Goal: Task Accomplishment & Management: Manage account settings

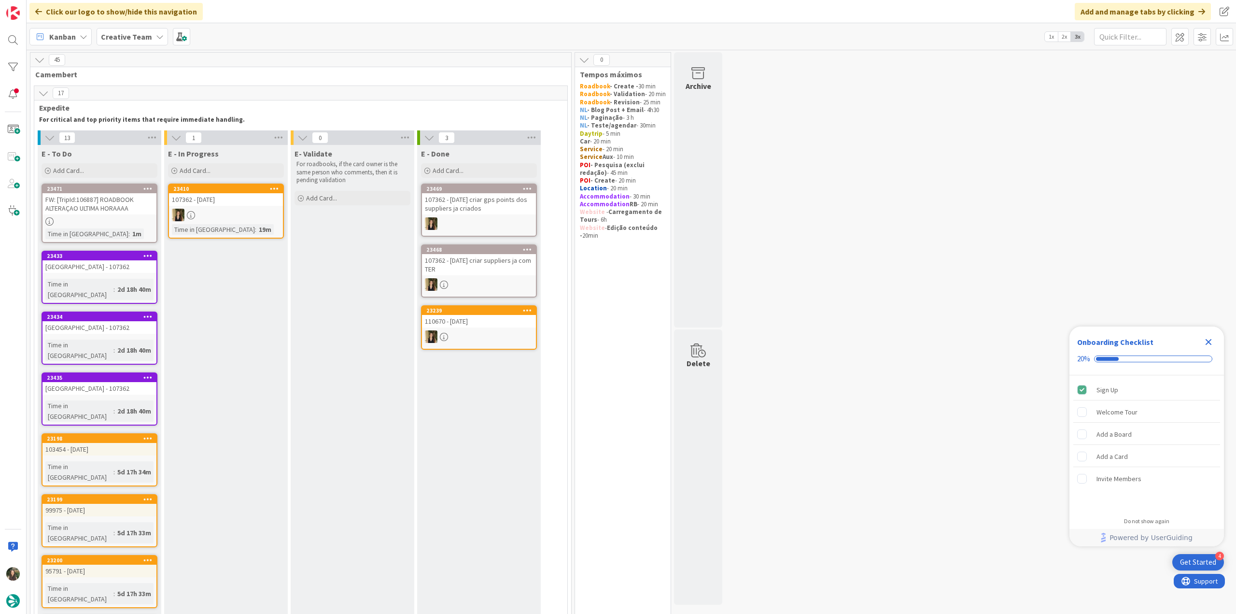
click at [1207, 337] on icon "Close Checklist" at bounding box center [1209, 342] width 12 height 12
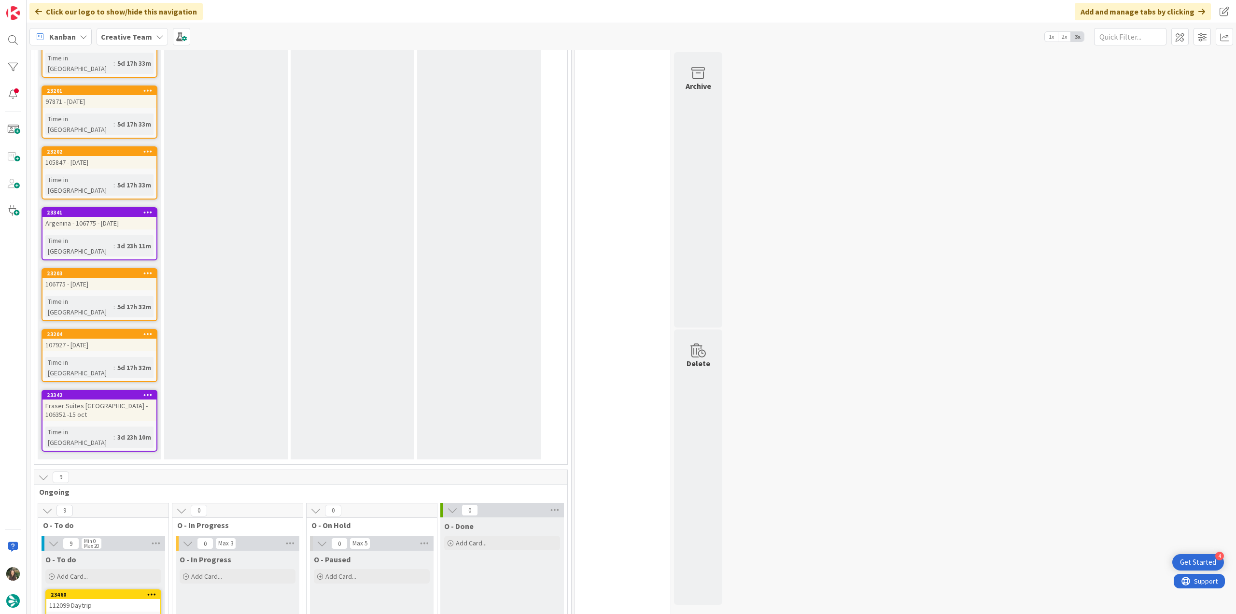
scroll to position [628, 0]
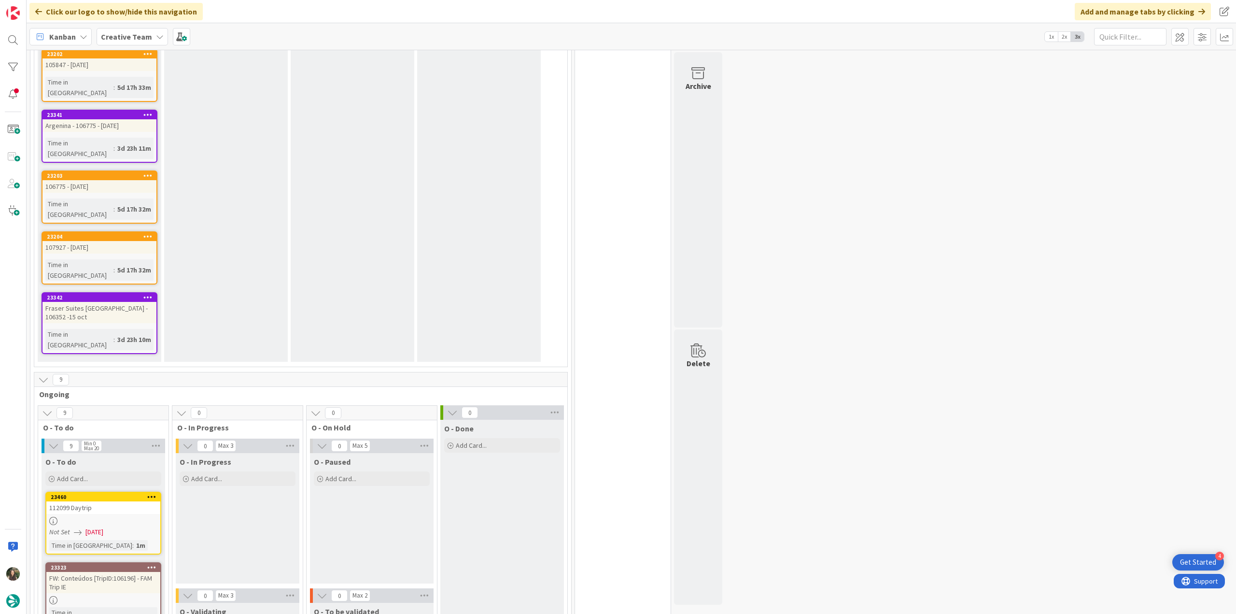
click at [110, 517] on div at bounding box center [103, 521] width 114 height 8
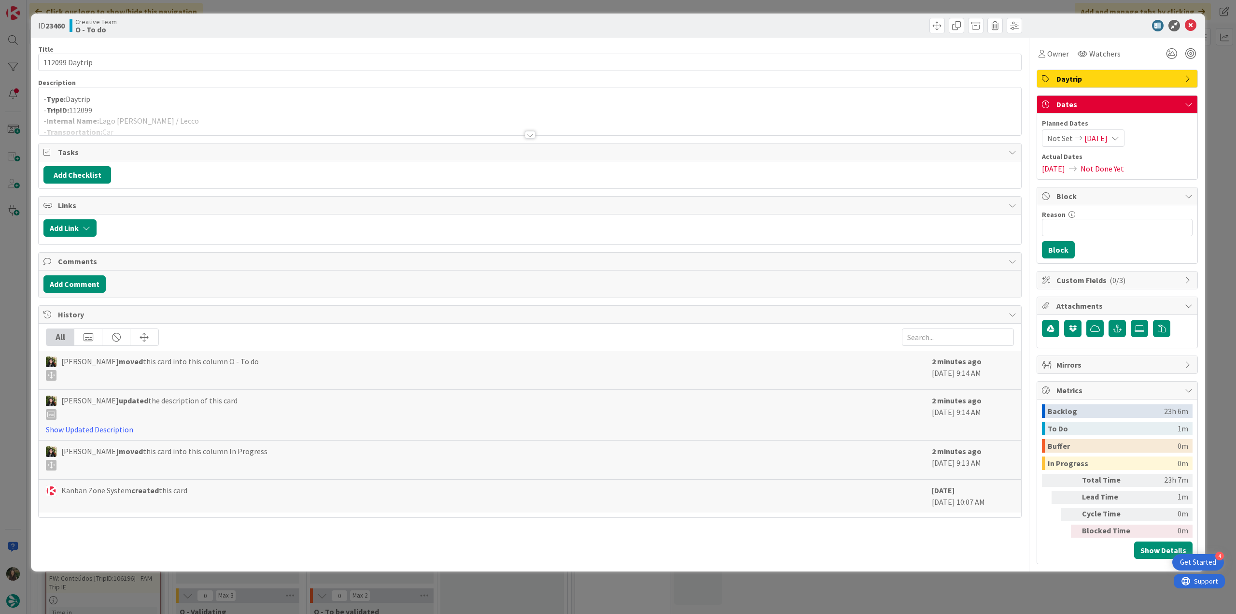
click at [258, 113] on div at bounding box center [530, 123] width 983 height 25
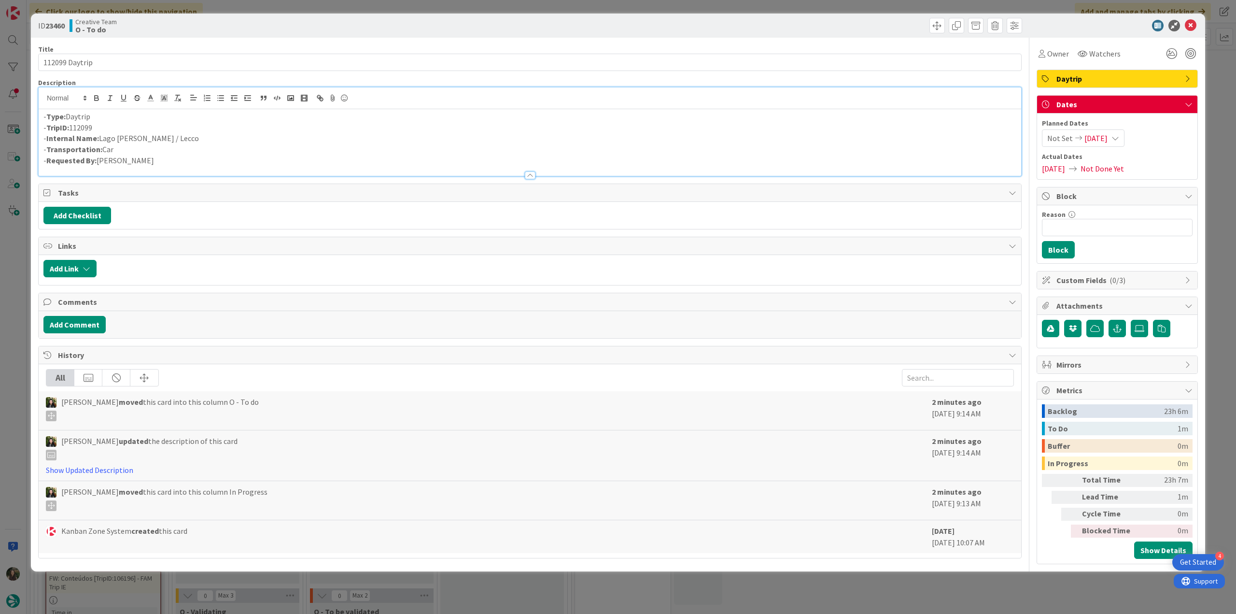
click at [20, 282] on div "ID 23460 Creative Team O - To do Title 14 / 128 112099 Daytrip Description - Ty…" at bounding box center [618, 307] width 1236 height 614
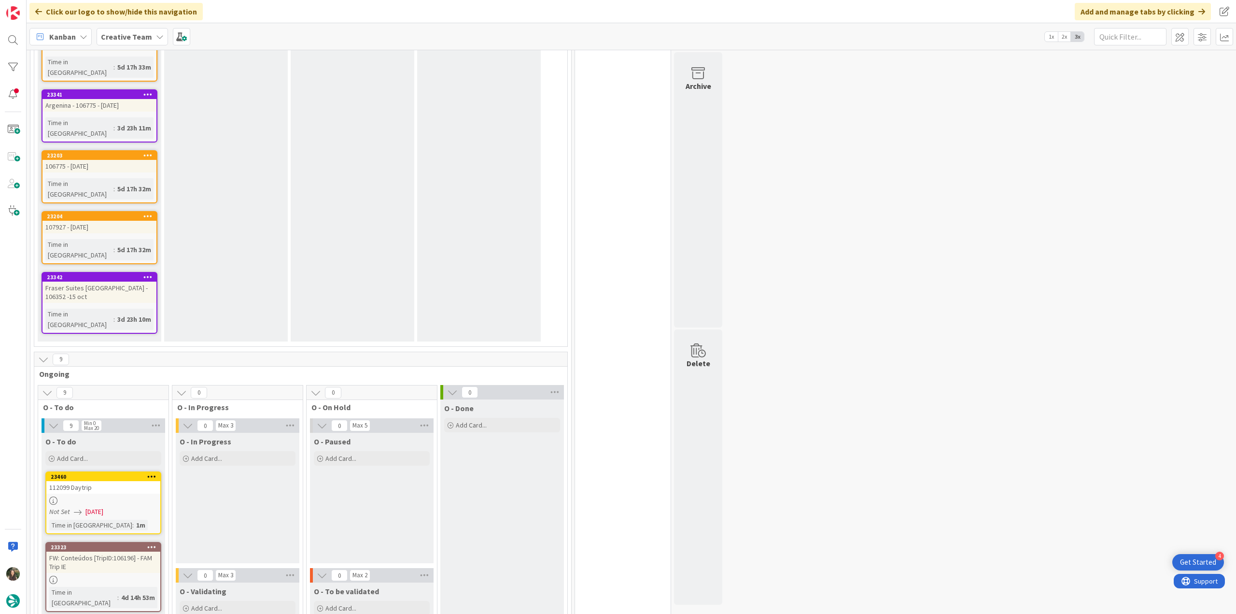
scroll to position [676, 0]
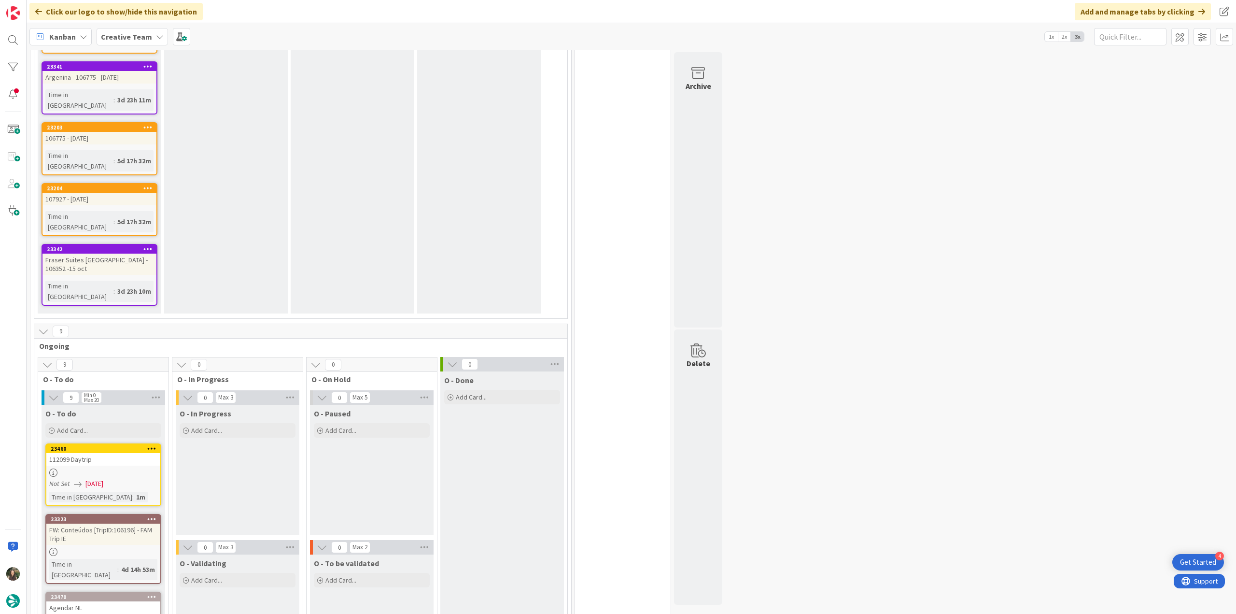
click at [140, 468] on div at bounding box center [103, 472] width 114 height 8
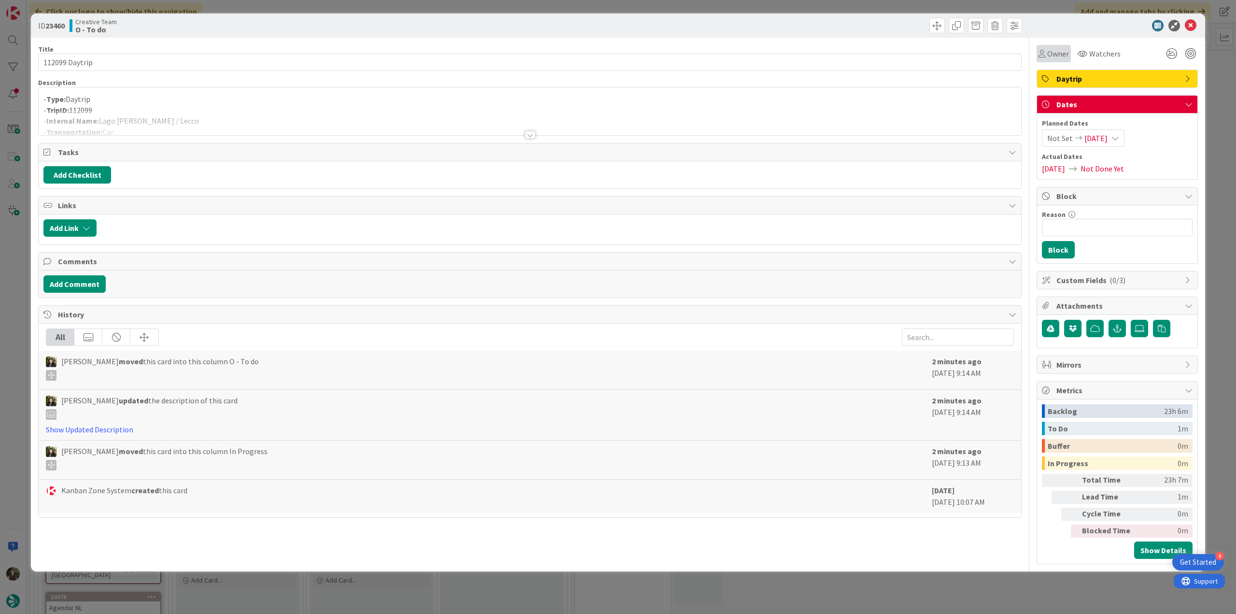
click at [1065, 55] on span "Owner" at bounding box center [1058, 54] width 22 height 12
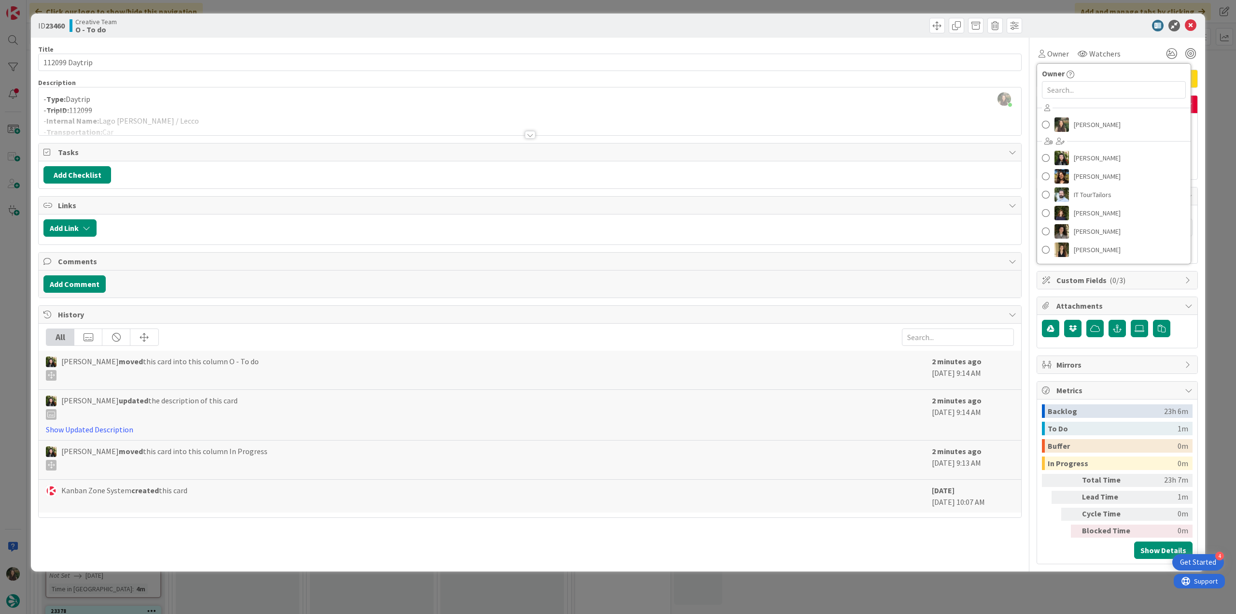
scroll to position [626, 0]
click at [1090, 117] on span "[PERSON_NAME]" at bounding box center [1097, 124] width 47 height 14
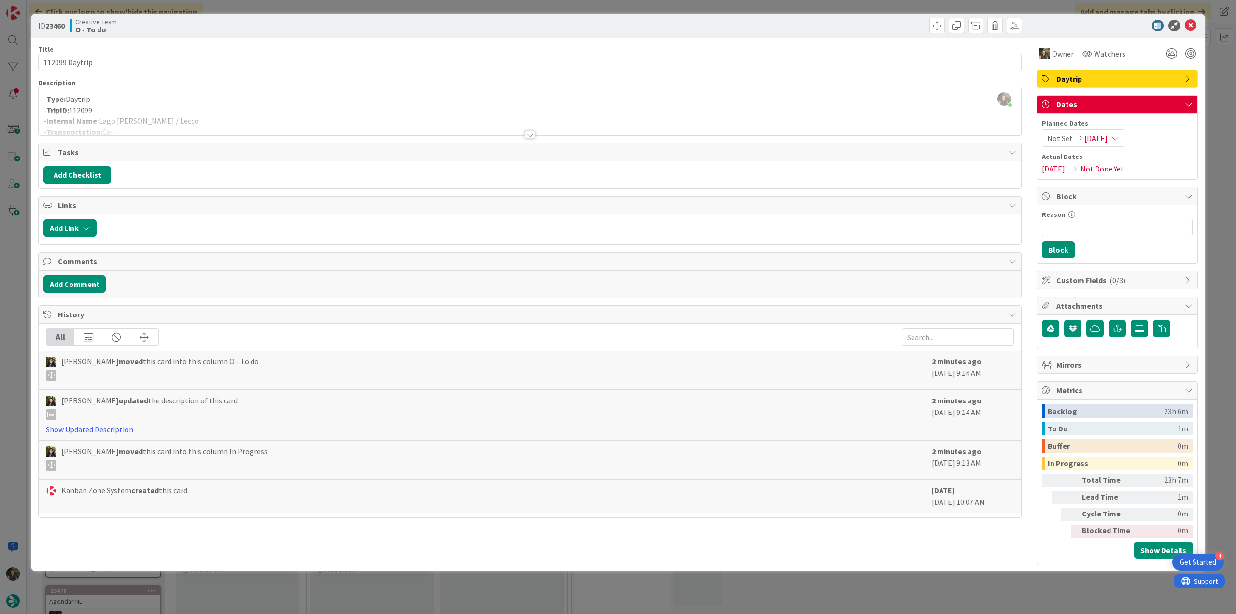
click at [1216, 93] on div "ID 23460 Creative Team O - To do Title 14 / 128 112099 Daytrip Description Inês…" at bounding box center [618, 307] width 1236 height 614
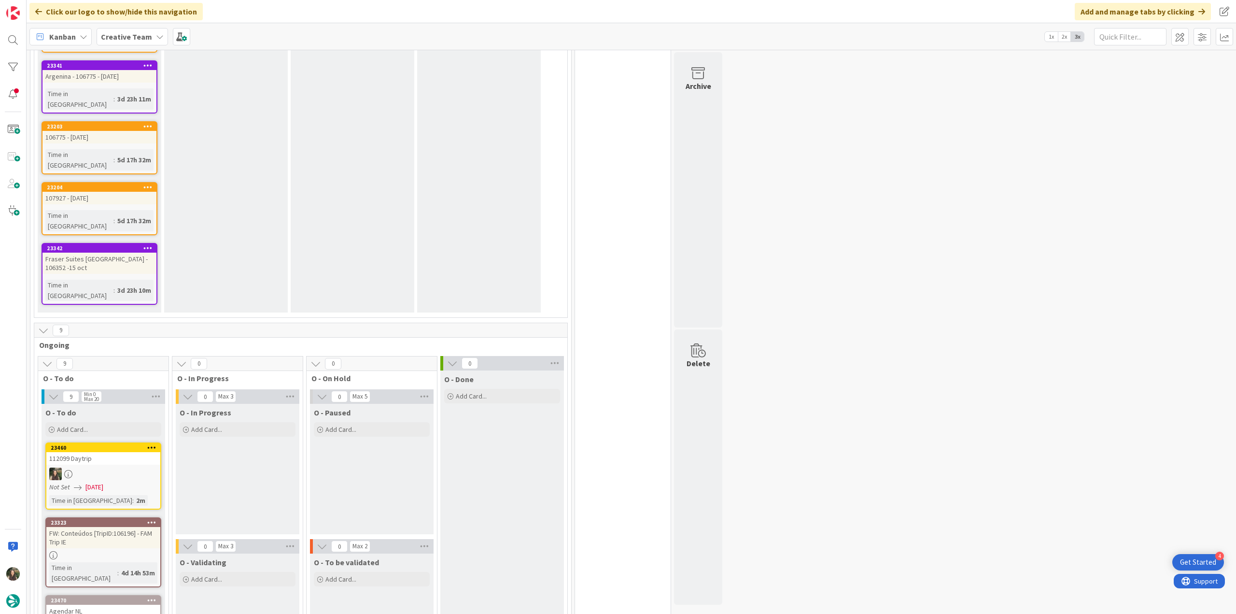
scroll to position [628, 0]
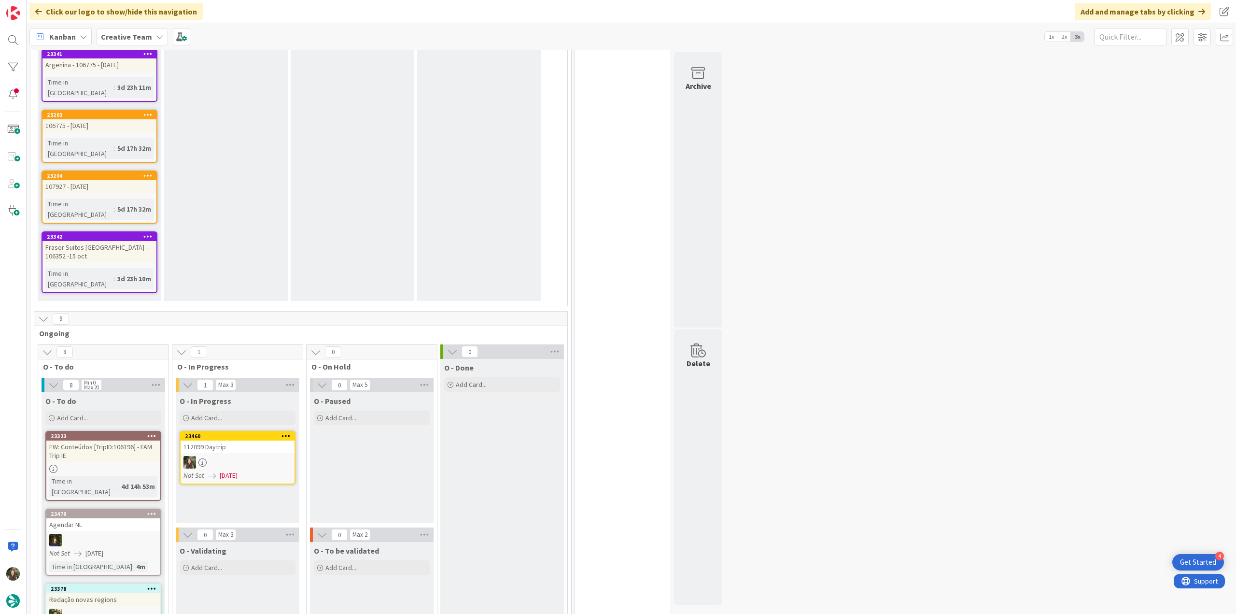
click at [249, 456] on div at bounding box center [238, 462] width 114 height 13
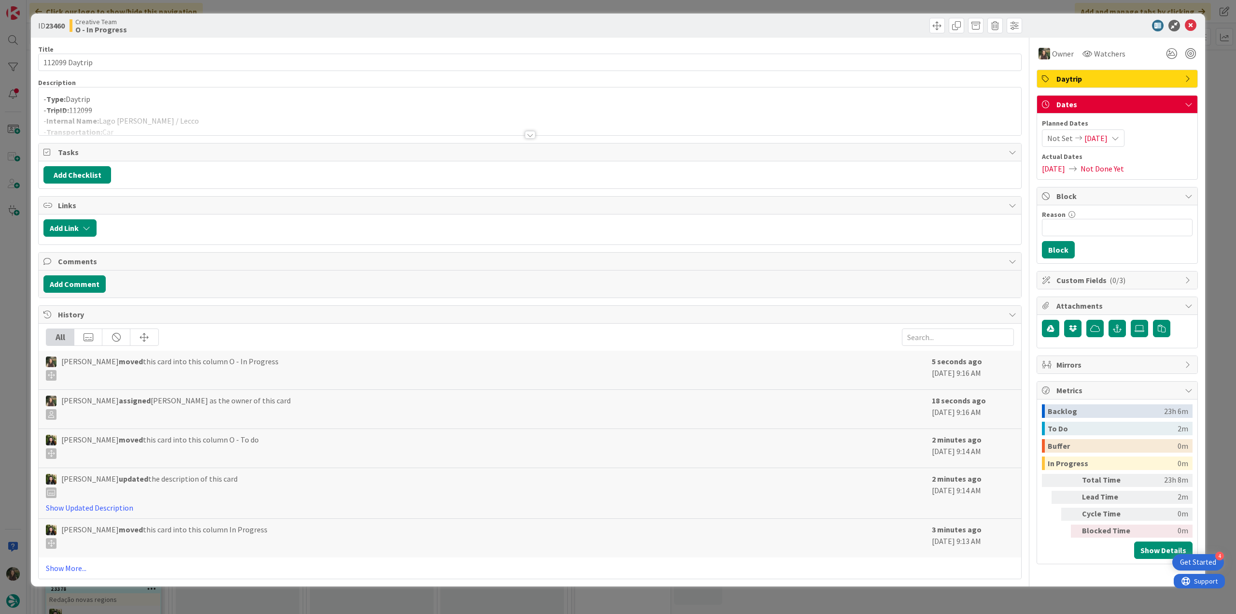
click at [179, 122] on div at bounding box center [530, 123] width 983 height 25
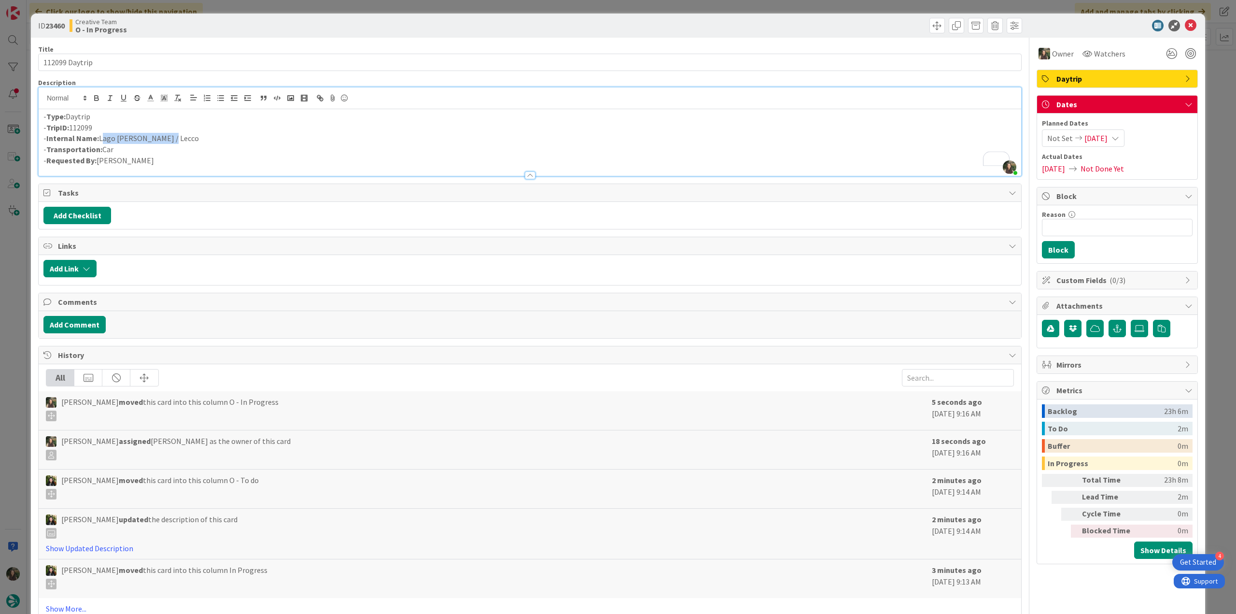
drag, startPoint x: 163, startPoint y: 138, endPoint x: 101, endPoint y: 135, distance: 62.3
click at [101, 135] on p "- Internal Name: Lago d'Orta / Lecco" at bounding box center [529, 138] width 973 height 11
copy p "Lago d'Orta / Lecco"
click at [15, 240] on div "ID 23460 Creative Team O - In Progress Title 14 / 128 112099 Daytrip Descriptio…" at bounding box center [618, 307] width 1236 height 614
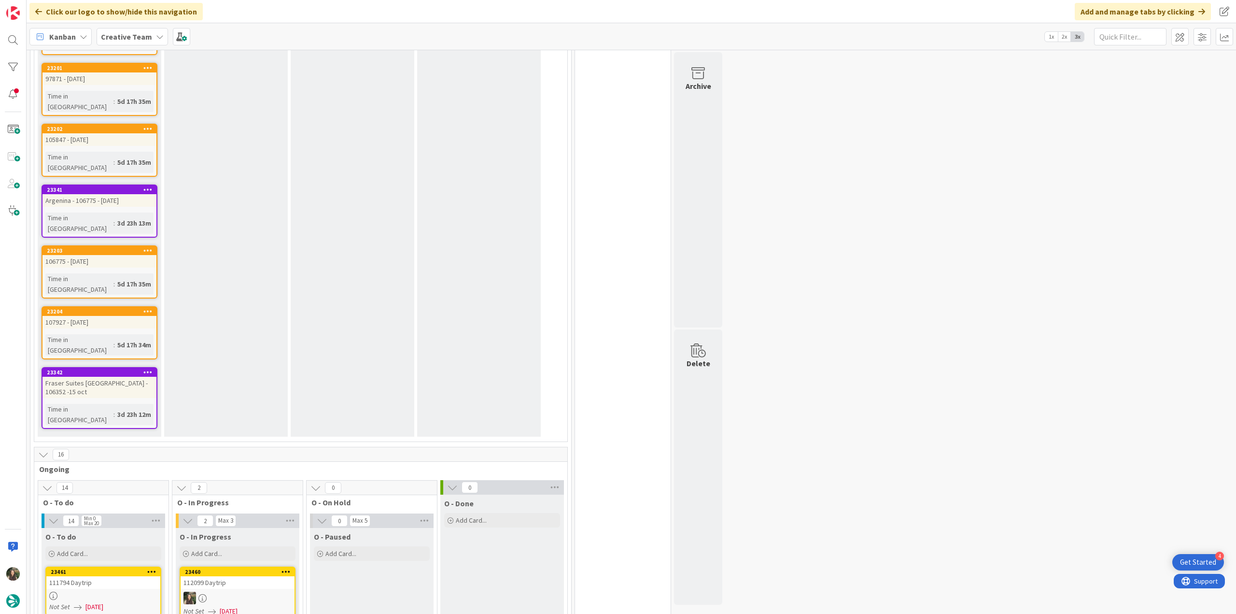
scroll to position [570, 0]
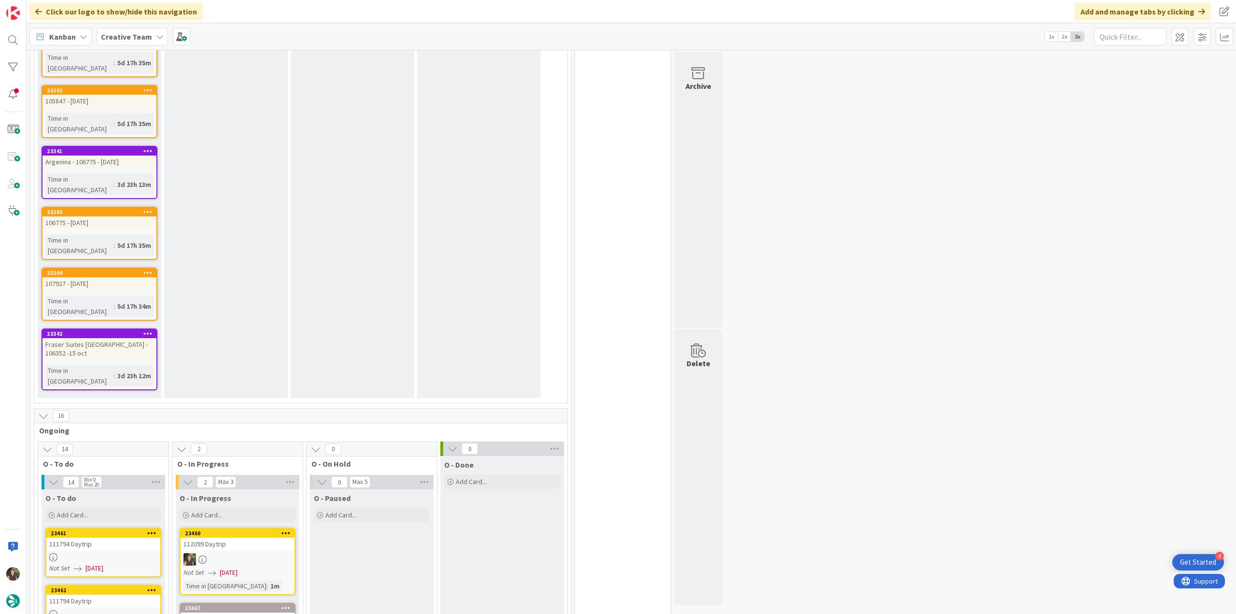
click at [231, 553] on div at bounding box center [238, 559] width 114 height 13
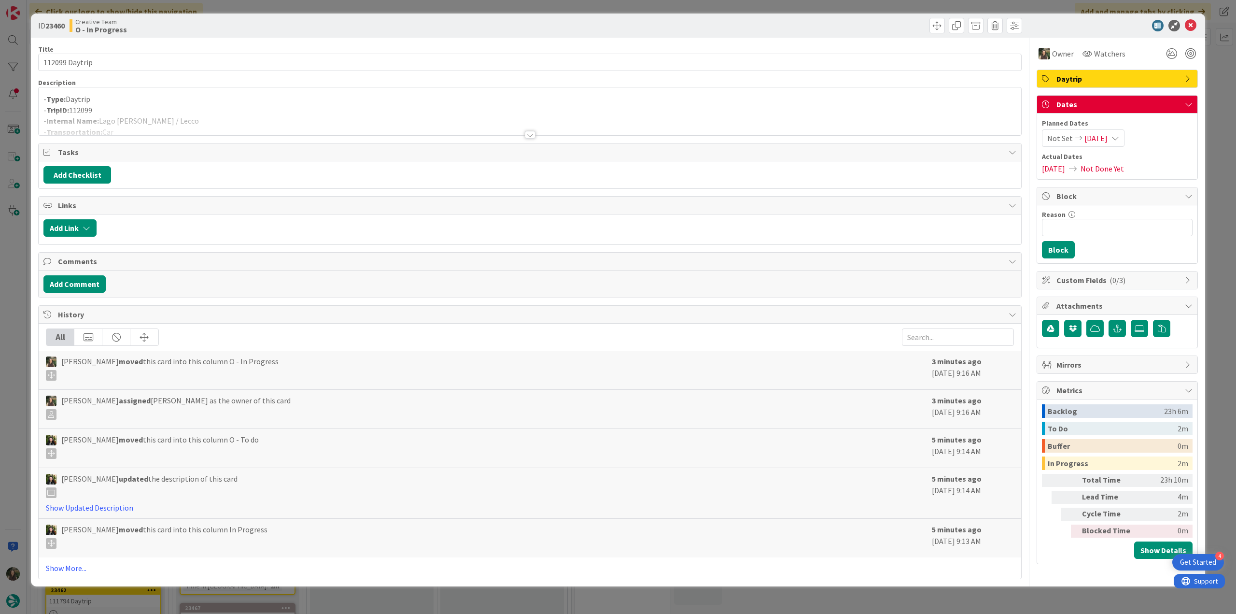
click at [211, 109] on p "- TripID: 112099" at bounding box center [529, 110] width 973 height 11
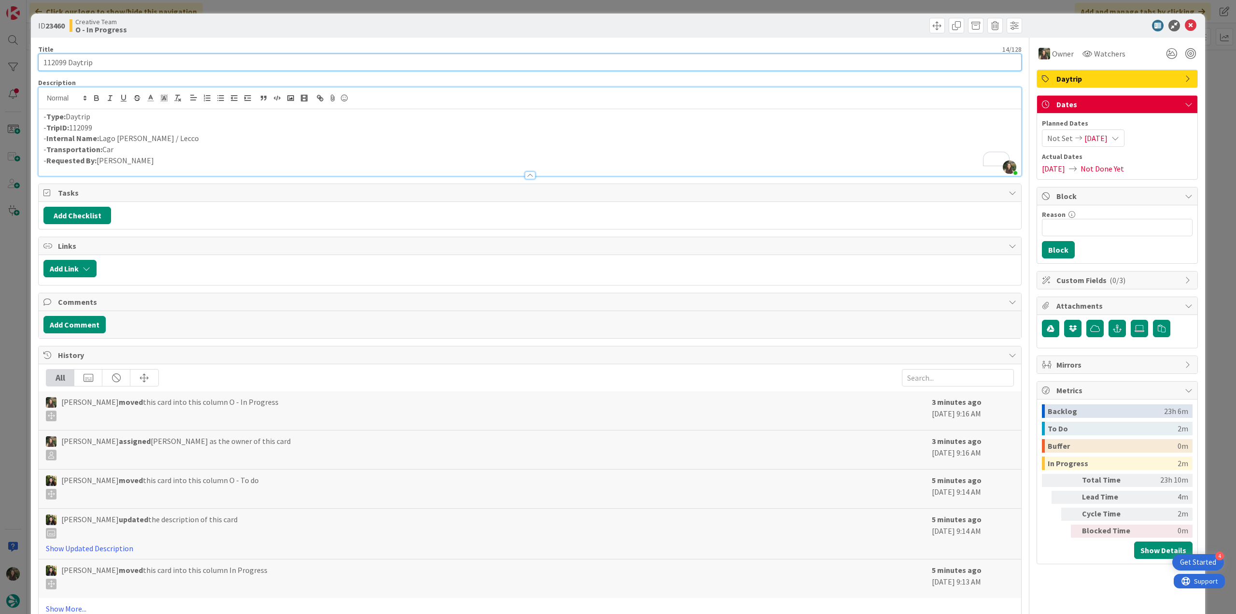
drag, startPoint x: 102, startPoint y: 60, endPoint x: -9, endPoint y: 313, distance: 276.3
click at [0, 313] on html "4 Get Started Click our logo to show/hide this navigation Add and manage tabs b…" at bounding box center [618, 307] width 1236 height 614
drag, startPoint x: 151, startPoint y: 137, endPoint x: 100, endPoint y: 138, distance: 50.7
click at [100, 138] on p "- Internal Name: Lago d'Orta / Lecco" at bounding box center [529, 138] width 973 height 11
copy p "Lago d'Orta / Lecco"
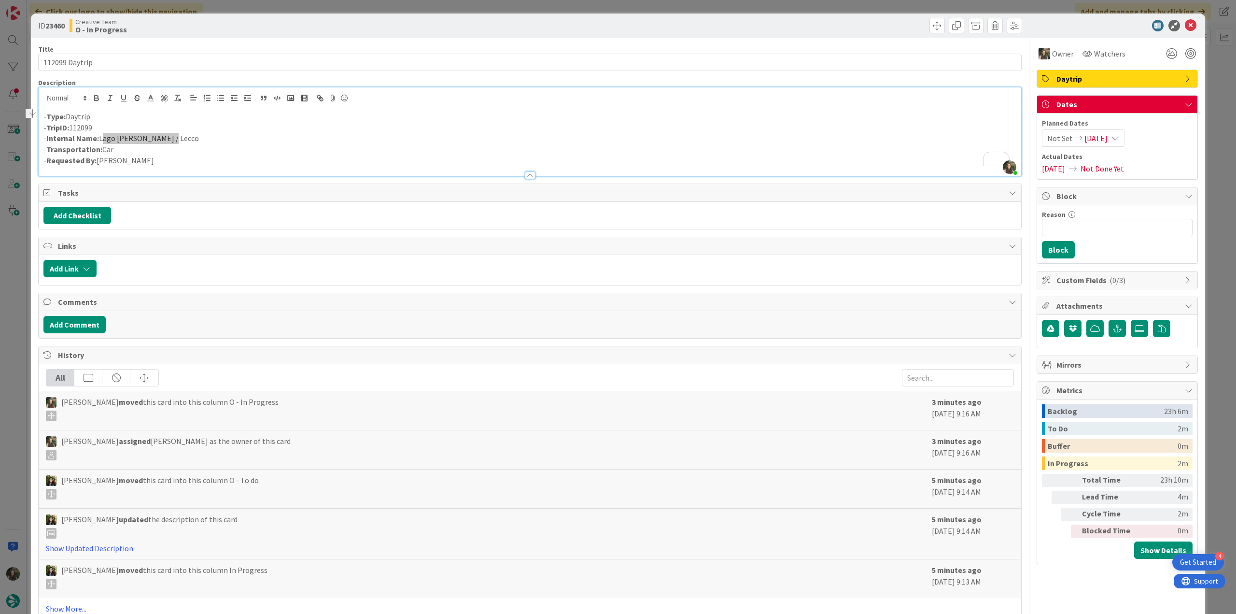
scroll to position [589, 0]
click at [16, 355] on div "ID 23460 Creative Team O - In Progress Title 14 / 128 112099 Daytrip Descriptio…" at bounding box center [618, 307] width 1236 height 614
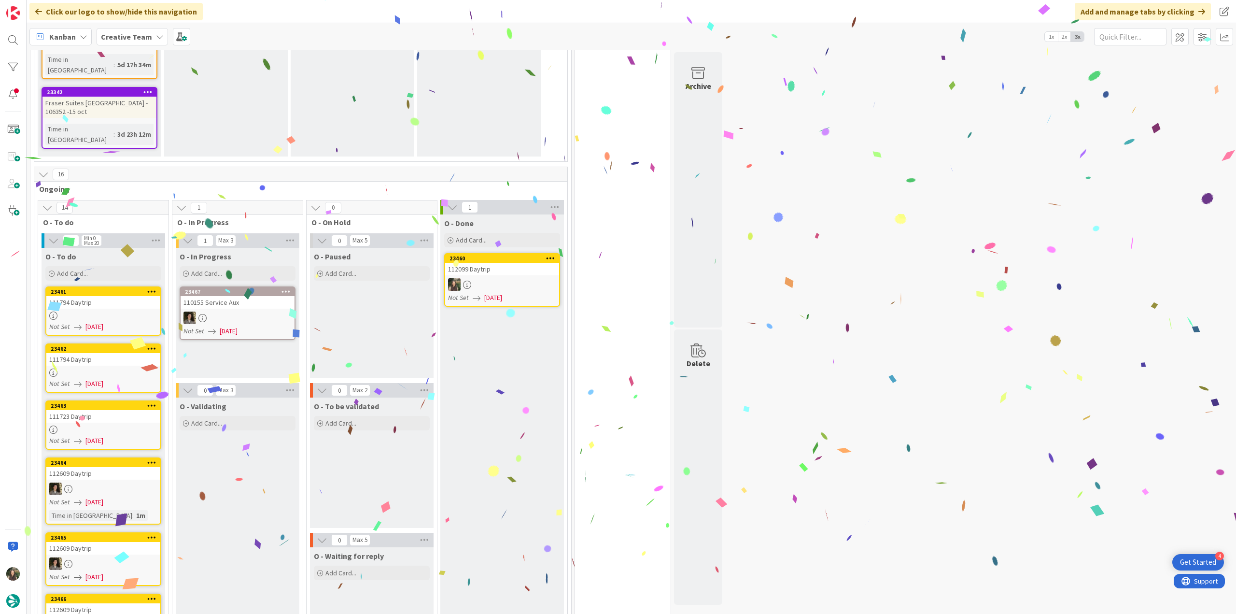
scroll to position [734, 0]
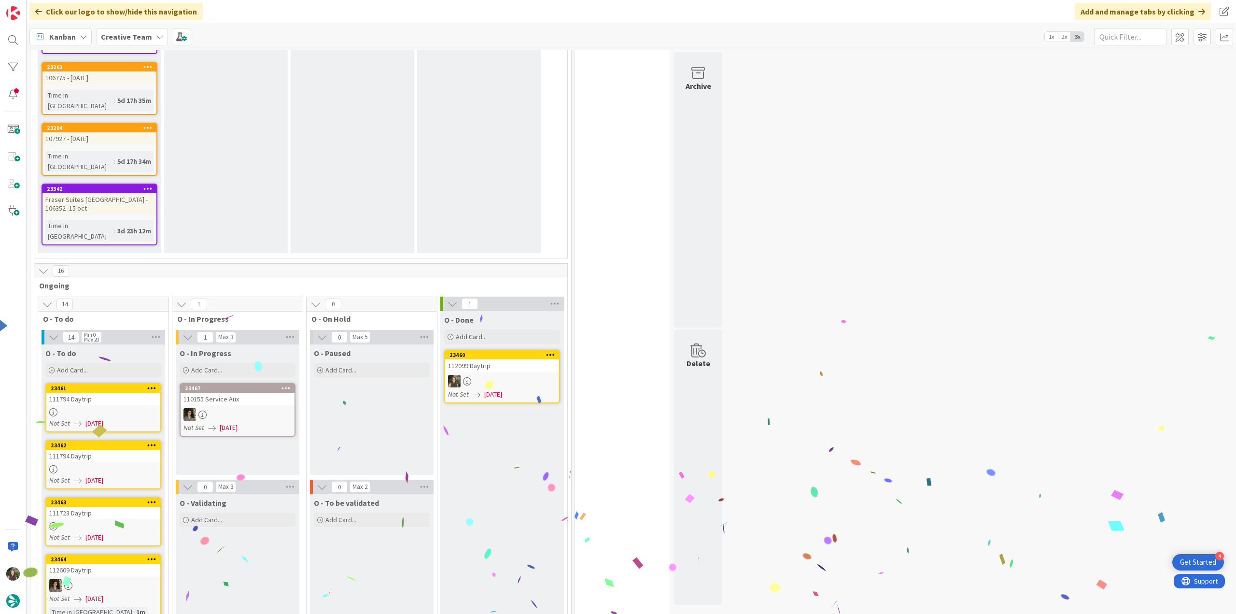
click at [115, 383] on link "23461 111794 Daytrip Not Set [DATE]" at bounding box center [103, 407] width 116 height 49
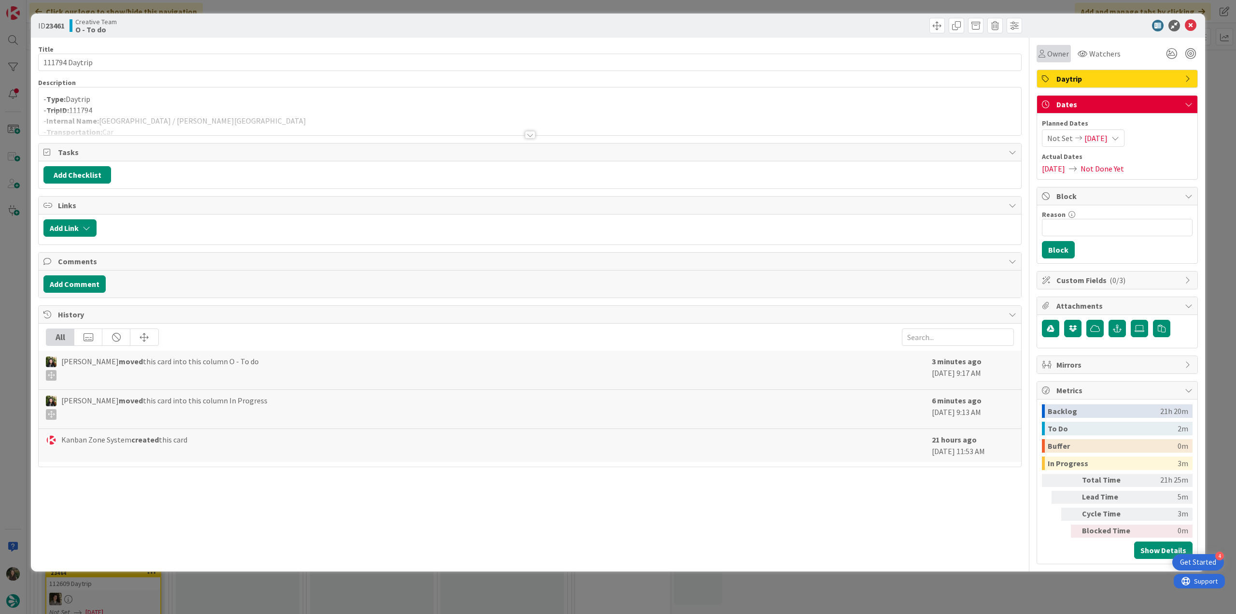
click at [1049, 54] on span "Owner" at bounding box center [1058, 54] width 22 height 12
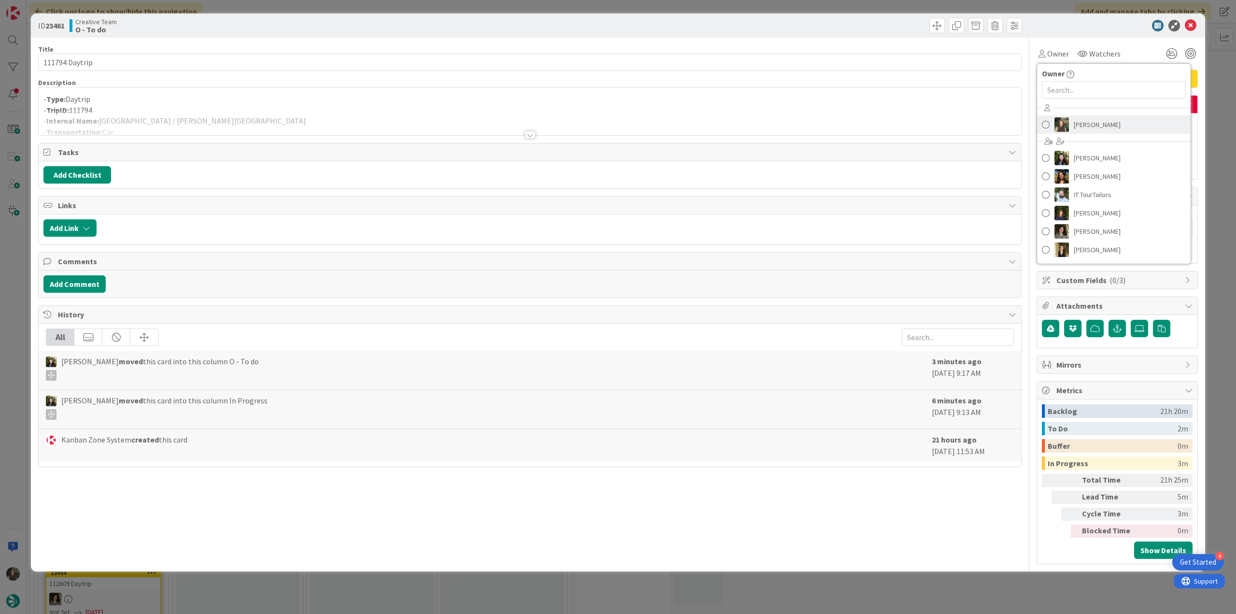
click at [1077, 126] on span "[PERSON_NAME]" at bounding box center [1097, 124] width 47 height 14
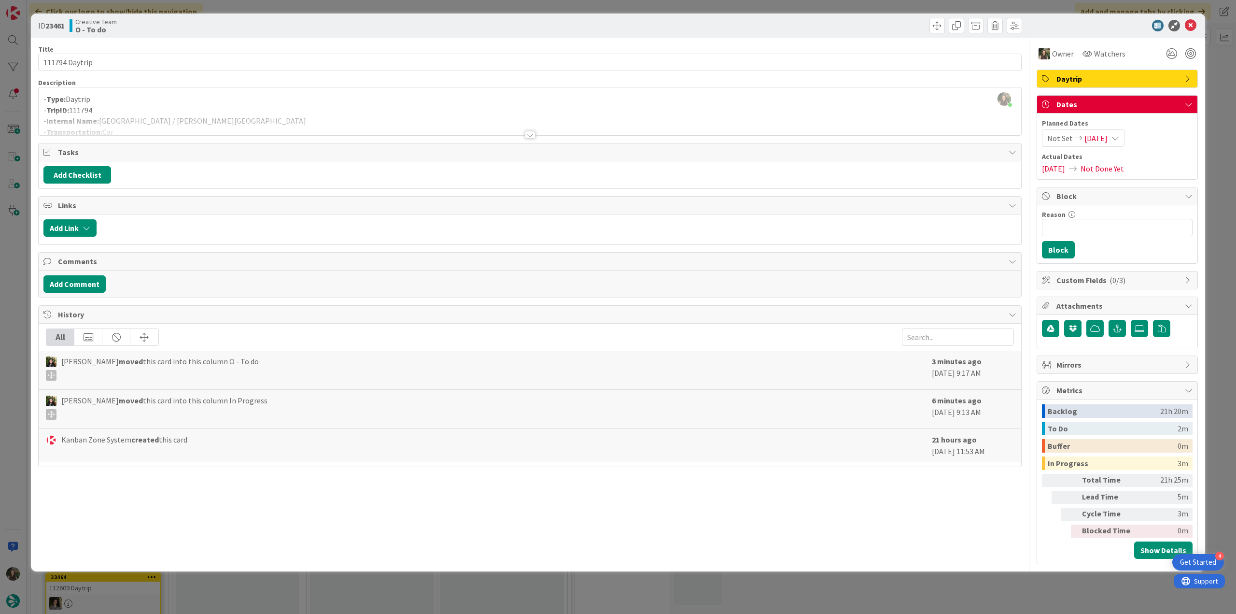
click at [11, 279] on div "ID 23461 Creative Team O - To do Title 14 / 128 111794 Daytrip Description Inês…" at bounding box center [618, 307] width 1236 height 614
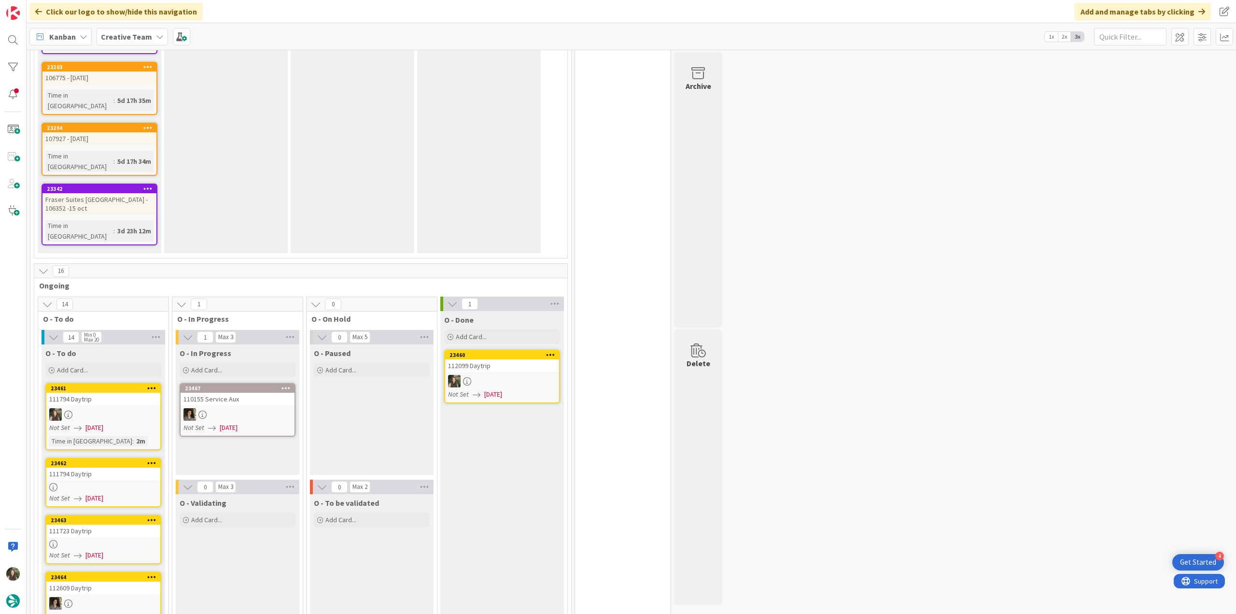
click at [94, 467] on div "111794 Daytrip" at bounding box center [103, 473] width 114 height 13
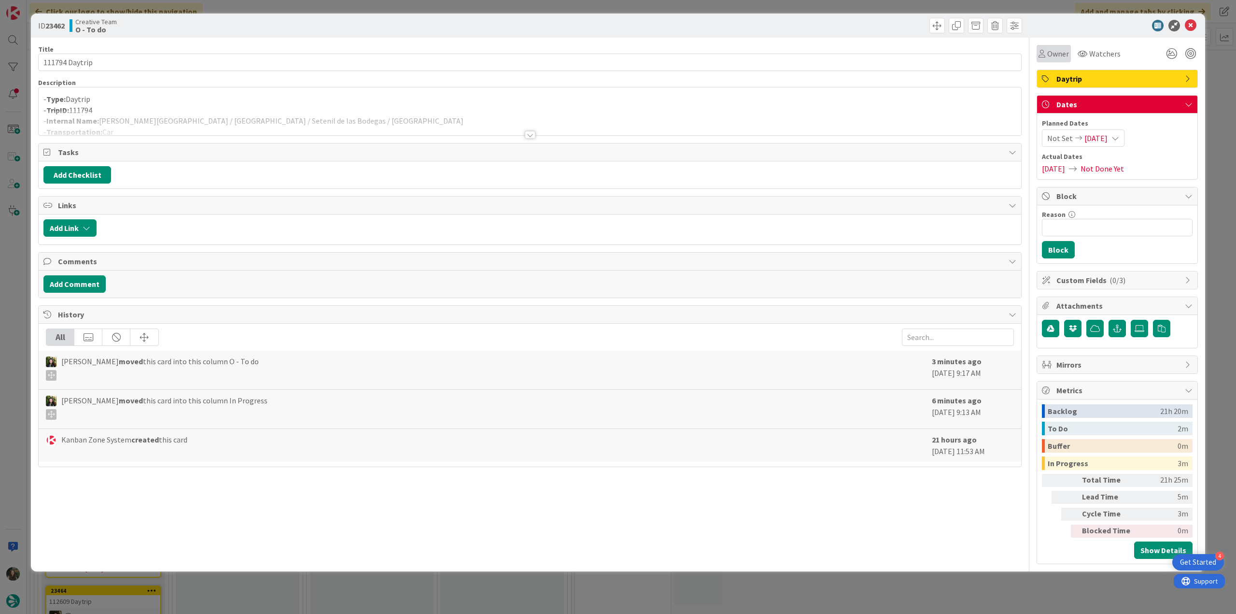
drag, startPoint x: 1048, startPoint y: 56, endPoint x: 1052, endPoint y: 61, distance: 6.6
click at [1048, 56] on span "Owner" at bounding box center [1058, 54] width 22 height 12
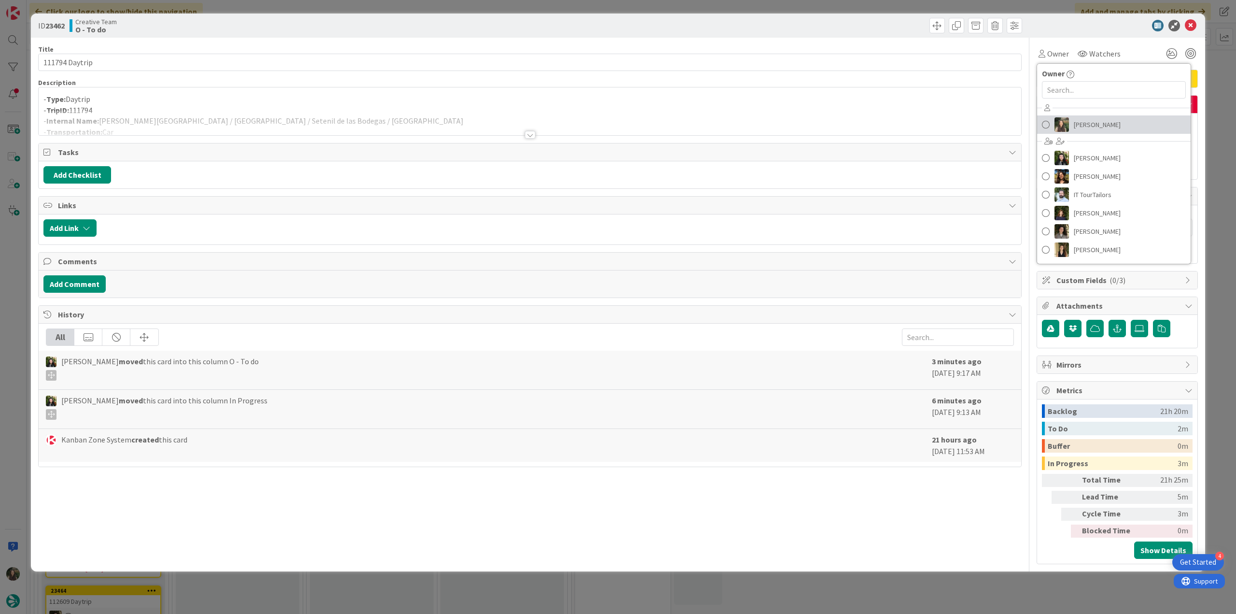
drag, startPoint x: 1074, startPoint y: 122, endPoint x: 1095, endPoint y: 121, distance: 20.8
click at [1074, 122] on span "[PERSON_NAME]" at bounding box center [1097, 124] width 47 height 14
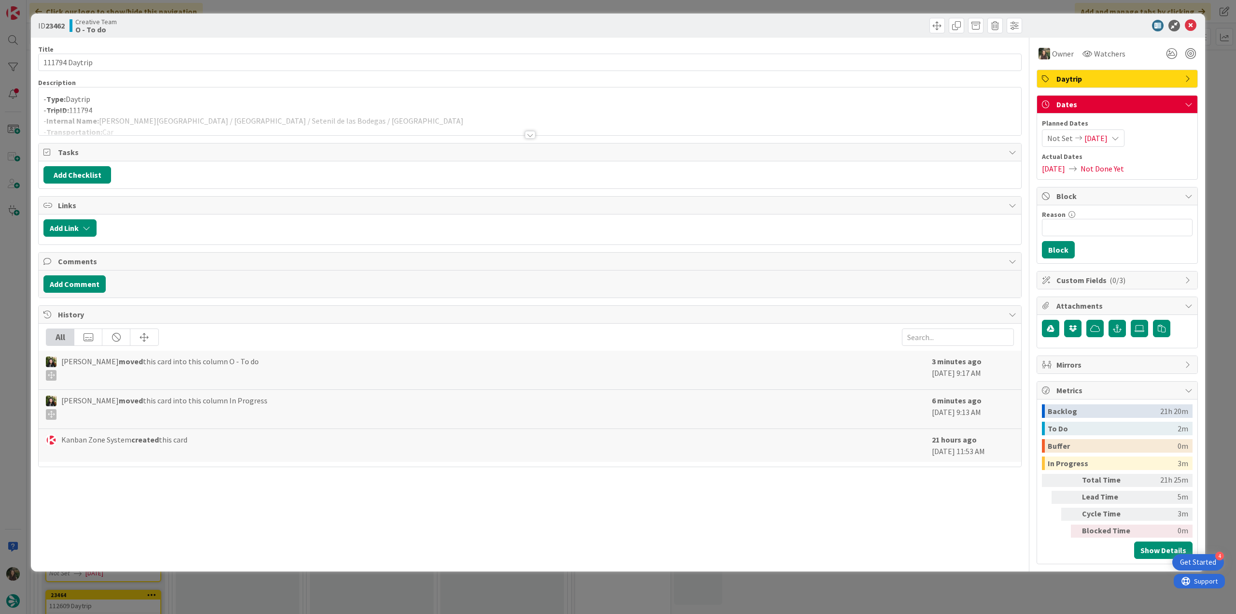
drag, startPoint x: 1214, startPoint y: 90, endPoint x: 1209, endPoint y: 90, distance: 4.9
click at [1214, 89] on div "ID 23462 Creative Team O - To do Title 14 / 128 111794 Daytrip Description - Ty…" at bounding box center [618, 307] width 1236 height 614
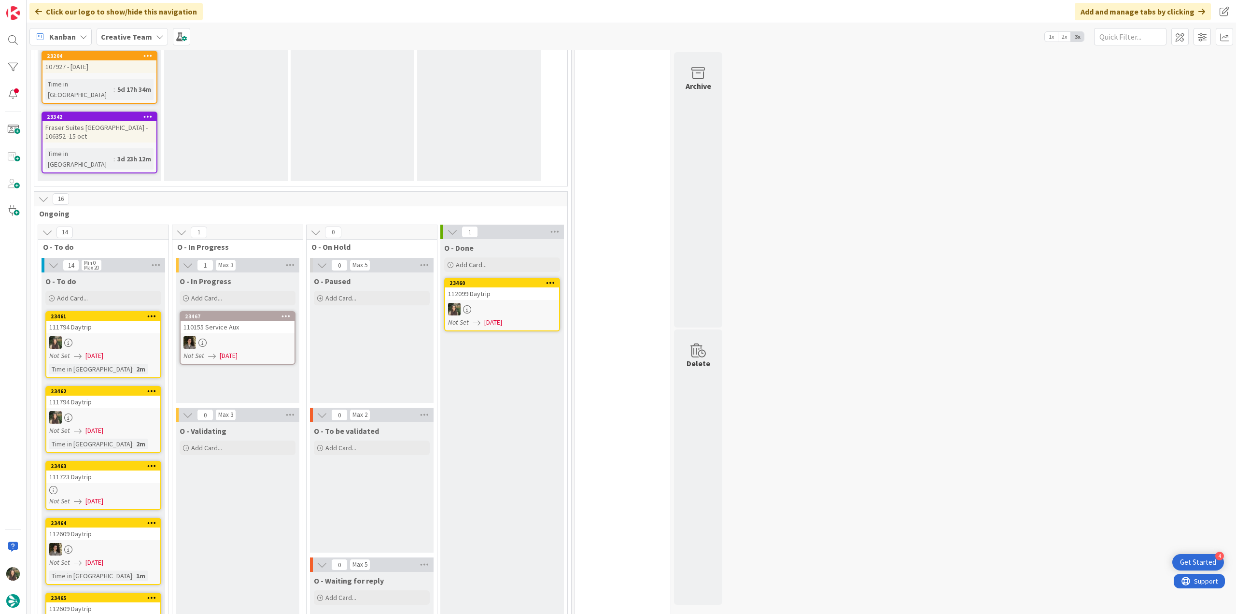
scroll to position [734, 0]
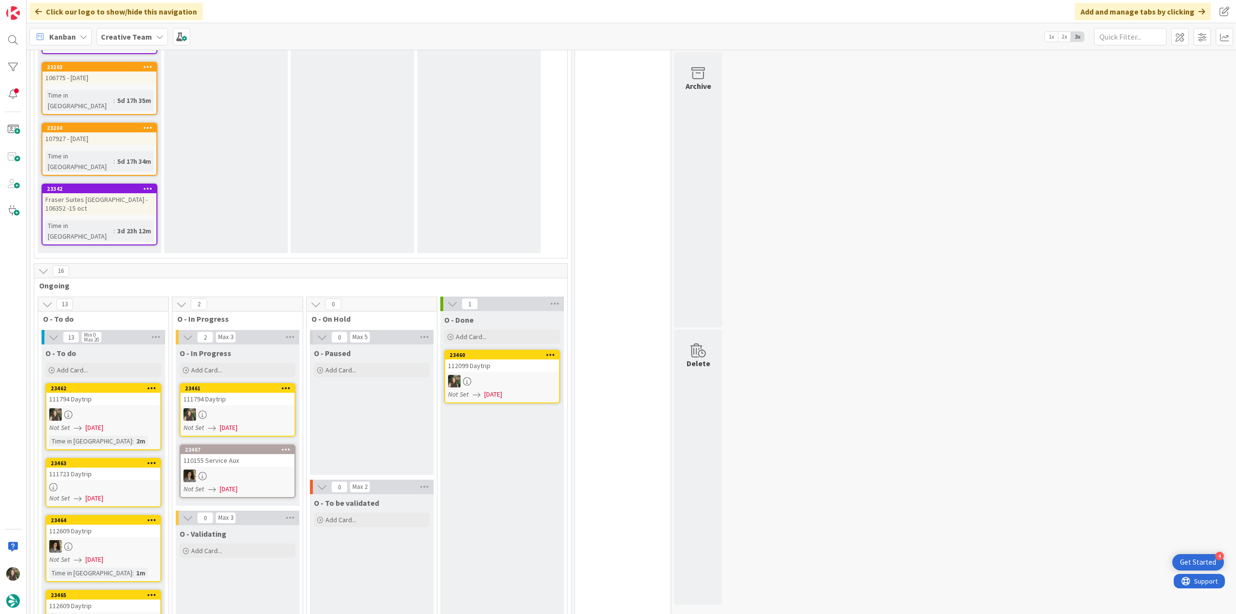
click at [250, 393] on div "111794 Daytrip" at bounding box center [238, 399] width 114 height 13
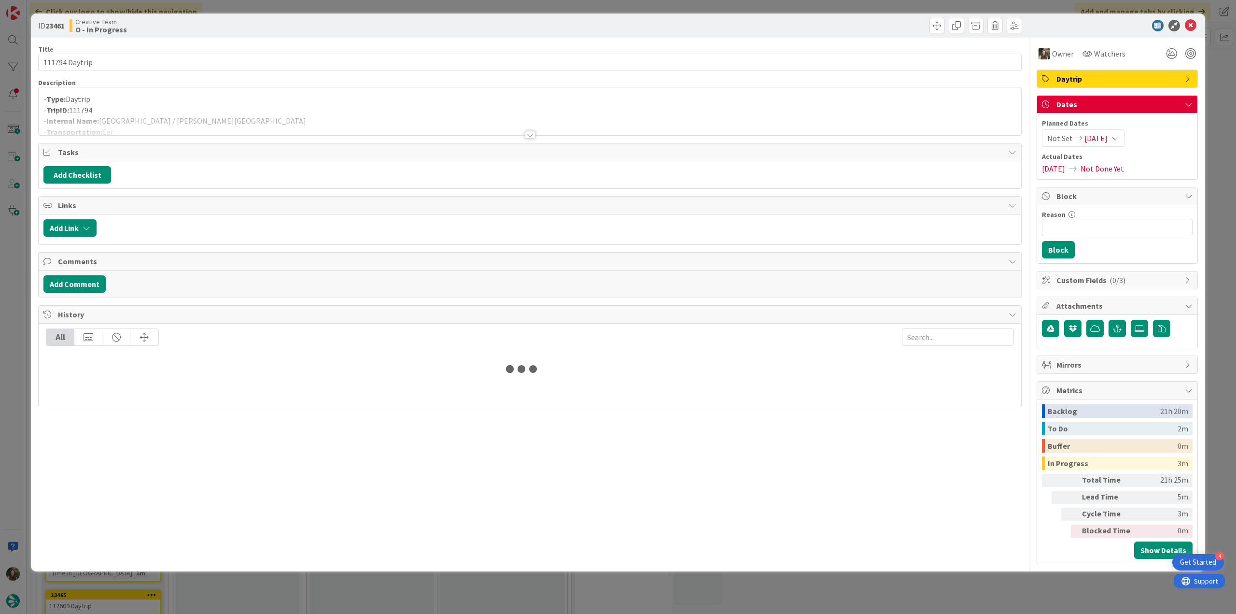
click at [207, 117] on div at bounding box center [530, 123] width 983 height 25
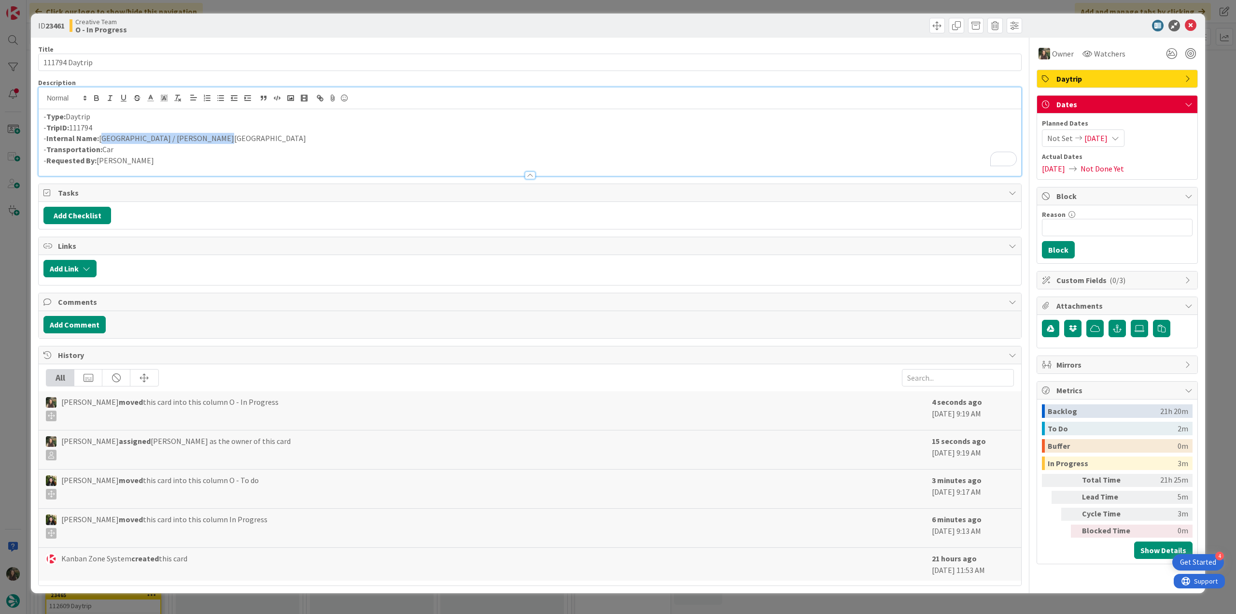
drag, startPoint x: 192, startPoint y: 139, endPoint x: 99, endPoint y: 139, distance: 92.7
click at [99, 139] on p "- Internal Name: [GEOGRAPHIC_DATA] / [PERSON_NAME][GEOGRAPHIC_DATA]" at bounding box center [529, 138] width 973 height 11
copy p "[GEOGRAPHIC_DATA] / [PERSON_NAME][GEOGRAPHIC_DATA]"
click at [15, 236] on div "ID 23461 Creative Team O - In Progress Title 14 / 128 111794 Daytrip Descriptio…" at bounding box center [618, 307] width 1236 height 614
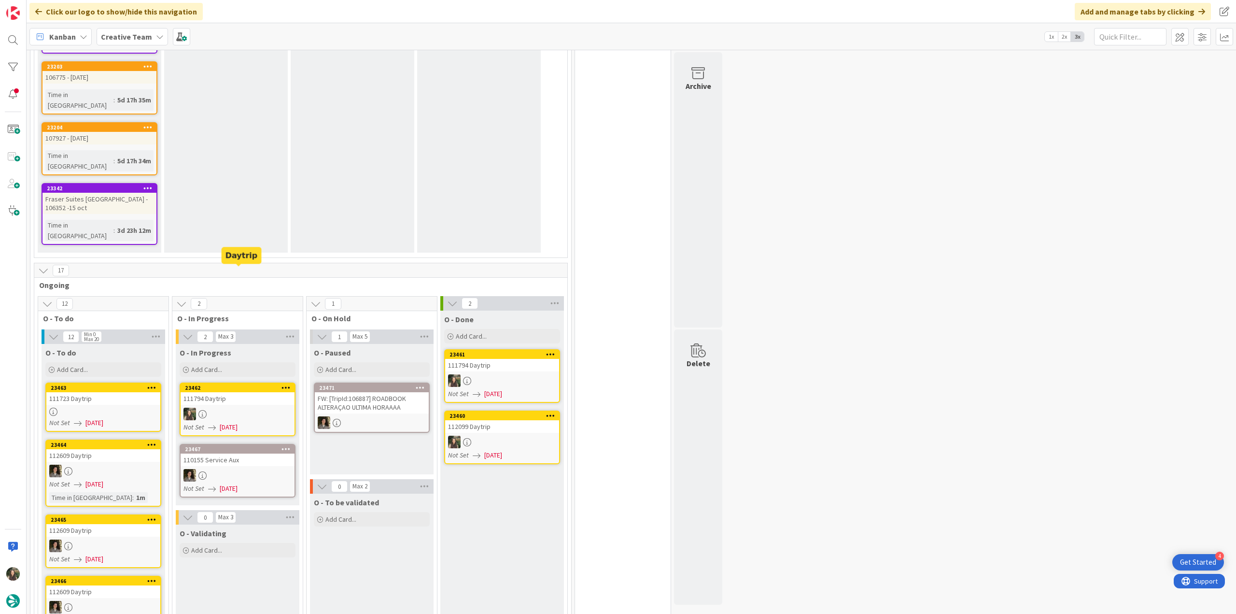
click at [236, 392] on div "111794 Daytrip" at bounding box center [238, 398] width 114 height 13
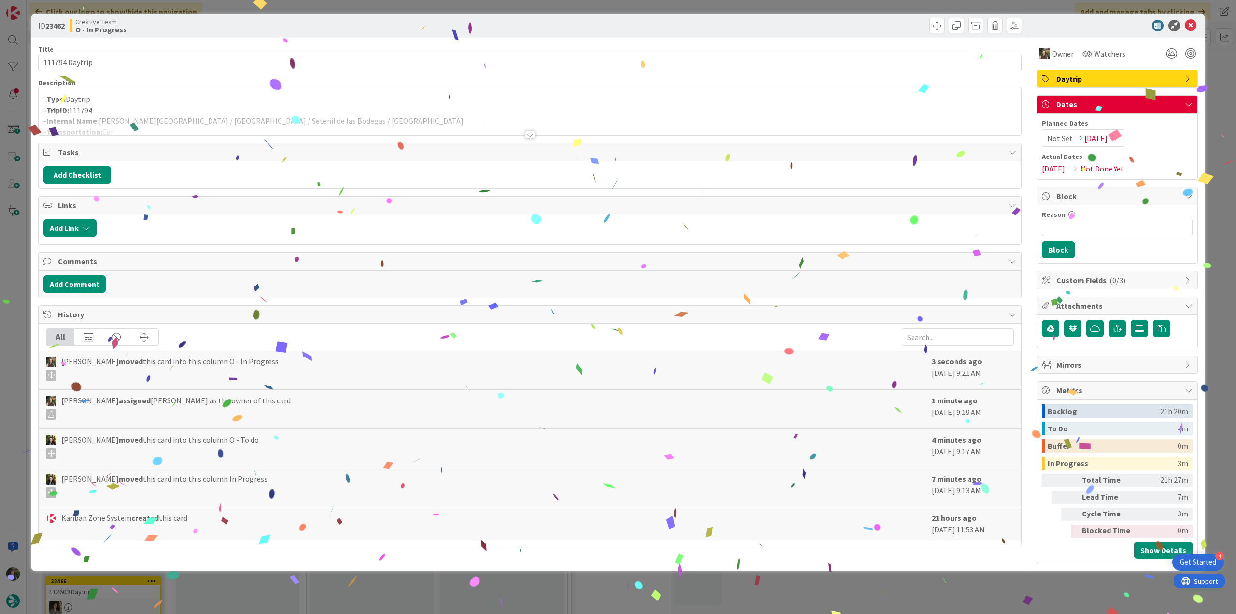
click at [173, 111] on div at bounding box center [530, 123] width 983 height 25
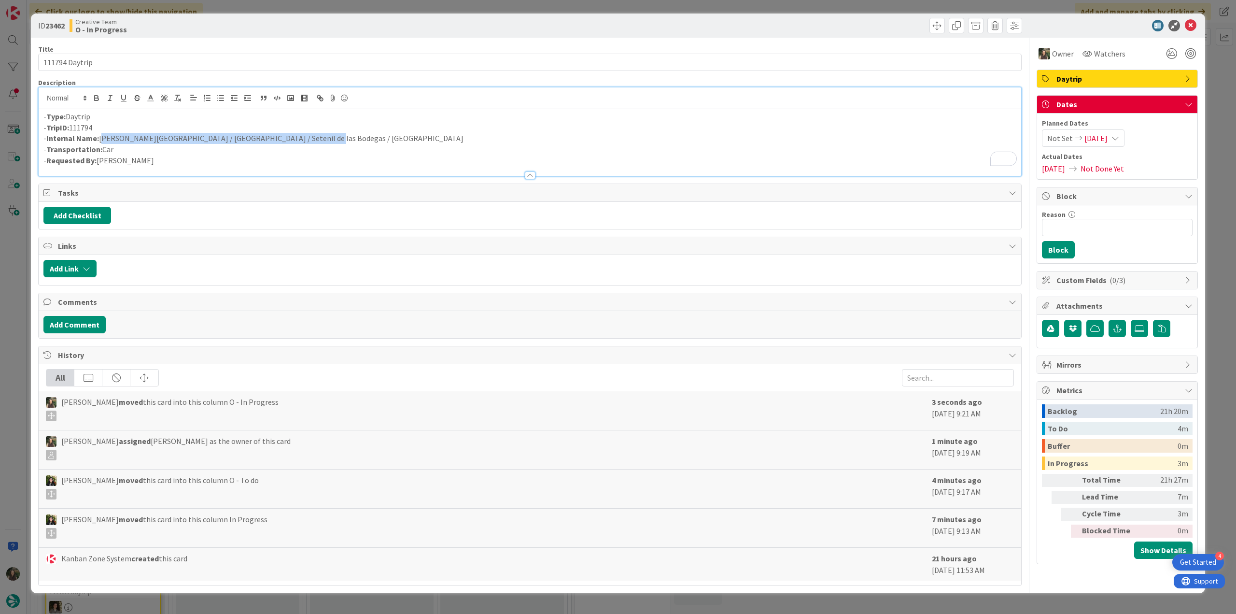
drag, startPoint x: 310, startPoint y: 139, endPoint x: 101, endPoint y: 137, distance: 209.6
click at [101, 137] on p "- Internal Name: [PERSON_NAME][GEOGRAPHIC_DATA] / [GEOGRAPHIC_DATA] / Setenil d…" at bounding box center [529, 138] width 973 height 11
copy p "[PERSON_NAME][GEOGRAPHIC_DATA] / [GEOGRAPHIC_DATA] / Setenil de las Bodegas / […"
click at [10, 301] on div "ID 23462 Creative Team O - In Progress Title 14 / 128 111794 Daytrip Descriptio…" at bounding box center [618, 307] width 1236 height 614
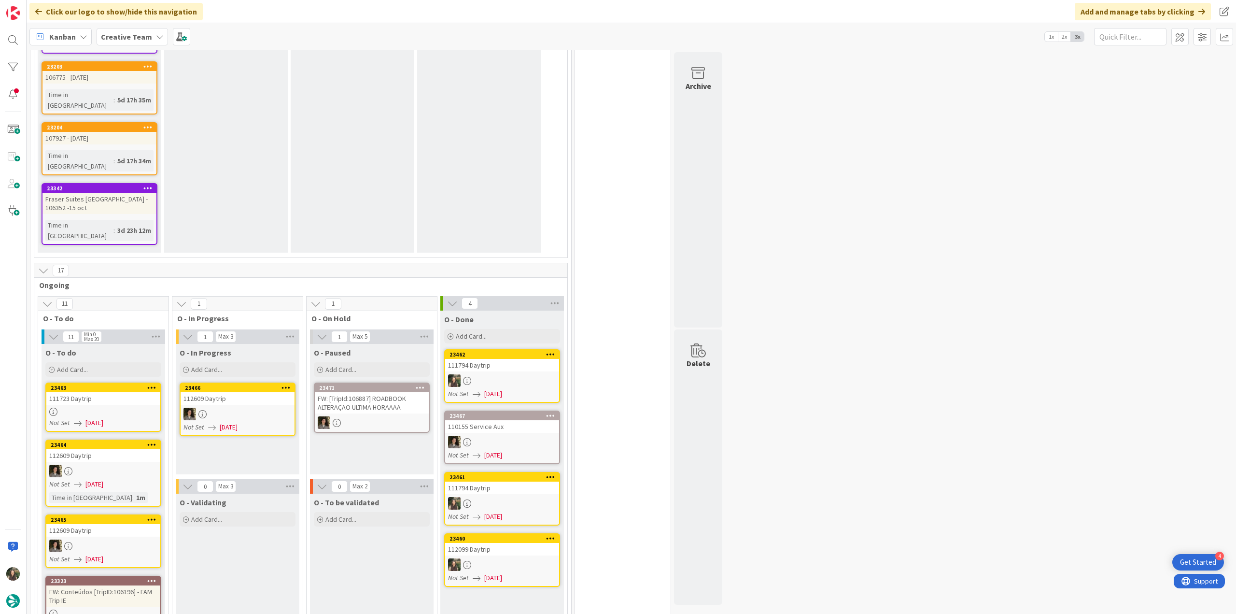
click at [77, 408] on div at bounding box center [103, 412] width 114 height 8
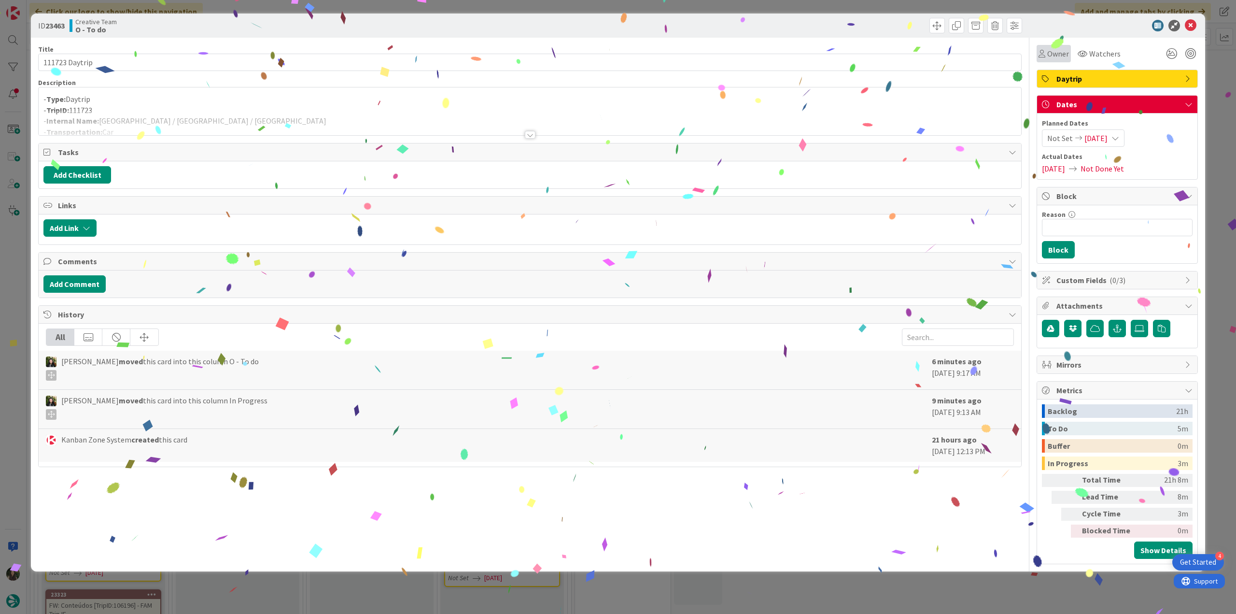
click at [1064, 60] on div "Owner" at bounding box center [1054, 53] width 34 height 17
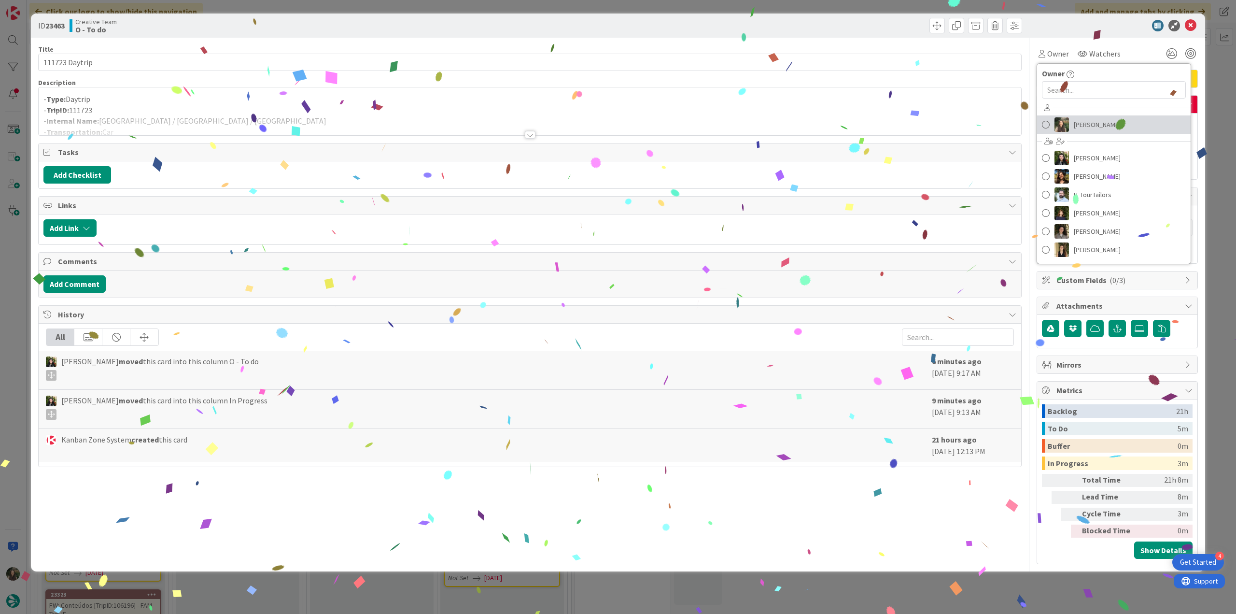
click at [1092, 127] on span "[PERSON_NAME]" at bounding box center [1097, 124] width 47 height 14
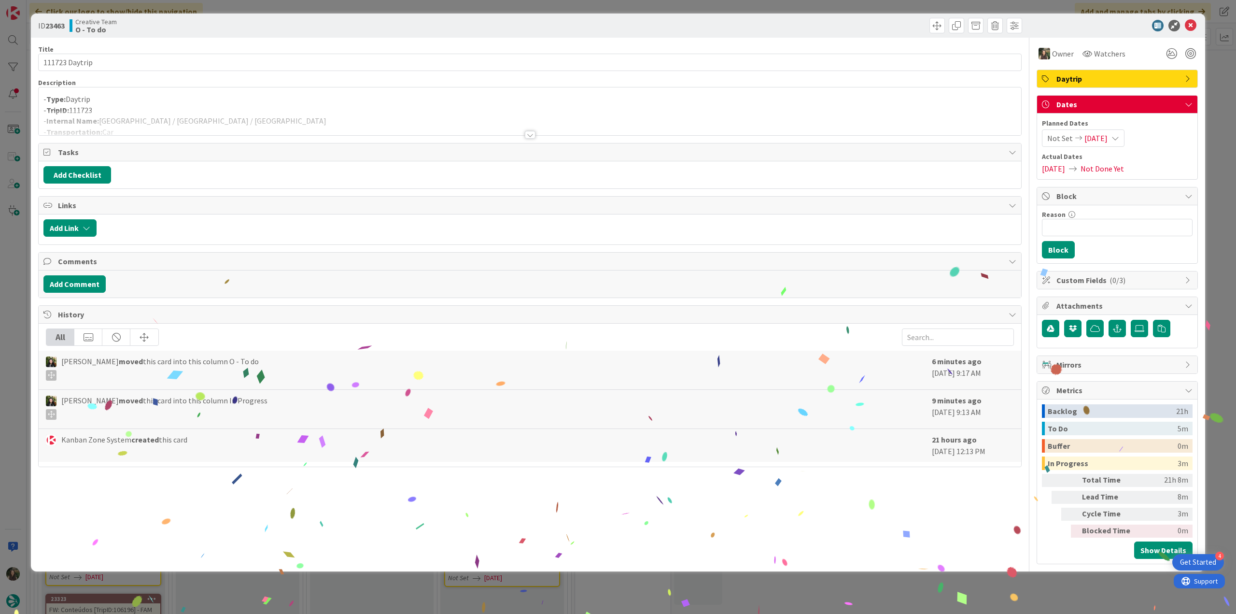
click at [1212, 81] on div "ID 23463 Creative Team O - To do Title 14 / 128 111723 Daytrip Description - Ty…" at bounding box center [618, 307] width 1236 height 614
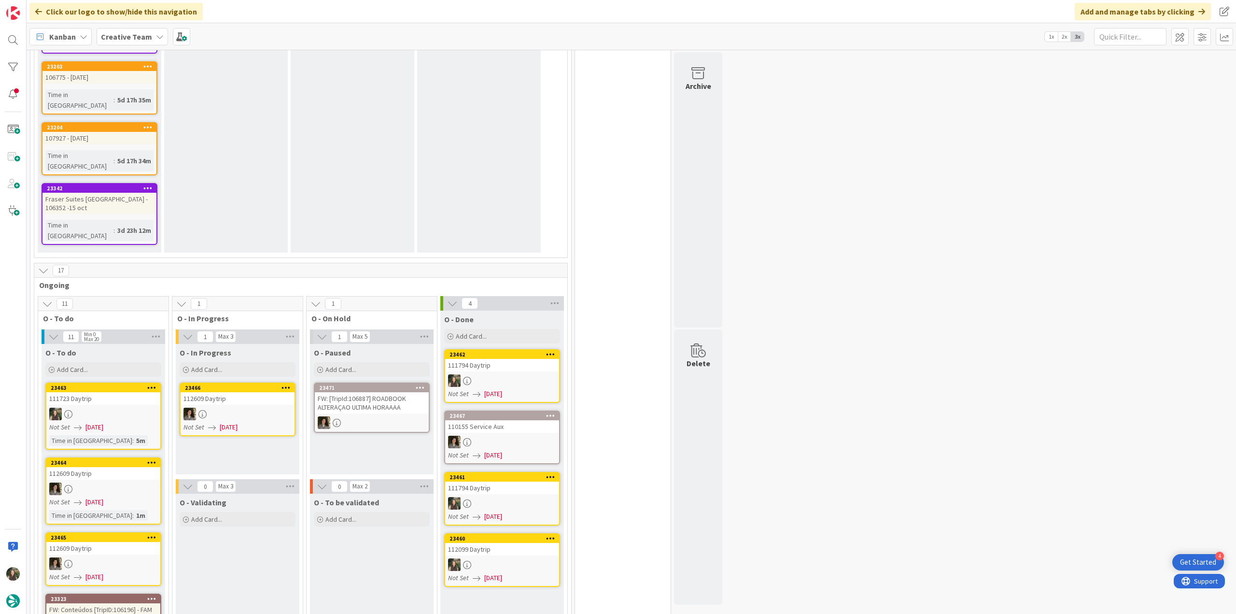
click at [513, 374] on div at bounding box center [502, 380] width 114 height 13
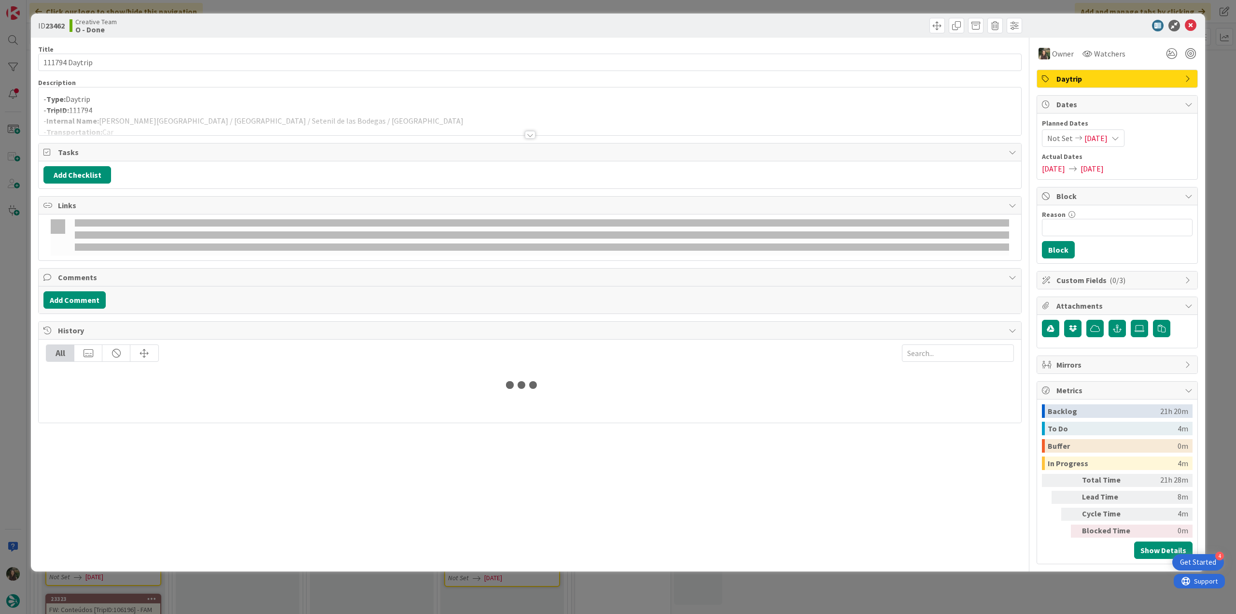
click at [313, 121] on div at bounding box center [530, 123] width 983 height 25
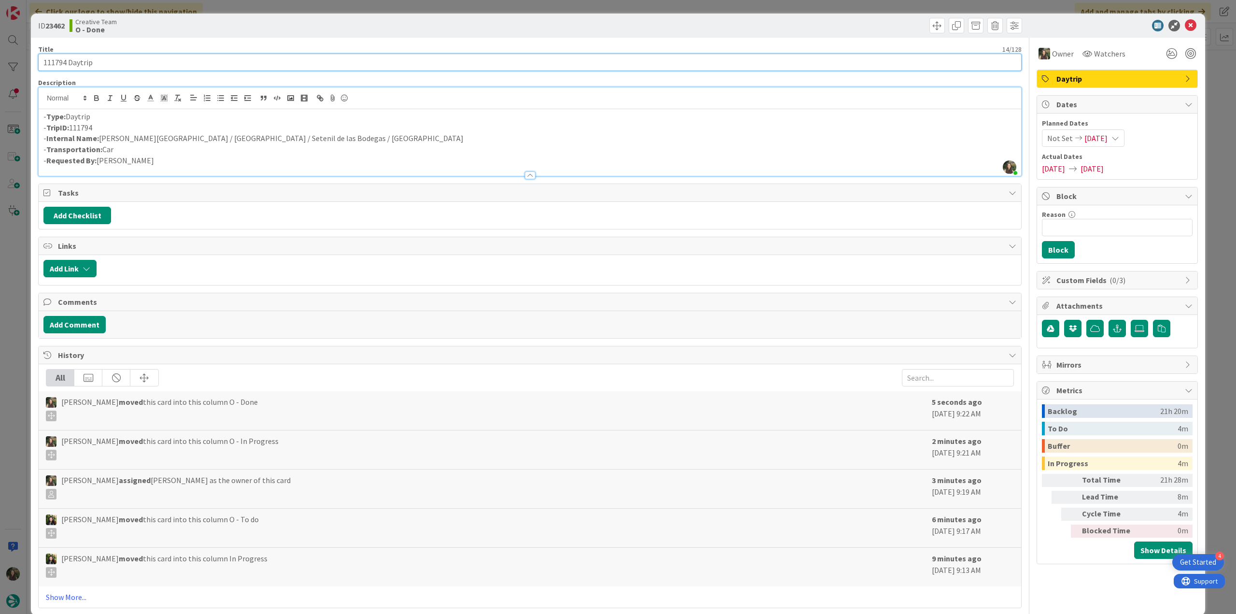
drag, startPoint x: 98, startPoint y: 57, endPoint x: 20, endPoint y: 69, distance: 78.5
click at [20, 69] on div "ID 23462 Creative Team O - Done Title 14 / 128 111794 Daytrip Description Inês …" at bounding box center [618, 307] width 1236 height 614
drag, startPoint x: 231, startPoint y: 142, endPoint x: 99, endPoint y: 139, distance: 131.9
click at [99, 139] on p "- Internal Name: Arcos de La Frontera / Ronda / Setenil de las Bodegas / Córdoba" at bounding box center [529, 138] width 973 height 11
click at [324, 152] on p "- Transportation: Car" at bounding box center [529, 149] width 973 height 11
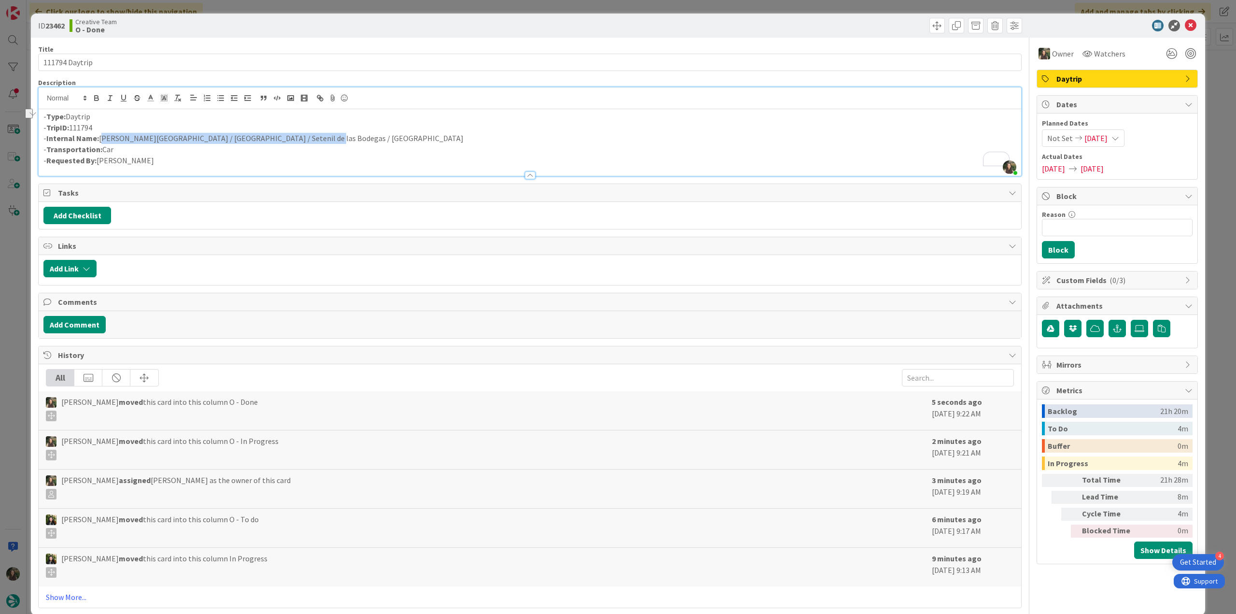
drag, startPoint x: 307, startPoint y: 139, endPoint x: 100, endPoint y: 138, distance: 207.2
click at [100, 138] on p "- Internal Name: Arcos de La Frontera / Ronda / Setenil de las Bodegas / Córdoba" at bounding box center [529, 138] width 973 height 11
copy p "Arcos de La Frontera / Ronda / Setenil de las Bodegas / Córdoba"
click at [22, 353] on div "ID 23462 Creative Team O - Done Title 14 / 128 111794 Daytrip Description Inês …" at bounding box center [618, 307] width 1236 height 614
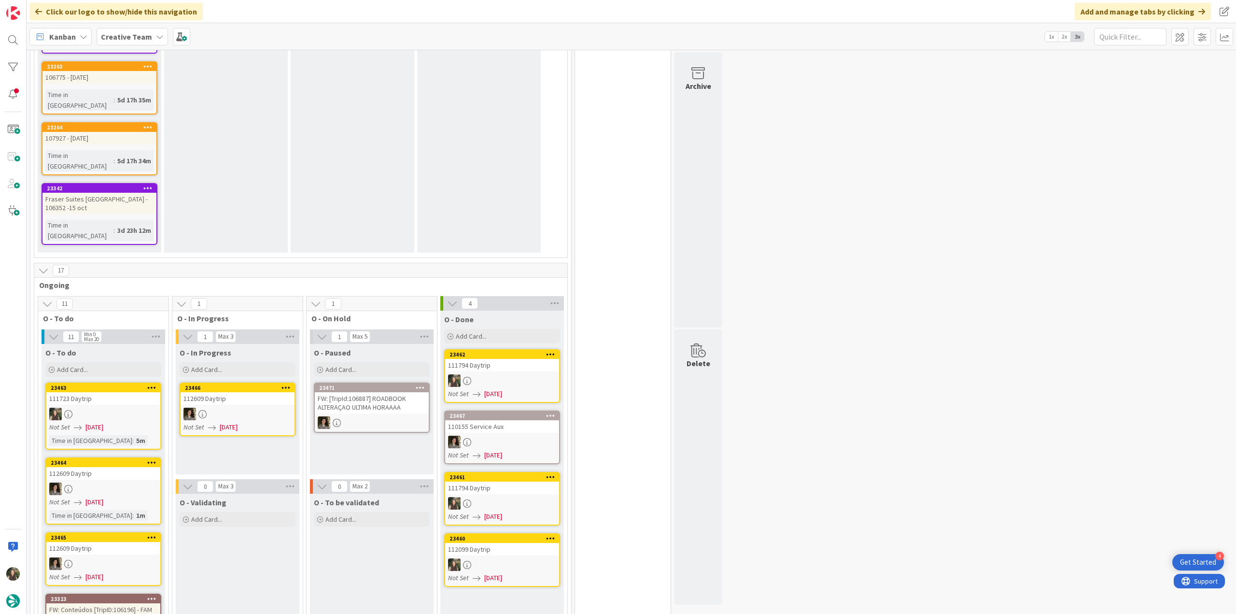
click at [502, 481] on div "111794 Daytrip" at bounding box center [502, 487] width 114 height 13
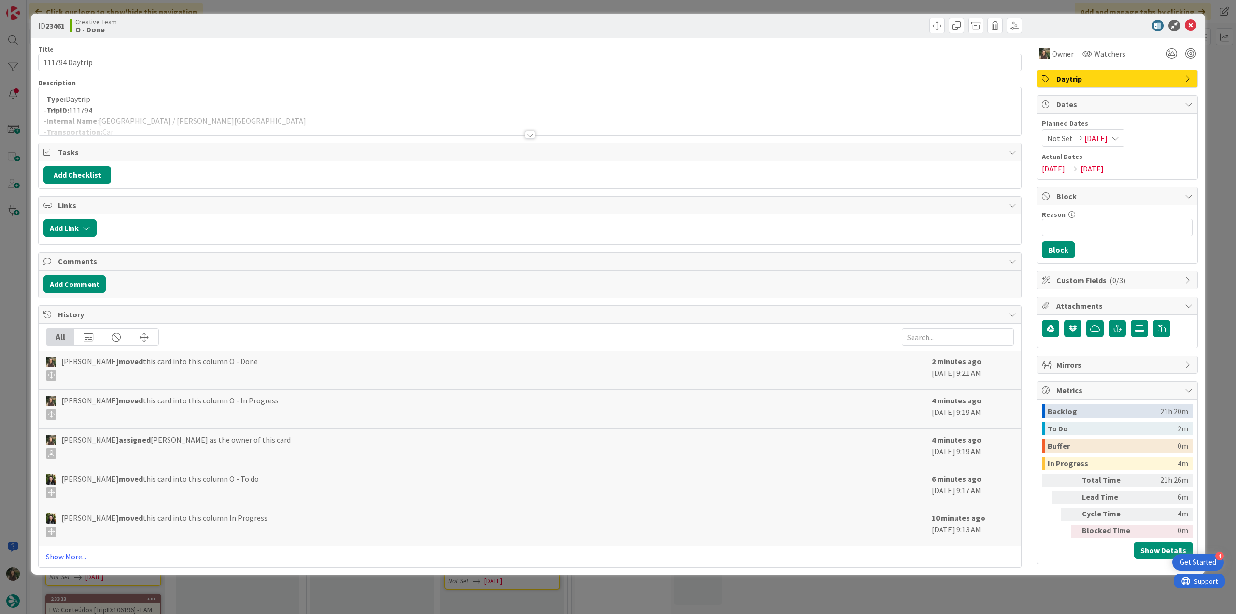
click at [225, 114] on div at bounding box center [530, 123] width 983 height 25
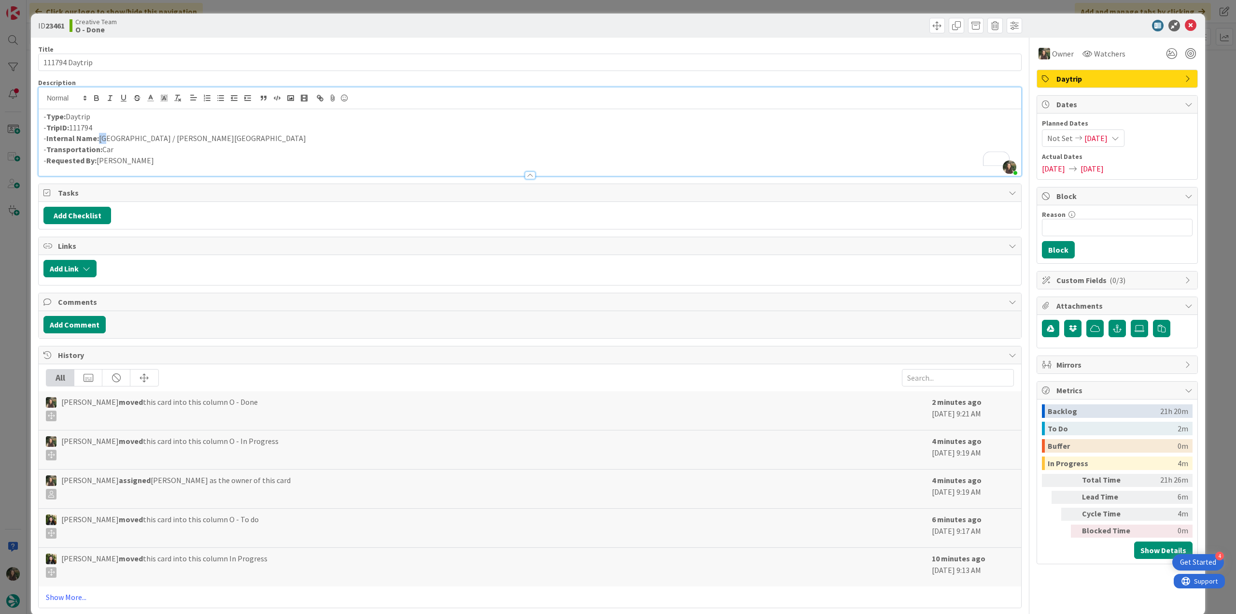
drag, startPoint x: 211, startPoint y: 137, endPoint x: 105, endPoint y: 140, distance: 105.3
click at [105, 140] on p "- Internal Name: Salamanca / Arcos de La Frontera" at bounding box center [529, 138] width 973 height 11
click at [235, 133] on p "- Internal Name: Salamanca / Arcos de La Frontera" at bounding box center [529, 138] width 973 height 11
drag, startPoint x: 199, startPoint y: 138, endPoint x: 100, endPoint y: 139, distance: 98.5
click at [100, 139] on p "- Internal Name: Salamanca / Arcos de La Frontera" at bounding box center [529, 138] width 973 height 11
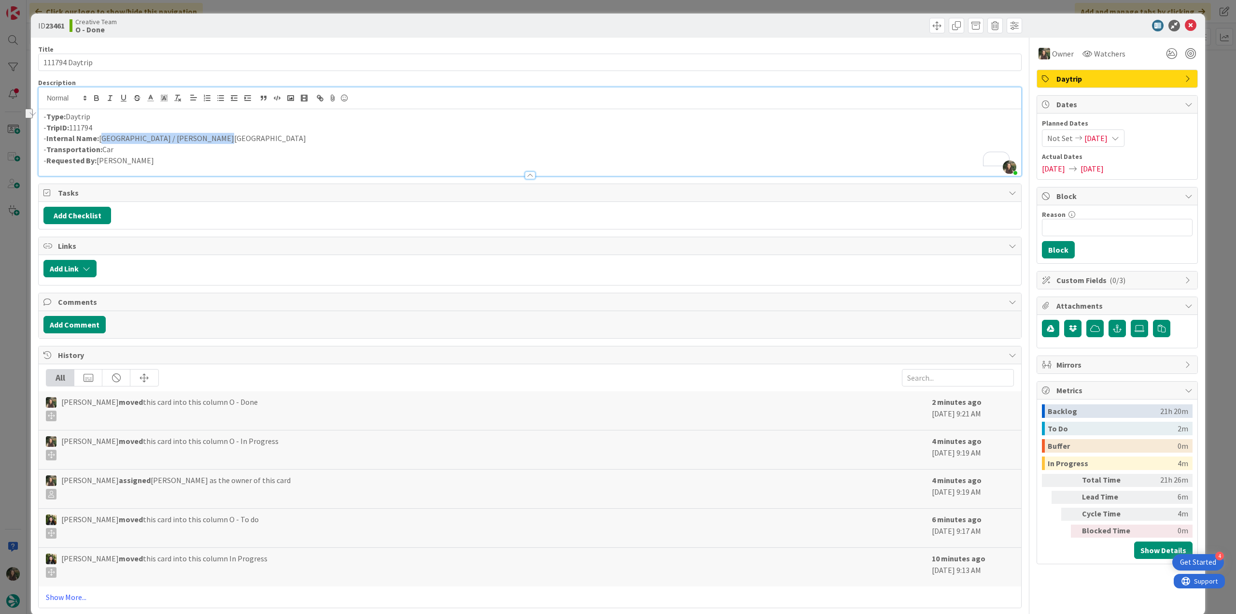
copy p "Salamanca / Arcos de La Frontera"
click at [13, 329] on div "ID 23461 Creative Team O - Done Title 14 / 128 111794 Daytrip Description Inês …" at bounding box center [618, 307] width 1236 height 614
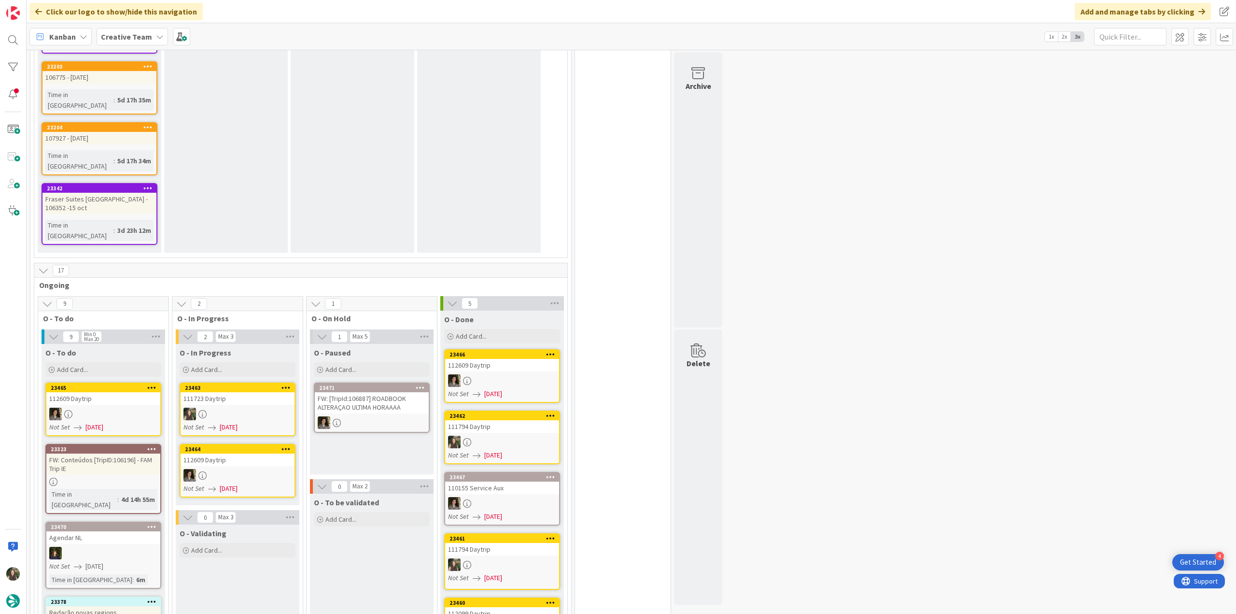
click at [250, 392] on div "111723 Daytrip" at bounding box center [238, 398] width 114 height 13
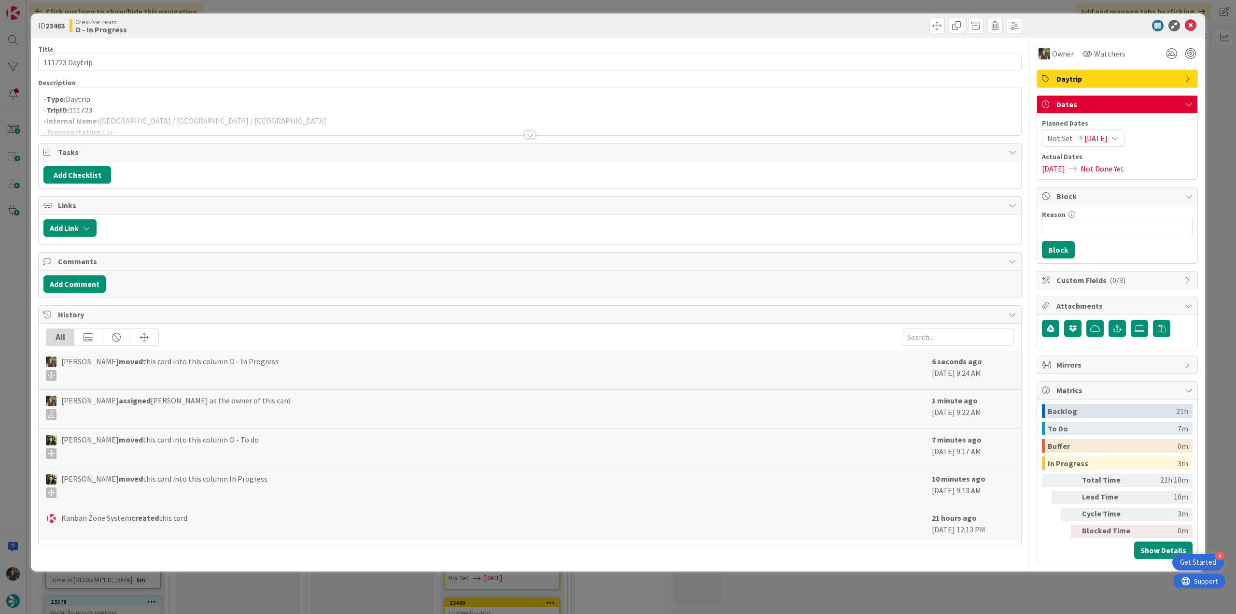
click at [197, 111] on div at bounding box center [530, 123] width 983 height 25
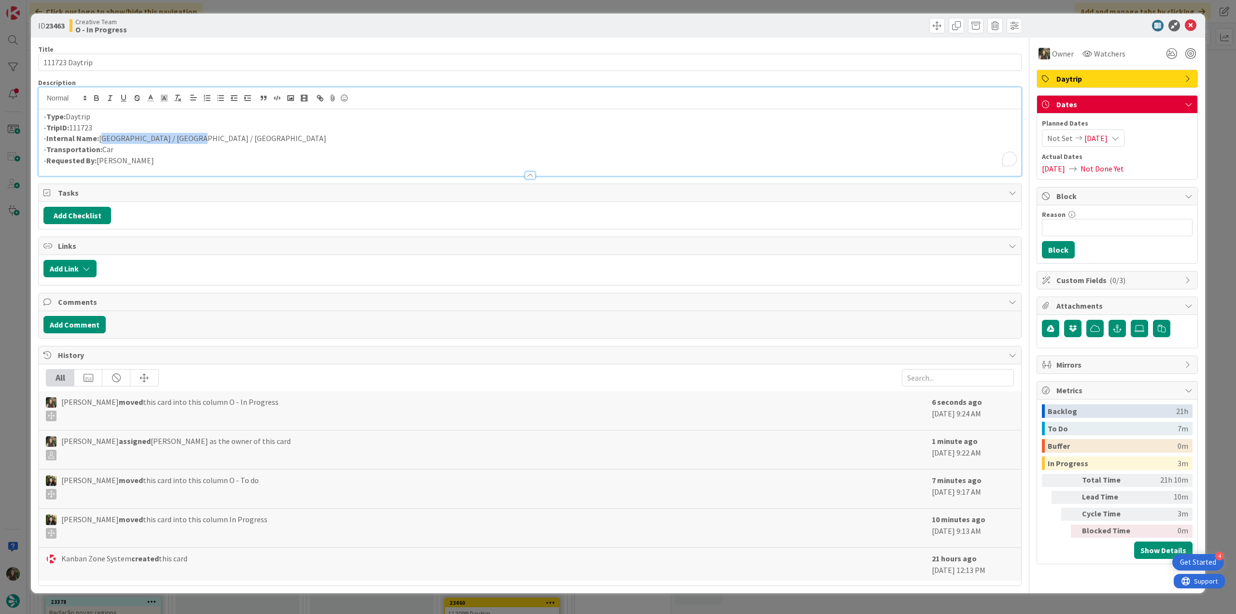
drag, startPoint x: 183, startPoint y: 136, endPoint x: 100, endPoint y: 140, distance: 82.2
click at [100, 140] on p "- Internal Name: Arezzo / Florence / Arezzo" at bounding box center [529, 138] width 973 height 11
copy p "Arezzo / Florence / Arezzo"
drag, startPoint x: 36, startPoint y: 62, endPoint x: 9, endPoint y: 70, distance: 28.7
click at [16, 62] on div "ID 23463 Creative Team O - In Progress Title 14 / 128 111723 Daytrip Descriptio…" at bounding box center [618, 307] width 1236 height 614
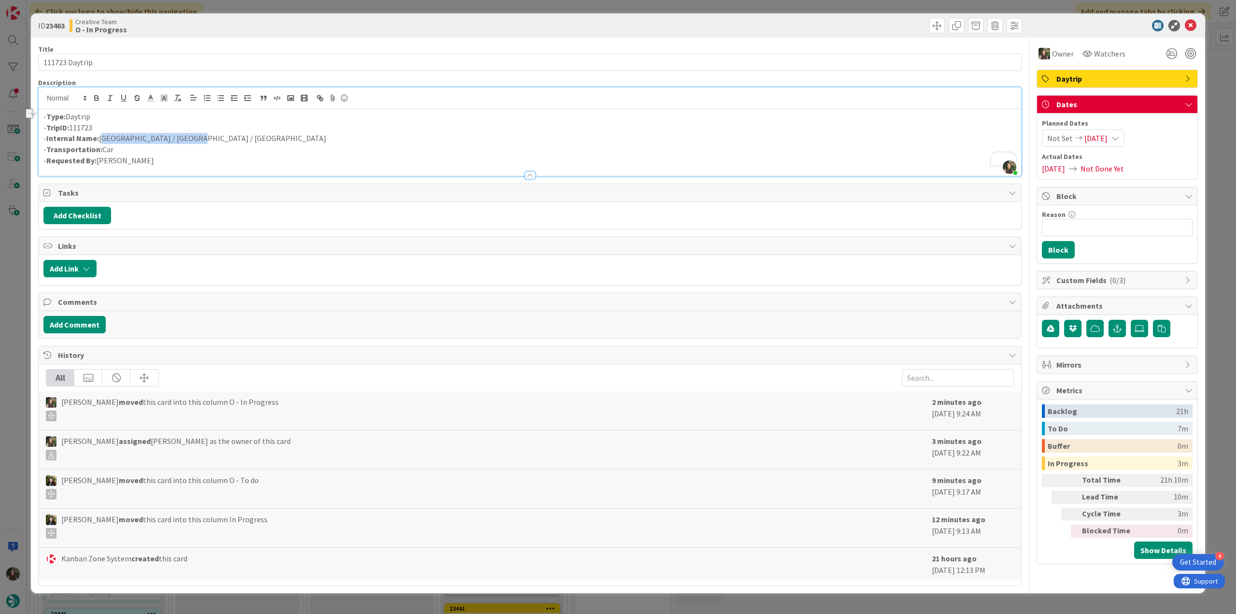
drag, startPoint x: 116, startPoint y: 137, endPoint x: 100, endPoint y: 135, distance: 16.1
click at [100, 135] on p "- Internal Name: Arezzo / Florence / Arezzo" at bounding box center [529, 138] width 973 height 11
click at [16, 284] on div "ID 23463 Creative Team O - In Progress Title 14 / 128 111723 Daytrip Descriptio…" at bounding box center [618, 307] width 1236 height 614
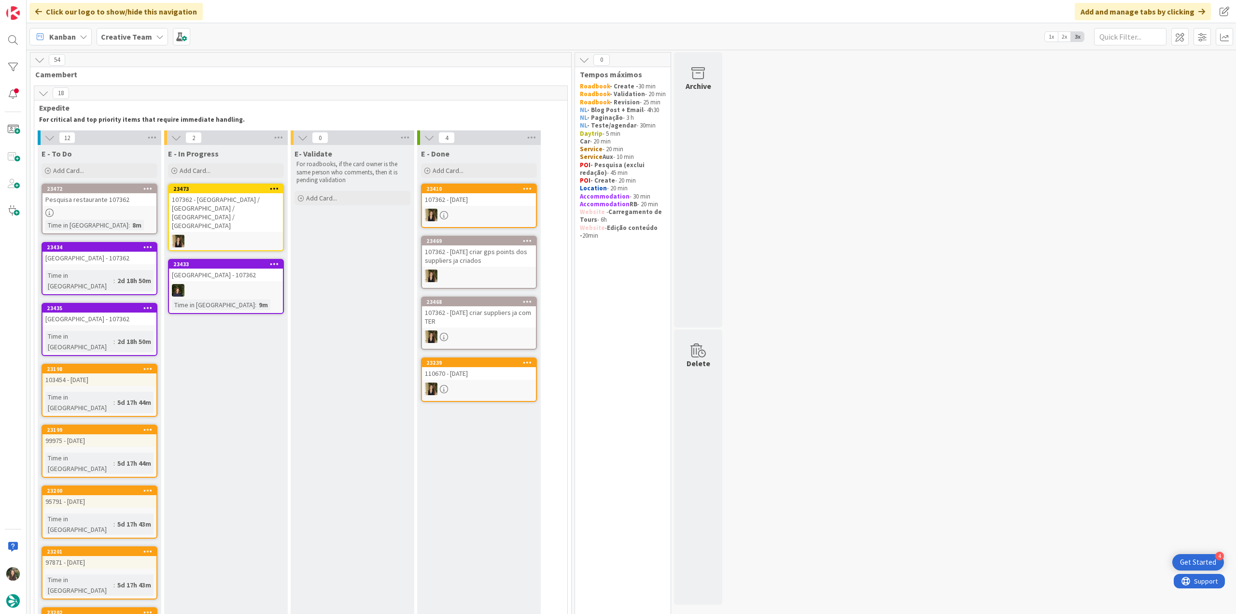
click at [143, 215] on div at bounding box center [99, 213] width 114 height 8
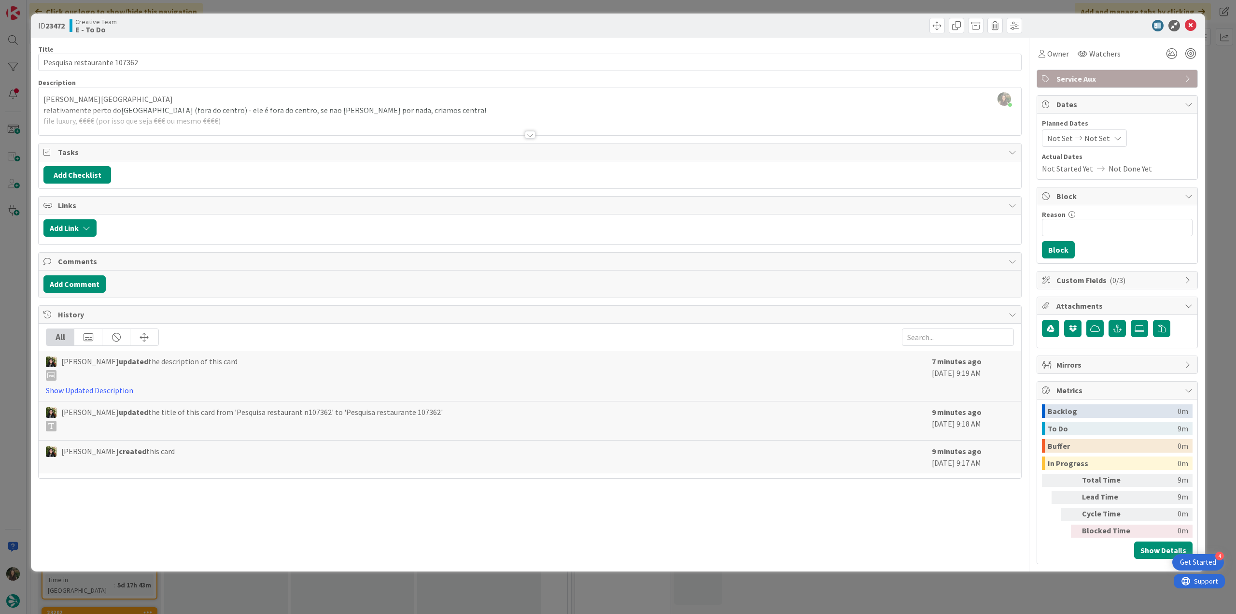
click at [215, 112] on div at bounding box center [530, 123] width 983 height 25
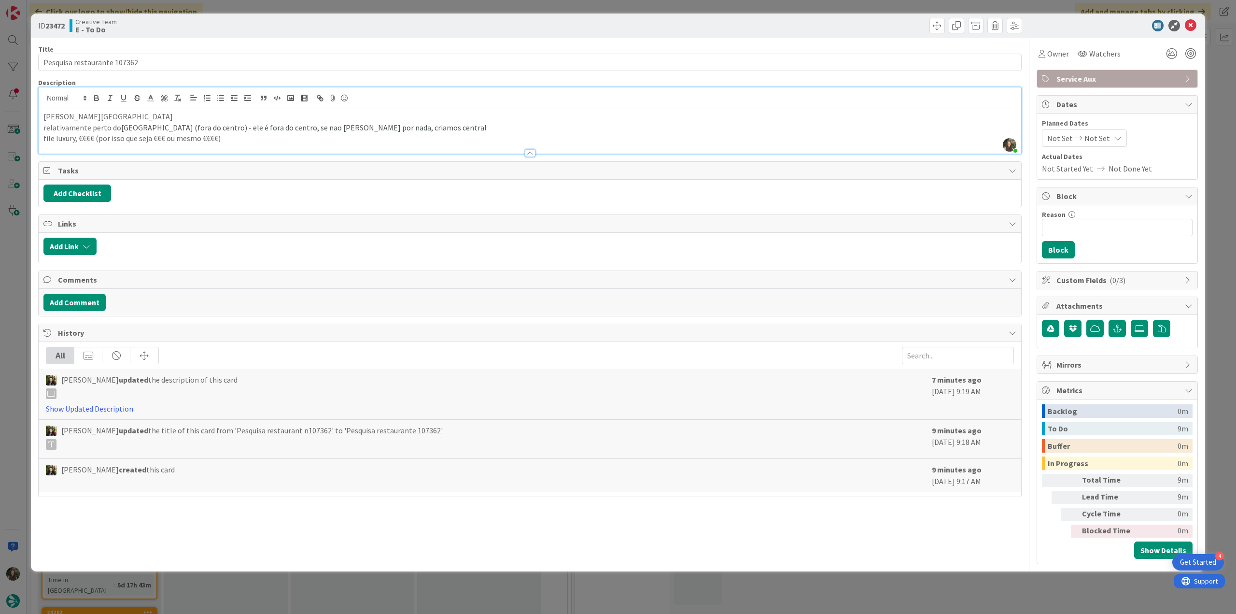
click at [18, 246] on div "ID 23472 Creative Team E - To Do Title 27 / 128 Pesquisa restaurante 107362 Des…" at bounding box center [618, 307] width 1236 height 614
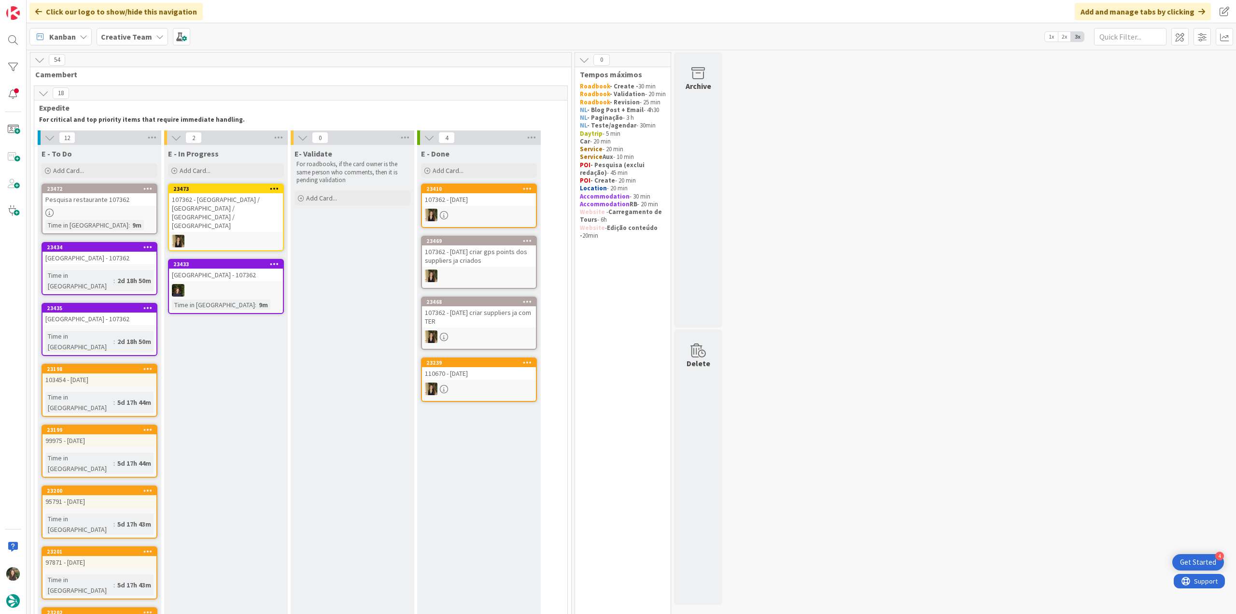
click at [131, 266] on link "23434 Grand Hotel Sitea - 107362 Time in Column : 2d 18h 50m" at bounding box center [100, 268] width 116 height 53
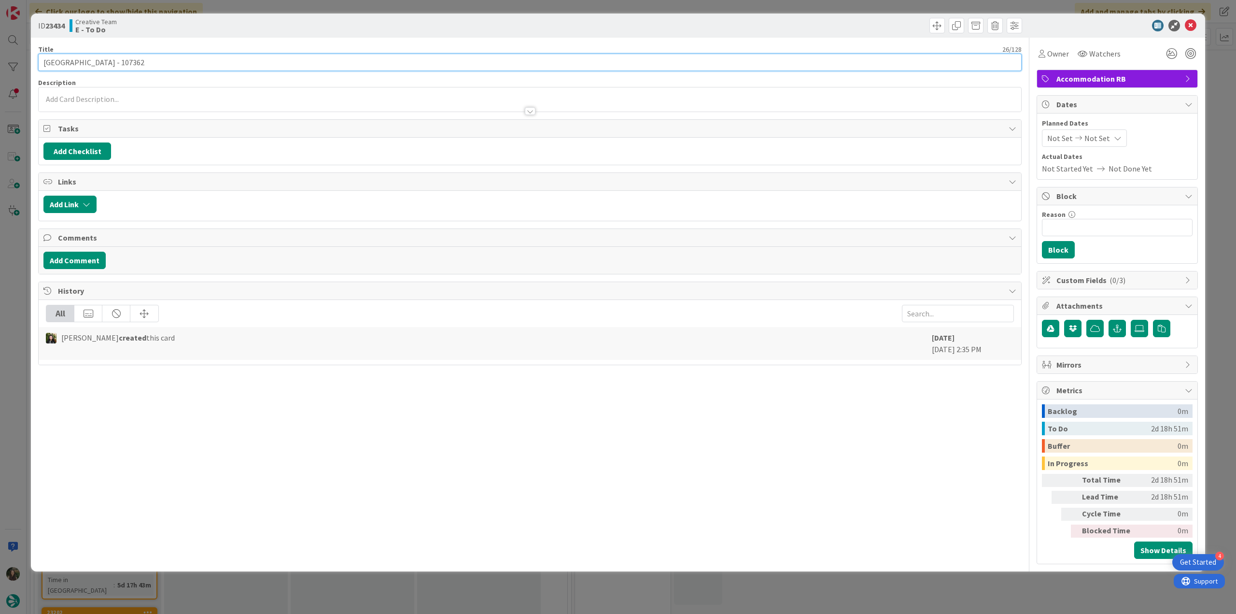
drag, startPoint x: 99, startPoint y: 60, endPoint x: 33, endPoint y: 63, distance: 65.7
click at [33, 63] on div "ID 23434 Creative Team E - To Do Title 26 / 128 Grand Hotel Sitea - 107362 Desc…" at bounding box center [618, 293] width 1174 height 558
click at [27, 285] on div "ID 23434 Creative Team E - To Do Title 26 / 128 Grand Hotel Sitea - 107362 Desc…" at bounding box center [618, 307] width 1236 height 614
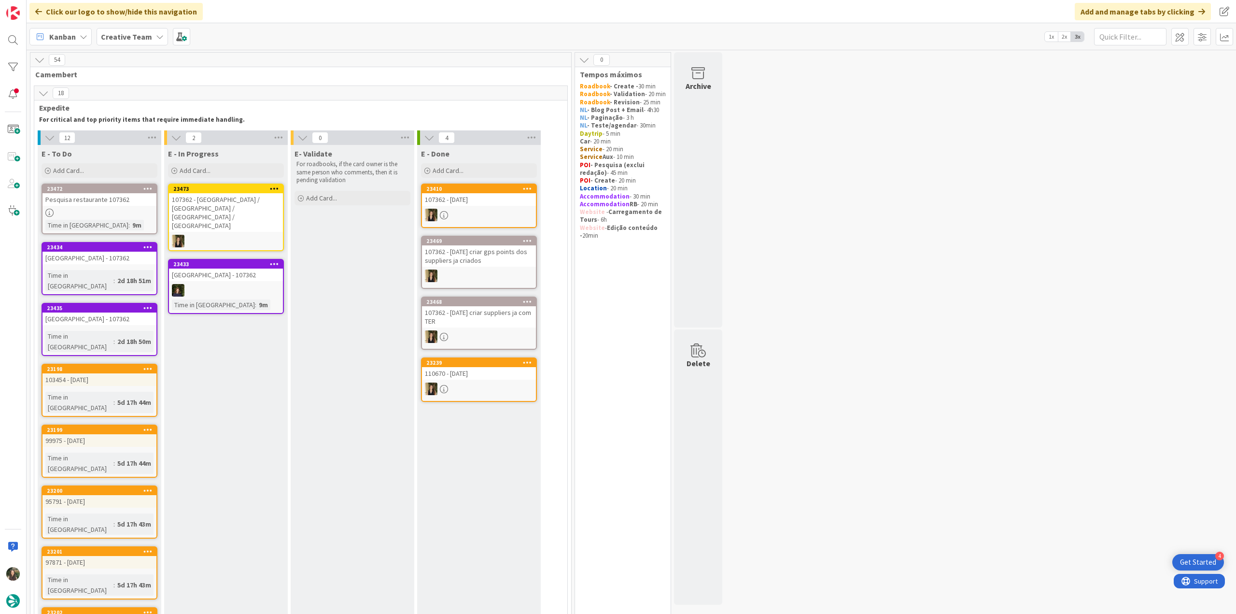
click at [86, 312] on div "Palazzo Castiglioni - 107362" at bounding box center [99, 318] width 114 height 13
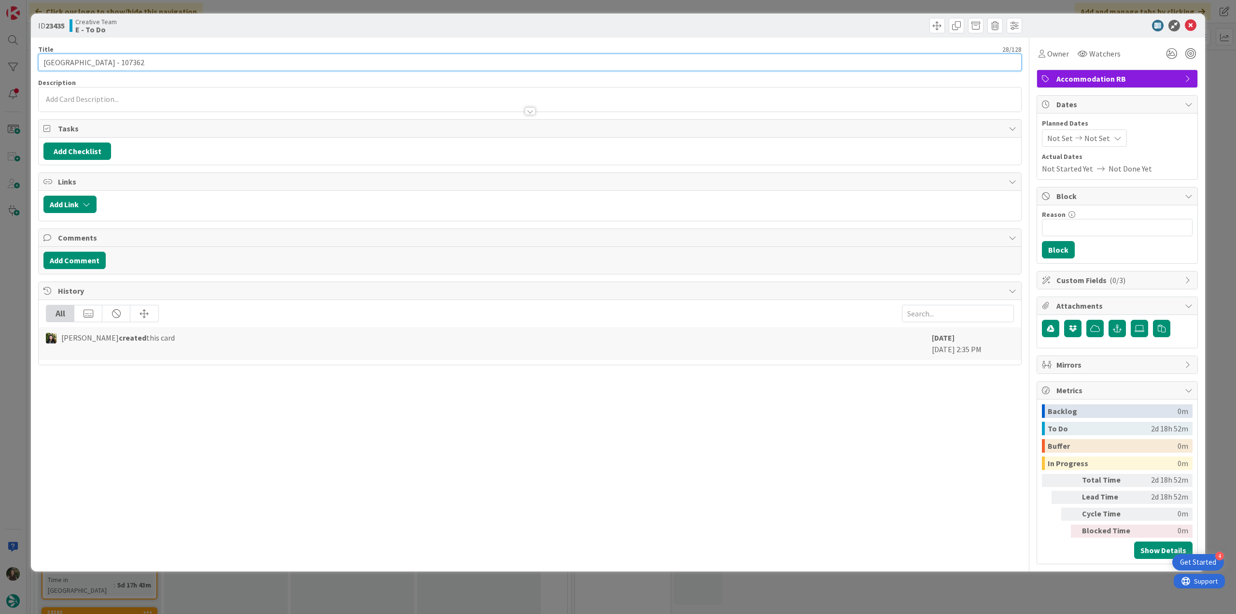
drag, startPoint x: 106, startPoint y: 63, endPoint x: 16, endPoint y: 67, distance: 89.9
click at [12, 68] on div "ID 23435 Creative Team E - To Do Title 28 / 128 Palazzo Castiglioni - 107362 De…" at bounding box center [618, 307] width 1236 height 614
click at [50, 60] on input "Palazzo Castiglioni - 107362" at bounding box center [530, 62] width 984 height 17
drag, startPoint x: 43, startPoint y: 61, endPoint x: 104, endPoint y: 64, distance: 60.4
click at [104, 64] on input "Palazzo Castiglioni - 107362" at bounding box center [530, 62] width 984 height 17
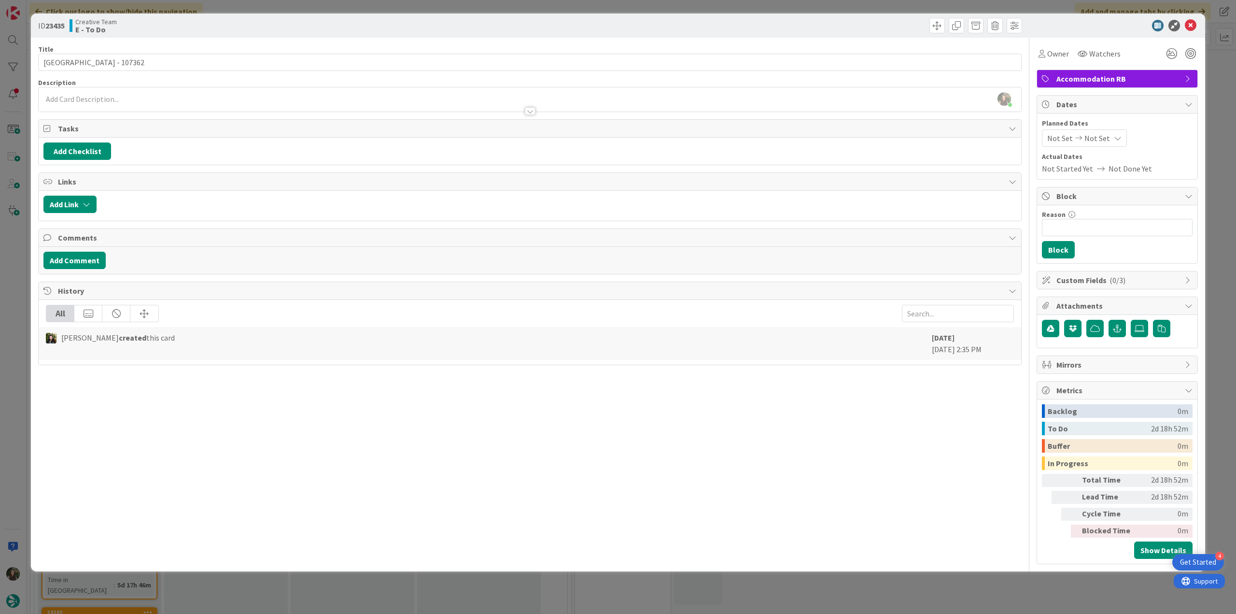
click at [9, 243] on div "ID 23435 Creative Team E - To Do Title 28 / 128 Palazzo Castiglioni - 107362 De…" at bounding box center [618, 307] width 1236 height 614
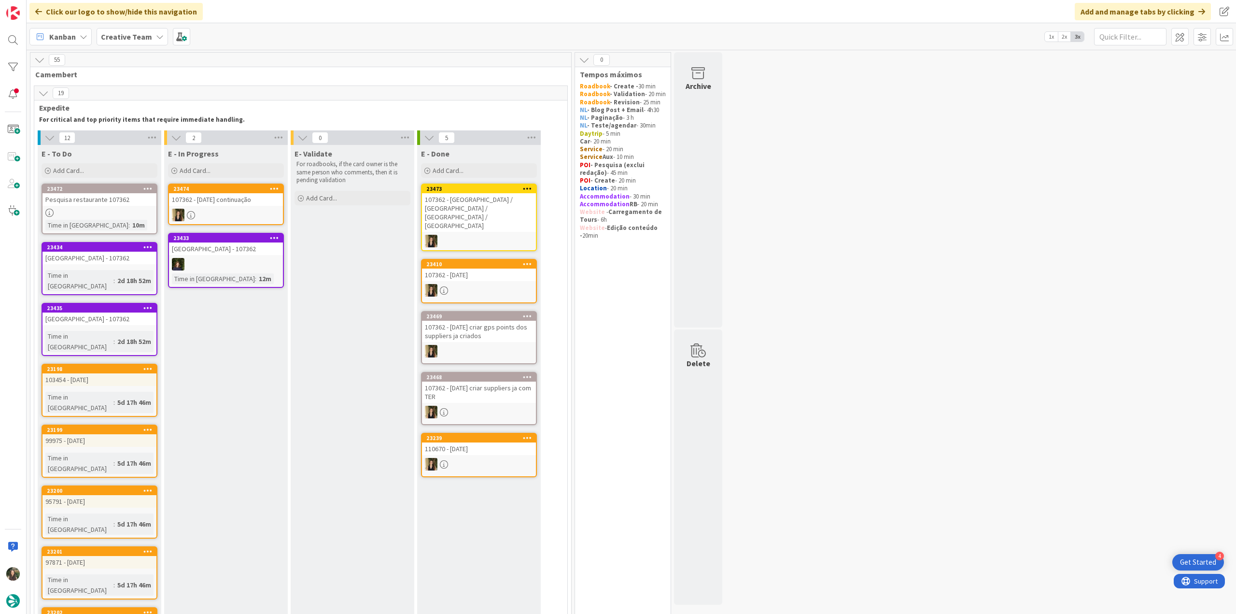
click at [126, 312] on div "Palazzo Castiglioni - 107362" at bounding box center [99, 318] width 114 height 13
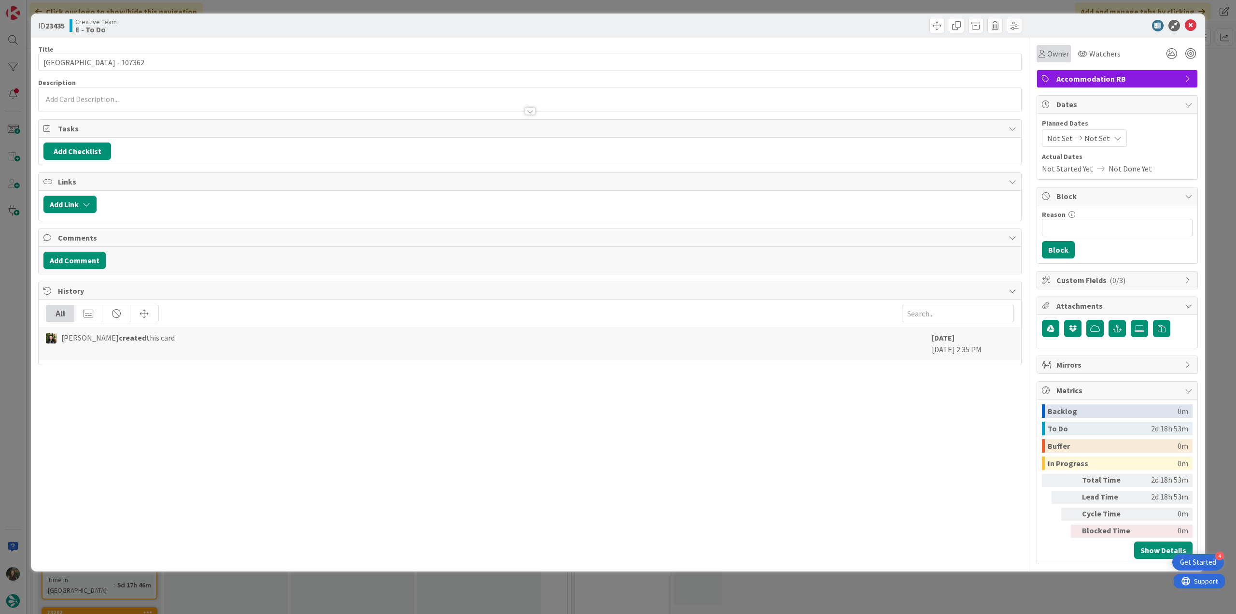
click at [1054, 57] on span "Owner" at bounding box center [1058, 54] width 22 height 12
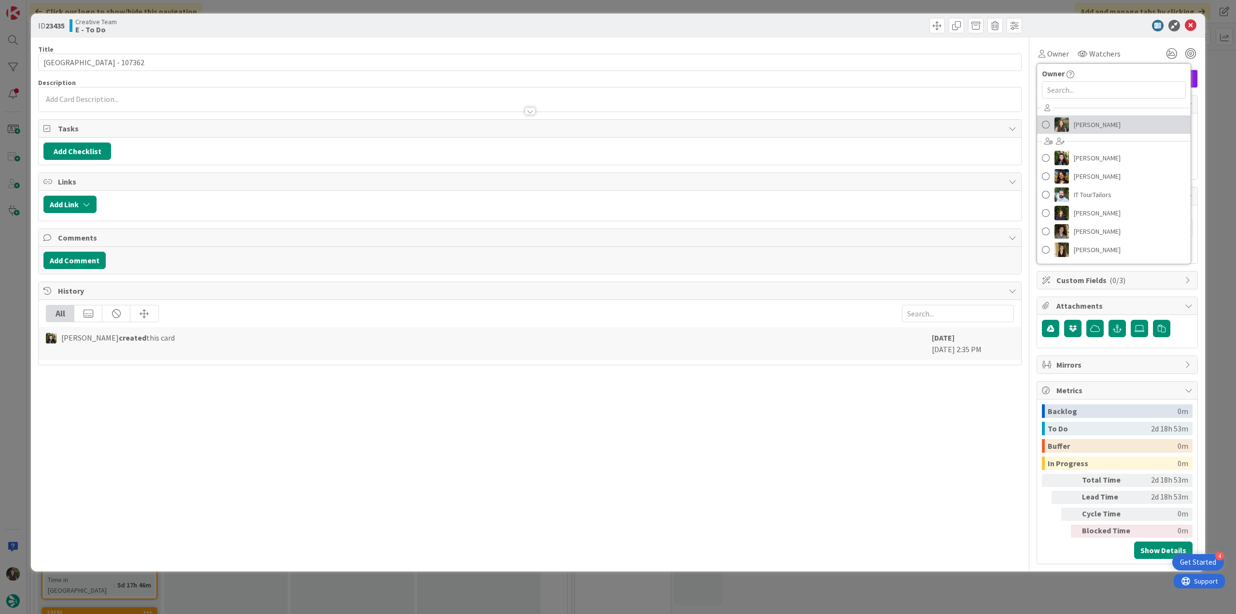
click at [1083, 123] on span "[PERSON_NAME]" at bounding box center [1097, 124] width 47 height 14
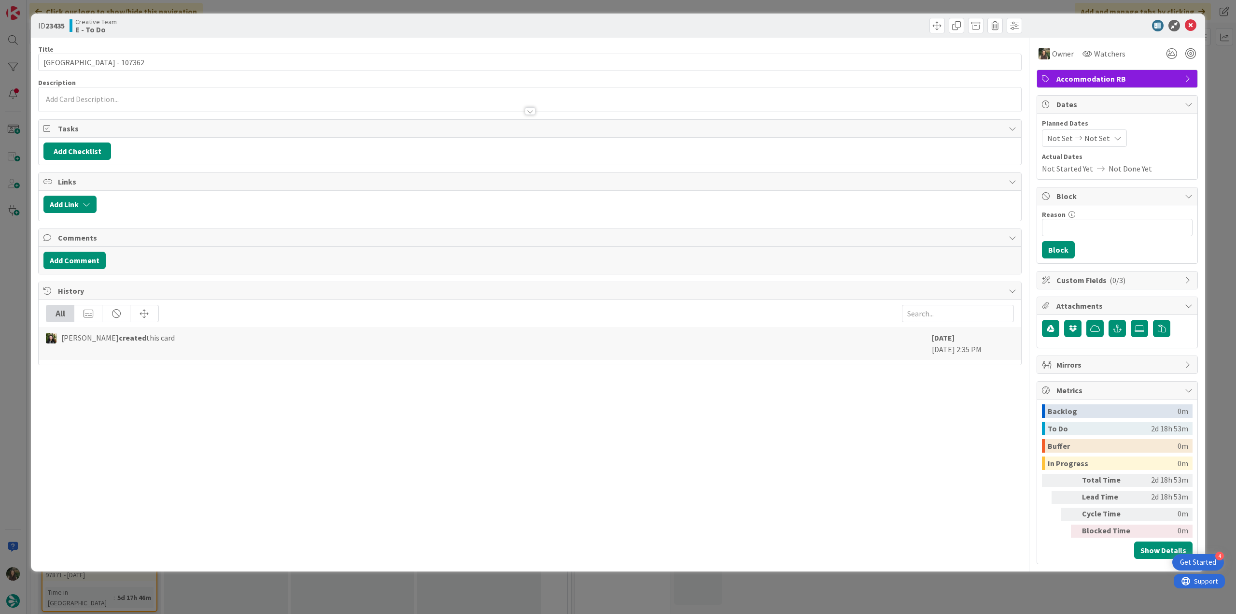
click at [1214, 77] on div "ID 23435 Creative Team E - To Do Title 28 / 128 Palazzo Castiglioni - 107362 De…" at bounding box center [618, 307] width 1236 height 614
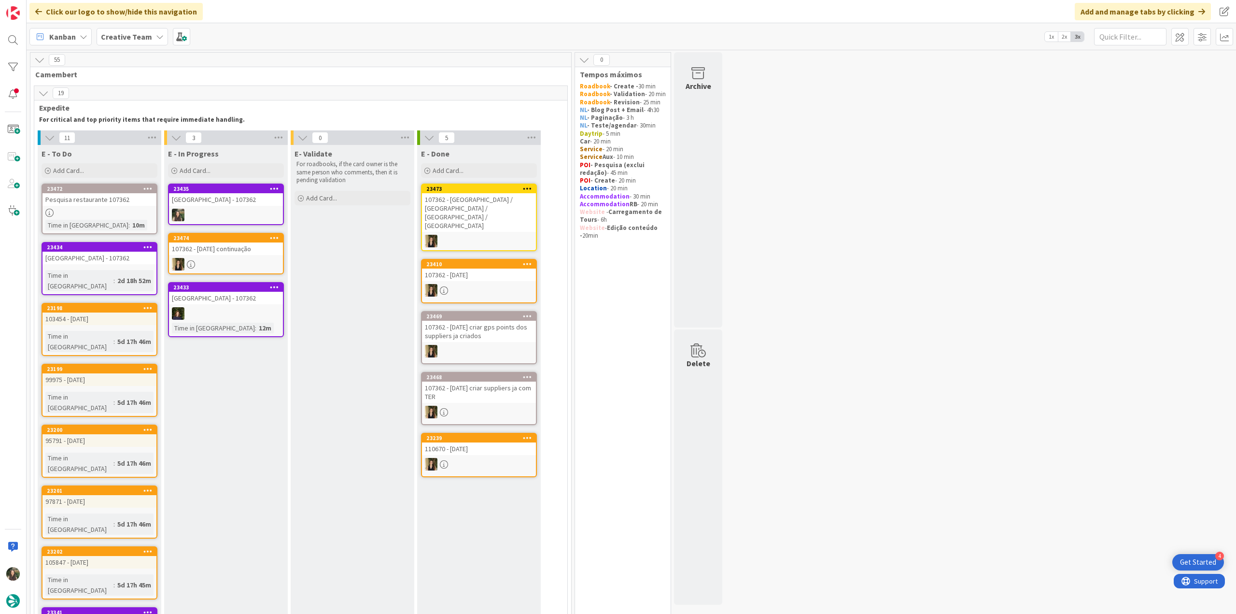
click at [238, 199] on div "Palazzo Castiglioni - 107362" at bounding box center [226, 199] width 114 height 13
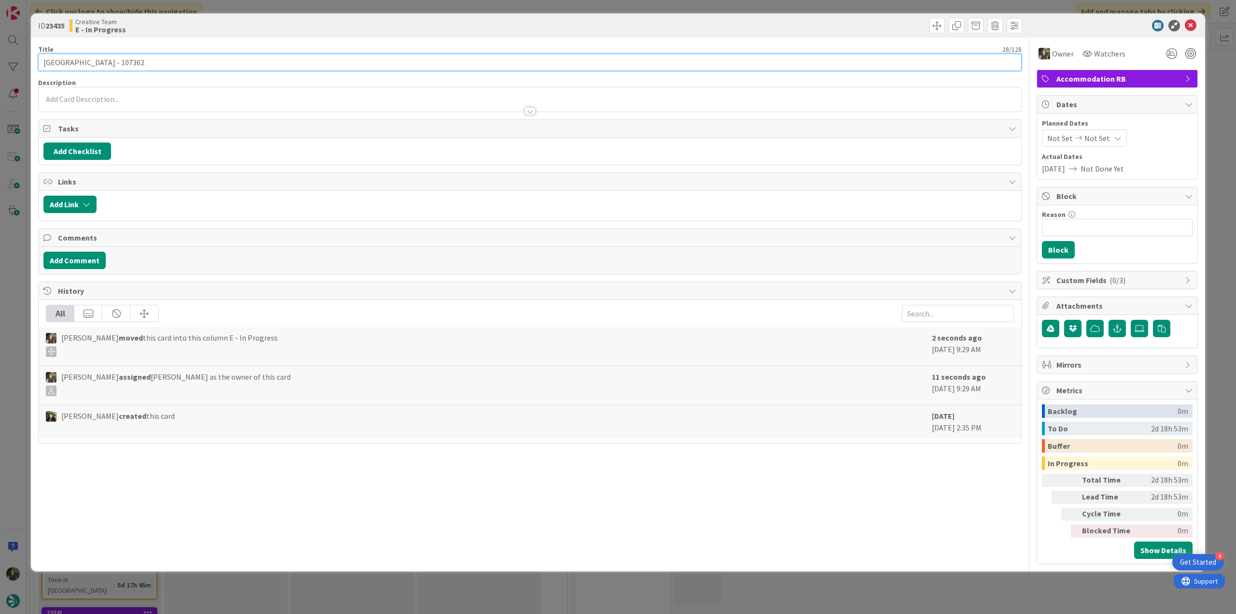
drag, startPoint x: 43, startPoint y: 58, endPoint x: 105, endPoint y: 61, distance: 61.9
click at [105, 61] on input "Palazzo Castiglioni - 107362" at bounding box center [530, 62] width 984 height 17
click at [17, 253] on div "ID 23435 Creative Team E - In Progress Title 28 / 128 Palazzo Castiglioni - 107…" at bounding box center [618, 307] width 1236 height 614
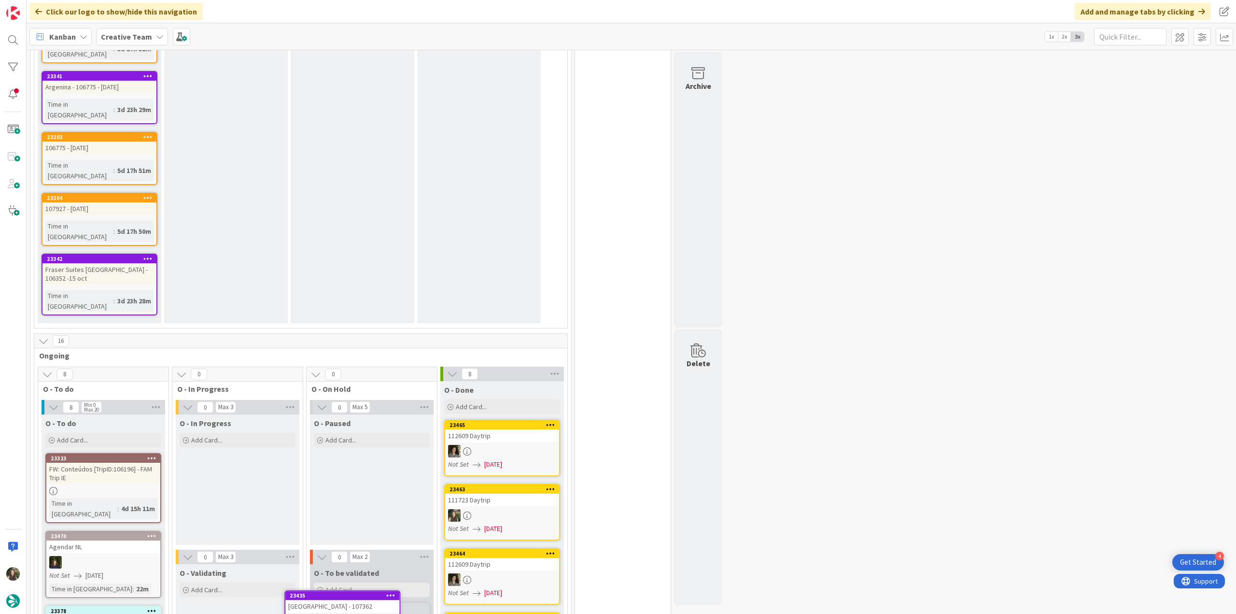
scroll to position [606, 0]
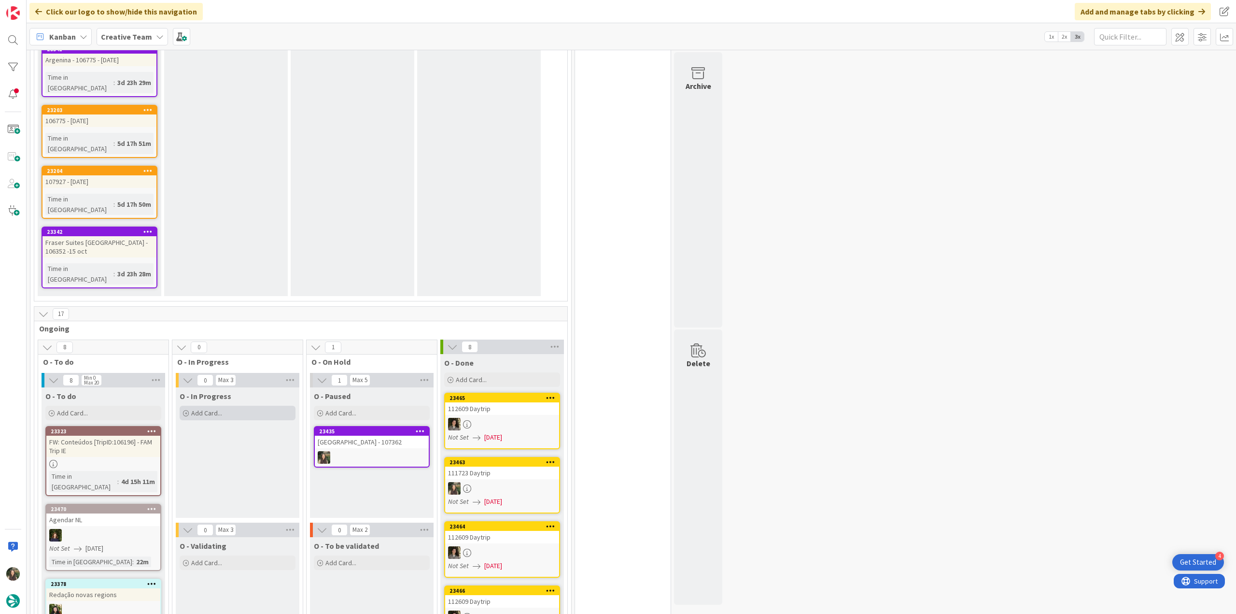
click at [238, 406] on div "Add Card..." at bounding box center [238, 413] width 116 height 14
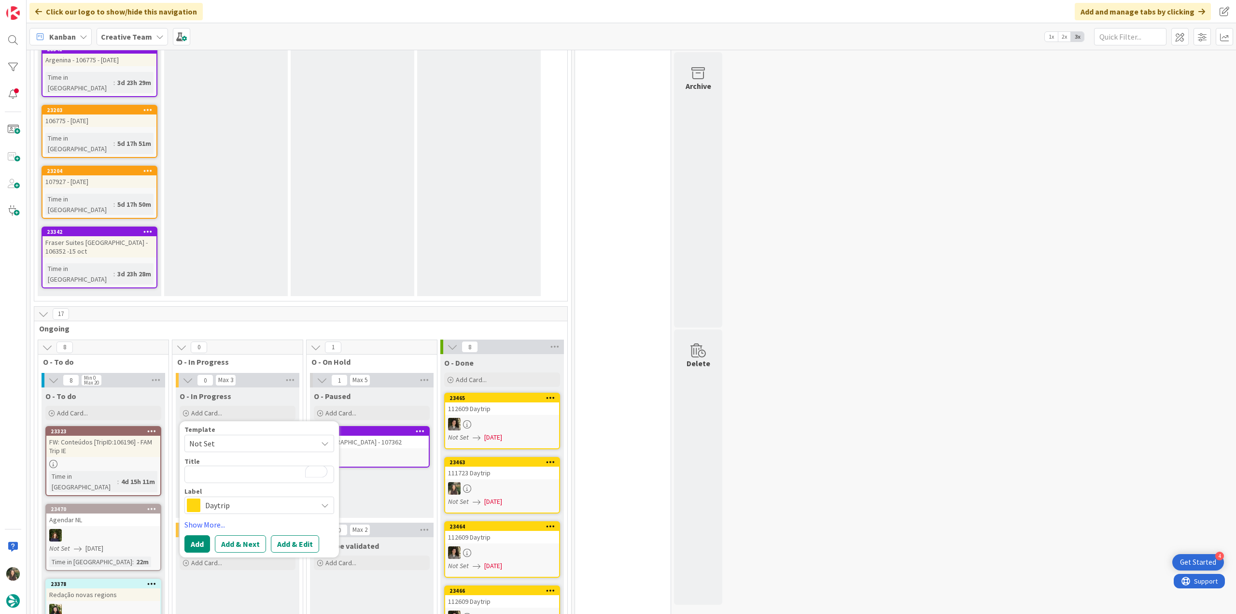
type textarea "x"
type textarea "c"
type textarea "x"
type textarea "co"
type textarea "x"
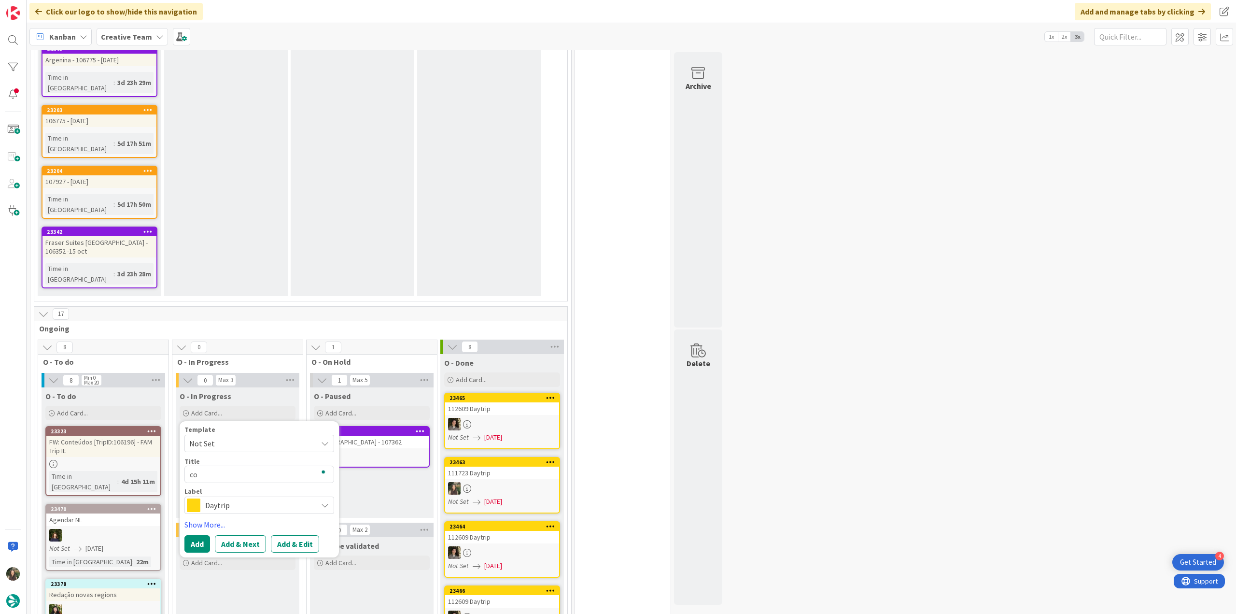
type textarea "cor"
type textarea "x"
type textarea "corr"
type textarea "x"
type textarea "corre"
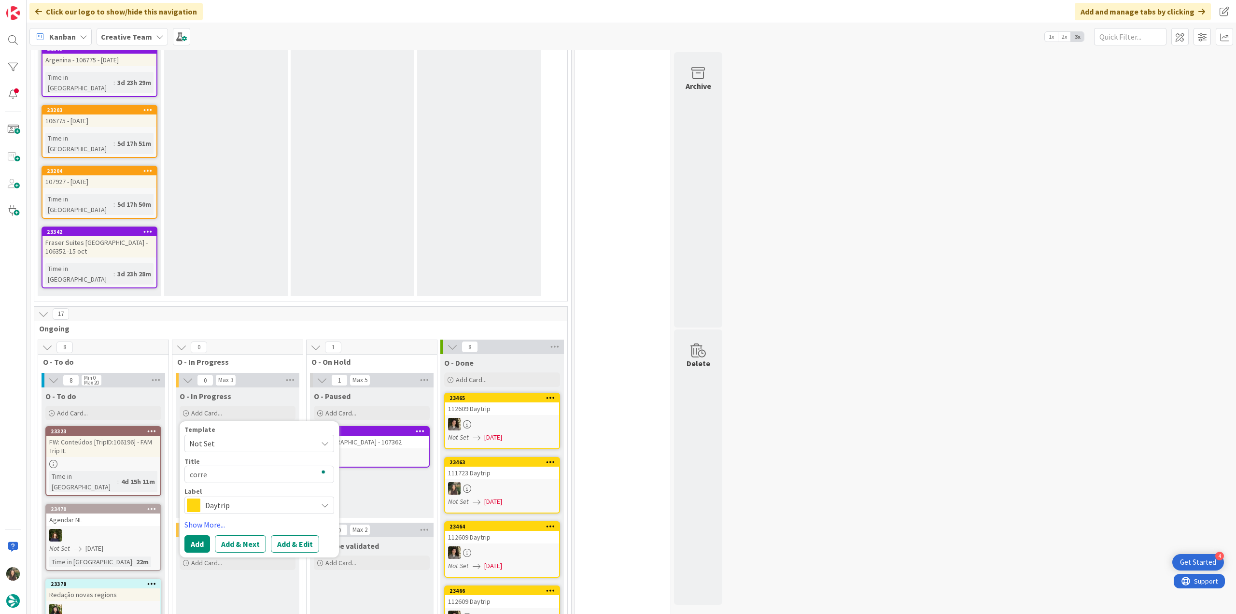
type textarea "x"
type textarea "corr"
type textarea "x"
type textarea "cor"
type textarea "x"
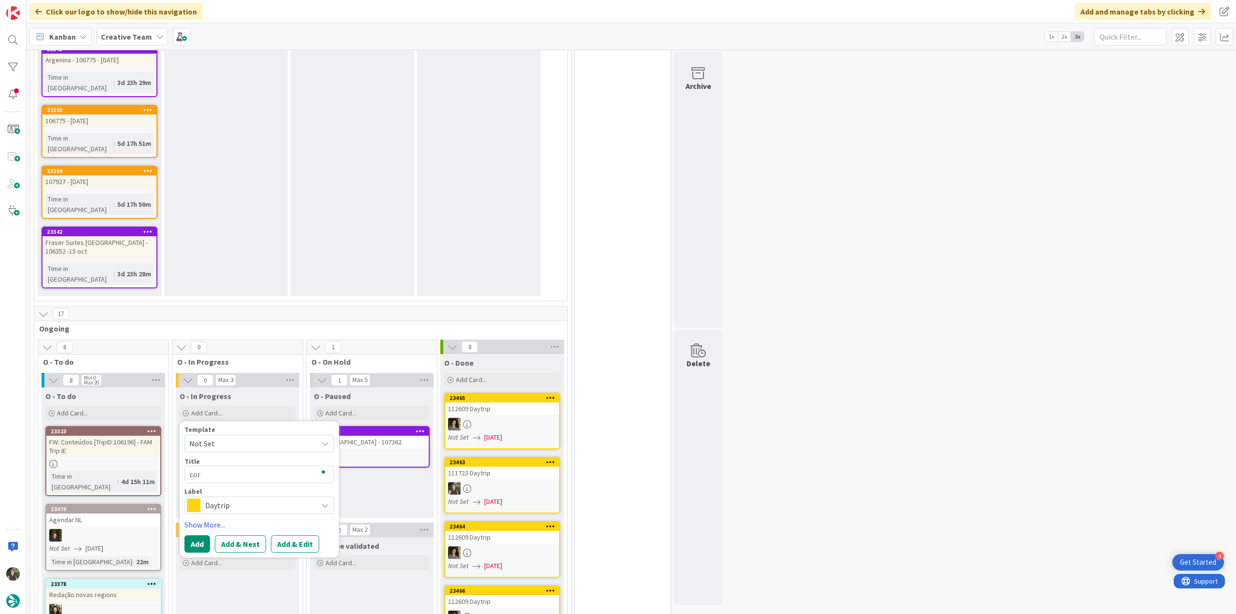
type textarea "co"
type textarea "x"
type textarea "c"
type textarea "x"
type textarea "C"
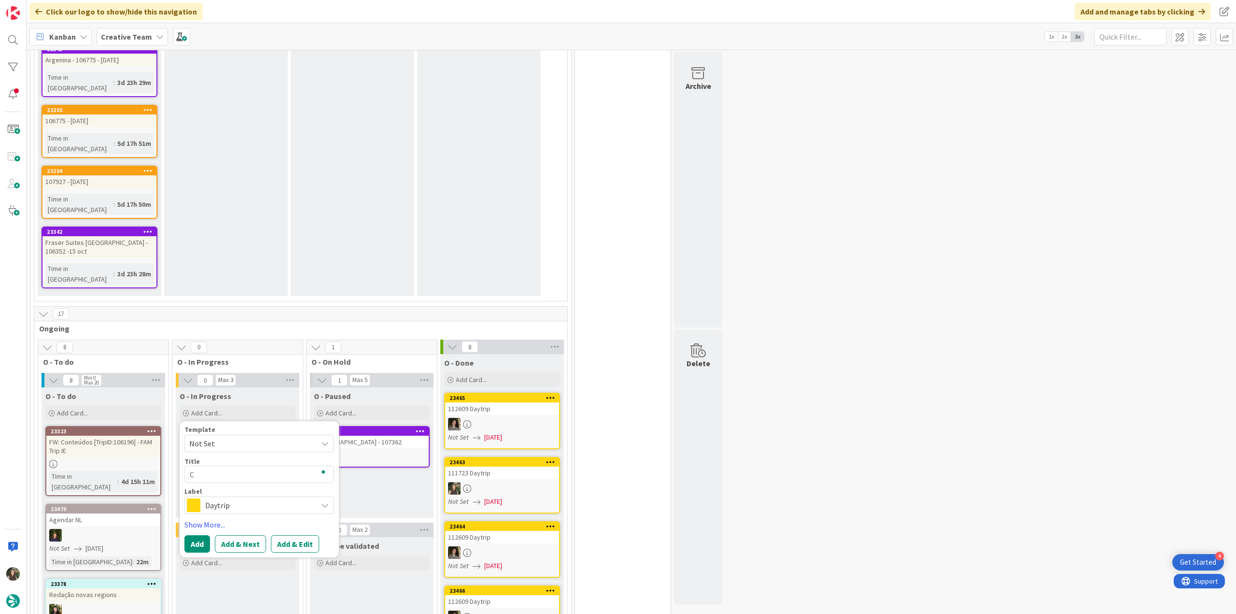
type textarea "x"
type textarea "Co"
type textarea "x"
type textarea "Cor"
type textarea "x"
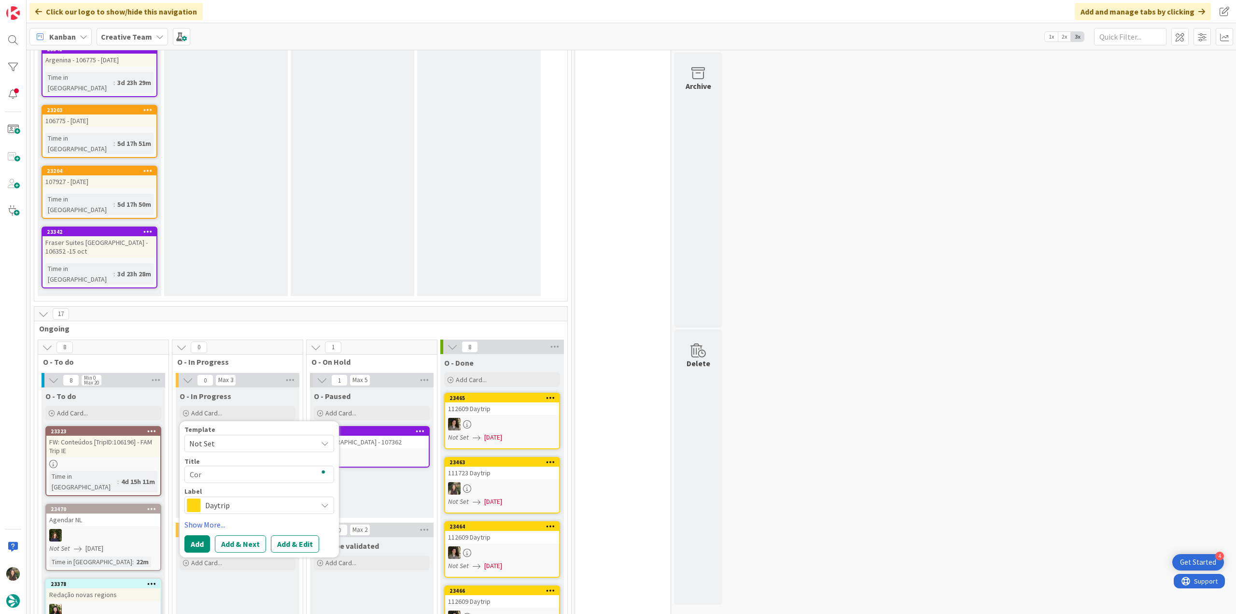
type textarea "Cor."
type textarea "x"
type textarea "Cor."
type textarea "x"
type textarea "Cor."
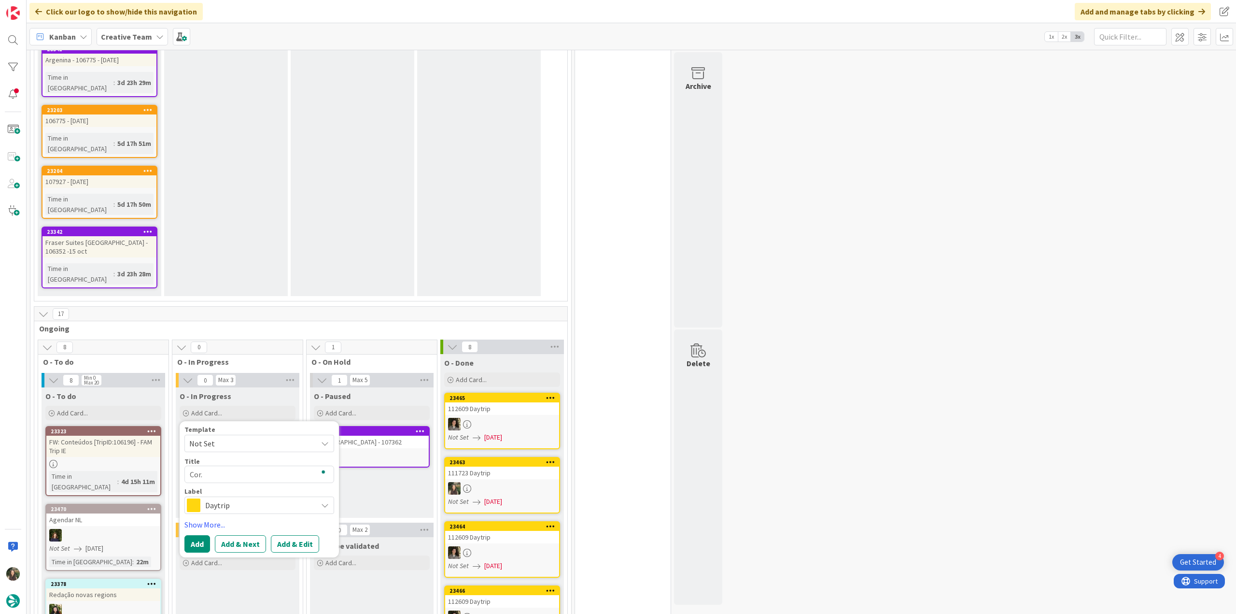
type textarea "x"
type textarea "Cor"
type textarea "x"
type textarea "Corr"
type textarea "x"
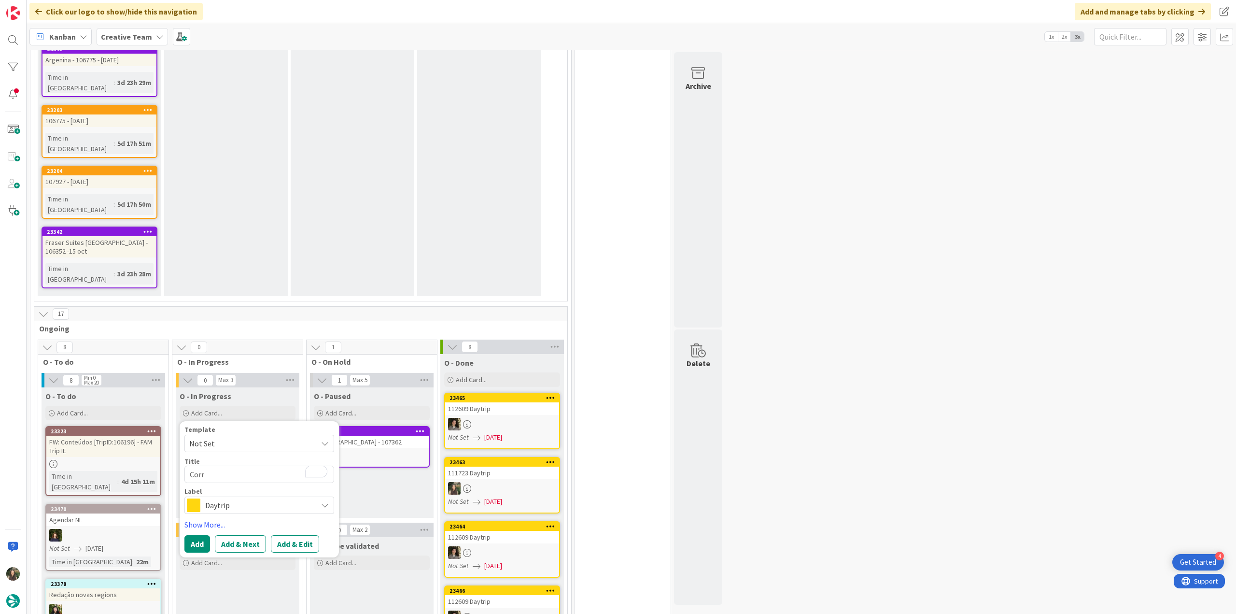
type textarea "Corre"
type textarea "x"
type textarea "Correç"
type textarea "x"
type textarea "Correçã"
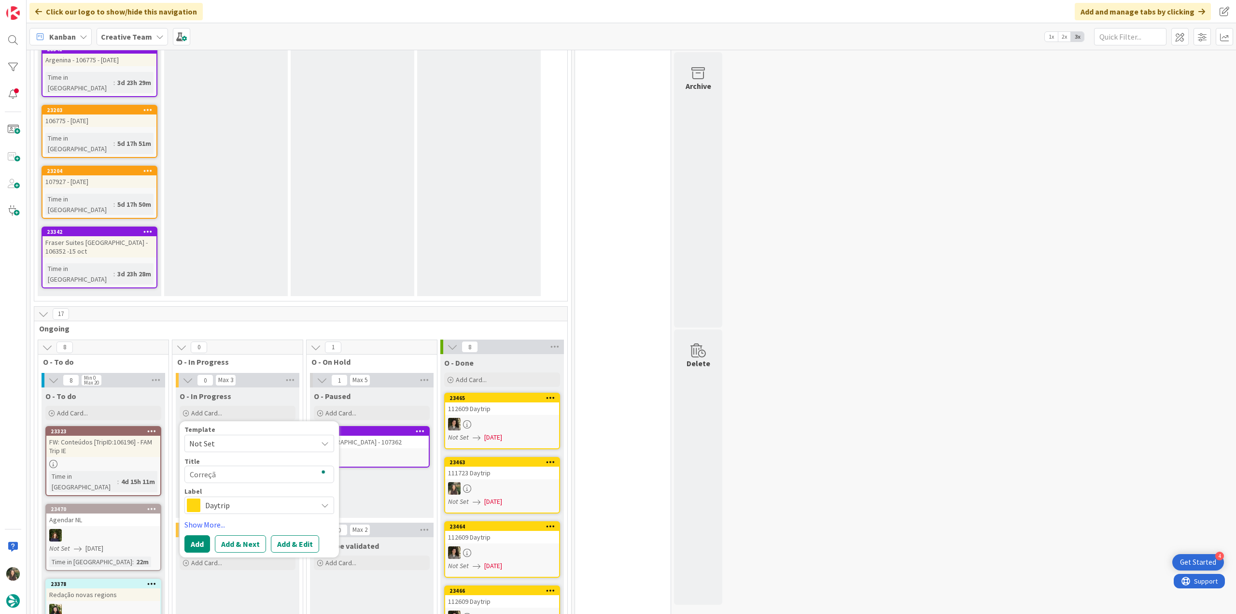
type textarea "x"
type textarea "Correção"
type textarea "x"
type textarea "Correção"
type textarea "x"
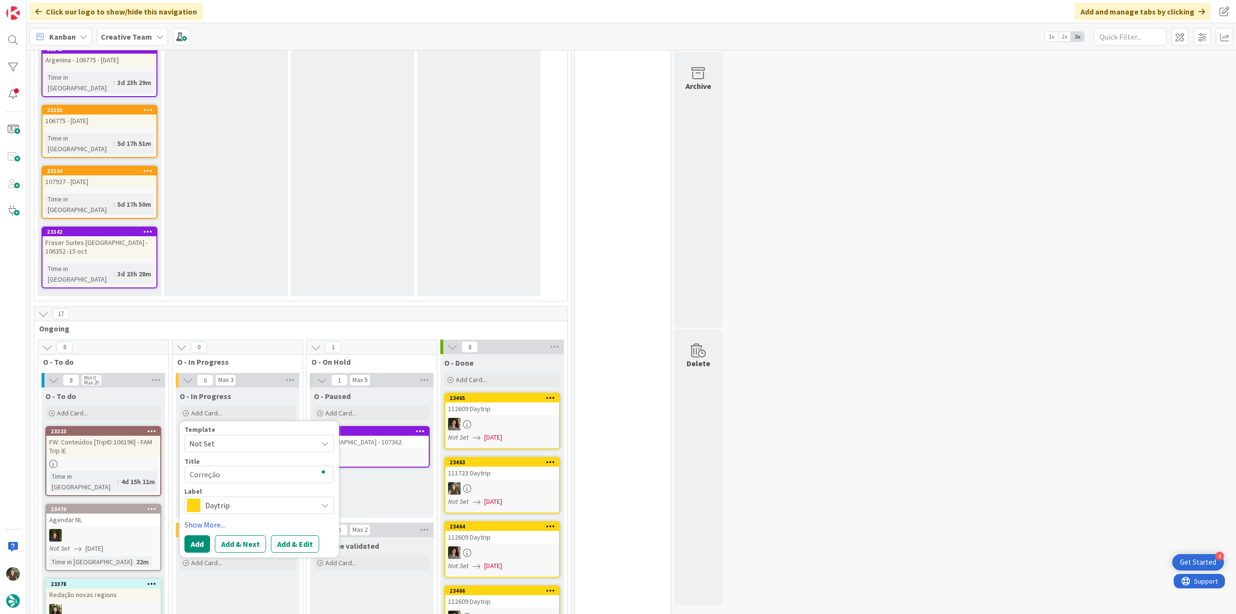
type textarea "Correção d"
type textarea "x"
type textarea "Correção da"
type textarea "x"
type textarea "Correção day"
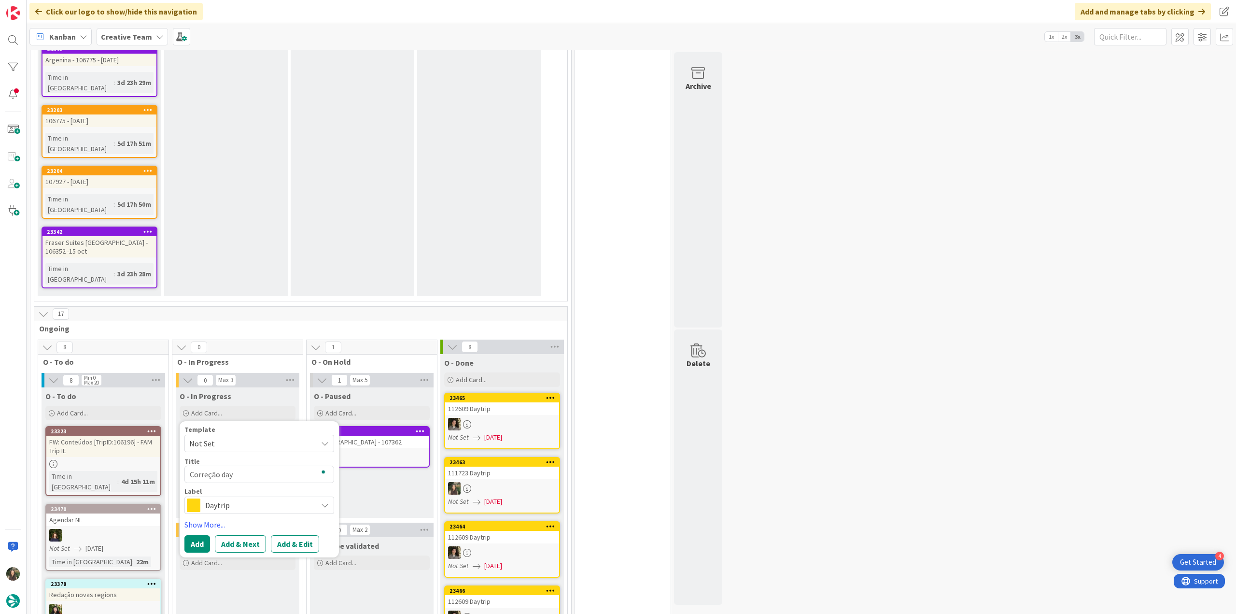
type textarea "x"
type textarea "Correção day"
type textarea "x"
type textarea "Correção day t"
type textarea "x"
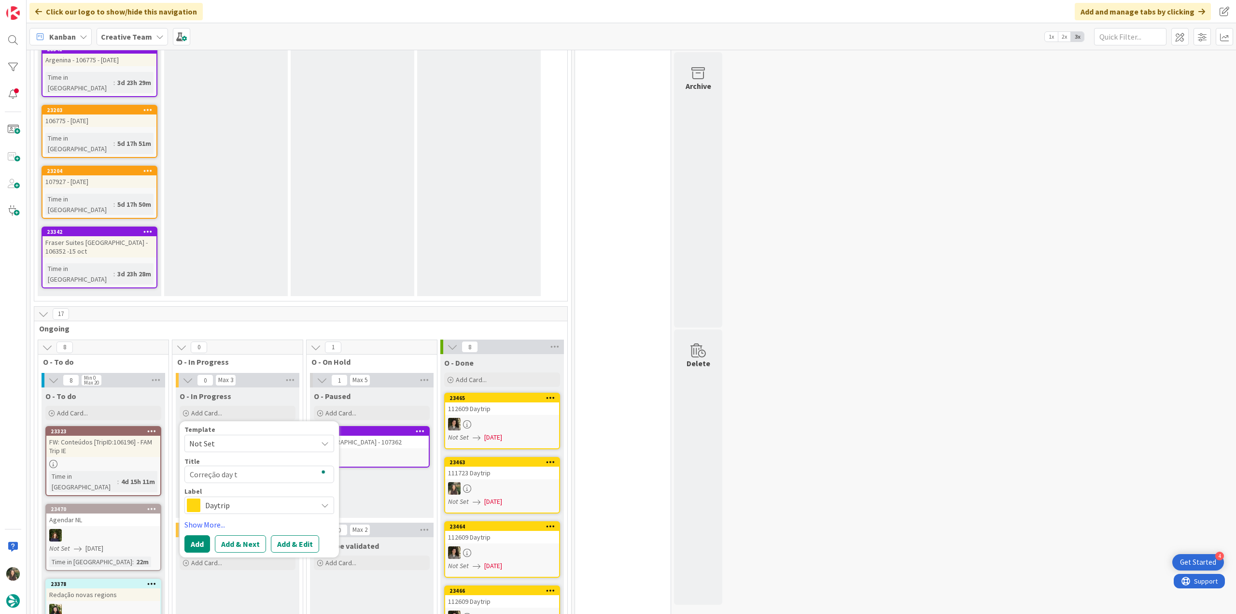
type textarea "Correção day tr"
type textarea "x"
type textarea "Correção day tri"
type textarea "x"
type textarea "Correção day trip"
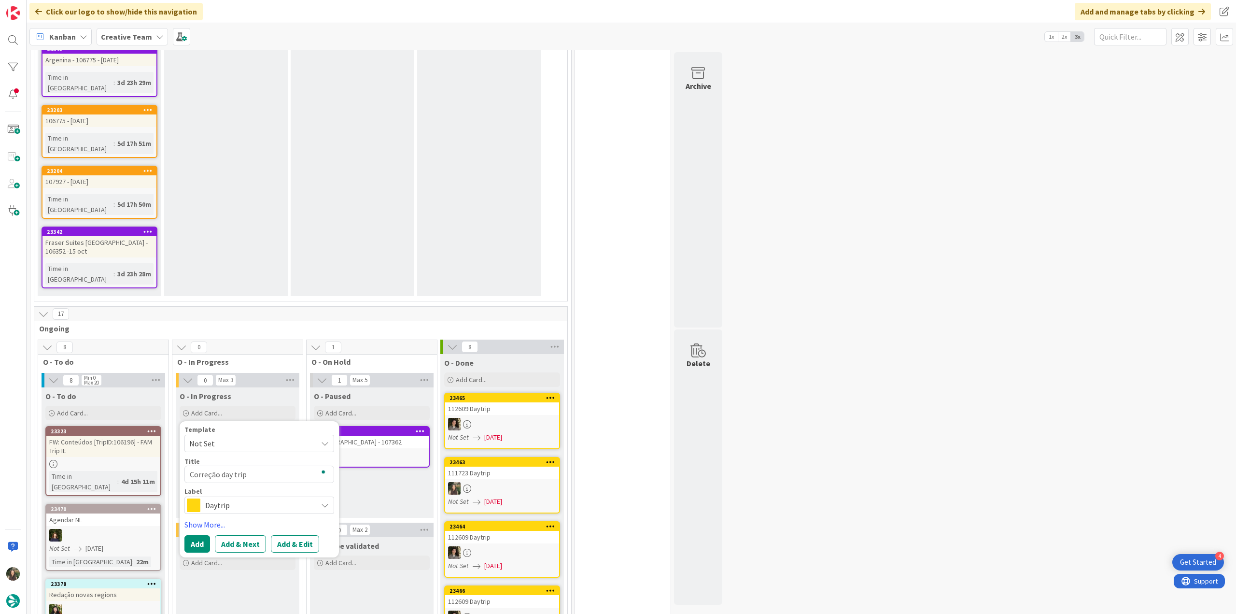
type textarea "x"
type textarea "Correção day trips"
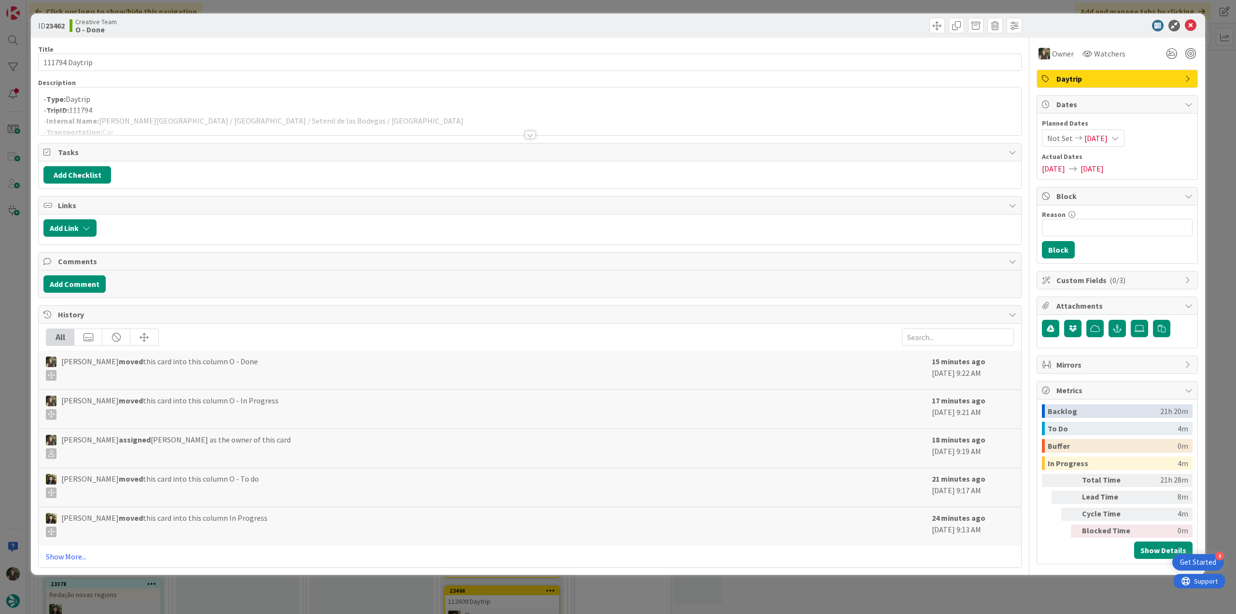
click at [12, 286] on div "ID 23462 Creative Team O - Done Title 14 / 128 111794 Daytrip Description - Typ…" at bounding box center [618, 307] width 1236 height 614
type textarea "x"
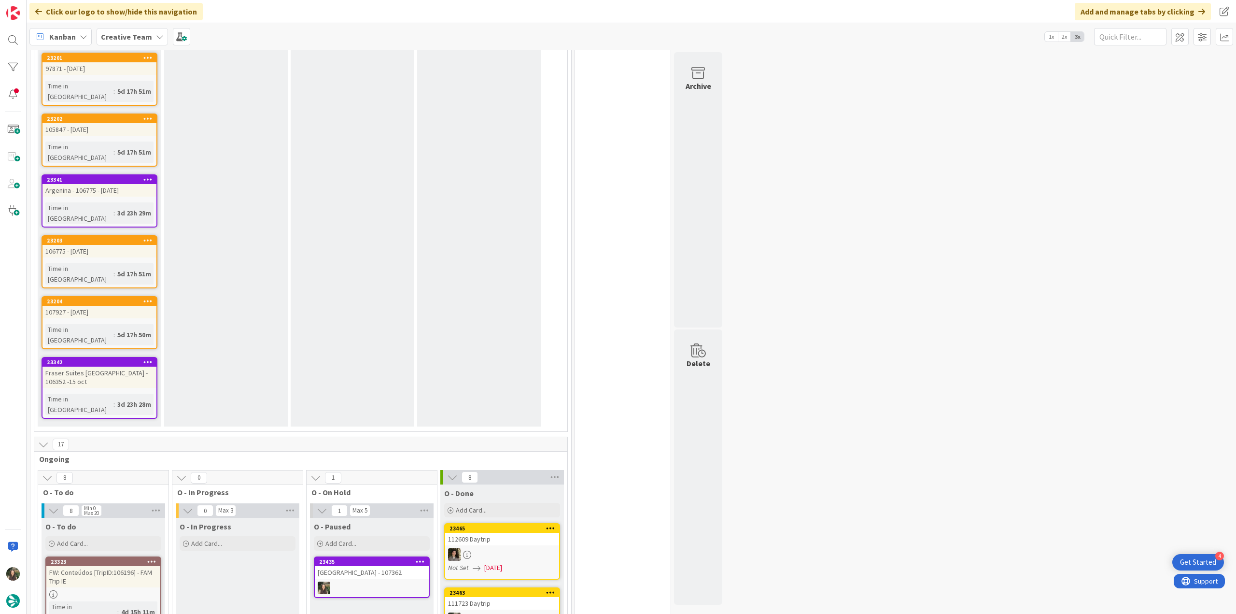
scroll to position [628, 0]
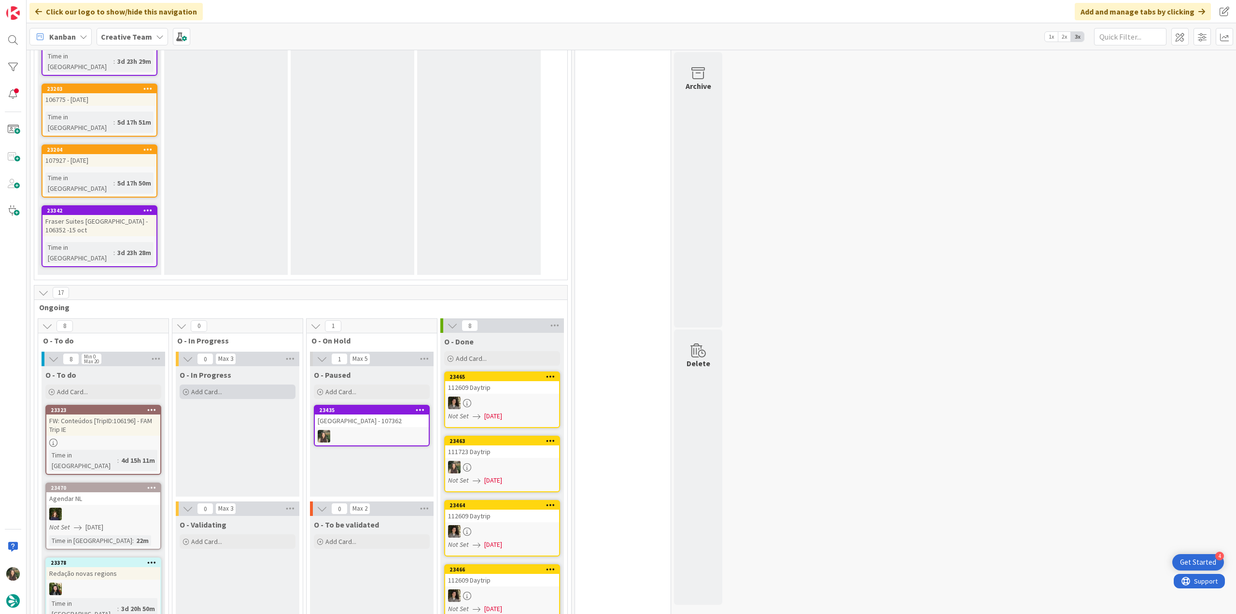
click at [233, 384] on div "Add Card..." at bounding box center [238, 391] width 116 height 14
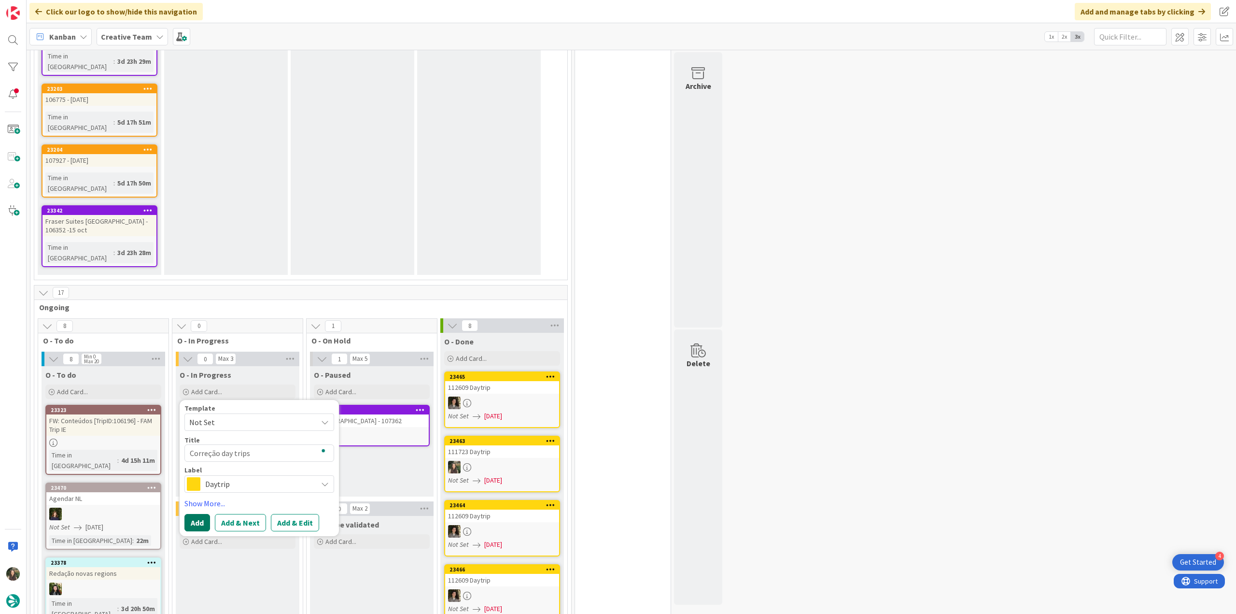
click at [197, 514] on button "Add" at bounding box center [197, 522] width 26 height 17
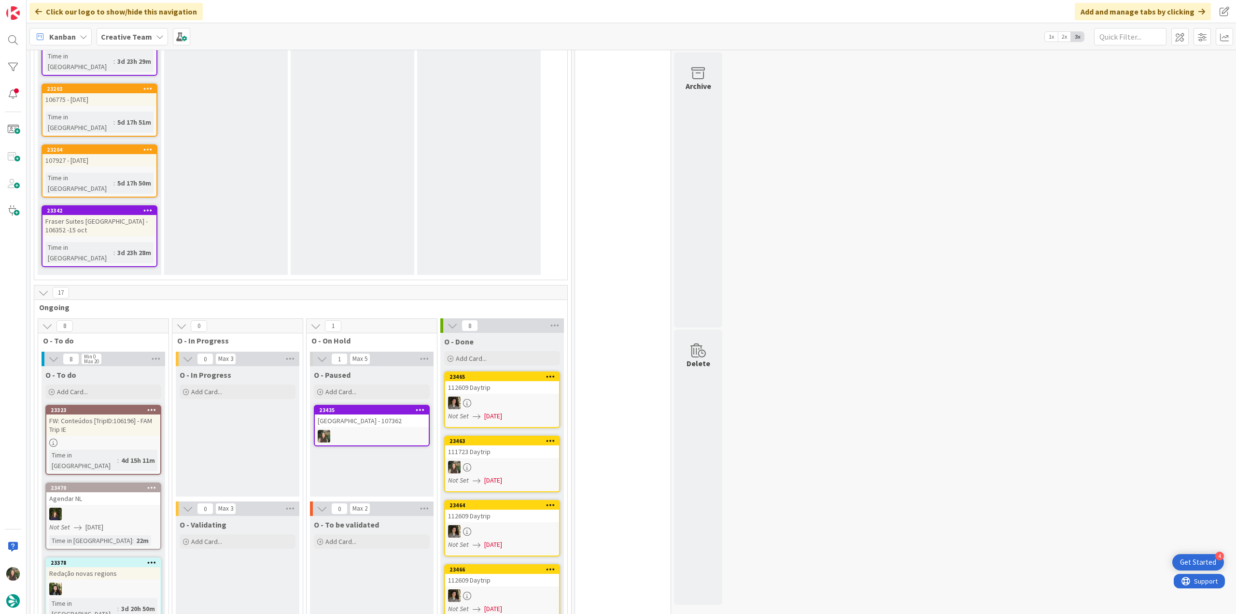
scroll to position [638, 0]
click at [234, 415] on div "Correção day trips" at bounding box center [238, 421] width 114 height 13
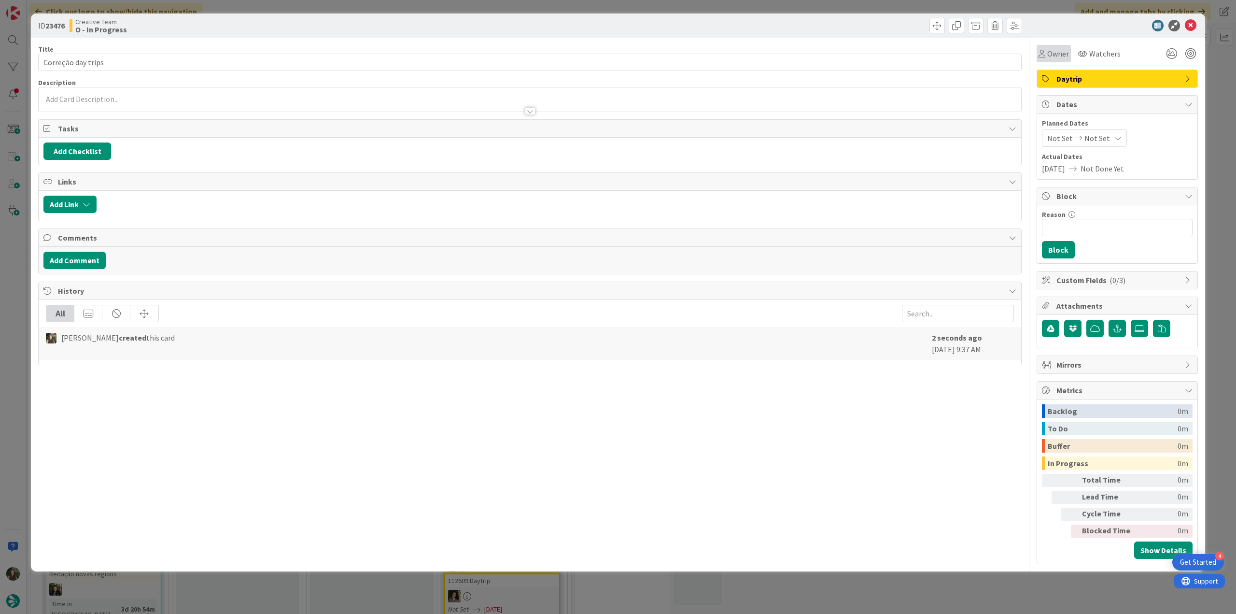
click at [1057, 60] on div "Owner" at bounding box center [1054, 53] width 34 height 17
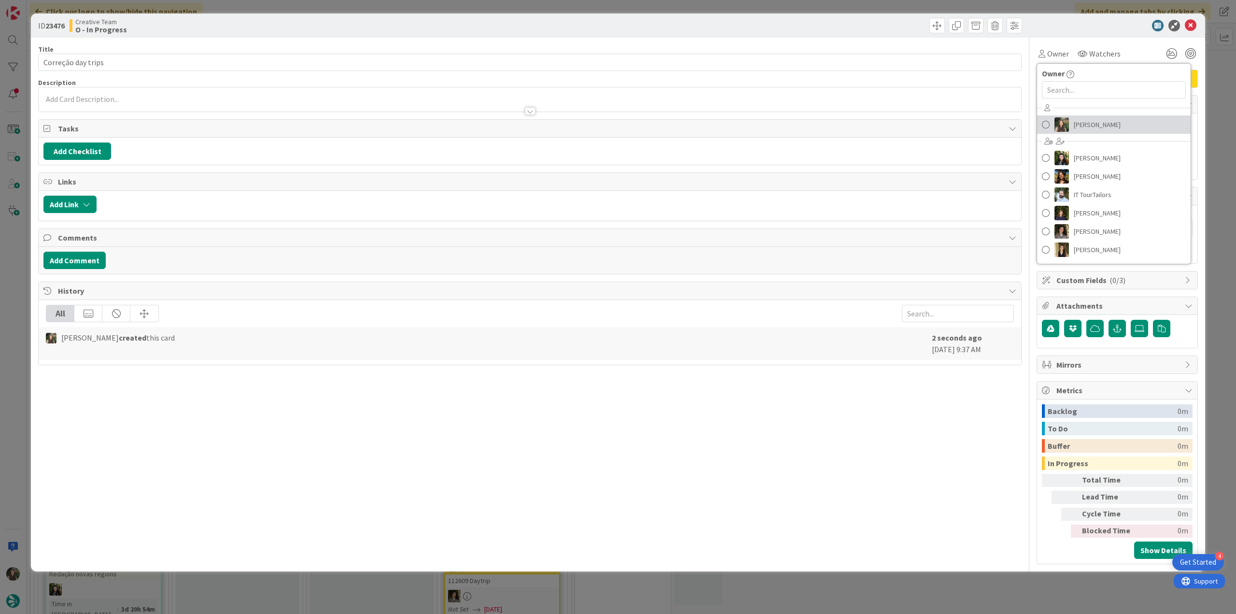
click at [1072, 122] on link "[PERSON_NAME]" at bounding box center [1114, 124] width 154 height 18
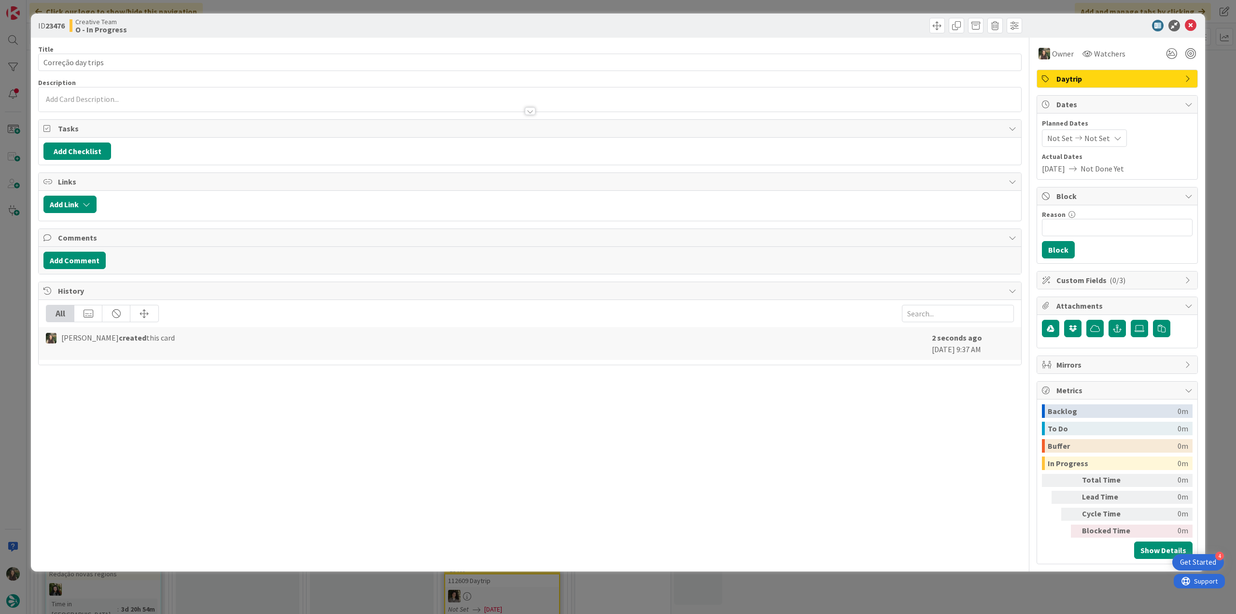
click at [1221, 84] on div "ID 23476 Creative Team O - In Progress Title 18 / 128 Correção day trips Descri…" at bounding box center [618, 307] width 1236 height 614
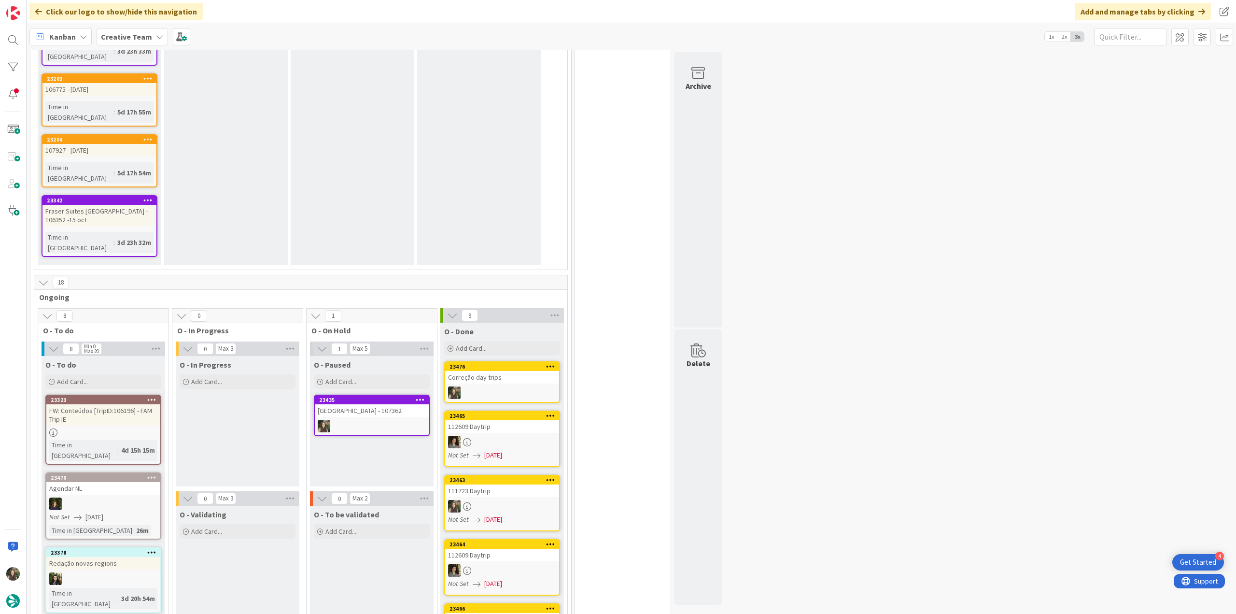
click at [486, 371] on div "Correção day trips" at bounding box center [502, 377] width 114 height 13
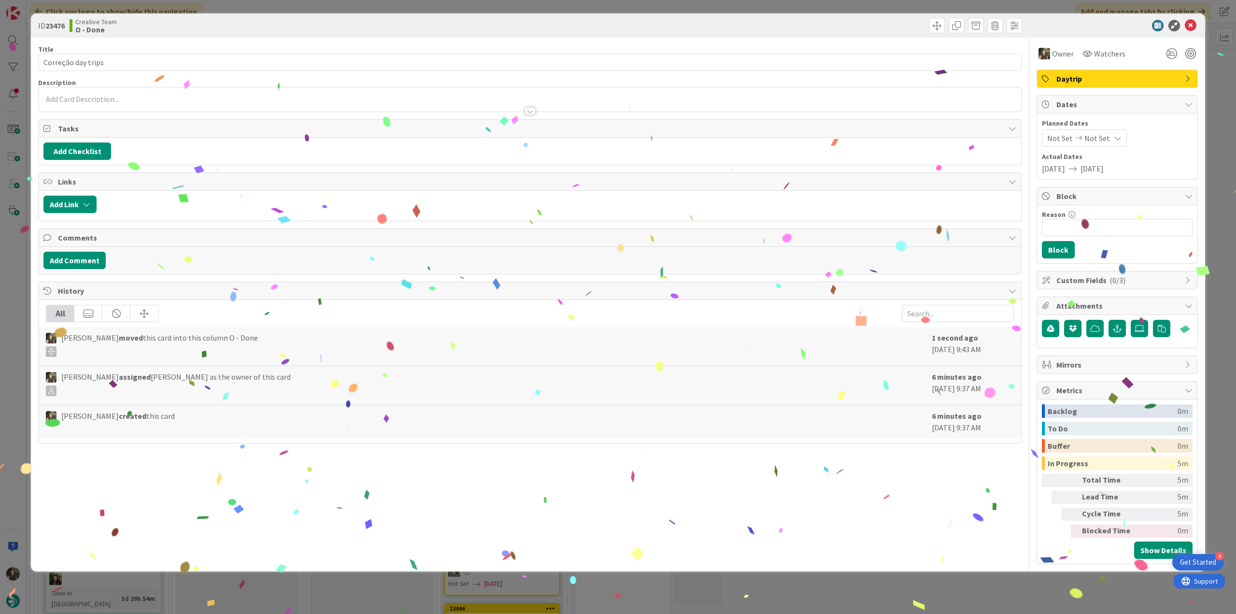
click at [1071, 571] on div "ID 23476 Creative Team O - Done Title 18 / 128 Correção day trips Description O…" at bounding box center [618, 307] width 1236 height 614
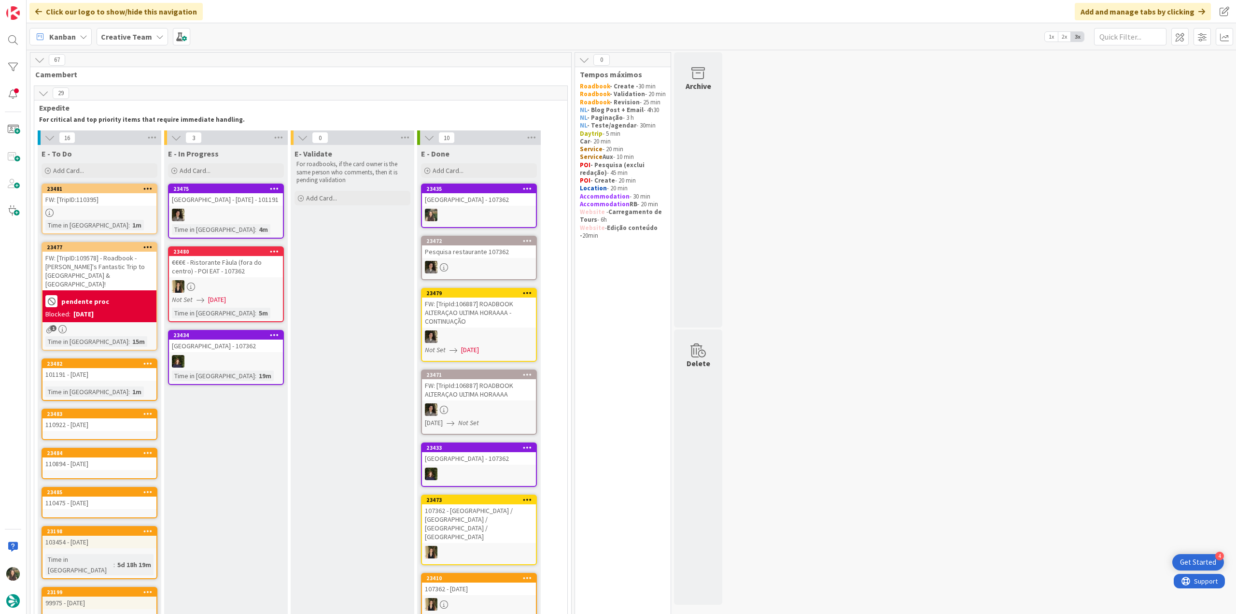
click at [503, 210] on div at bounding box center [479, 215] width 114 height 13
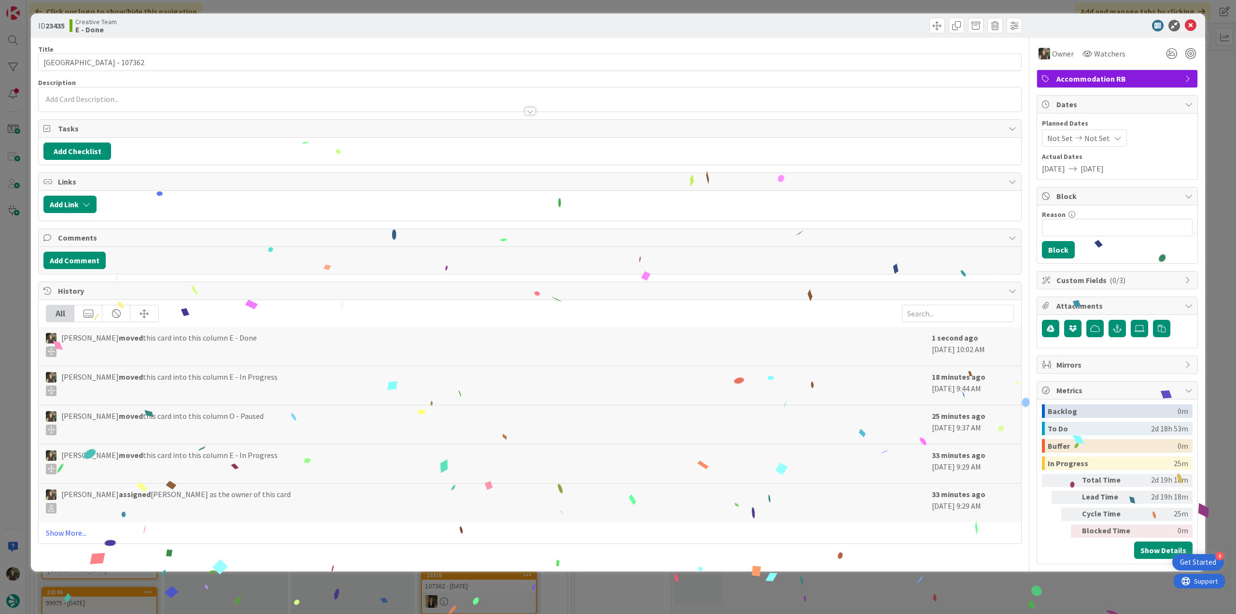
click at [916, 577] on div "ID 23435 Creative Team E - Done Title 28 / 128 Palazzo Castiglioni - 107362 Des…" at bounding box center [618, 307] width 1236 height 614
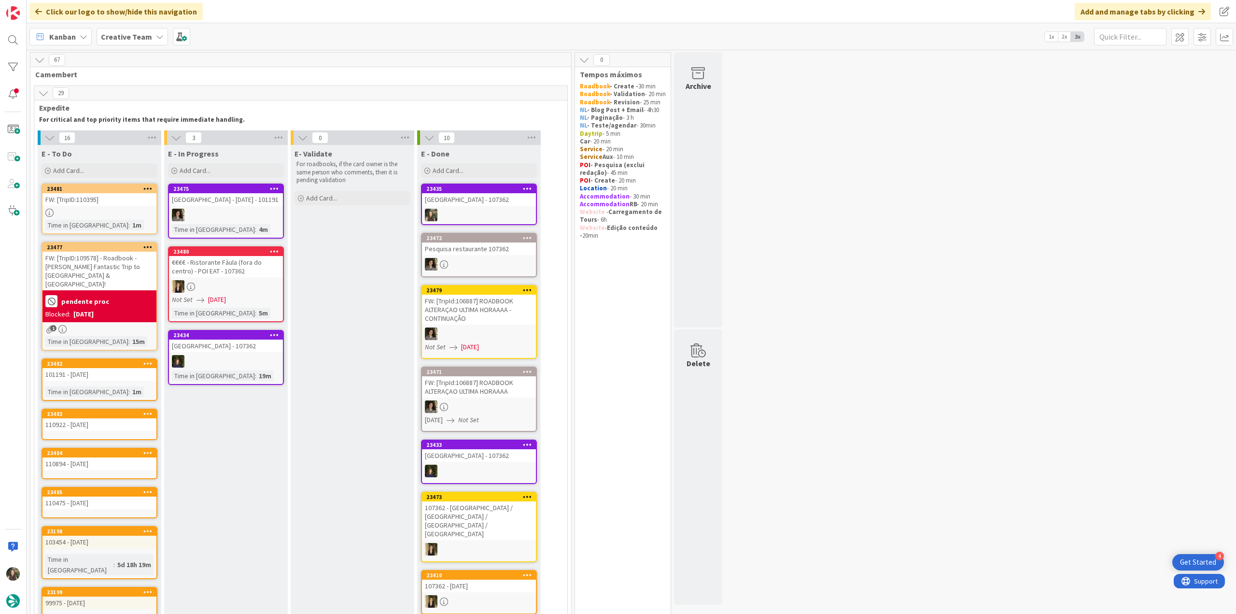
click at [131, 209] on div at bounding box center [99, 213] width 114 height 8
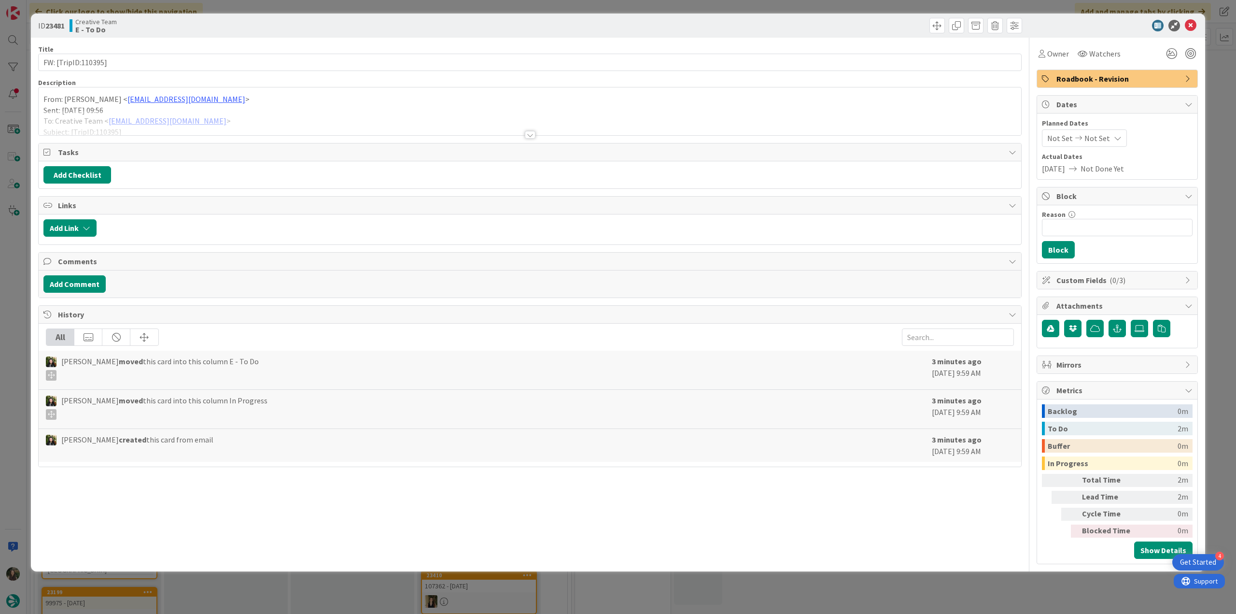
click at [11, 242] on div "ID 23481 Creative Team E - To Do Title 19 / 128 FW: [TripID:110395] Description…" at bounding box center [618, 307] width 1236 height 614
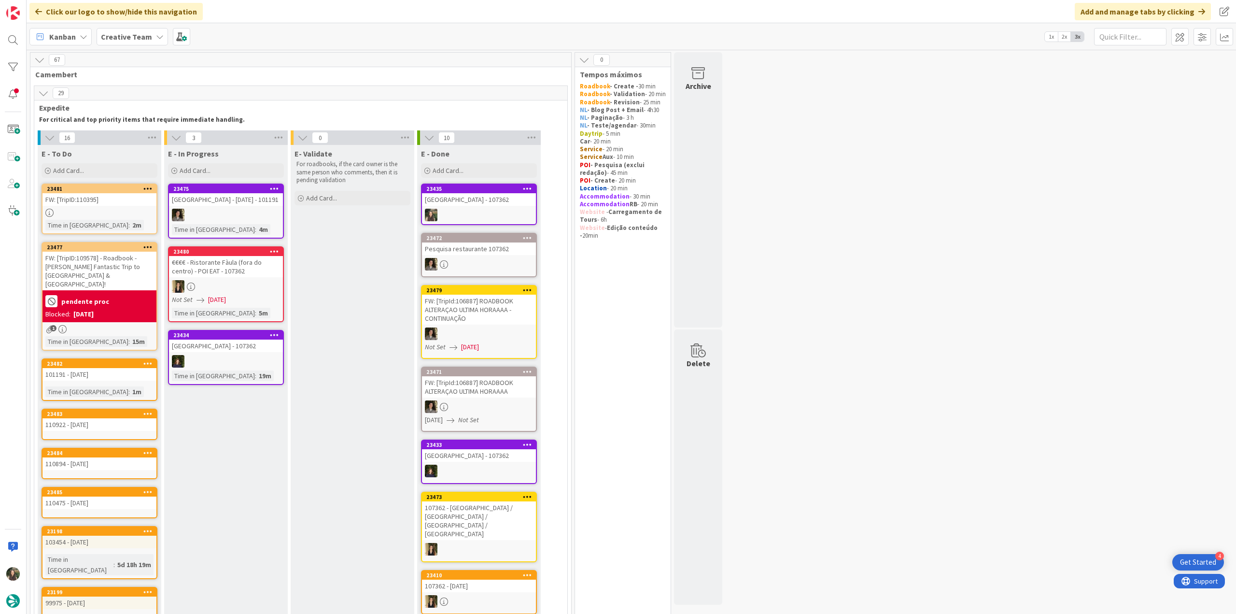
click at [114, 206] on link "23481 FW: [TripID:110395] Time in Column : 2m" at bounding box center [100, 208] width 116 height 51
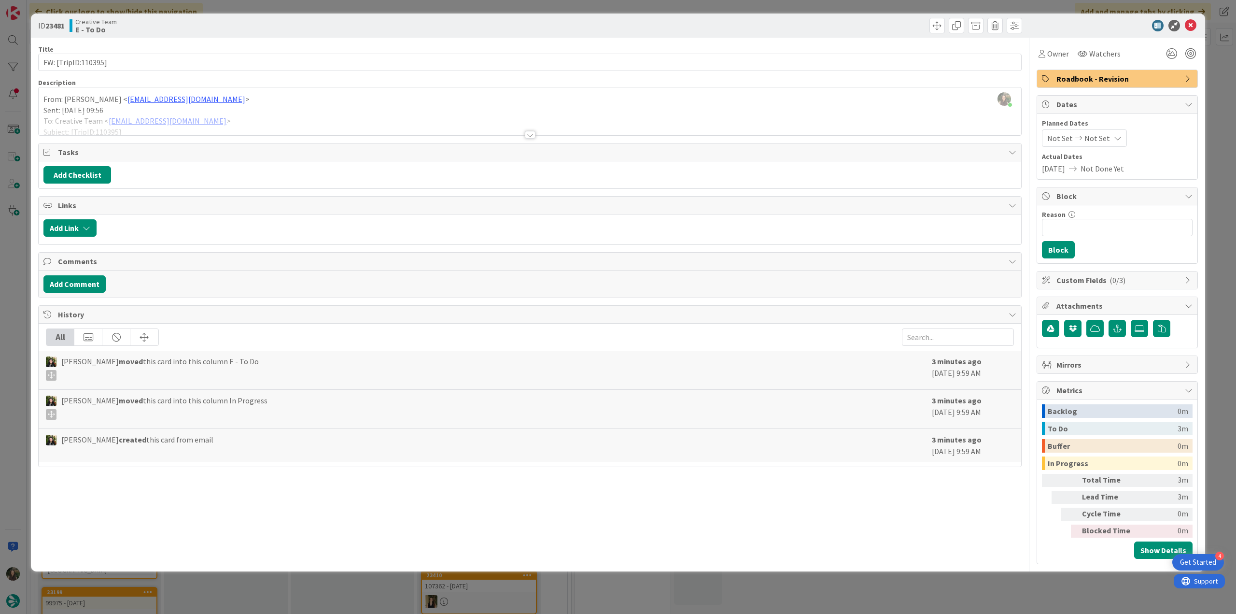
click at [265, 121] on div at bounding box center [530, 123] width 983 height 25
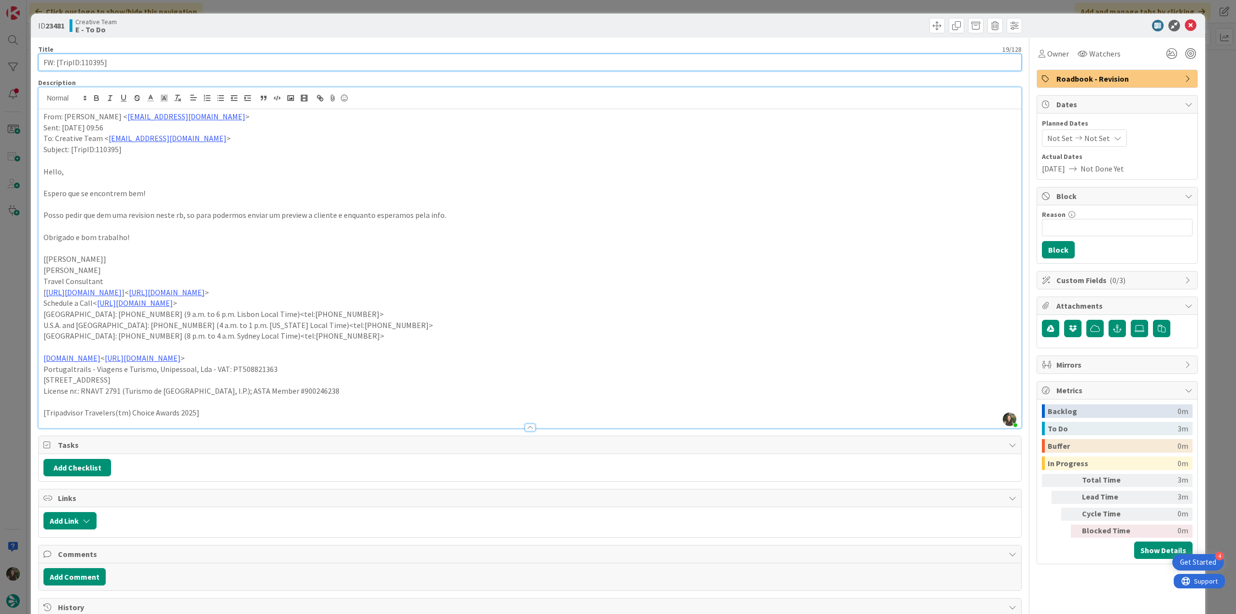
click at [93, 65] on input "FW: [TripID:110395]" at bounding box center [530, 62] width 984 height 17
click at [1050, 59] on span "Owner" at bounding box center [1058, 54] width 22 height 12
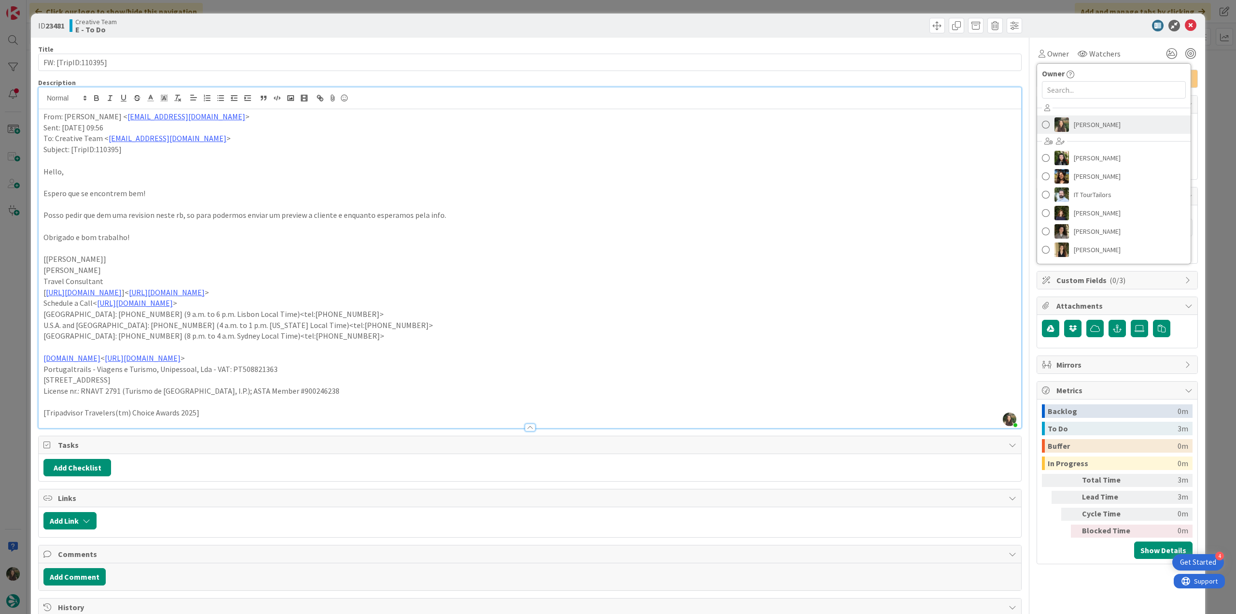
click at [1090, 124] on span "[PERSON_NAME]" at bounding box center [1097, 124] width 47 height 14
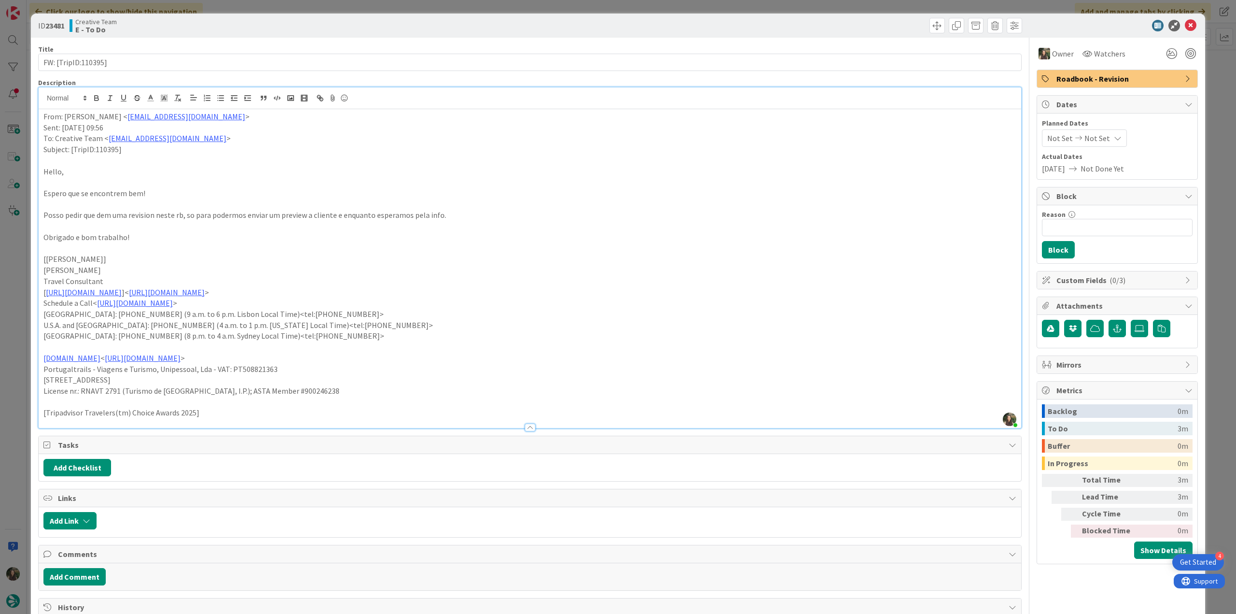
click at [1208, 70] on div "ID 23481 Creative Team E - To Do Title 19 / 128 FW: [TripID:110395] Description…" at bounding box center [618, 307] width 1236 height 614
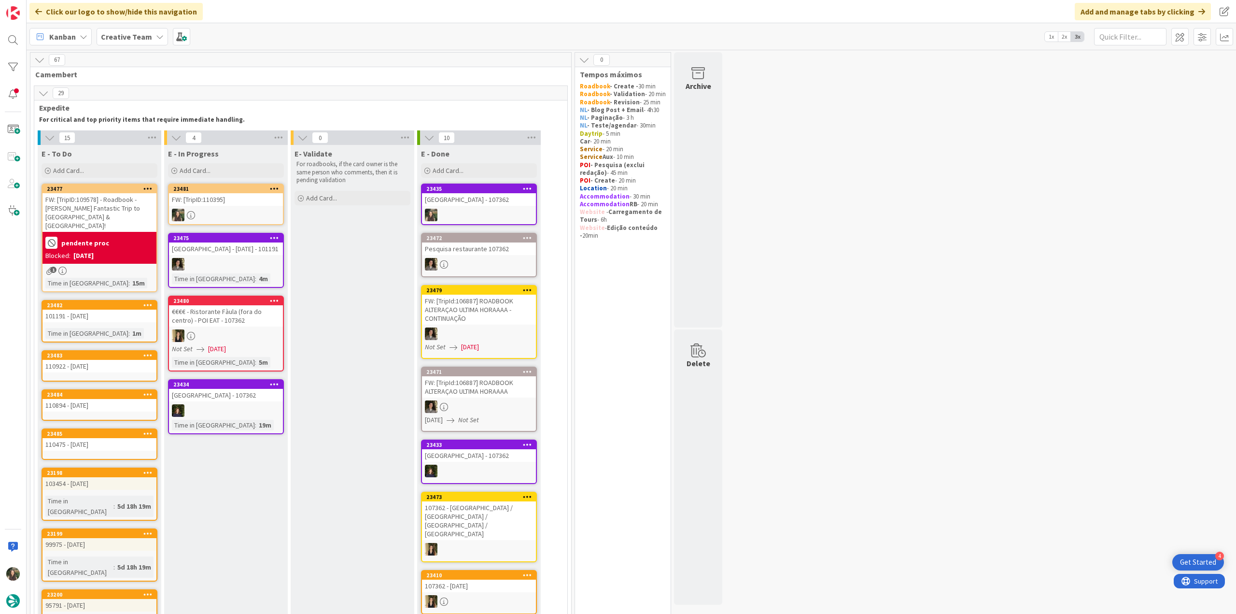
click at [246, 206] on link "23481 FW: [TripID:110395]" at bounding box center [226, 204] width 116 height 42
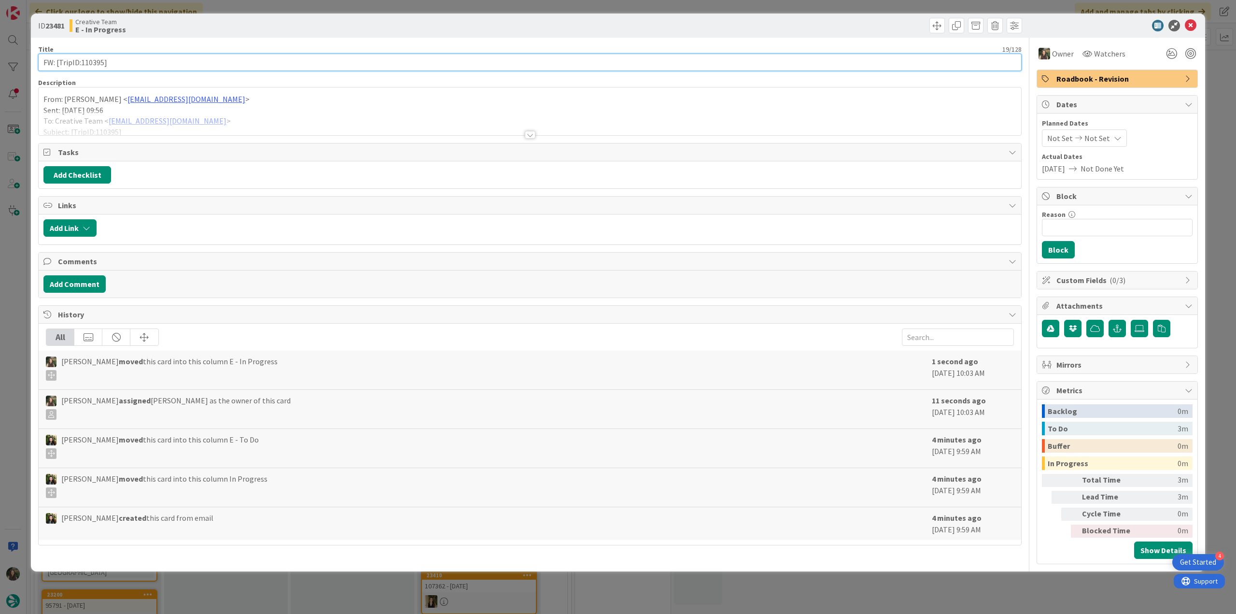
click at [93, 63] on input "FW: [TripID:110395]" at bounding box center [530, 62] width 984 height 17
click at [274, 106] on div "Inês Gonçalves just joined From: Sebastião Oliveira < sebastiao.oliveira@tourta…" at bounding box center [530, 111] width 983 height 48
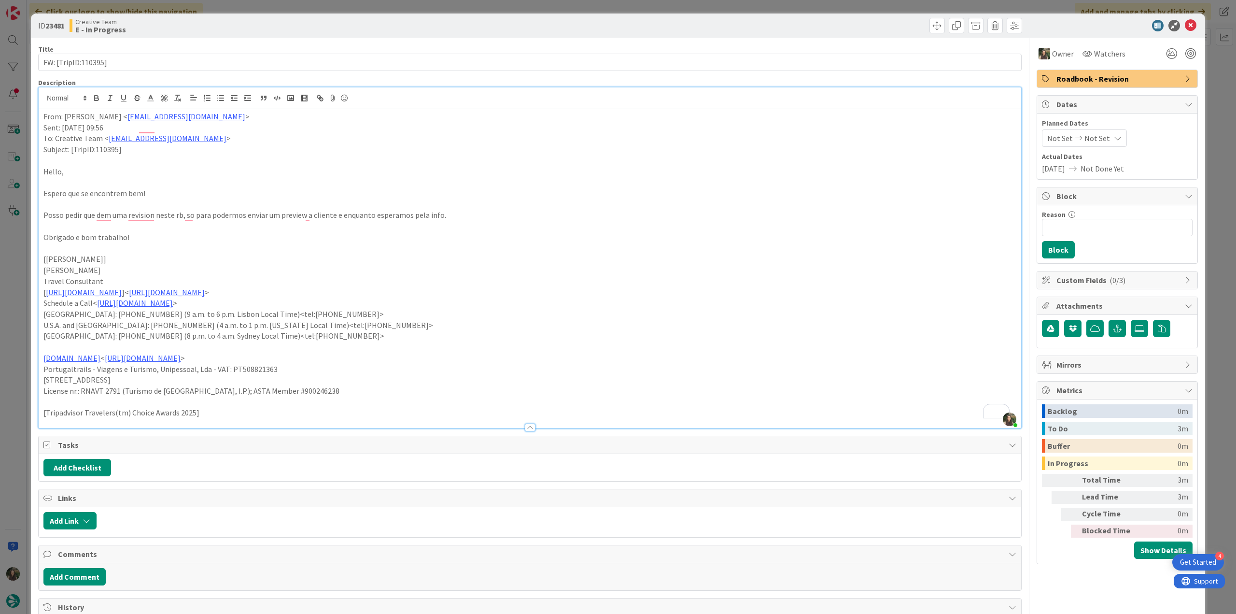
click at [23, 295] on div "ID 23481 Creative Team E - In Progress Title 19 / 128 FW: [TripID:110395] Descr…" at bounding box center [618, 307] width 1236 height 614
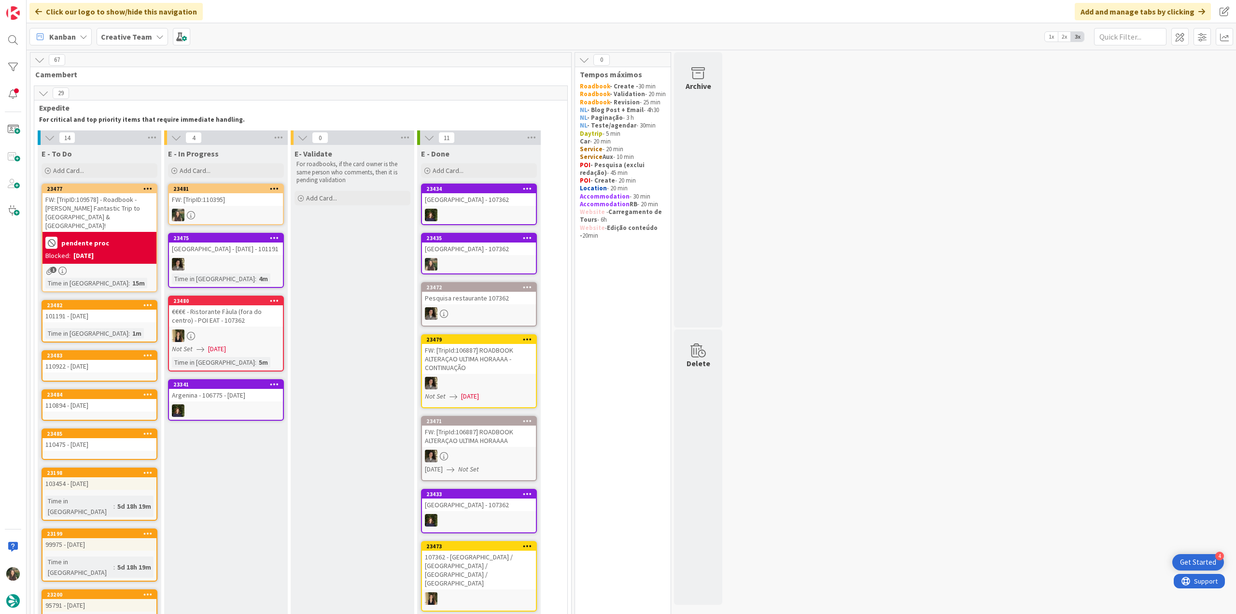
click at [227, 210] on div at bounding box center [226, 215] width 114 height 13
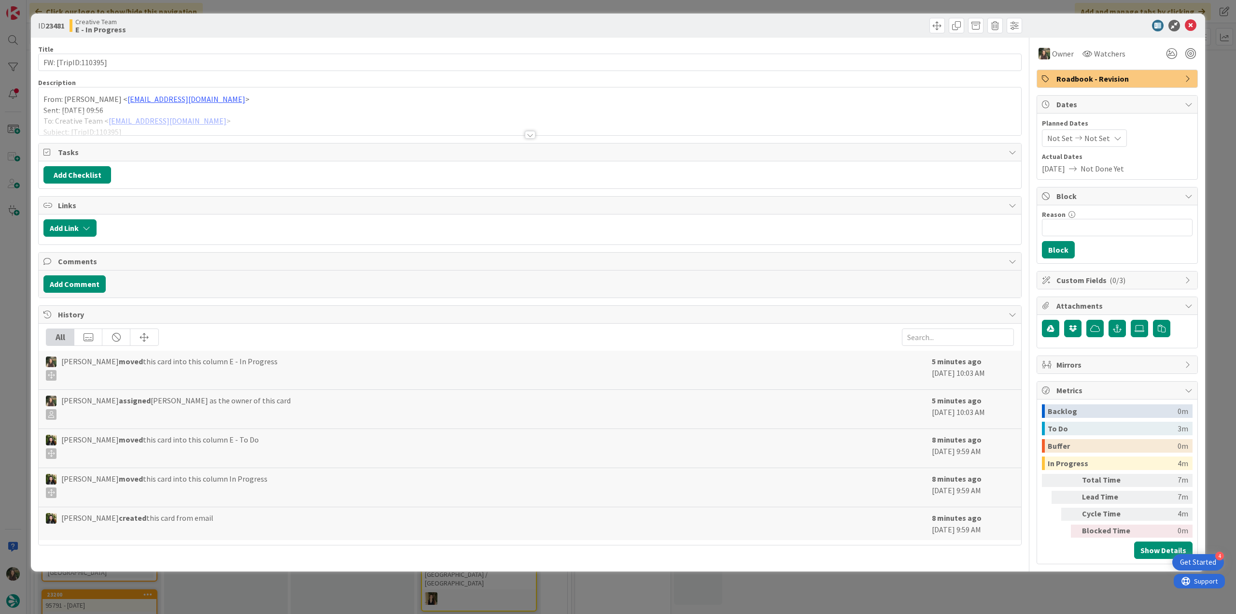
click at [281, 118] on div at bounding box center [530, 123] width 983 height 25
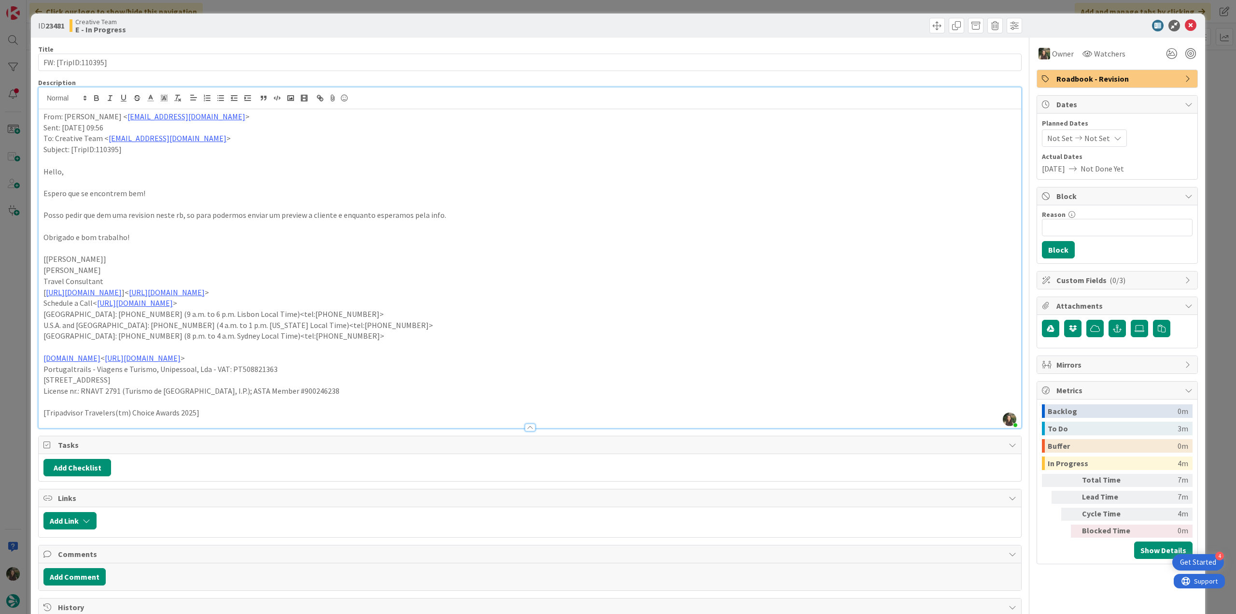
click at [15, 333] on div "ID 23481 Creative Team E - In Progress Title 19 / 128 FW: [TripID:110395] Descr…" at bounding box center [618, 307] width 1236 height 614
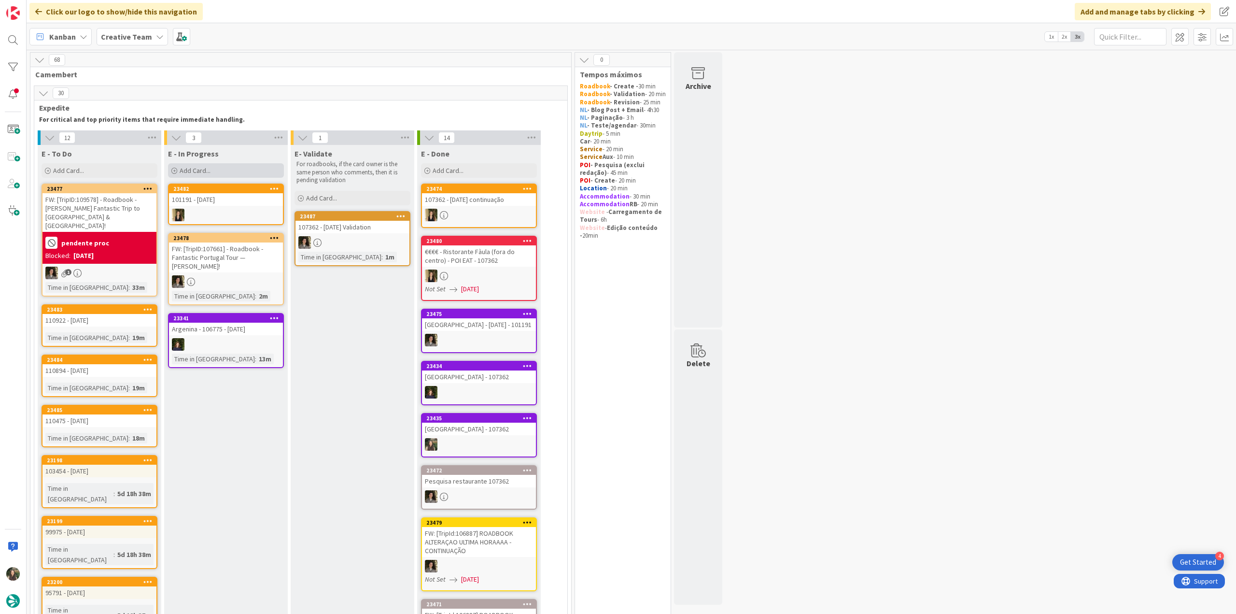
drag, startPoint x: 213, startPoint y: 161, endPoint x: 211, endPoint y: 168, distance: 7.8
click at [213, 162] on div "E - In Progress Add Card..." at bounding box center [226, 162] width 124 height 35
click at [210, 169] on div "Add Card..." at bounding box center [226, 170] width 116 height 14
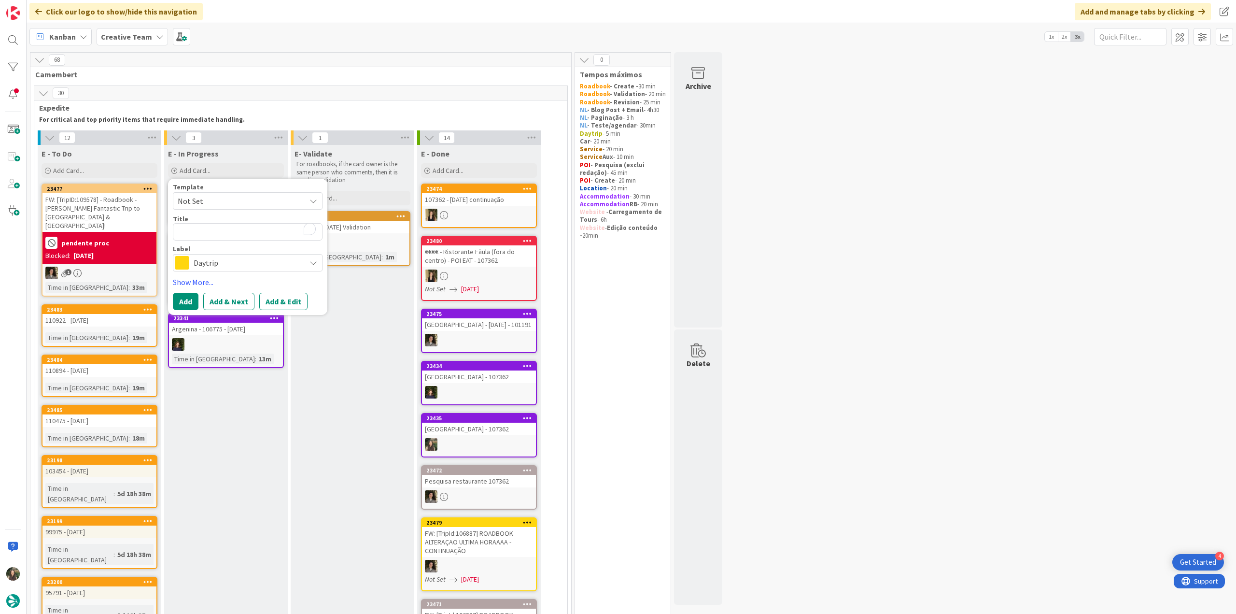
type textarea "x"
type textarea "G"
type textarea "x"
type textarea "GP"
type textarea "x"
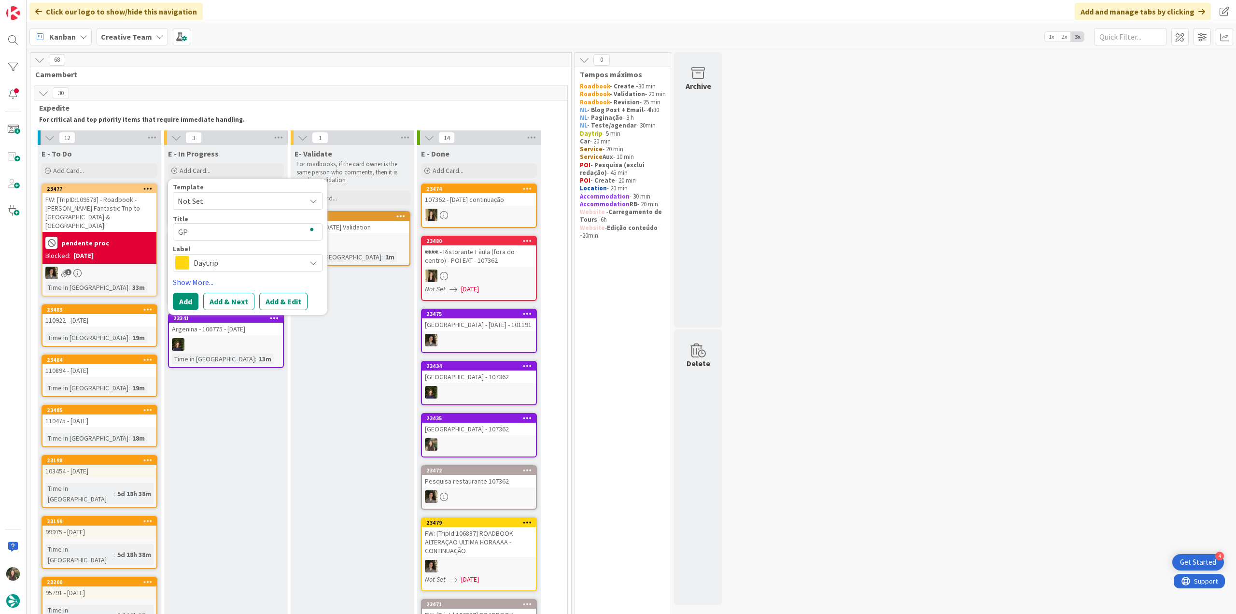
type textarea "GPS"
type textarea "x"
type textarea "GPS"
type textarea "x"
type textarea "GPS P"
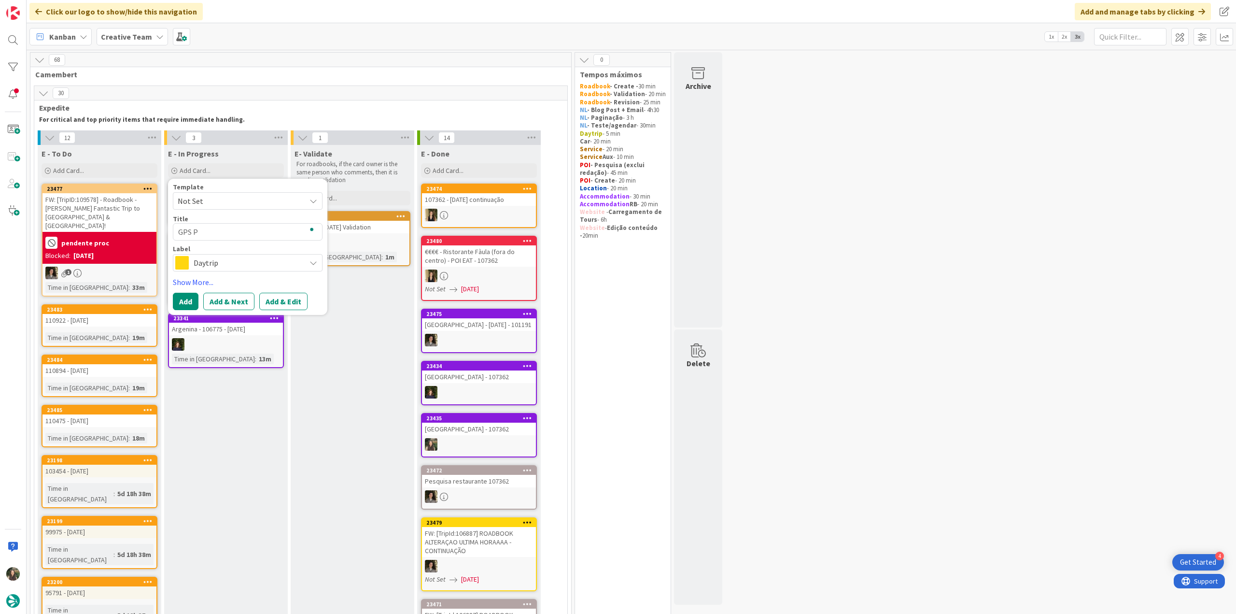
type textarea "x"
type textarea "GPS Po"
type textarea "x"
type textarea "GPS Poi"
type textarea "x"
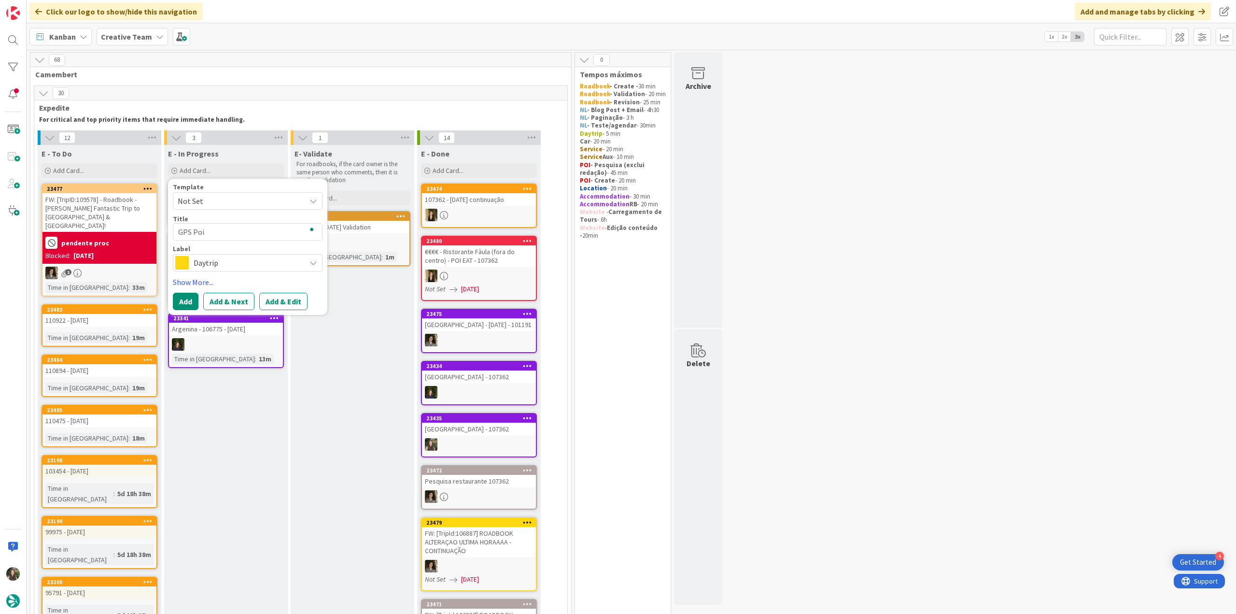
type textarea "GPS Poin"
type textarea "x"
type textarea "GPS Point"
click at [227, 260] on span "Daytrip" at bounding box center [247, 263] width 107 height 14
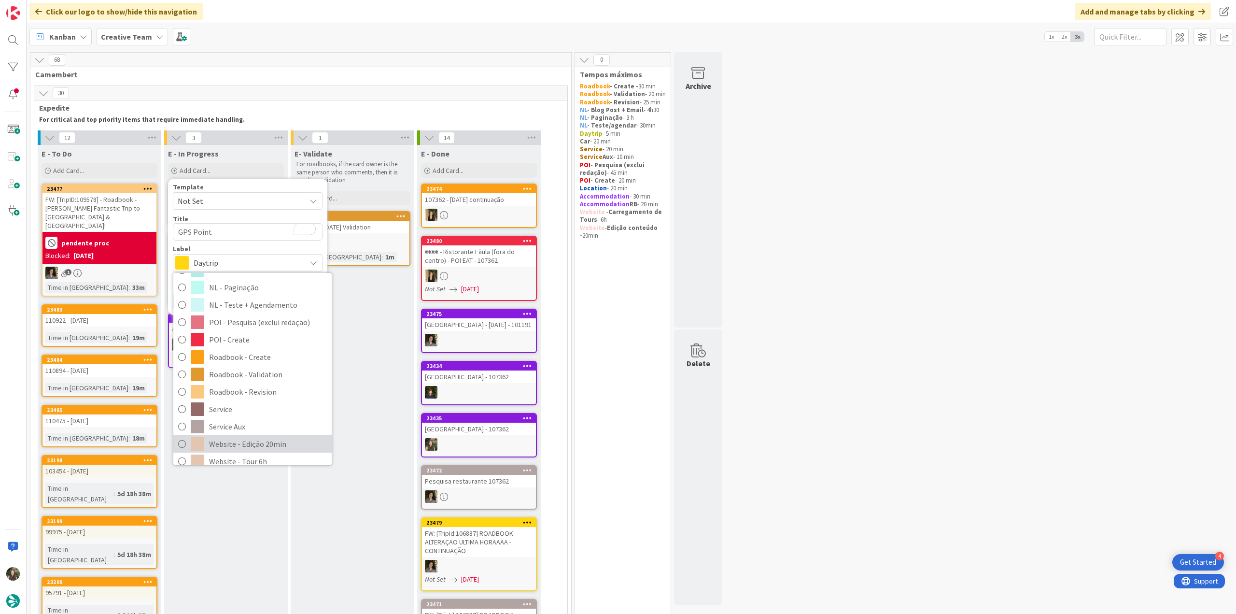
scroll to position [180, 0]
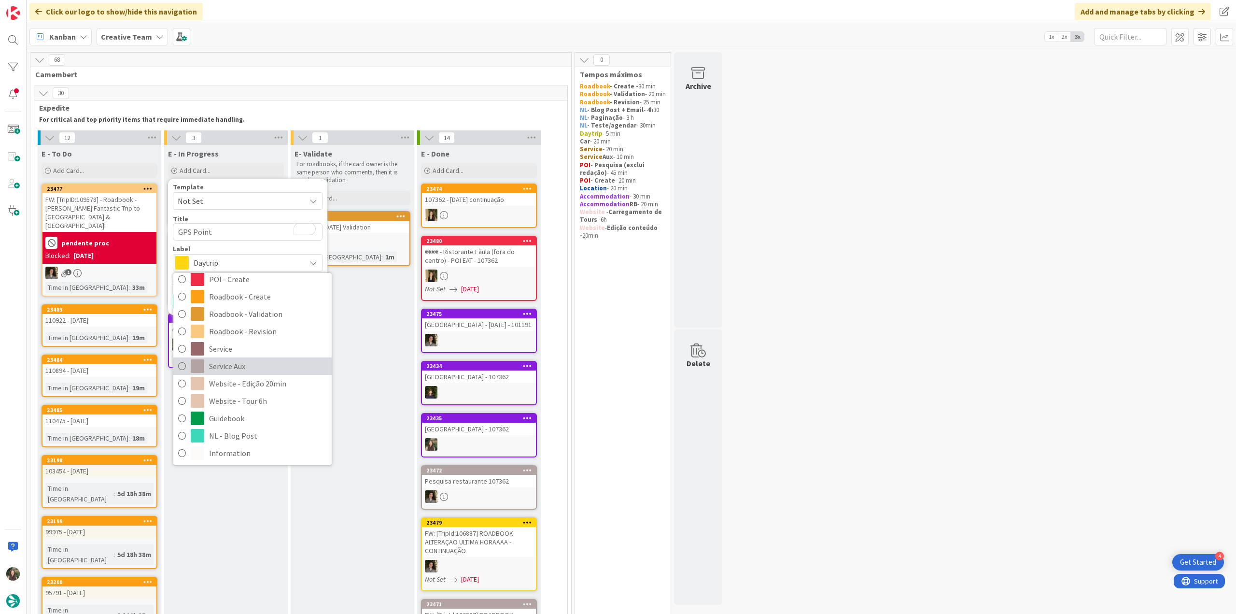
click at [251, 364] on span "Service Aux" at bounding box center [268, 366] width 118 height 14
type textarea "x"
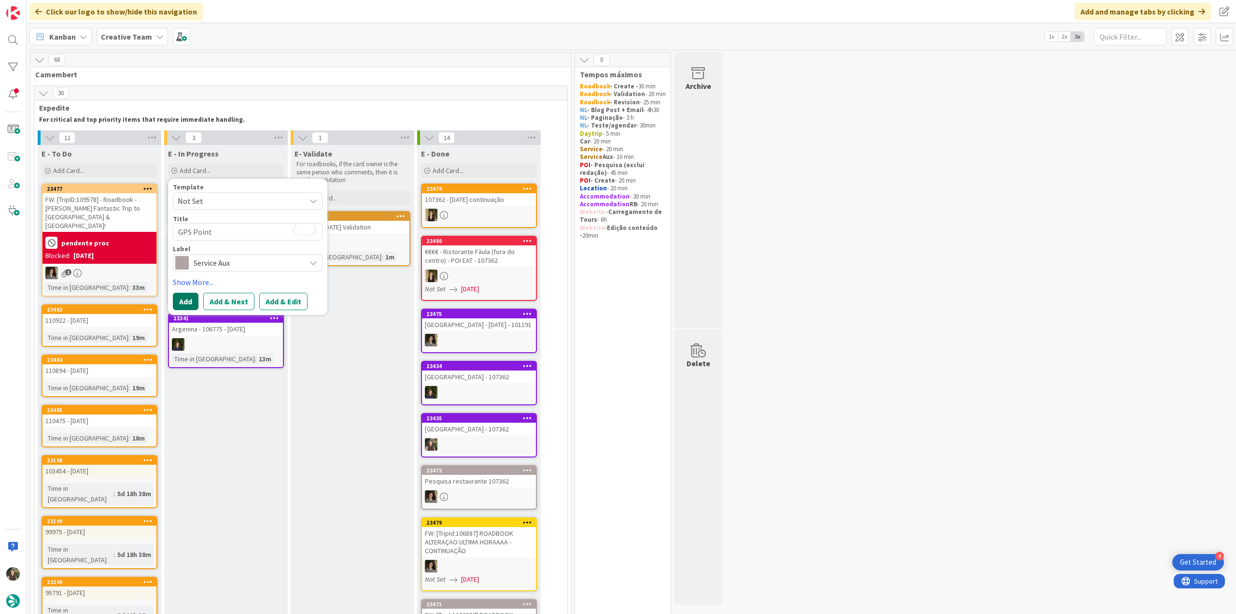
click at [179, 304] on button "Add" at bounding box center [186, 301] width 26 height 17
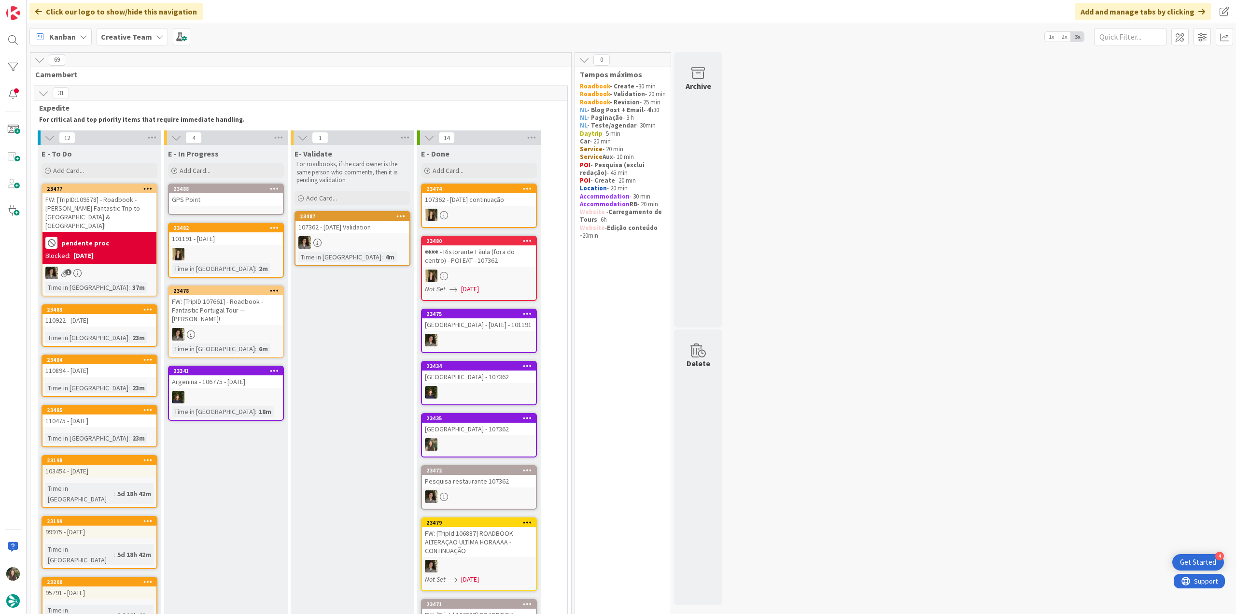
click at [205, 195] on div "GPS Point" at bounding box center [226, 199] width 114 height 13
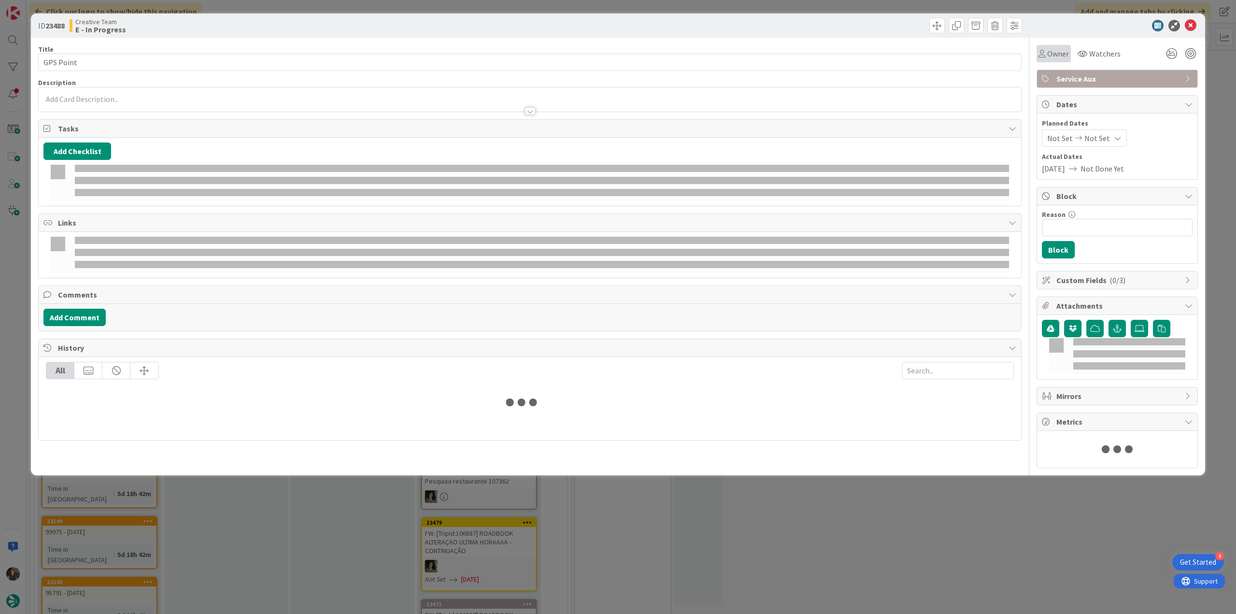
click at [1054, 50] on span "Owner" at bounding box center [1058, 54] width 22 height 12
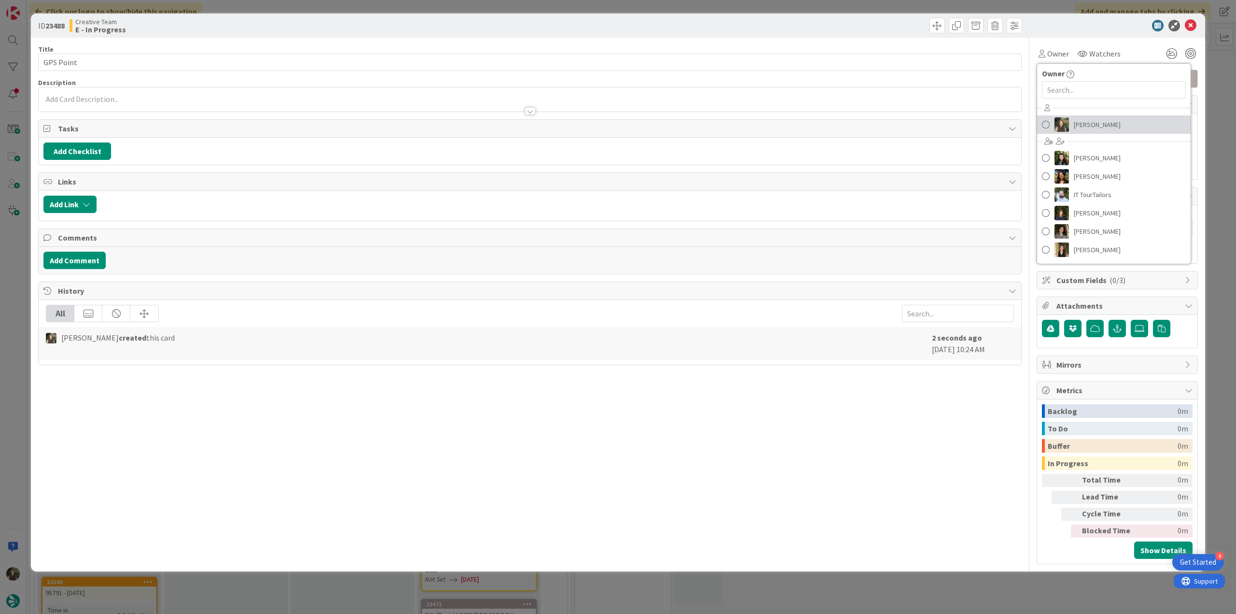
click at [1070, 119] on link "[PERSON_NAME]" at bounding box center [1114, 124] width 154 height 18
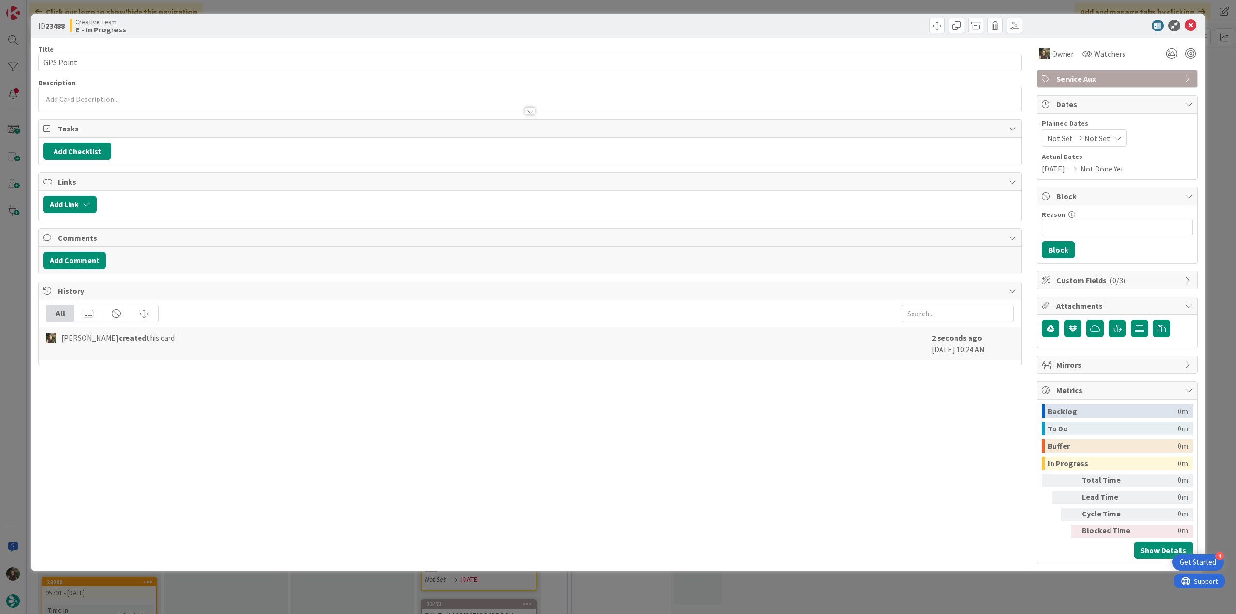
click at [1222, 61] on div "ID 23488 Creative Team E - In Progress Title 9 / 128 GPS Point Description Owne…" at bounding box center [618, 307] width 1236 height 614
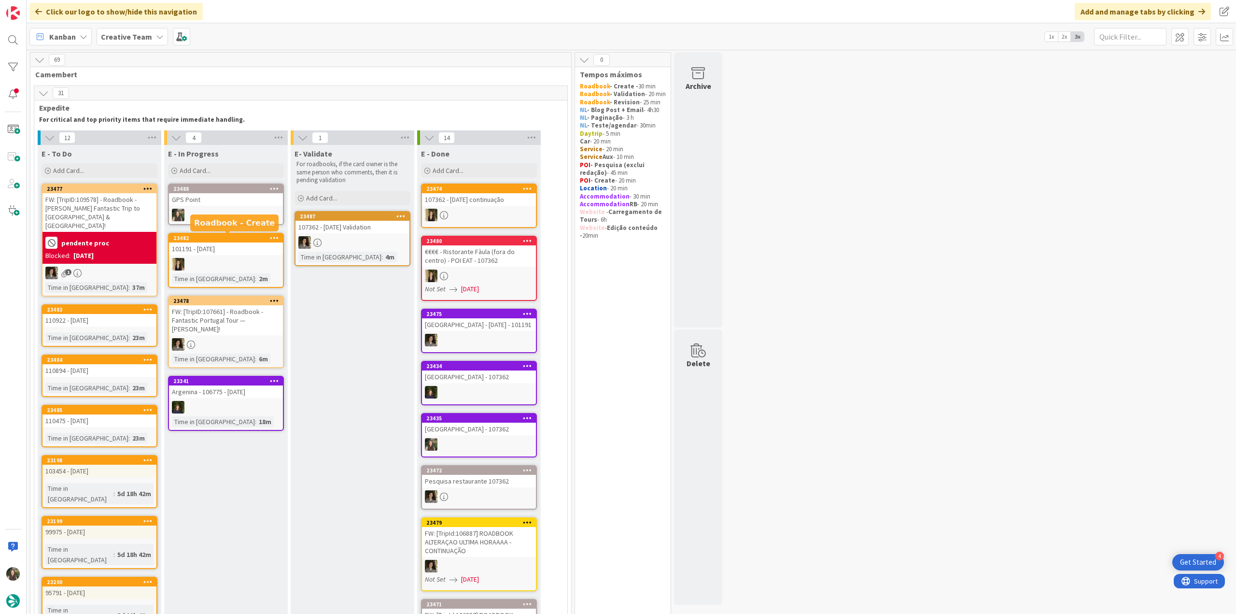
click at [228, 219] on div at bounding box center [226, 215] width 114 height 13
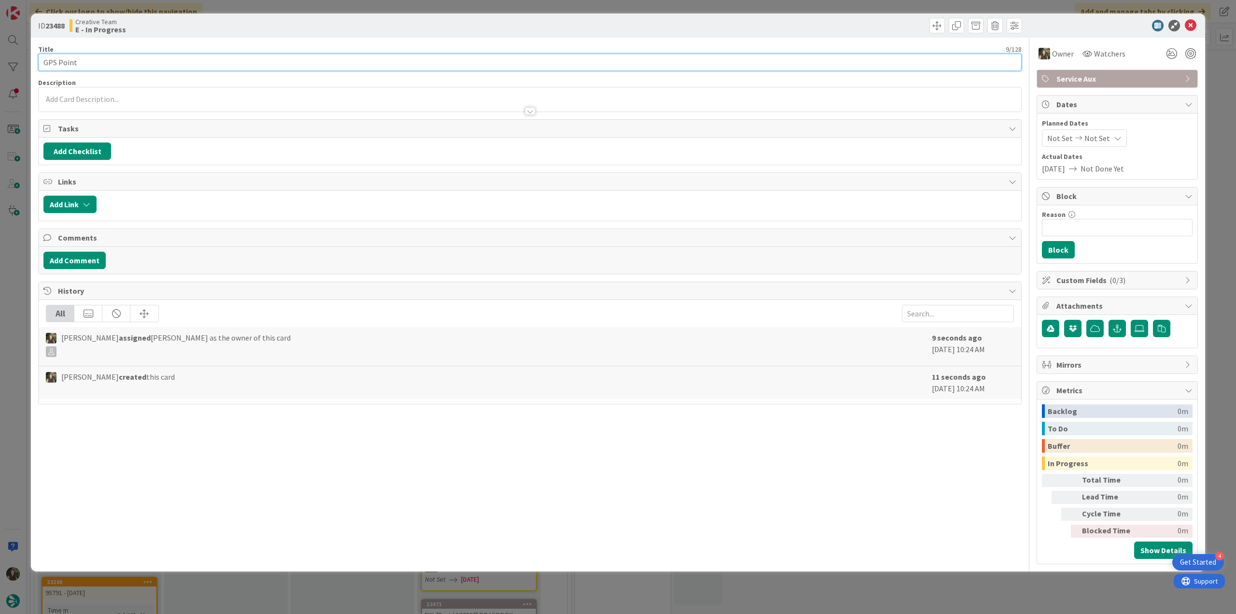
click at [146, 63] on input "GPS Point" at bounding box center [530, 62] width 984 height 17
type input "GPS Point - 110395"
click at [10, 255] on div "ID 23488 Creative Team E - In Progress Title 18 / 128 GPS Point - 110395 Descri…" at bounding box center [618, 307] width 1236 height 614
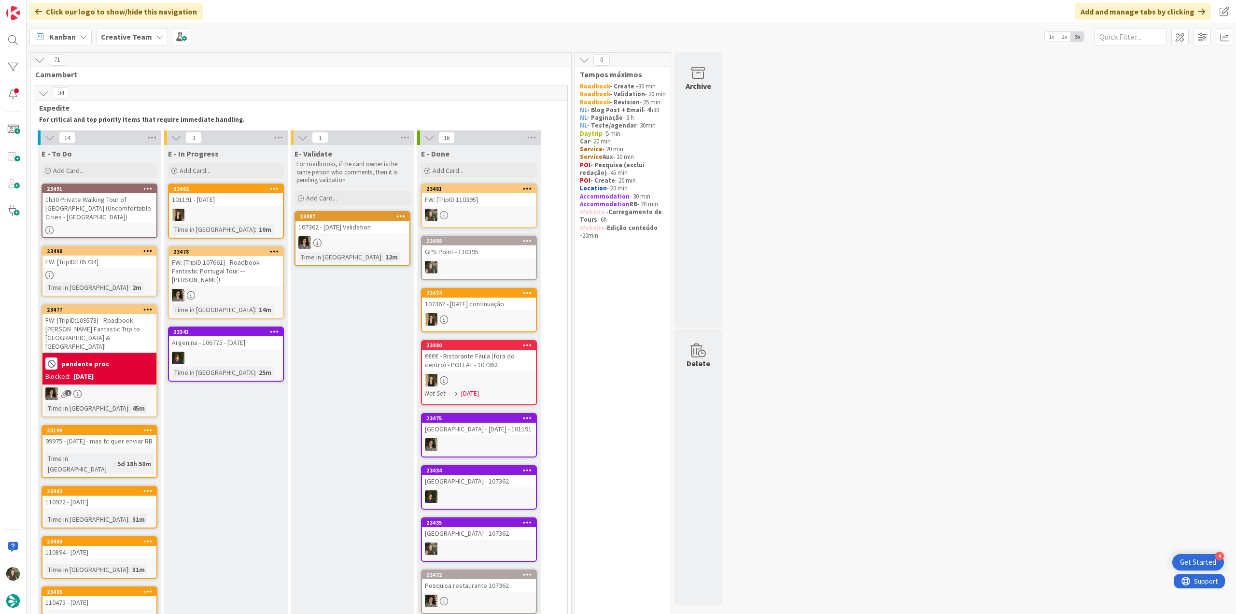
click at [487, 207] on link "23481 FW: [TripID:110395]" at bounding box center [479, 205] width 116 height 44
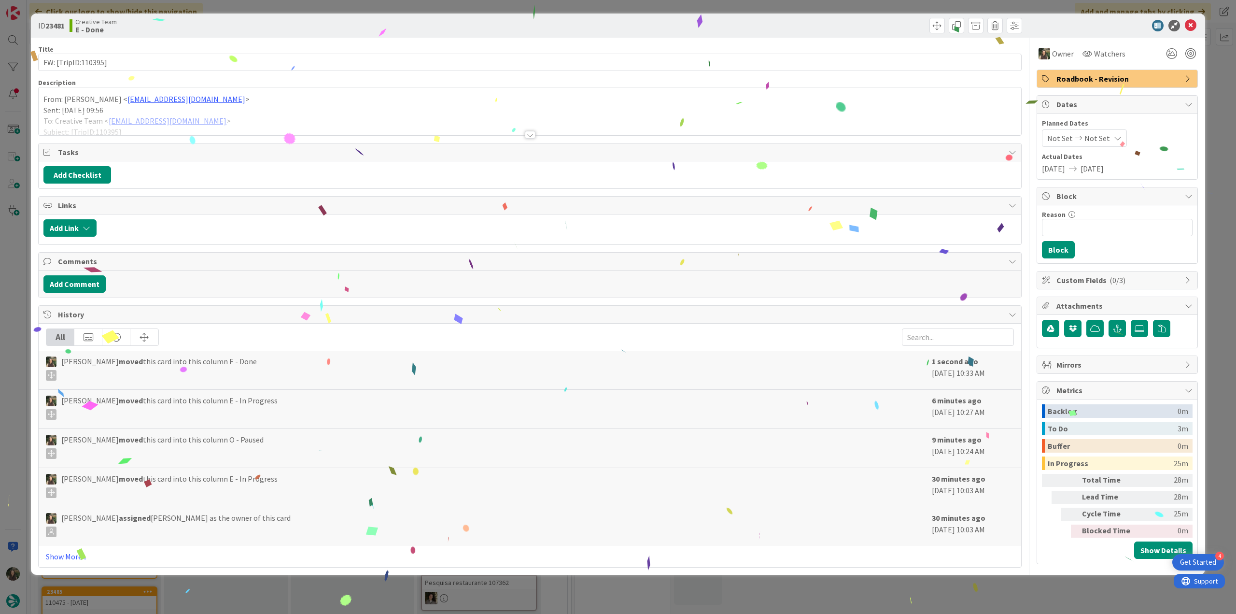
drag, startPoint x: 962, startPoint y: 576, endPoint x: 807, endPoint y: 612, distance: 159.2
click at [962, 576] on div "ID 23481 Creative Team E - Done Title 19 / 128 FW: [TripID:110395] Description …" at bounding box center [618, 307] width 1236 height 614
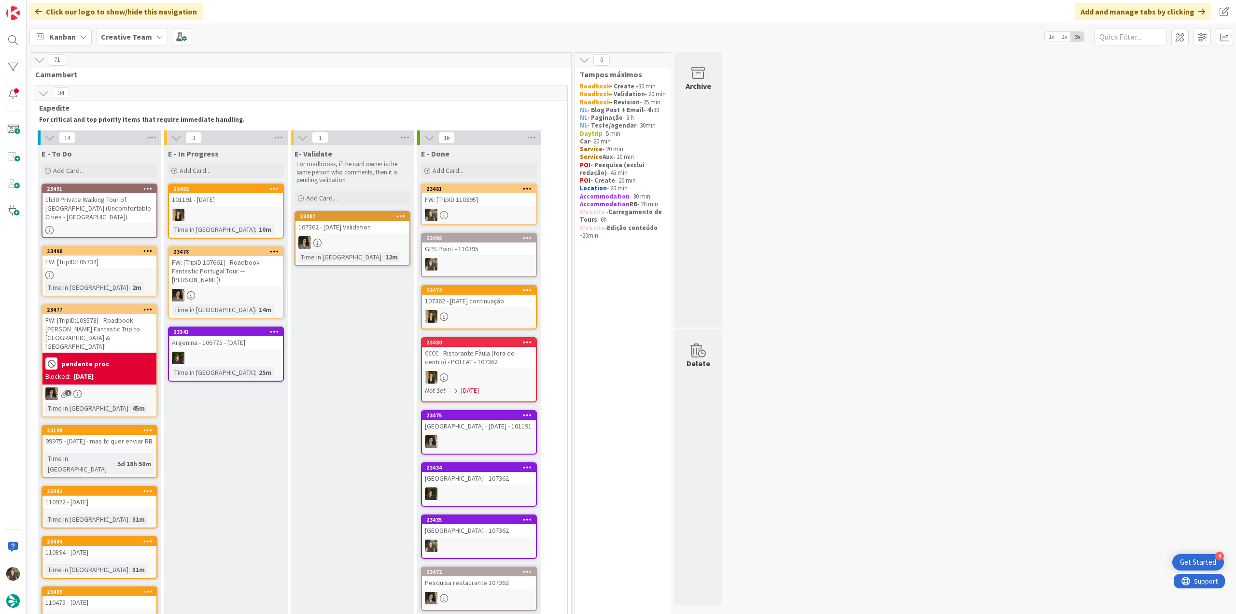
click at [140, 210] on div "1h30 Private Walking Tour of Oxford (Uncomfortable Cities - Oxford)" at bounding box center [99, 208] width 114 height 30
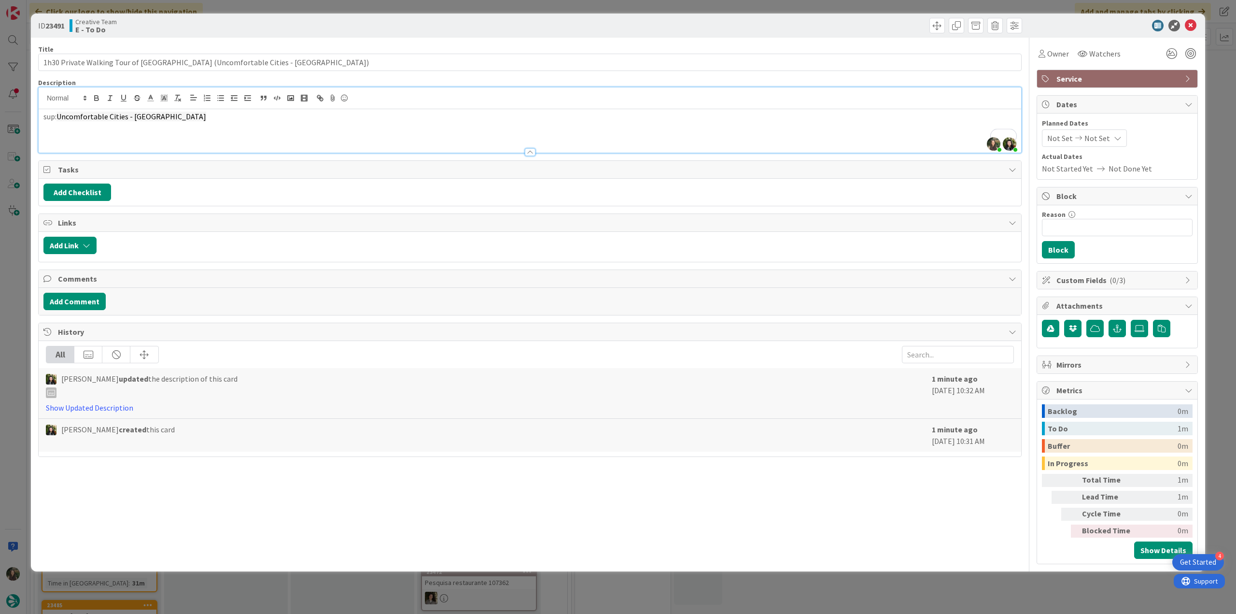
drag, startPoint x: 157, startPoint y: 97, endPoint x: 60, endPoint y: 118, distance: 99.4
click at [60, 118] on p "sup: Uncomfortable Cities - Oxford" at bounding box center [529, 116] width 973 height 11
drag, startPoint x: 150, startPoint y: 116, endPoint x: 60, endPoint y: 118, distance: 89.8
click at [60, 118] on p "sup: Uncomfortable Cities - Oxford" at bounding box center [529, 116] width 973 height 11
copy span "Uncomfortable Cities - Oxford"
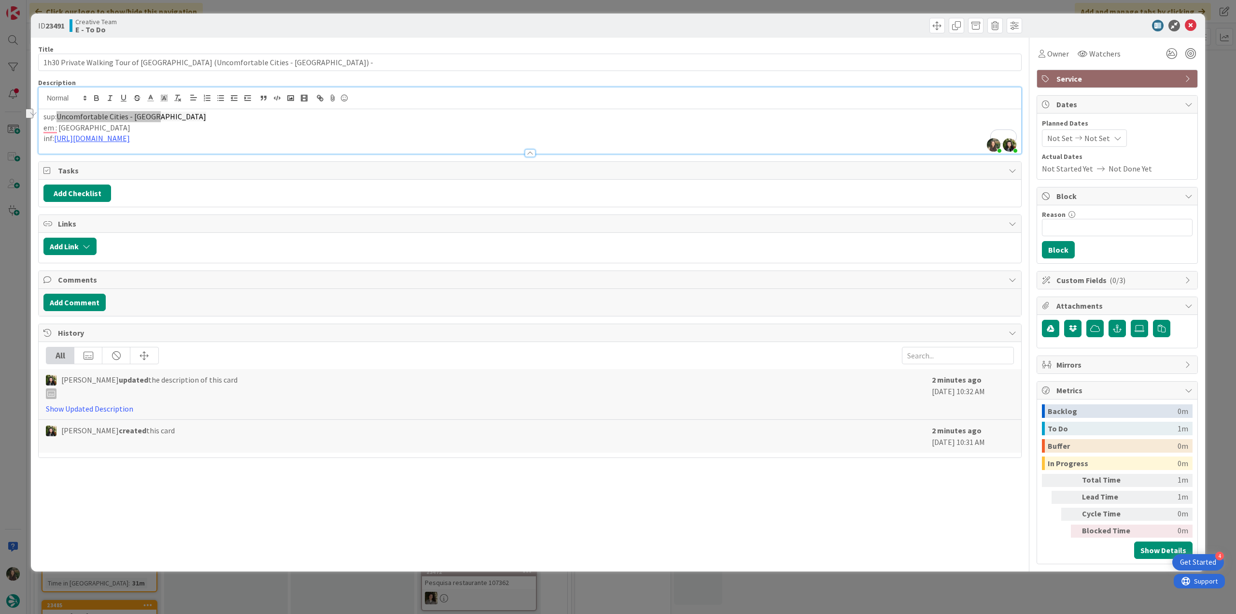
type input "1h30 Private Walking Tour of Oxford (Uncomfortable Cities - Oxford) - TripID:10…"
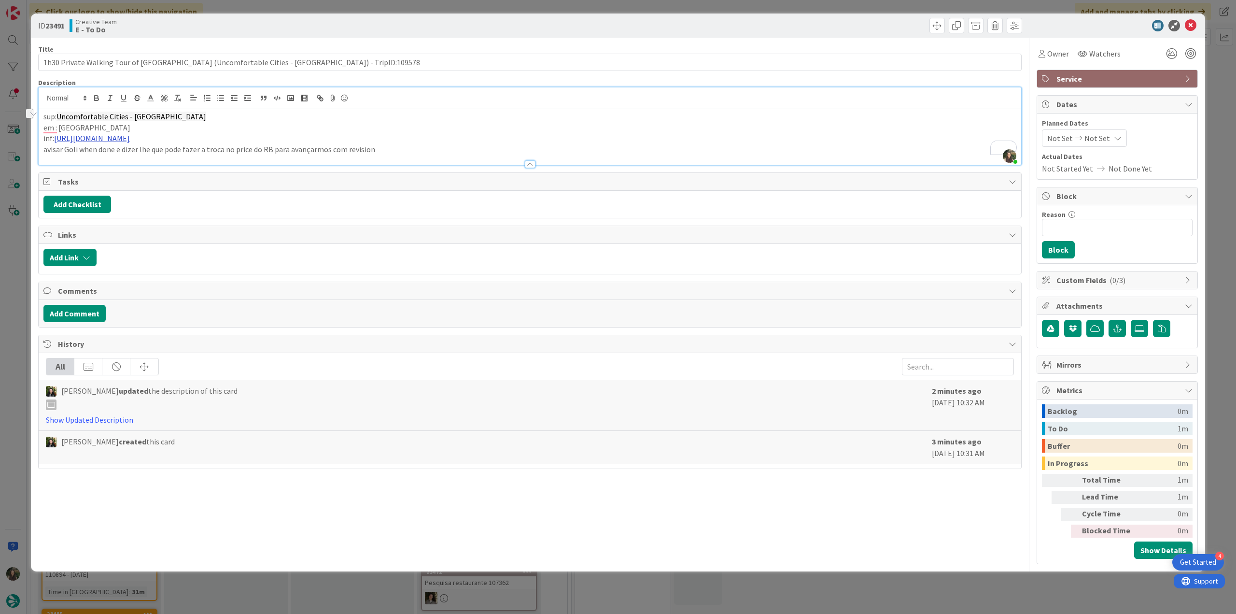
click at [130, 140] on link "https://www.uncomfortableoxford.com/tours/the-original-uncomfortable-oxford-tour" at bounding box center [92, 138] width 76 height 10
click at [200, 155] on link "https://www.uncomfortableoxford.com/tours/the-original-uncomfortable-oxford-tour" at bounding box center [169, 157] width 66 height 13
click at [13, 269] on div "ID 23491 Creative Team E - To Do Title 83 / 128 1h30 Private Walking Tour of Ox…" at bounding box center [618, 307] width 1236 height 614
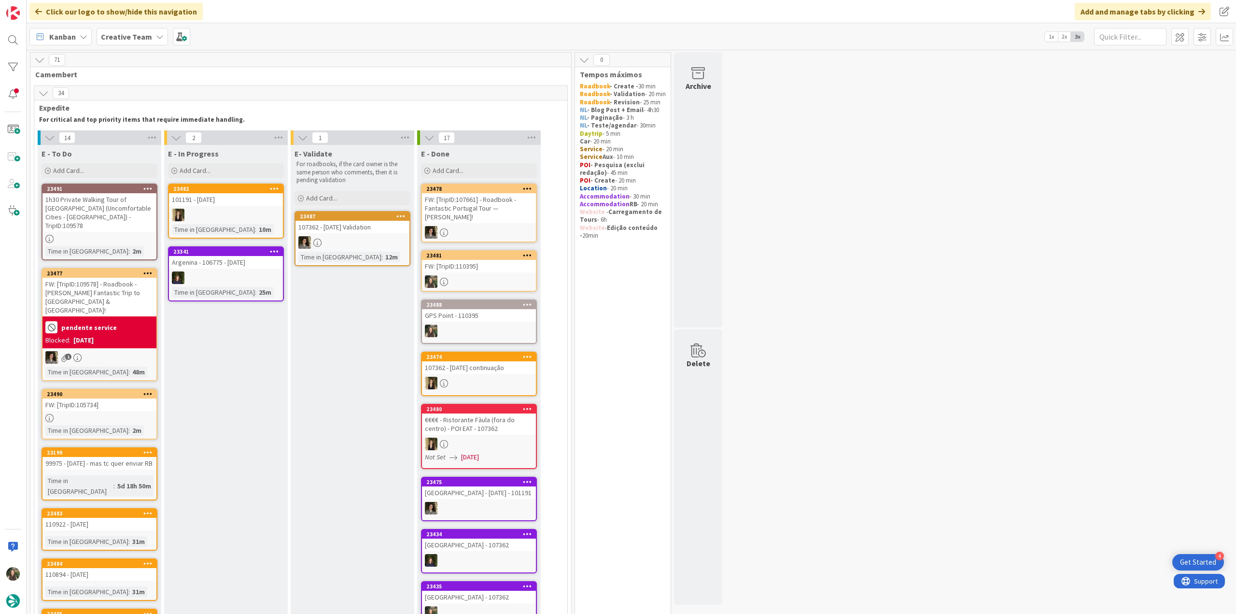
click at [131, 234] on link "23491 1h30 Private Walking Tour of Oxford (Uncomfortable Cities - Oxford) - Tri…" at bounding box center [100, 221] width 116 height 77
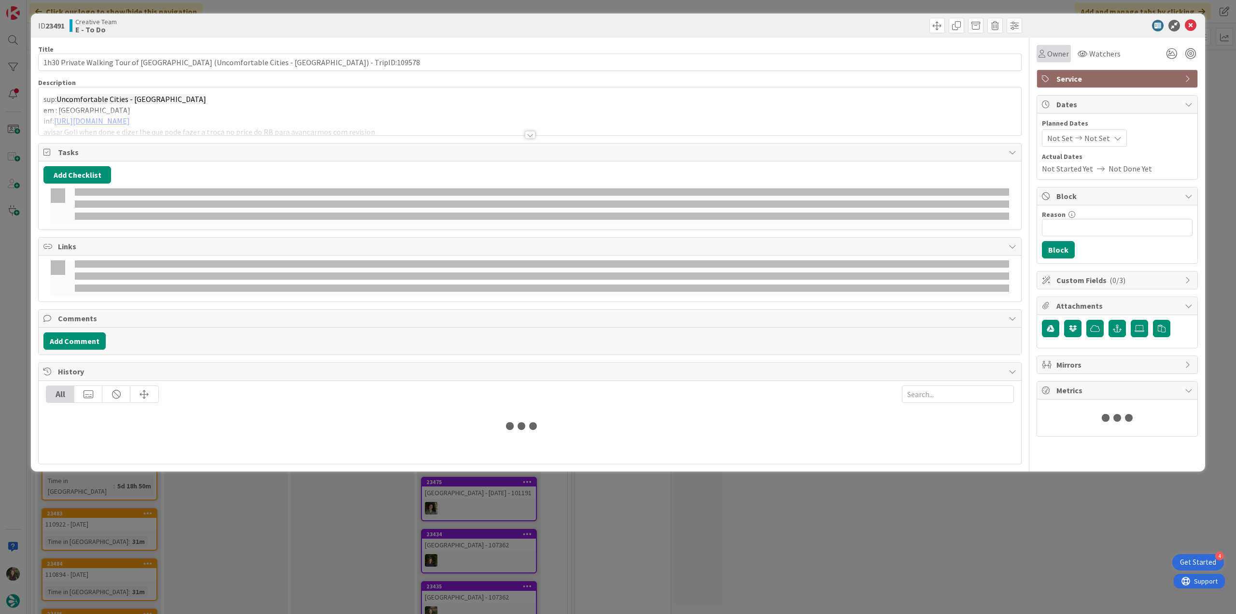
click at [1058, 54] on span "Owner" at bounding box center [1058, 54] width 22 height 12
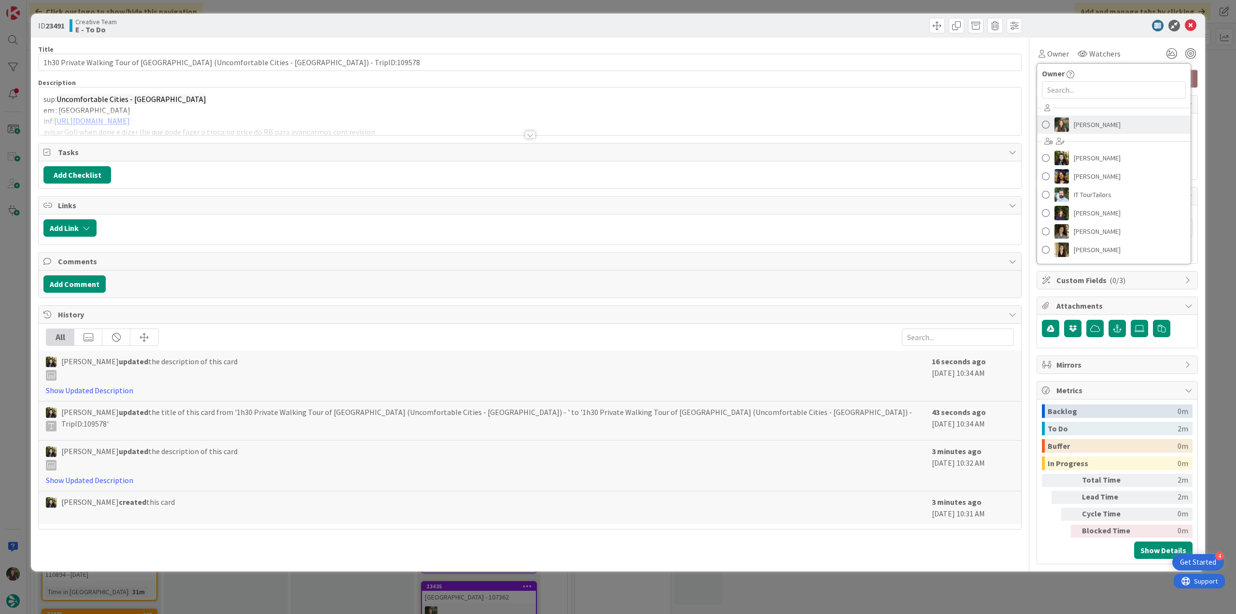
click at [1106, 127] on span "[PERSON_NAME]" at bounding box center [1097, 124] width 47 height 14
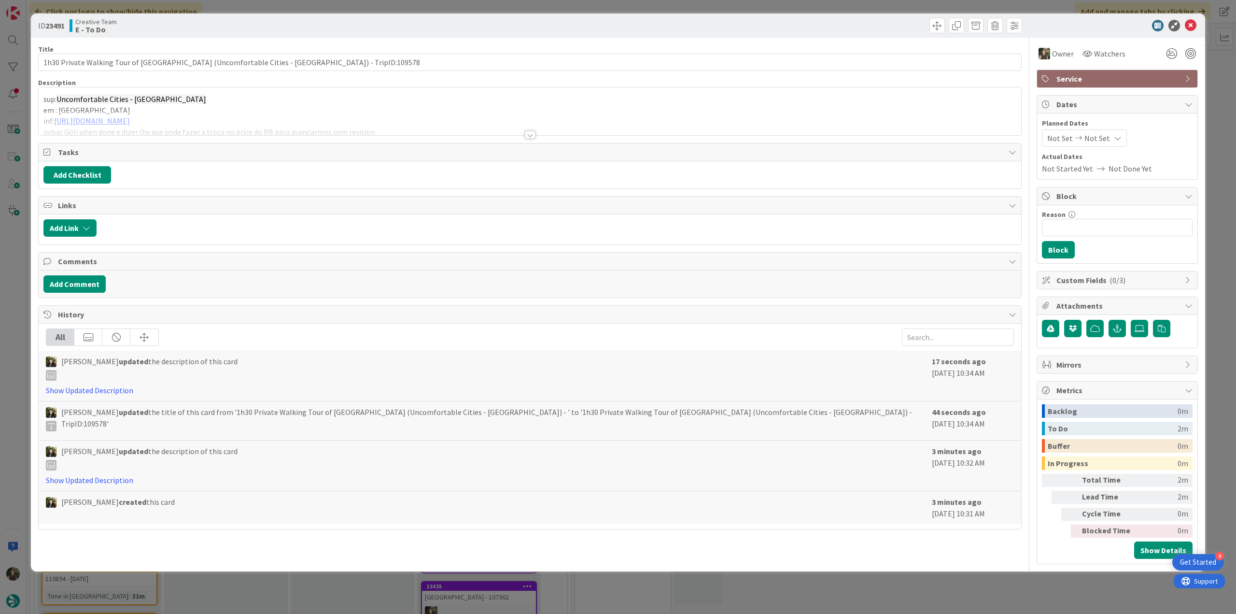
click at [1212, 88] on div "ID 23491 Creative Team E - To Do Title 83 / 128 1h30 Private Walking Tour of Ox…" at bounding box center [618, 307] width 1236 height 614
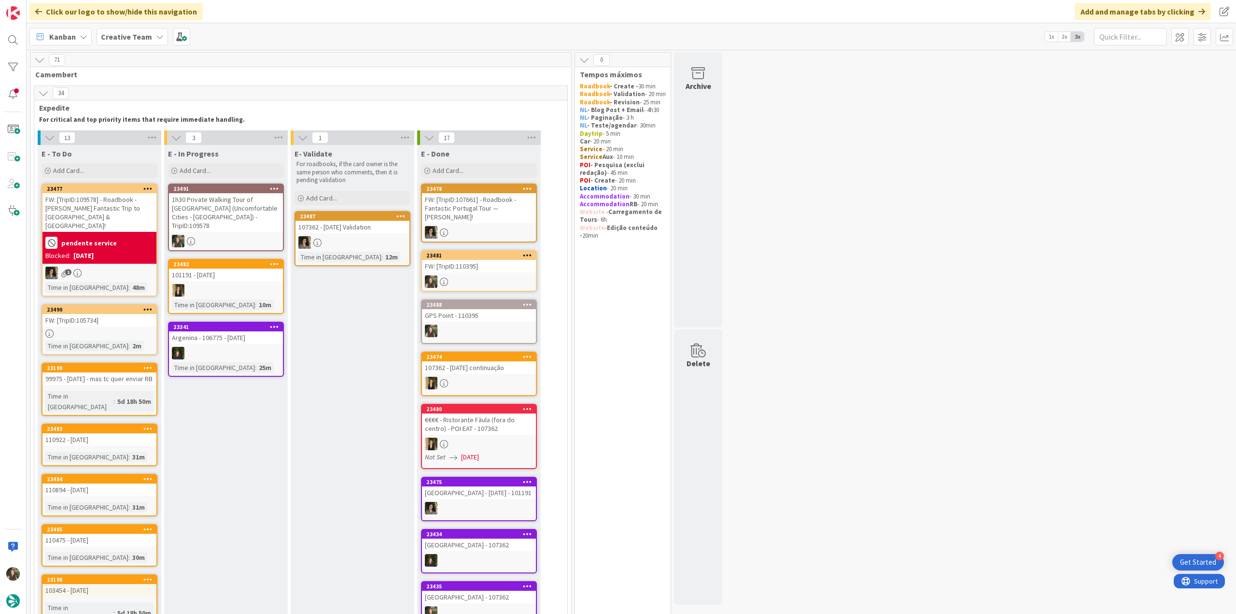
click at [241, 204] on div "1h30 Private Walking Tour of Oxford (Uncomfortable Cities - Oxford) - TripID:10…" at bounding box center [226, 212] width 114 height 39
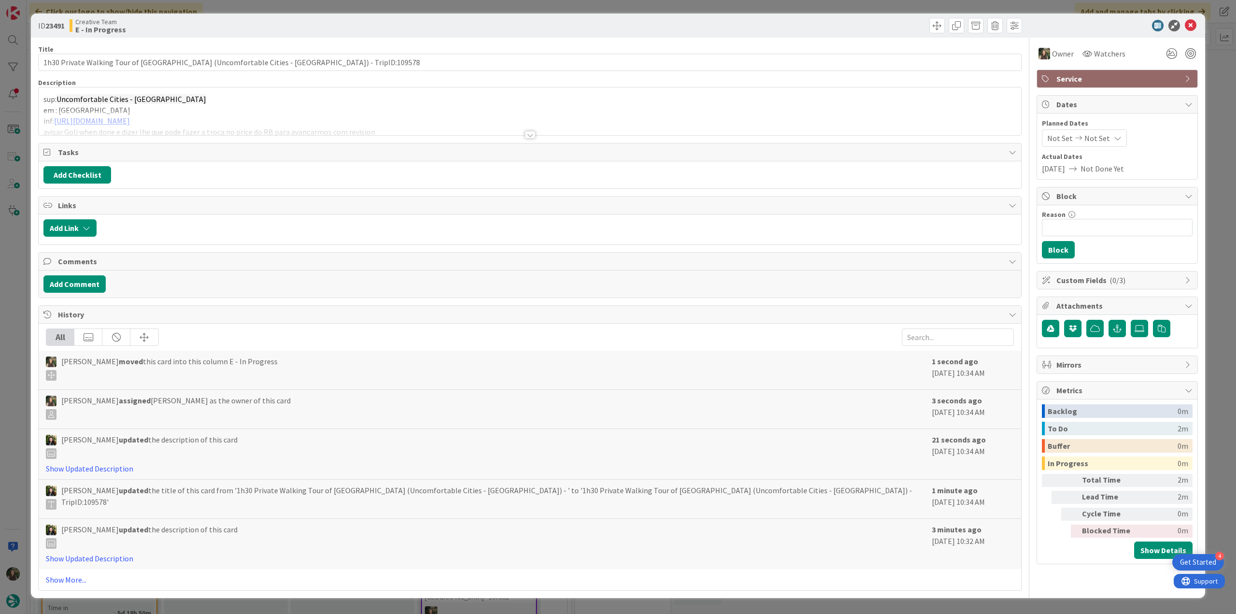
click at [448, 115] on div at bounding box center [530, 123] width 983 height 25
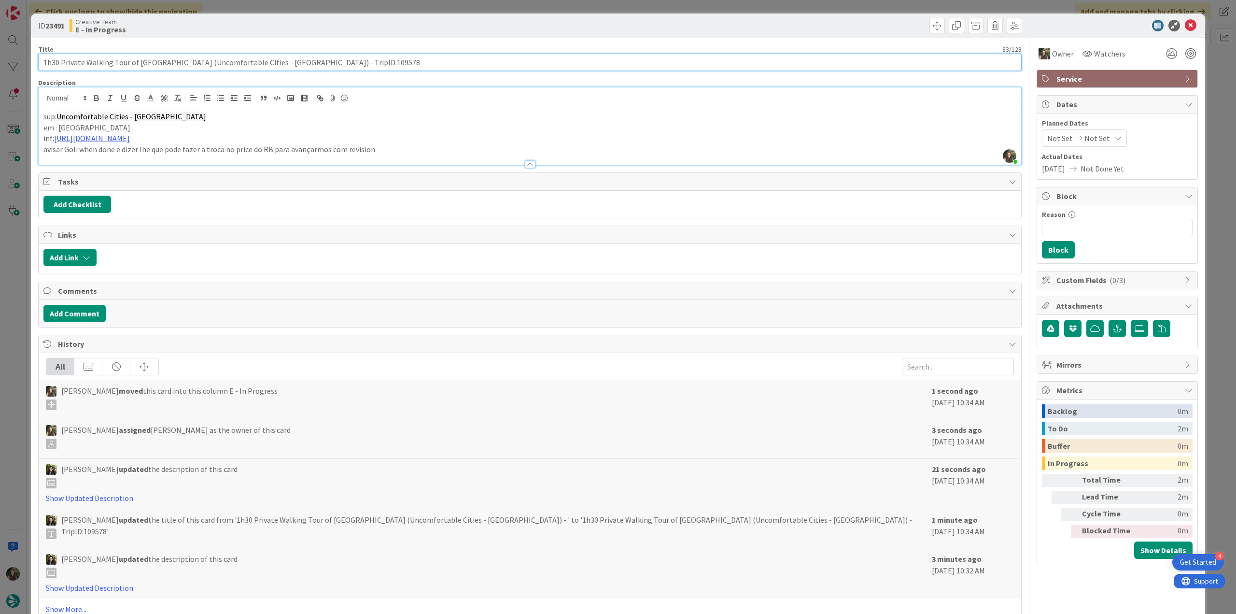
drag, startPoint x: 259, startPoint y: 65, endPoint x: 44, endPoint y: 63, distance: 214.9
click at [44, 63] on input "1h30 Private Walking Tour of Oxford (Uncomfortable Cities - Oxford) - TripID:10…" at bounding box center [530, 62] width 984 height 17
click at [11, 348] on div "ID 23491 Creative Team E - In Progress Title 83 / 128 1h30 Private Walking Tour…" at bounding box center [618, 307] width 1236 height 614
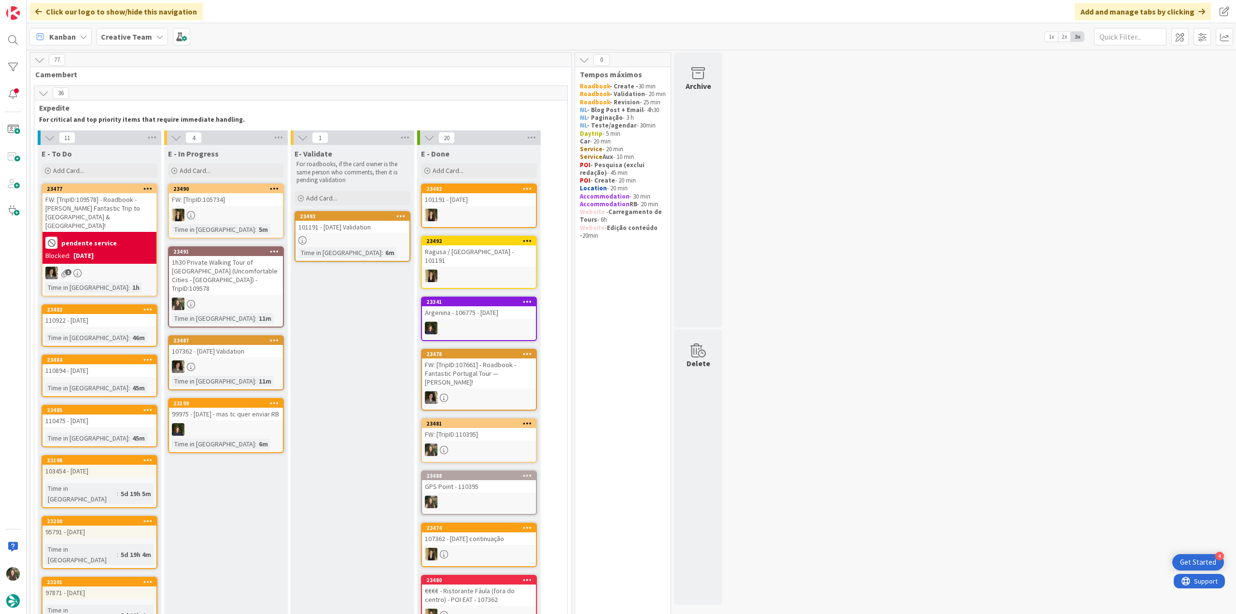
click at [238, 281] on div "1h30 Private Walking Tour of Oxford (Uncomfortable Cities - Oxford) - TripID:10…" at bounding box center [226, 275] width 114 height 39
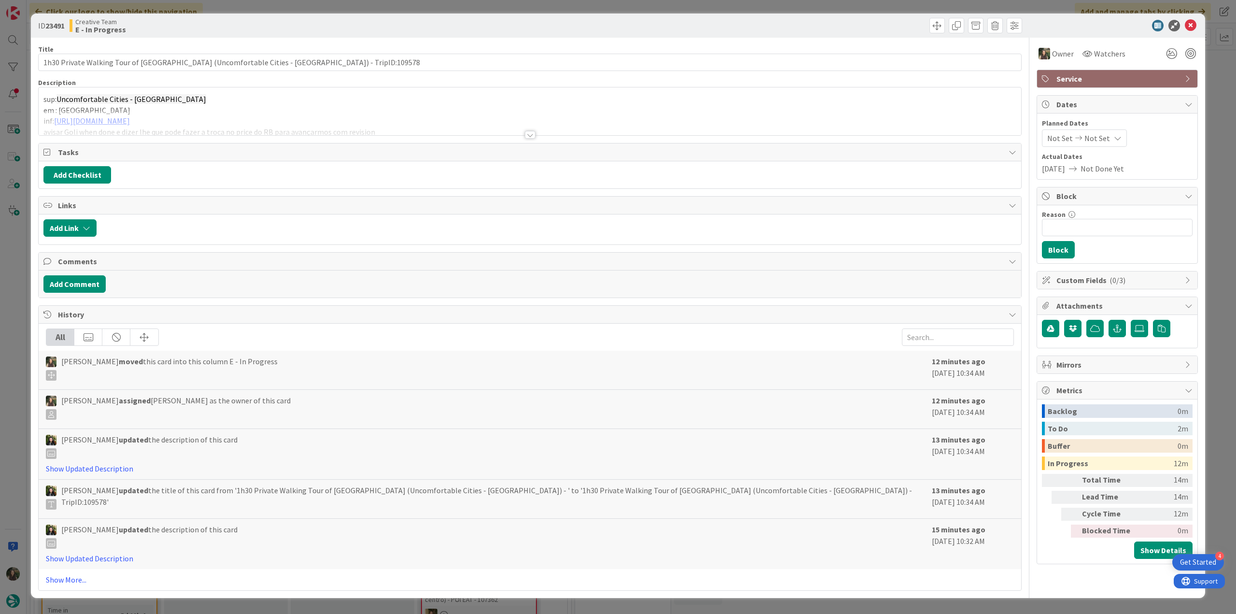
click at [418, 117] on div at bounding box center [530, 123] width 983 height 25
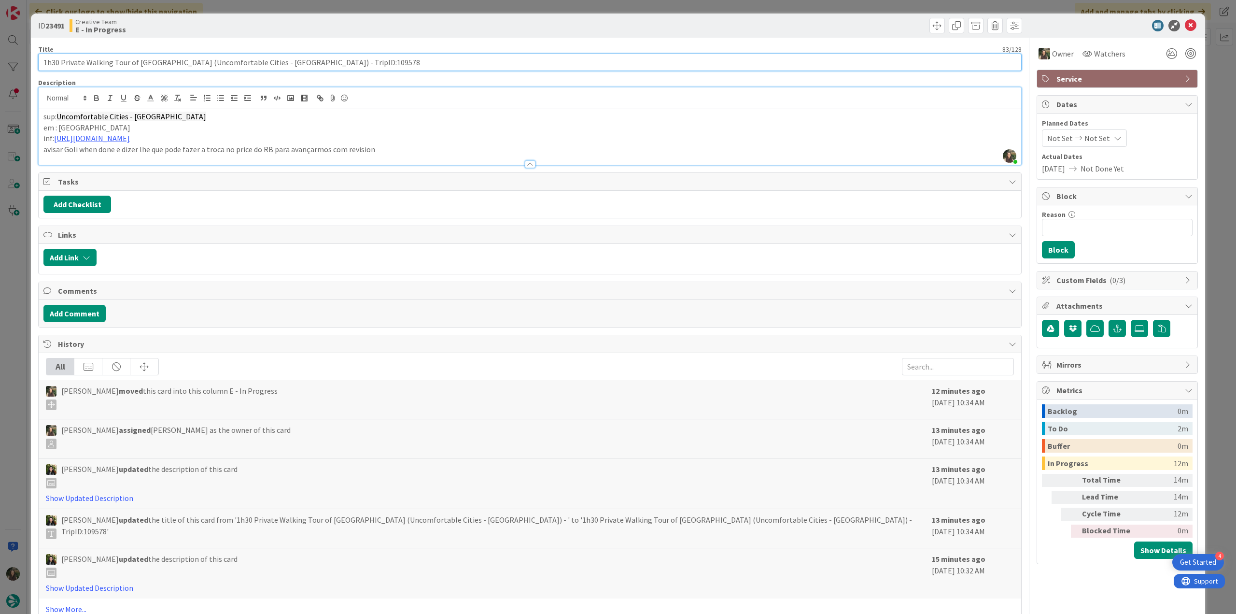
drag, startPoint x: 320, startPoint y: 61, endPoint x: 39, endPoint y: 64, distance: 280.6
click at [40, 63] on input "1h30 Private Walking Tour of Oxford (Uncomfortable Cities - Oxford) - TripID:10…" at bounding box center [530, 62] width 984 height 17
click at [16, 292] on div "ID 23491 Creative Team E - In Progress Title 83 / 128 1h30 Private Walking Tour…" at bounding box center [618, 307] width 1236 height 614
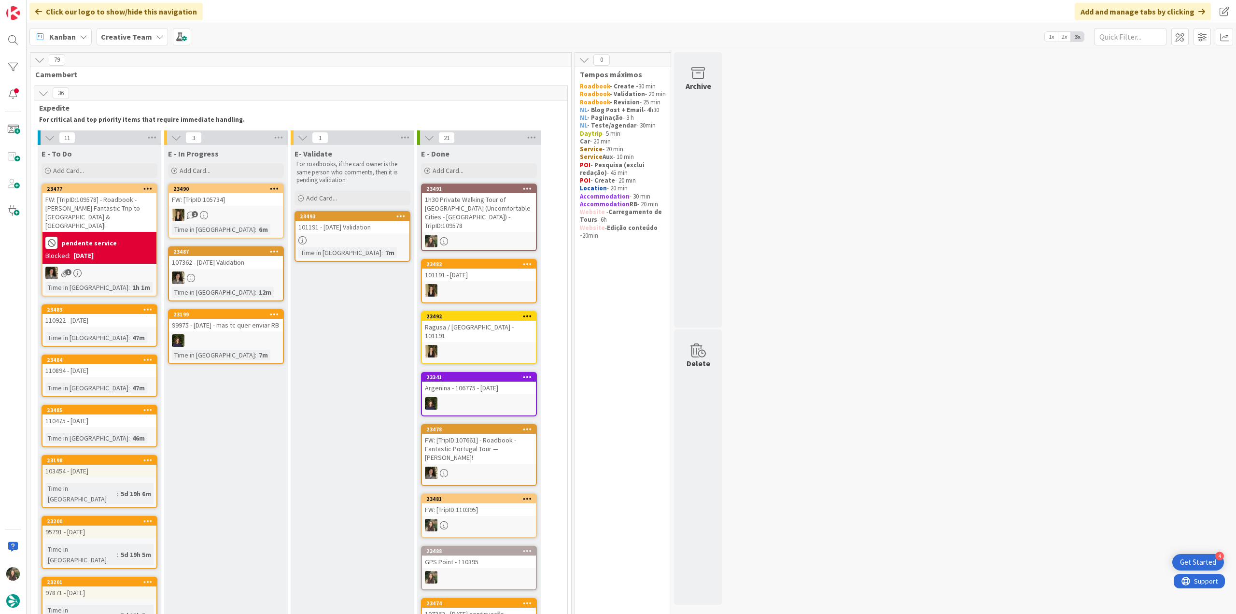
click at [494, 212] on div "1h30 Private Walking Tour of Oxford (Uncomfortable Cities - Oxford) - TripID:10…" at bounding box center [479, 212] width 114 height 39
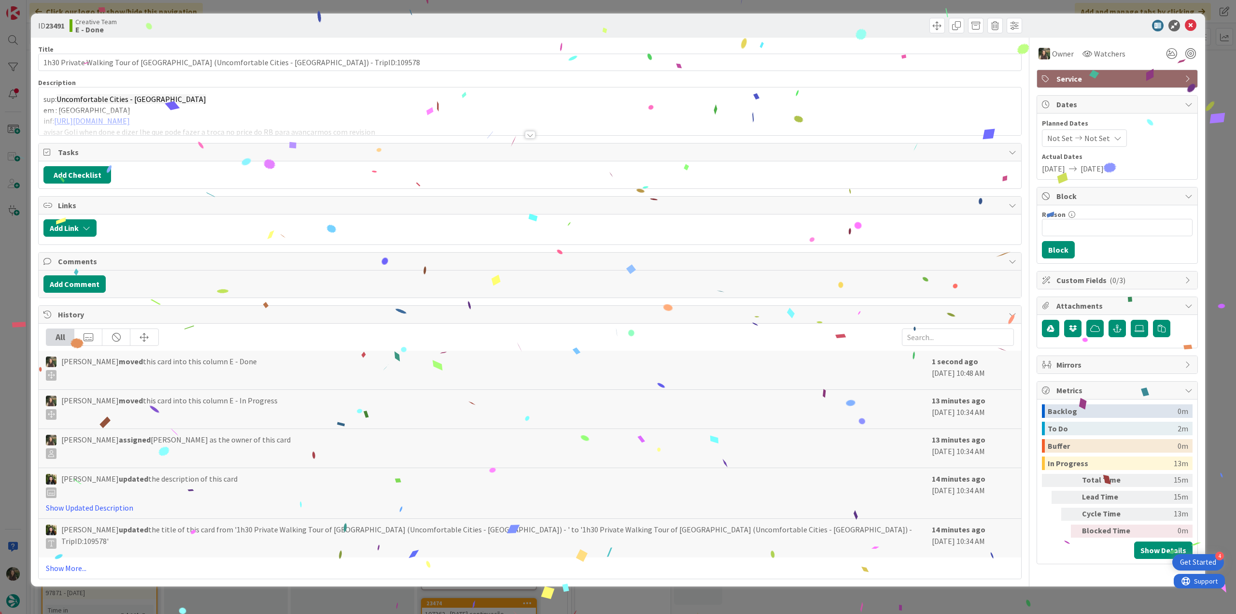
click at [1052, 592] on div "ID 23491 Creative Team E - Done Title 83 / 128 1h30 Private Walking Tour of Oxf…" at bounding box center [618, 307] width 1236 height 614
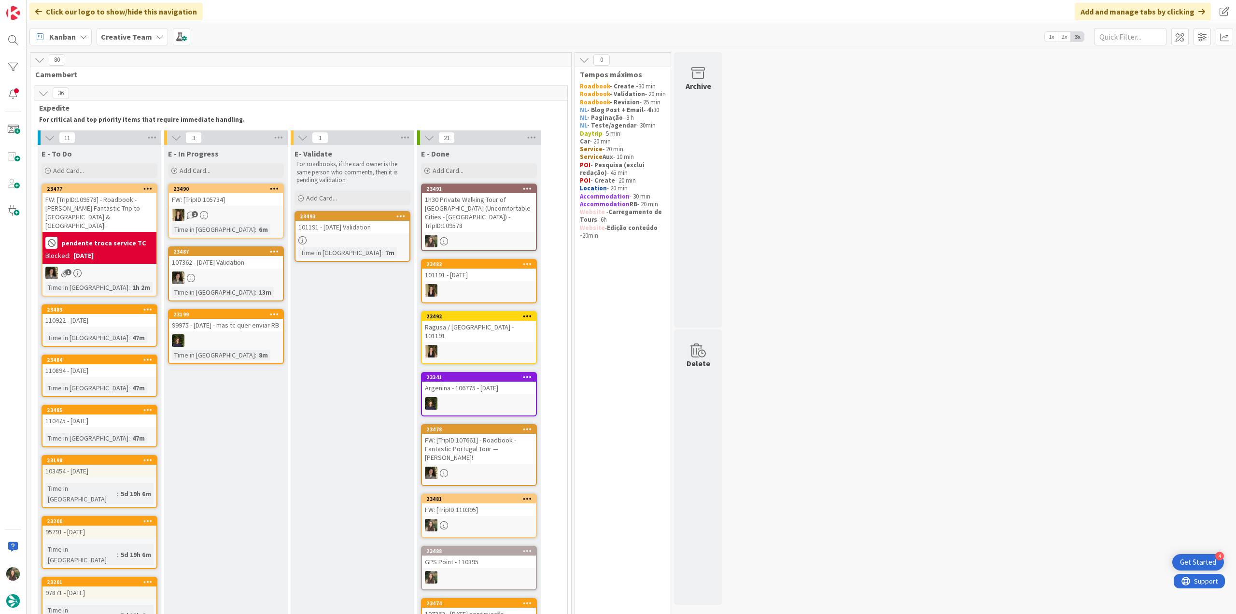
click at [361, 234] on link "23493 101191 - 1 oct Validation Time in Column : 7m" at bounding box center [353, 236] width 116 height 51
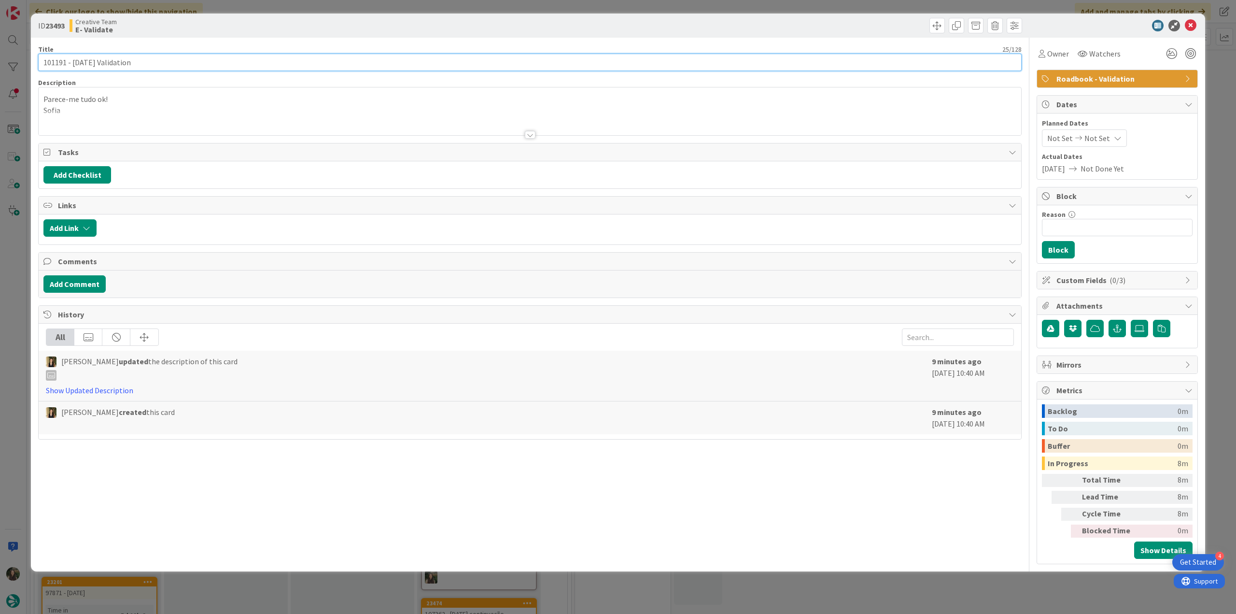
click at [57, 61] on input "101191 - 1 oct Validation" at bounding box center [530, 62] width 984 height 17
click at [57, 61] on input "101191 - [DATE] Validation" at bounding box center [530, 62] width 984 height 17
click at [1044, 57] on icon at bounding box center [1042, 54] width 7 height 8
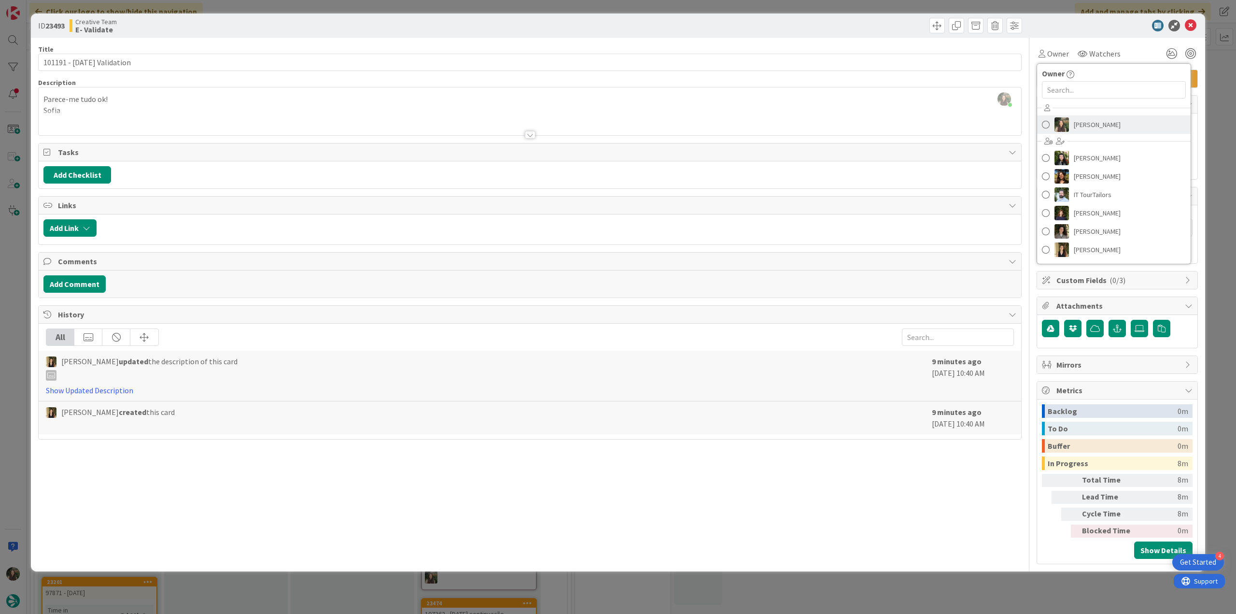
click at [1114, 130] on span "[PERSON_NAME]" at bounding box center [1097, 124] width 47 height 14
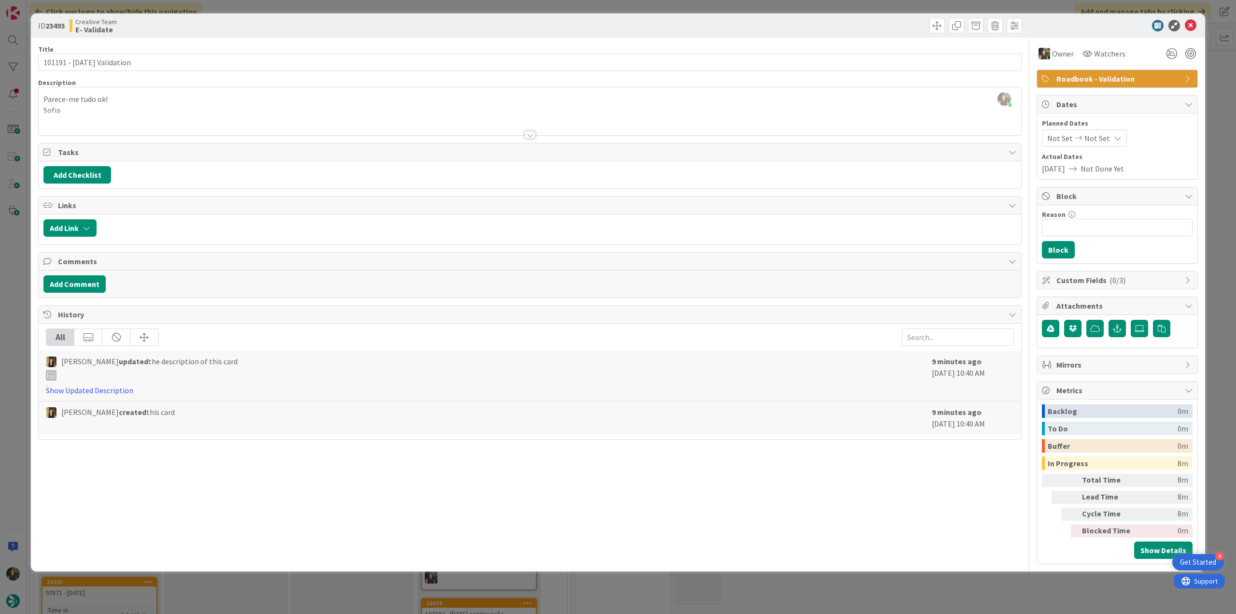
click at [1224, 79] on div "ID 23493 Creative Team E- Validate Title 25 / 128 101191 - 1 oct Validation Des…" at bounding box center [618, 307] width 1236 height 614
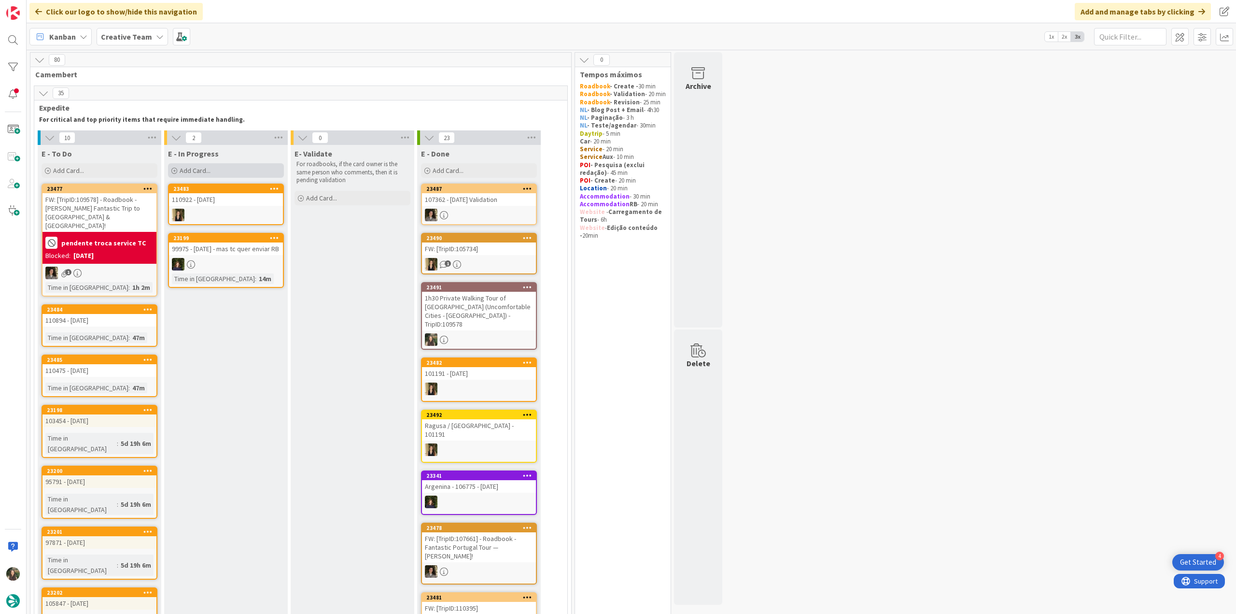
click at [234, 169] on div "Add Card..." at bounding box center [226, 170] width 116 height 14
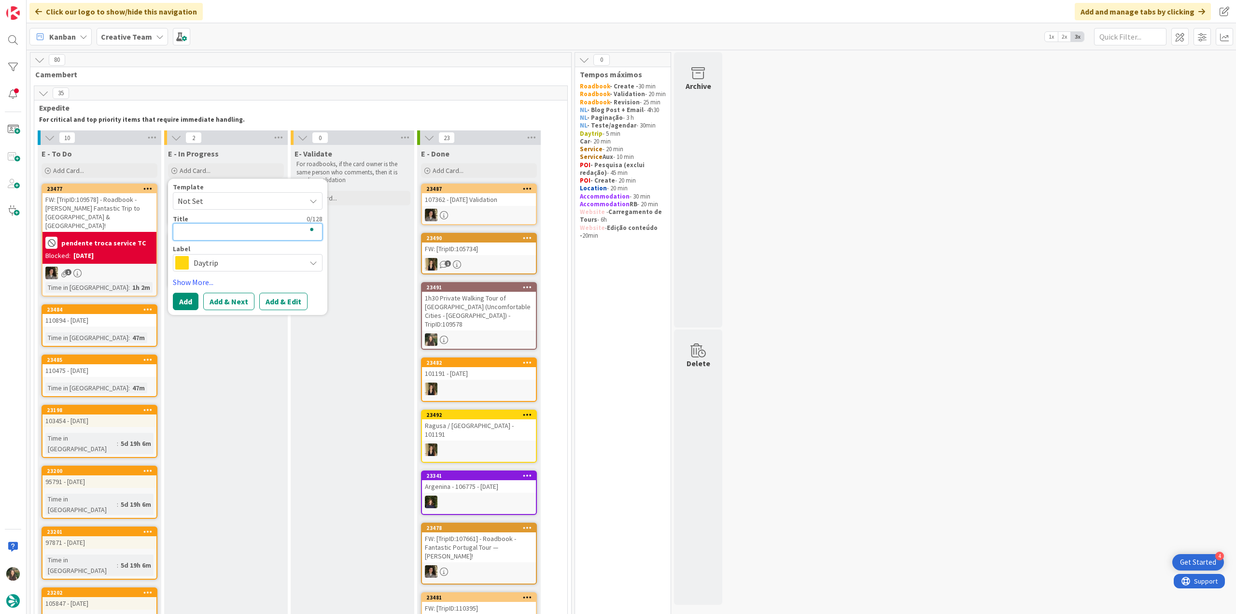
paste textarea "TripID 96079"
type textarea "TripID 96079"
type textarea "x"
type textarea "TripID 96079"
click at [212, 272] on span "Daytrip" at bounding box center [247, 275] width 107 height 14
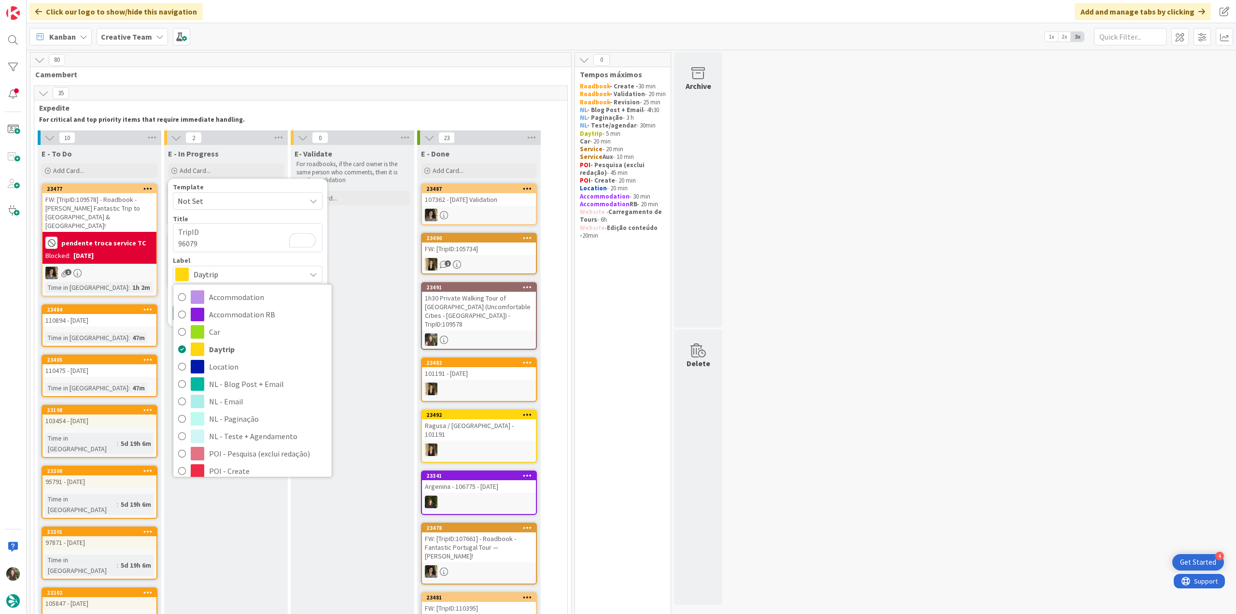
click at [272, 516] on span "Roadbook - Revision" at bounding box center [268, 523] width 118 height 14
type textarea "x"
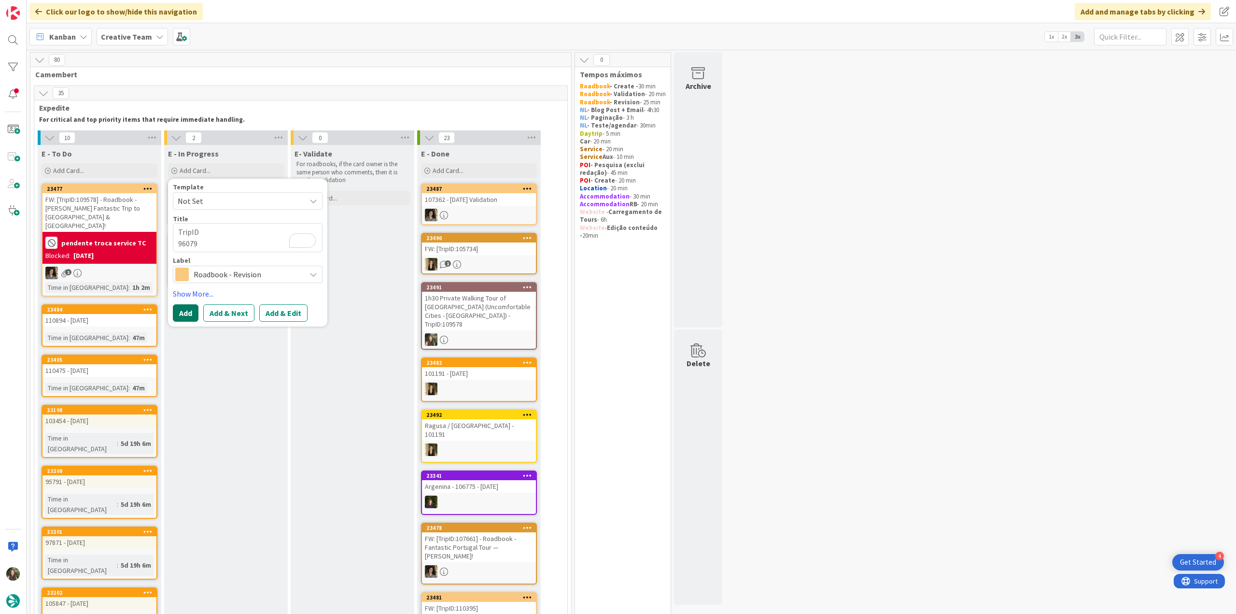
click at [183, 316] on button "Add" at bounding box center [186, 312] width 26 height 17
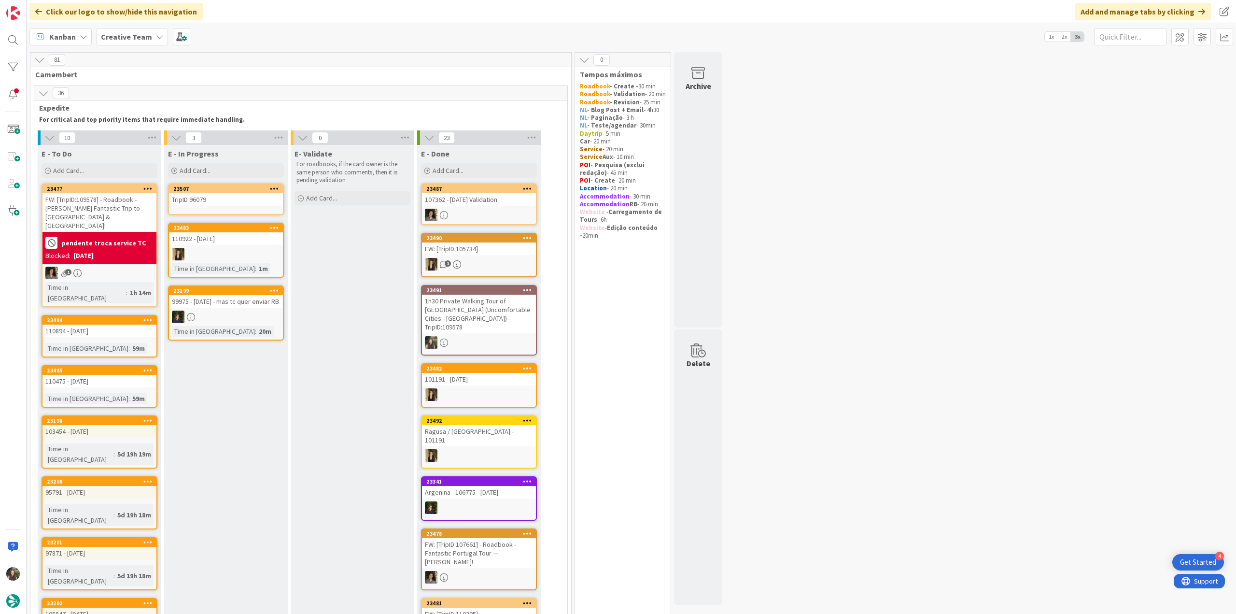
click at [221, 206] on link "23507 TripID 96079" at bounding box center [226, 198] width 116 height 31
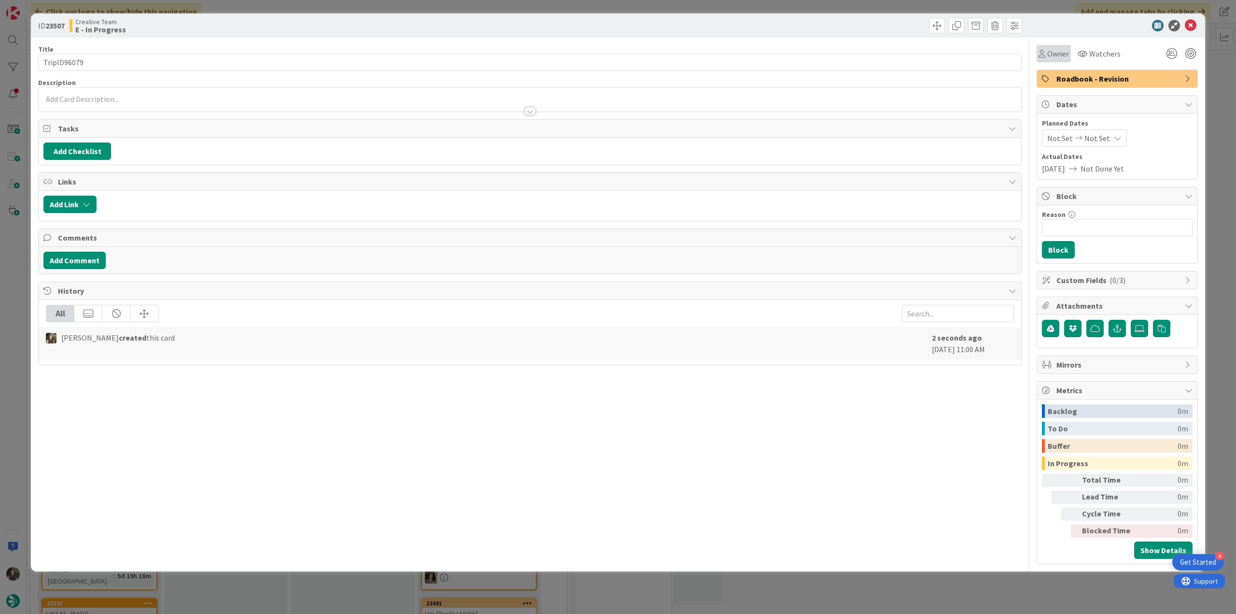
click at [1059, 57] on span "Owner" at bounding box center [1058, 54] width 22 height 12
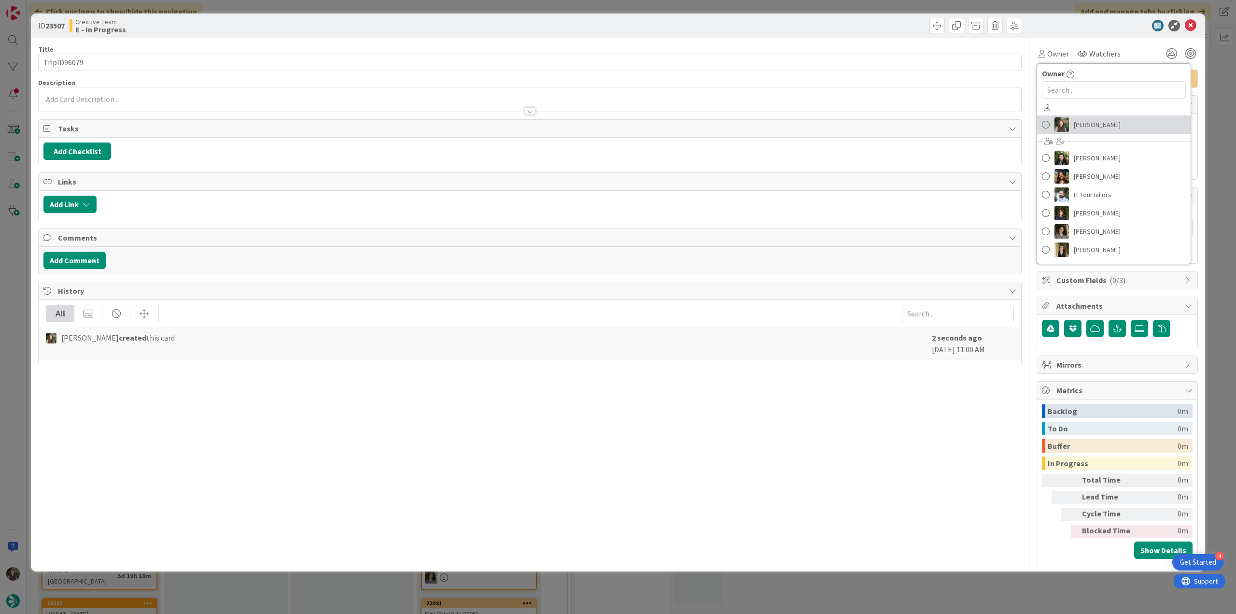
click at [1082, 119] on span "[PERSON_NAME]" at bounding box center [1097, 124] width 47 height 14
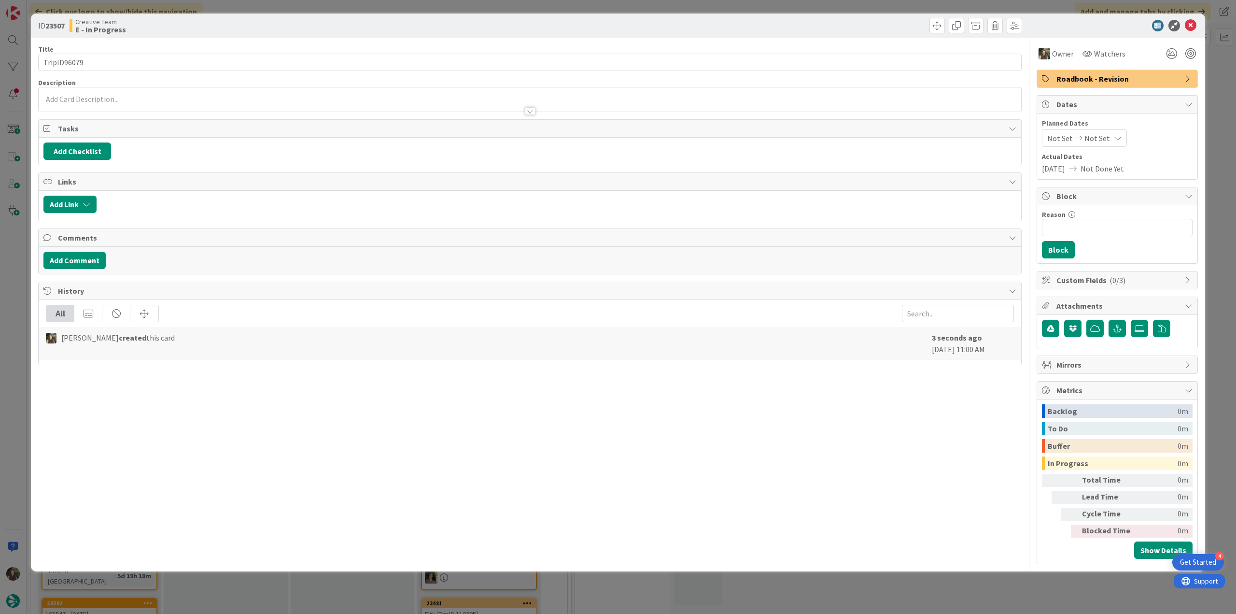
type input "TripID96079"
click at [1221, 81] on div "ID 23507 Creative Team E - In Progress Title 12 / 128 TripID96079 Description O…" at bounding box center [618, 307] width 1236 height 614
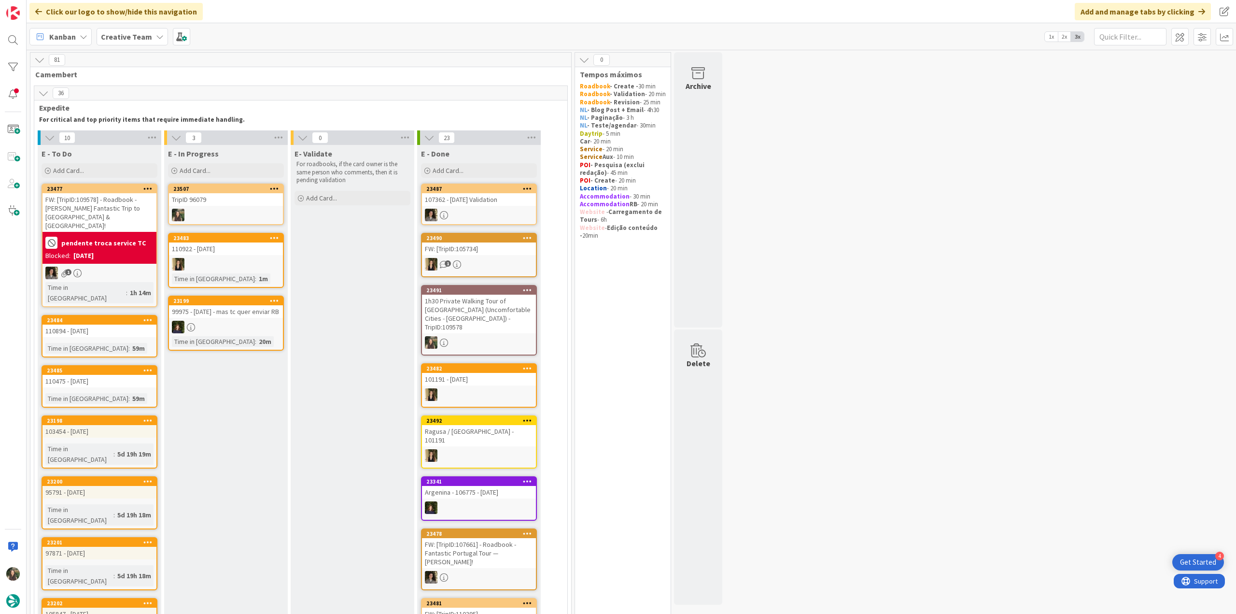
click at [239, 213] on div at bounding box center [226, 215] width 114 height 13
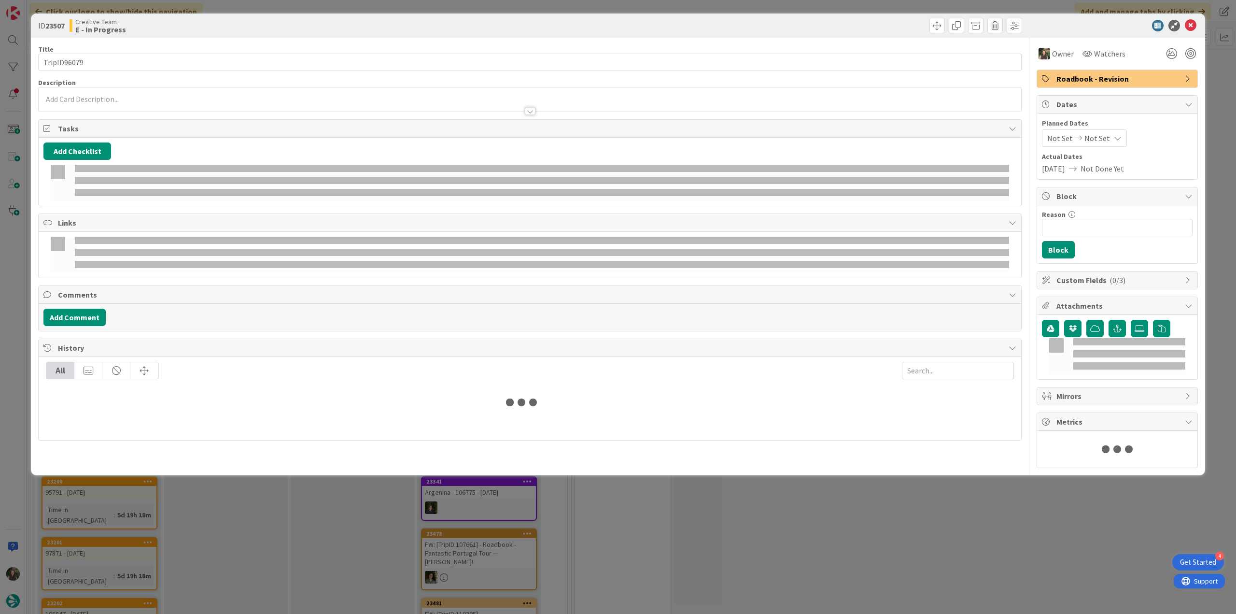
type input "TripID96079"
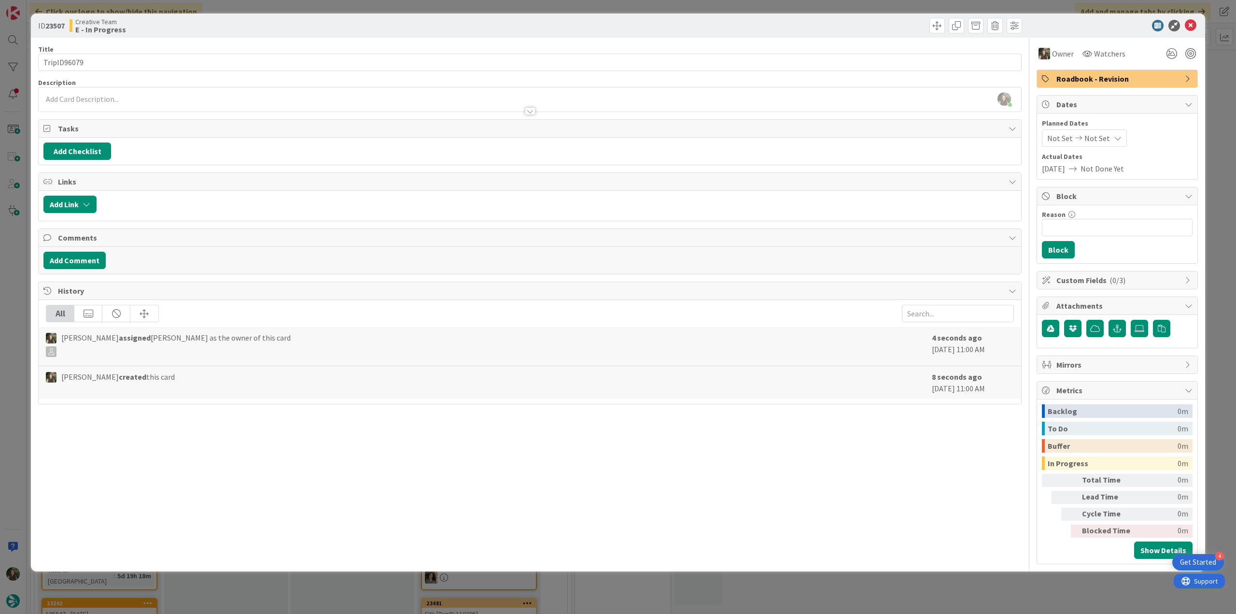
click at [12, 237] on div "ID 23507 Creative Team E - In Progress Title 12 / 128 TripID96079 Description I…" at bounding box center [618, 307] width 1236 height 614
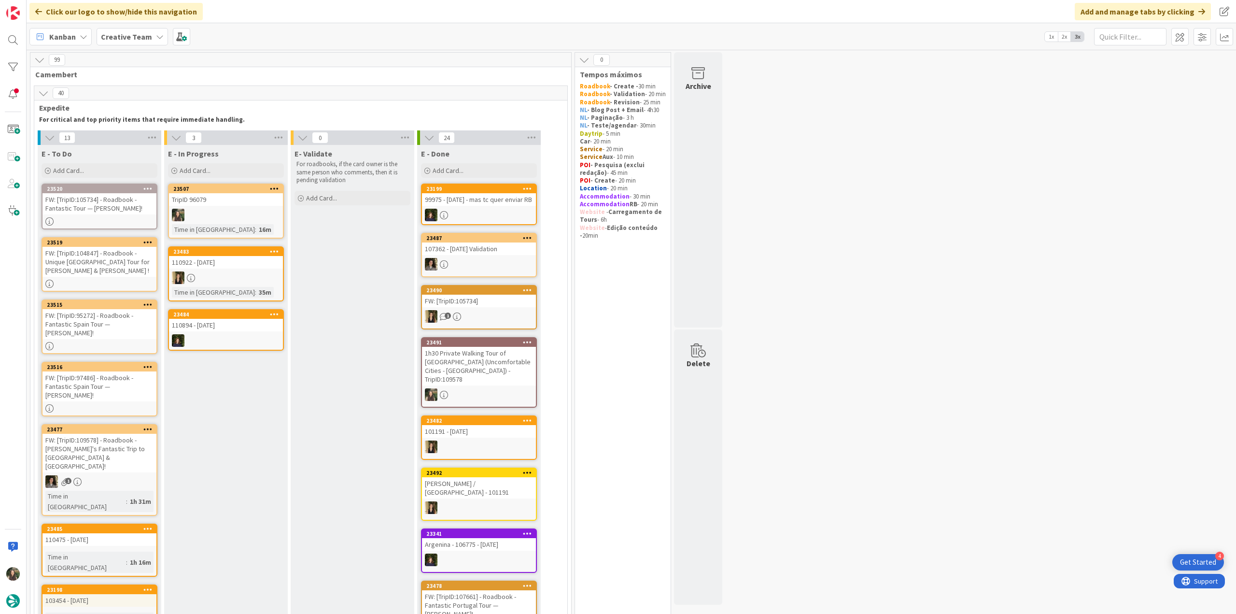
click at [220, 202] on div "TripID 96079" at bounding box center [226, 199] width 114 height 13
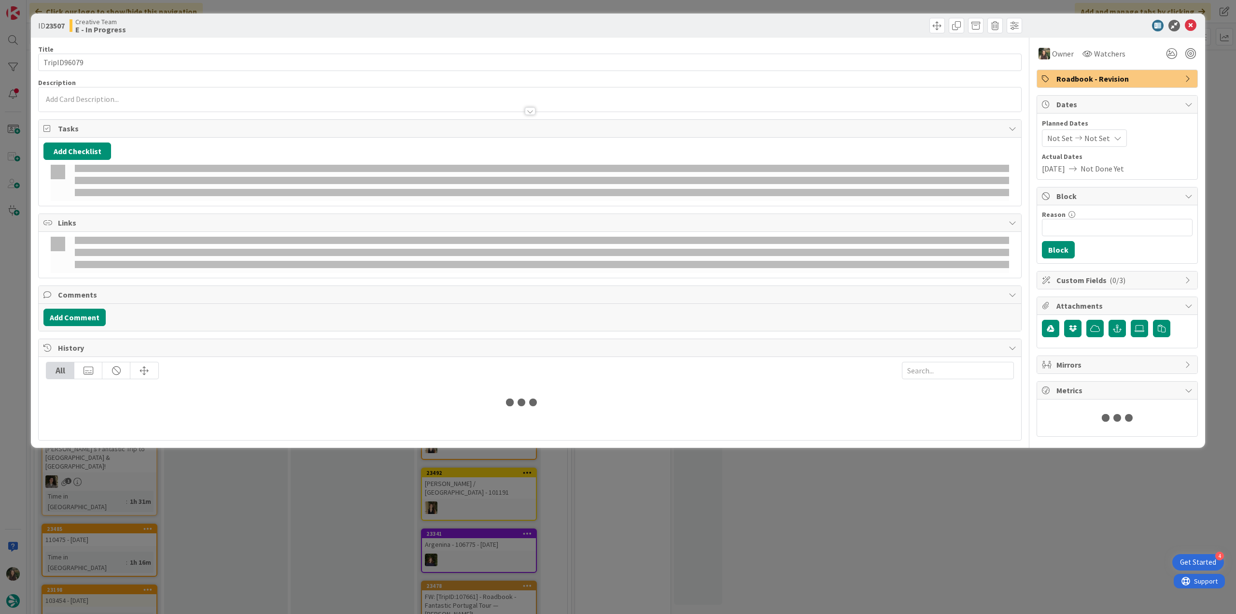
type input "TripID96079"
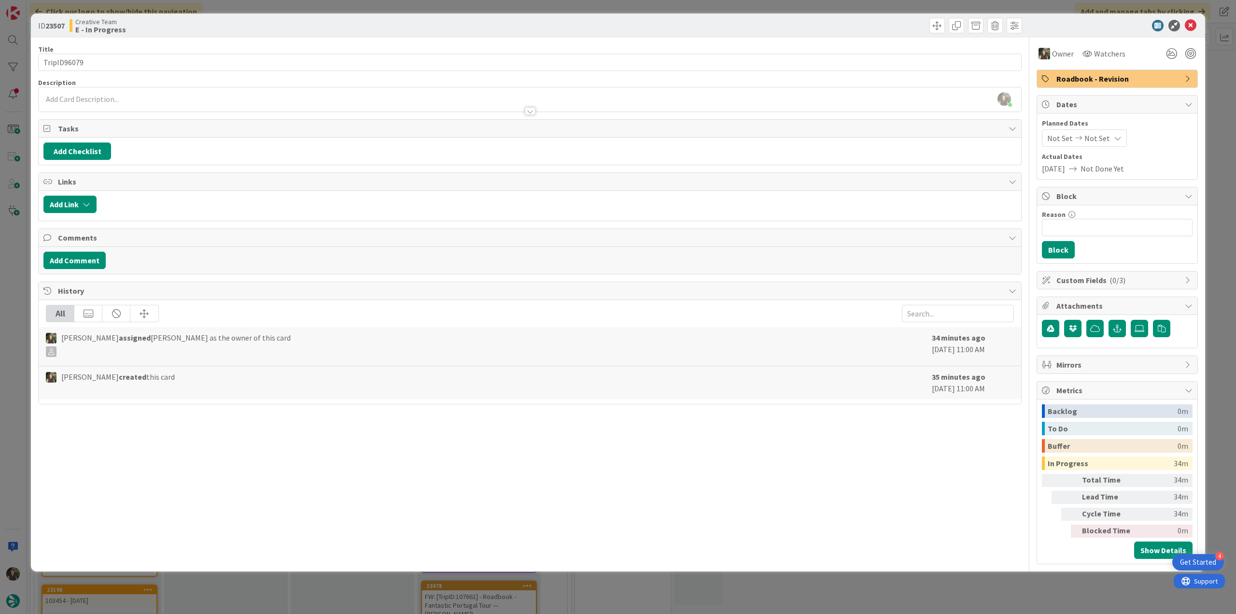
click at [983, 591] on div "ID 23507 Creative Team E - In Progress Title 12 / 128 TripID96079 Description […" at bounding box center [618, 307] width 1236 height 614
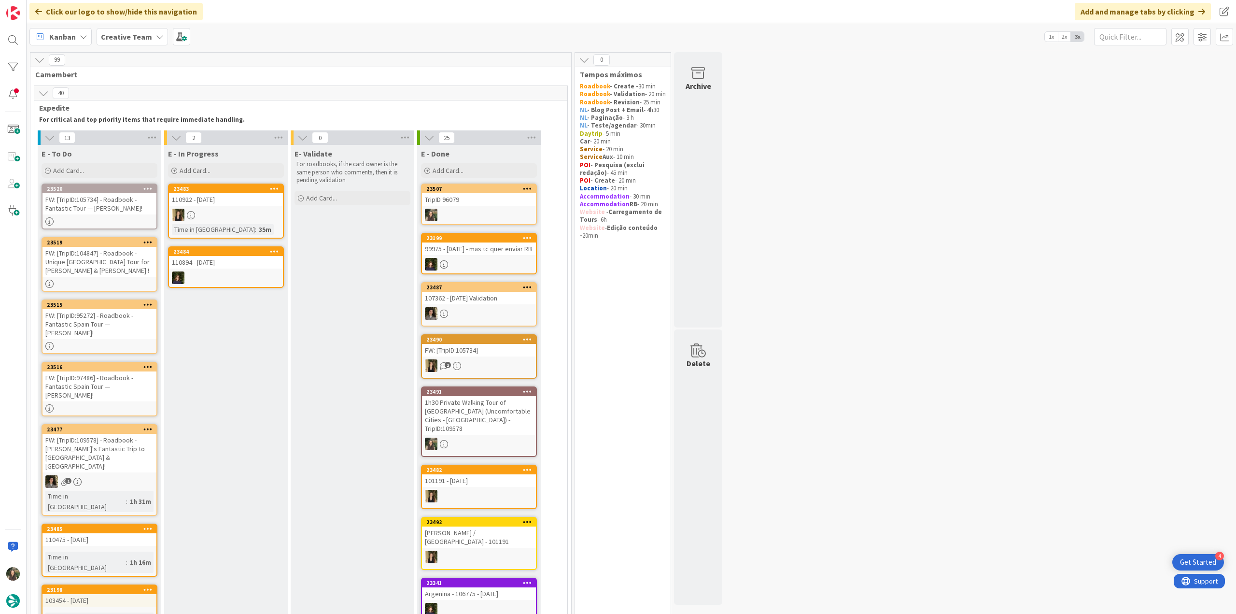
click at [472, 210] on div at bounding box center [479, 215] width 114 height 13
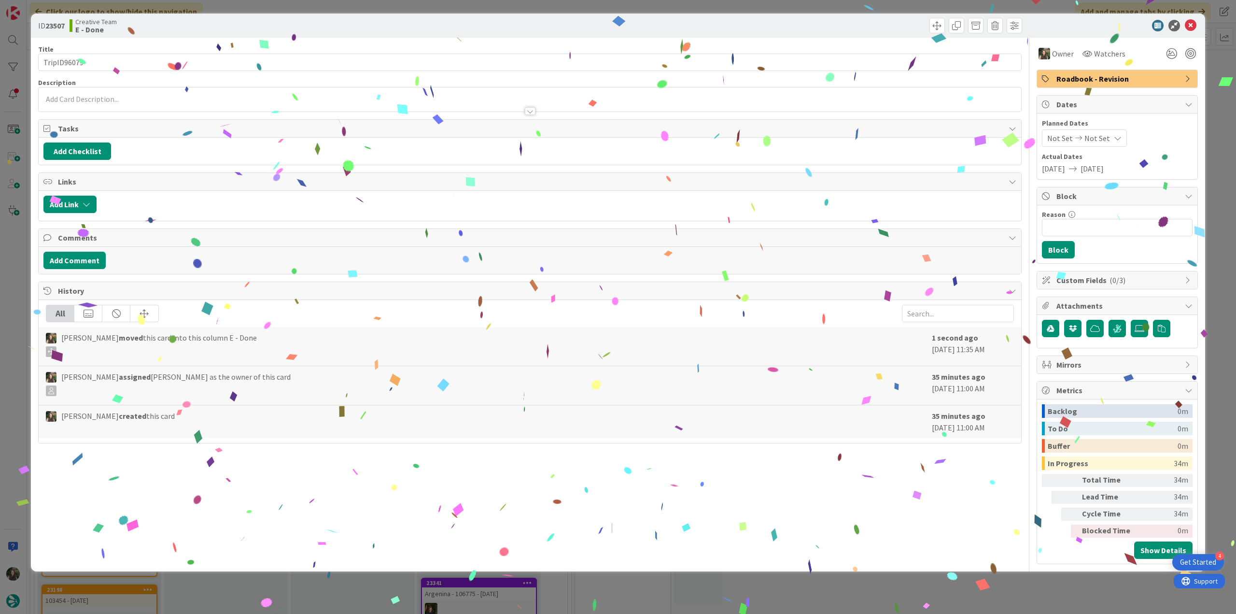
type input "TripID96079"
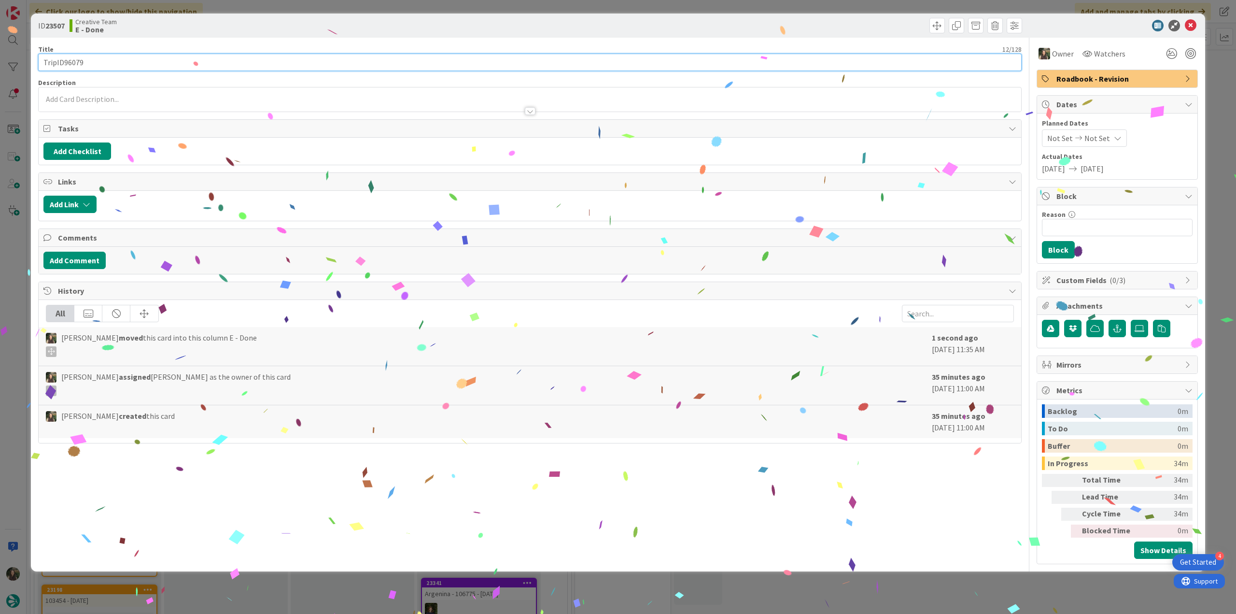
drag, startPoint x: 65, startPoint y: 60, endPoint x: 25, endPoint y: 81, distance: 45.1
click at [29, 64] on div "ID 23507 Creative Team E - Done Title 12 / 128 TripID96079 Description Owner Wa…" at bounding box center [618, 307] width 1236 height 614
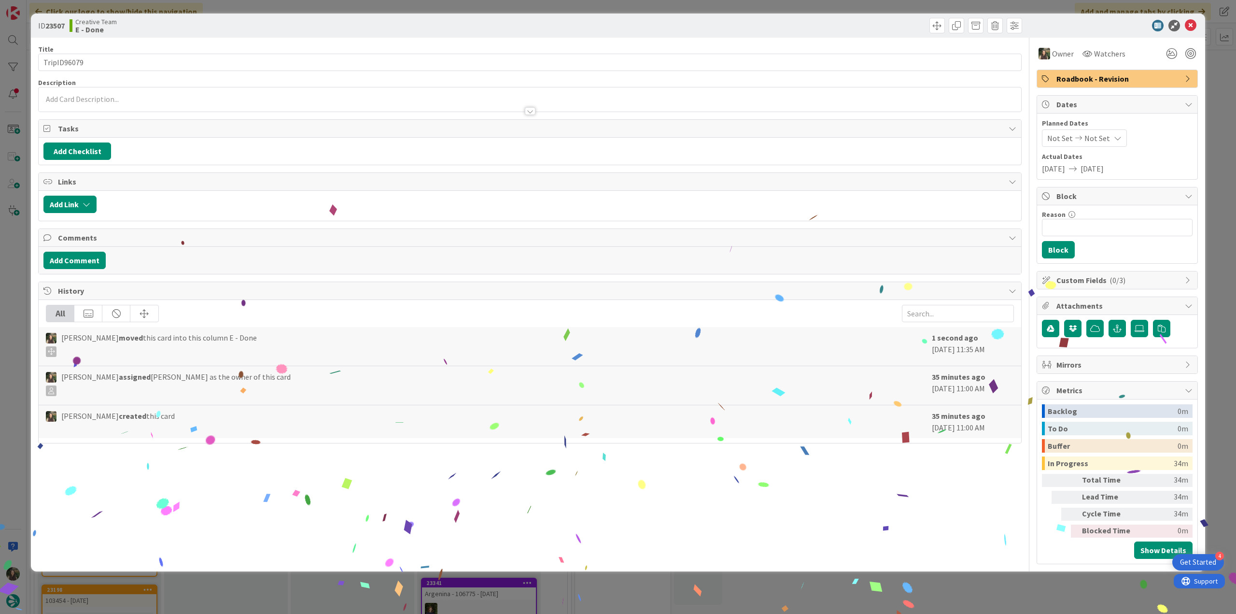
click at [12, 255] on div "ID 23507 Creative Team E - Done Title 12 / 128 TripID96079 Description Owner Wa…" at bounding box center [618, 307] width 1236 height 614
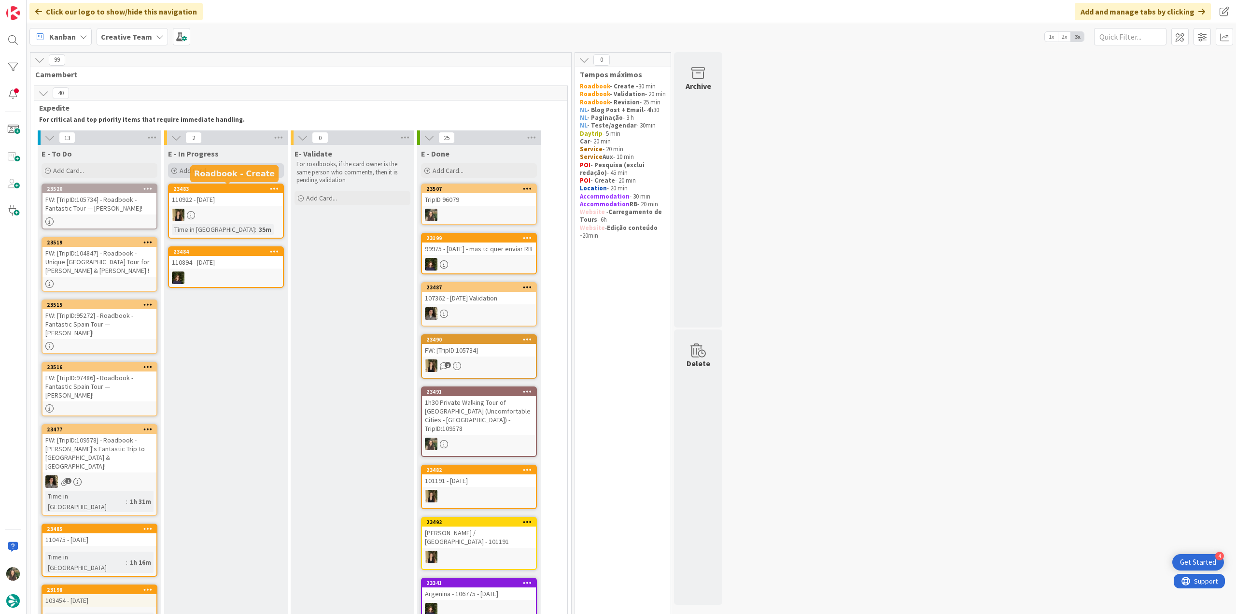
click at [215, 169] on div "Add Card..." at bounding box center [226, 170] width 116 height 14
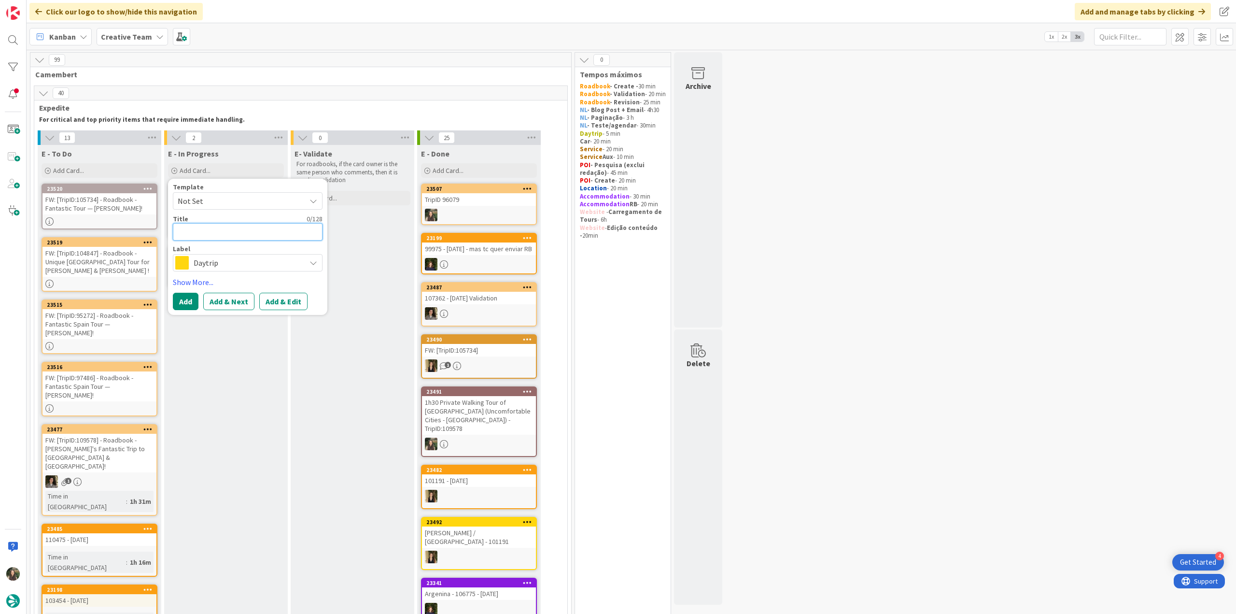
paste textarea "TripID96079"
type textarea "TripID96079"
type textarea "x"
type textarea "TripID96079"
click at [220, 254] on div "Label Daytrip Accommodation Accommodation RB Car Daytrip Location NL - Blog Pos…" at bounding box center [248, 258] width 150 height 26
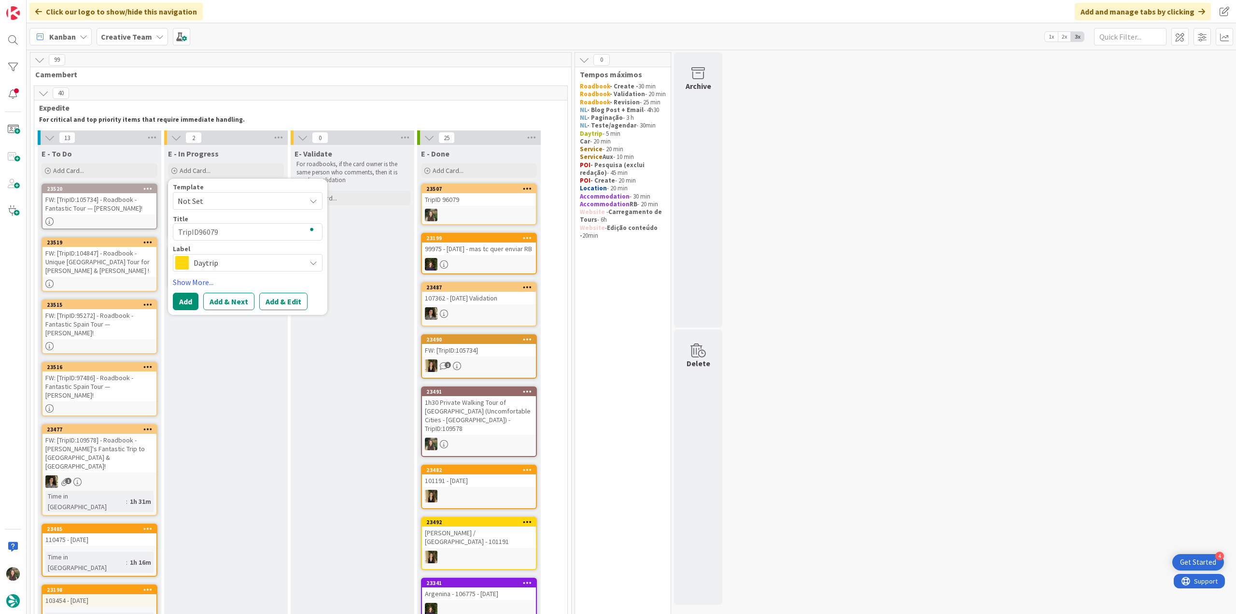
click at [219, 263] on span "Daytrip" at bounding box center [247, 263] width 107 height 14
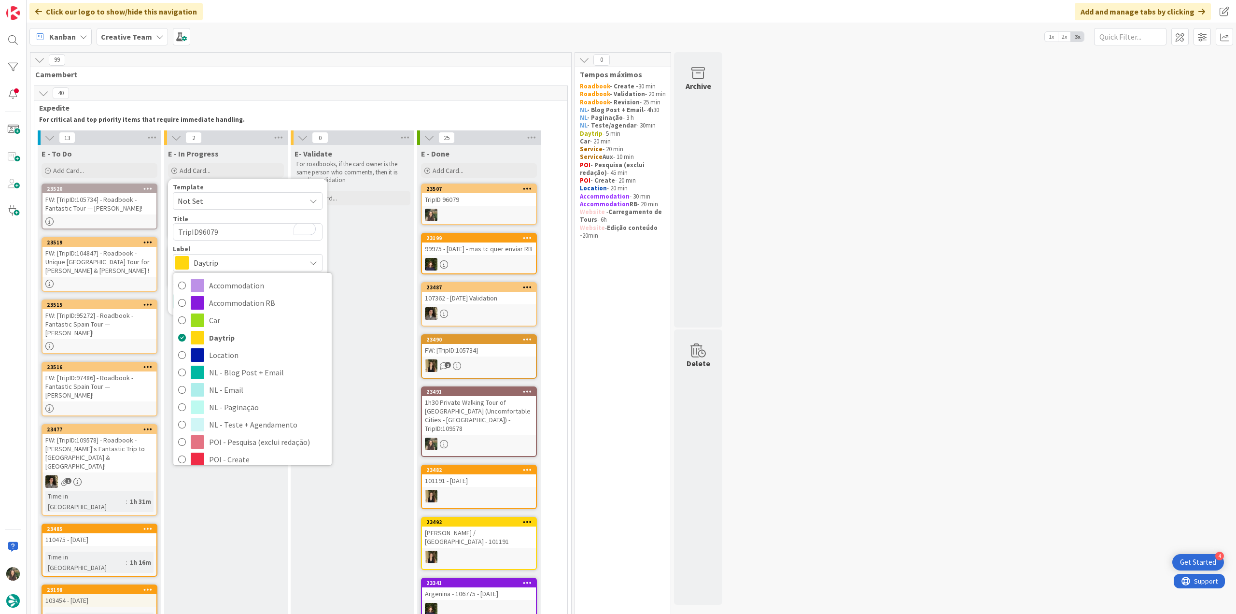
click at [236, 539] on span "Service Aux" at bounding box center [268, 546] width 118 height 14
type textarea "x"
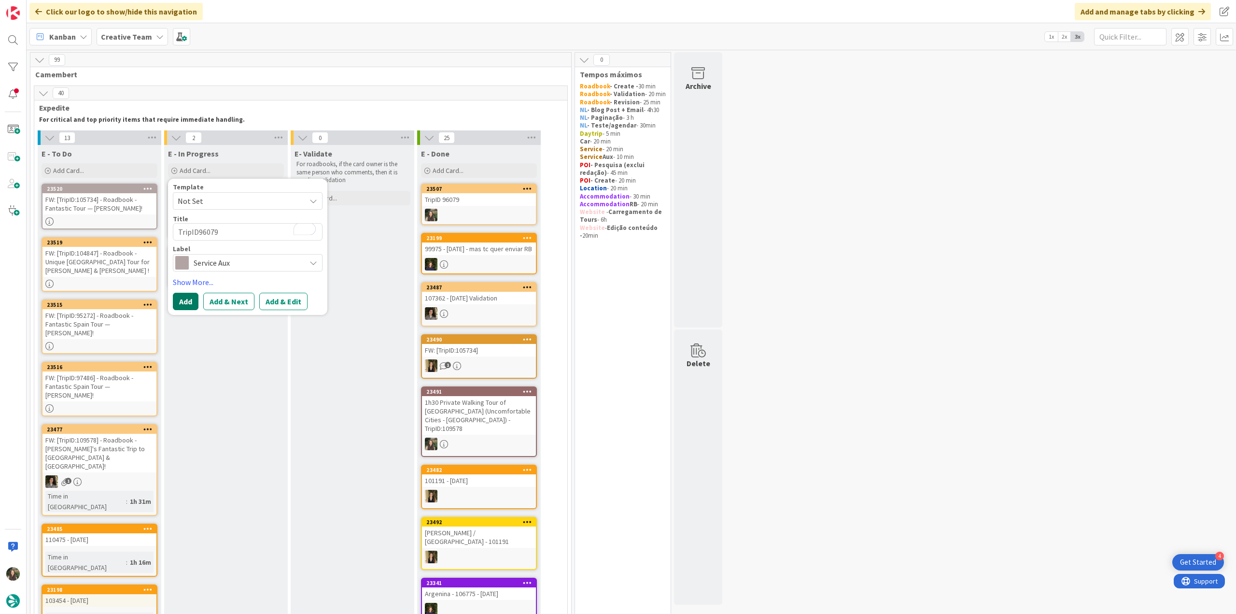
click at [184, 306] on button "Add" at bounding box center [186, 301] width 26 height 17
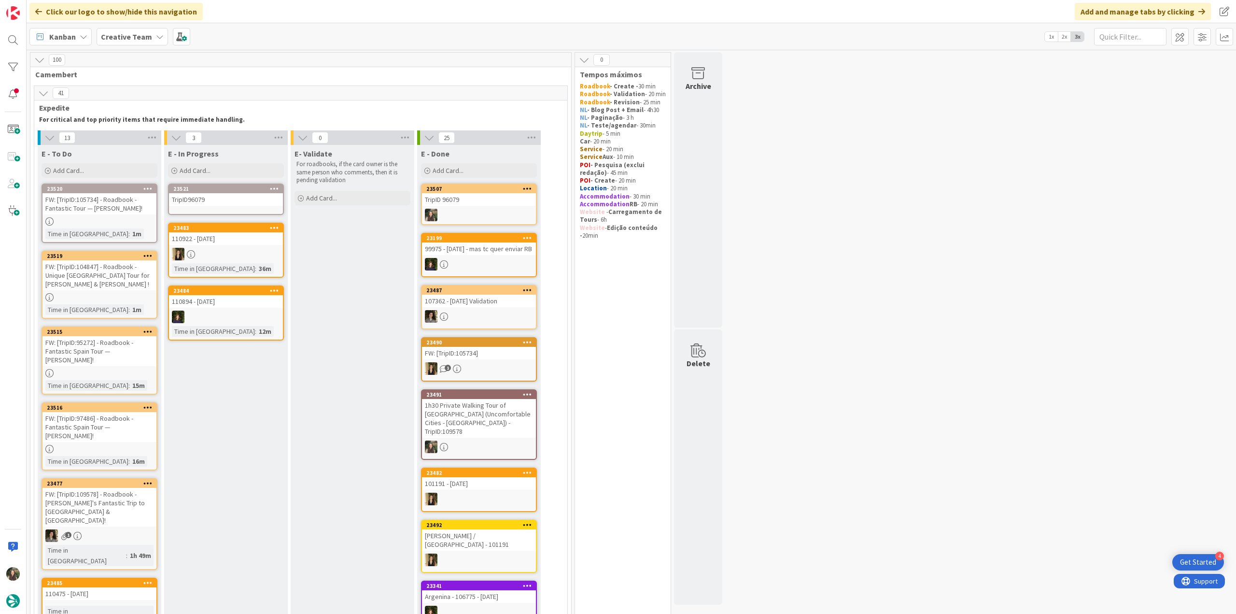
click at [214, 198] on div "TripID96079" at bounding box center [226, 199] width 114 height 13
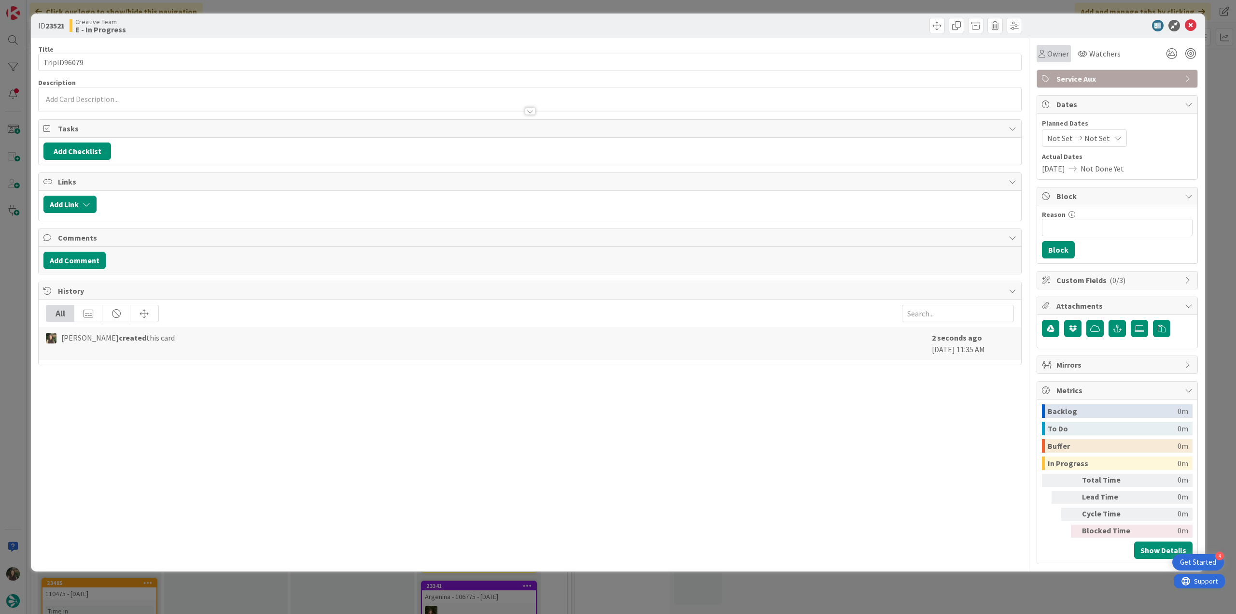
click at [1047, 51] on div "Owner" at bounding box center [1054, 54] width 30 height 12
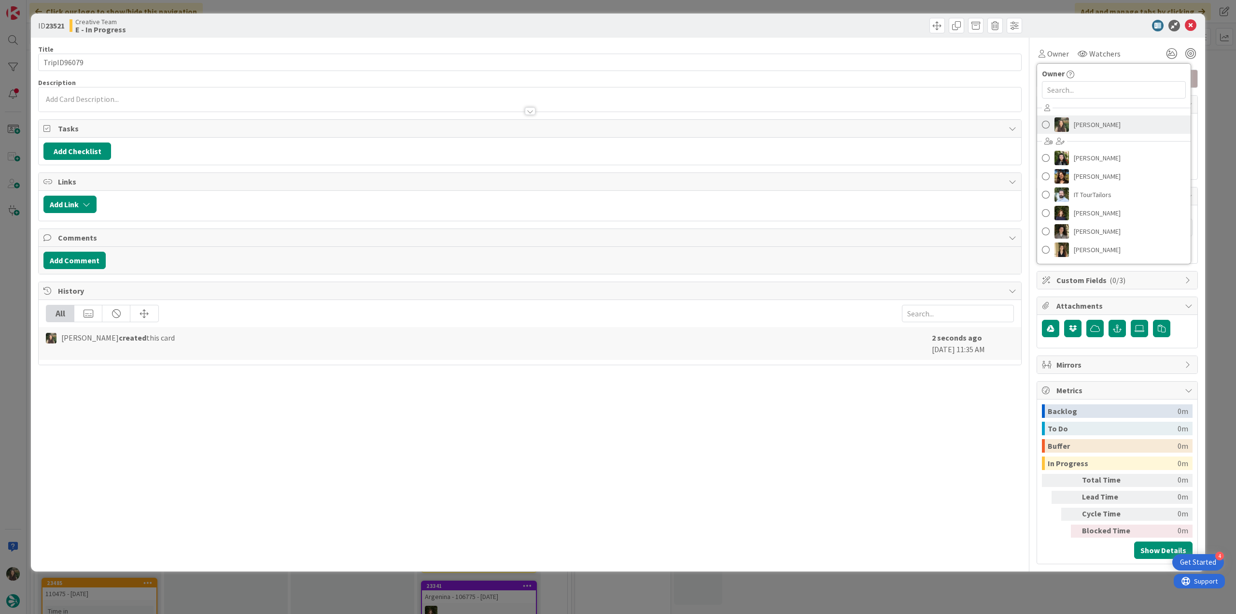
click at [1085, 119] on span "[PERSON_NAME]" at bounding box center [1097, 124] width 47 height 14
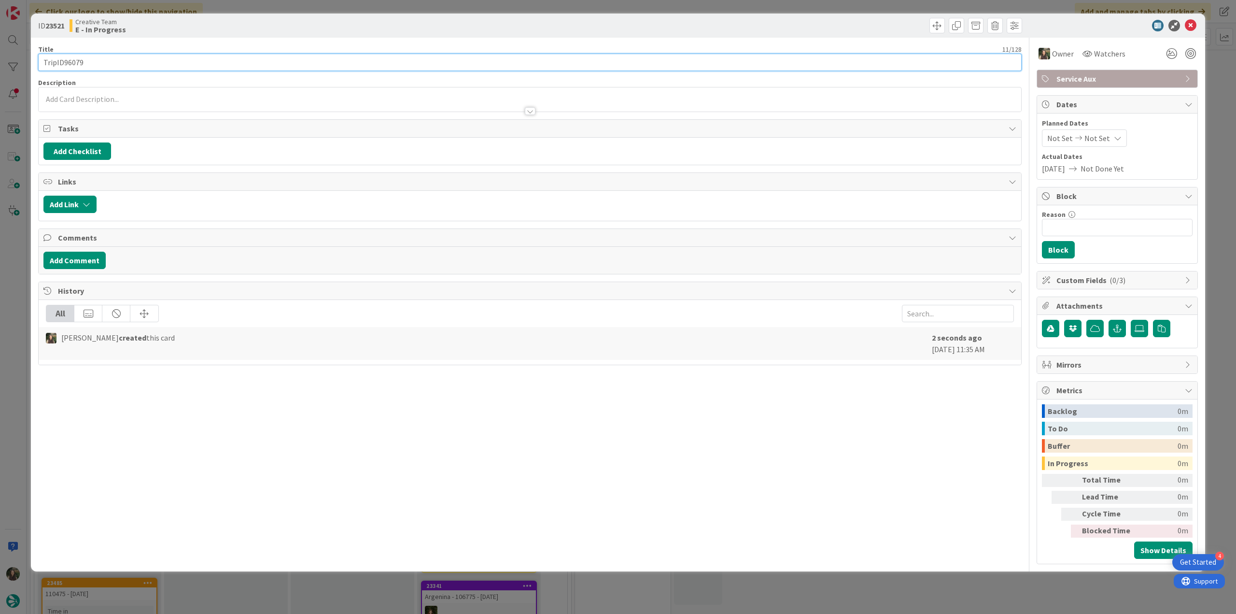
click at [257, 66] on input "TripID96079" at bounding box center [530, 62] width 984 height 17
type input "TripID96079 - continuação"
click at [21, 263] on div "ID 23521 Creative Team E - In Progress Title 25 / 128 TripID96079 - continuação…" at bounding box center [618, 307] width 1236 height 614
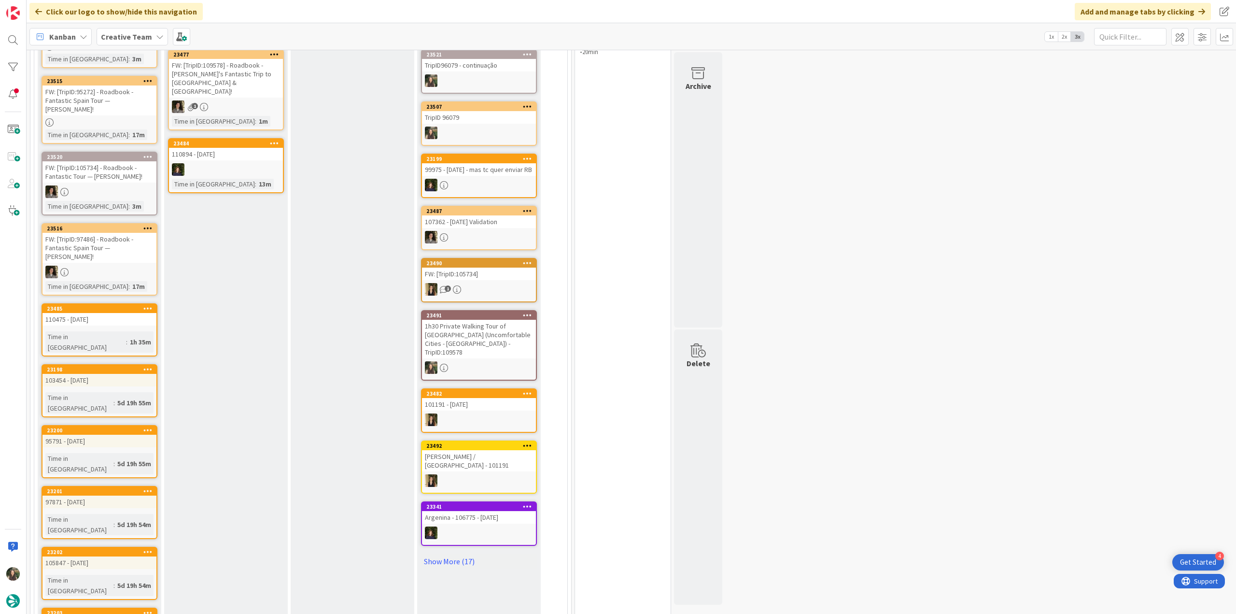
scroll to position [145, 0]
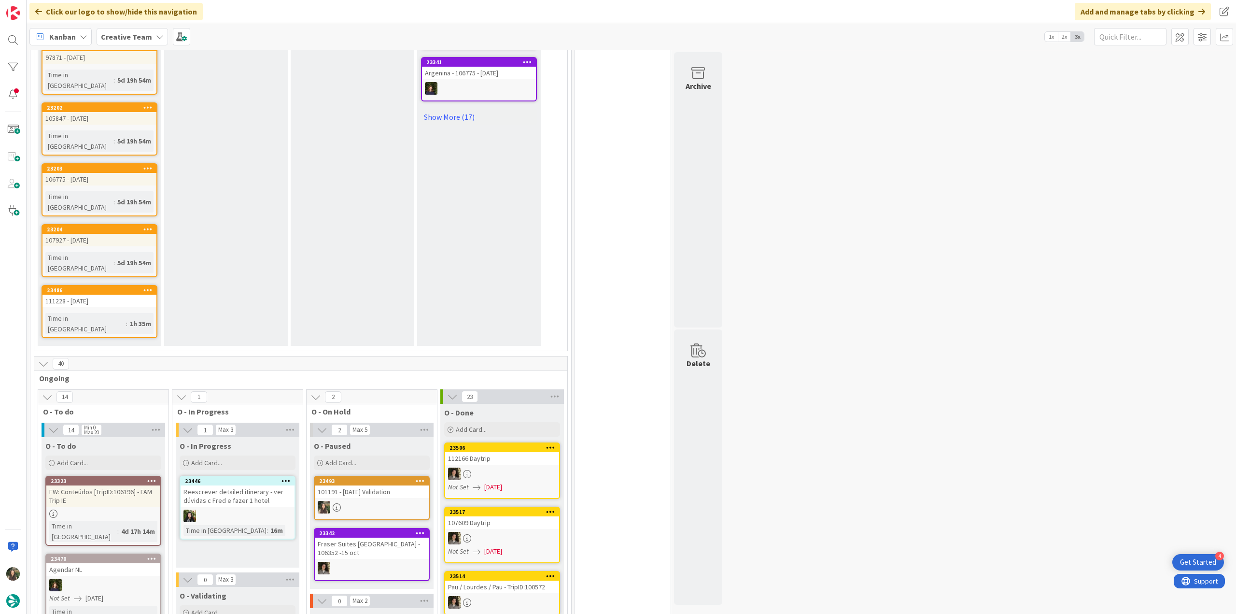
click at [366, 476] on link "23493 101191 - [DATE] Validation" at bounding box center [372, 498] width 116 height 44
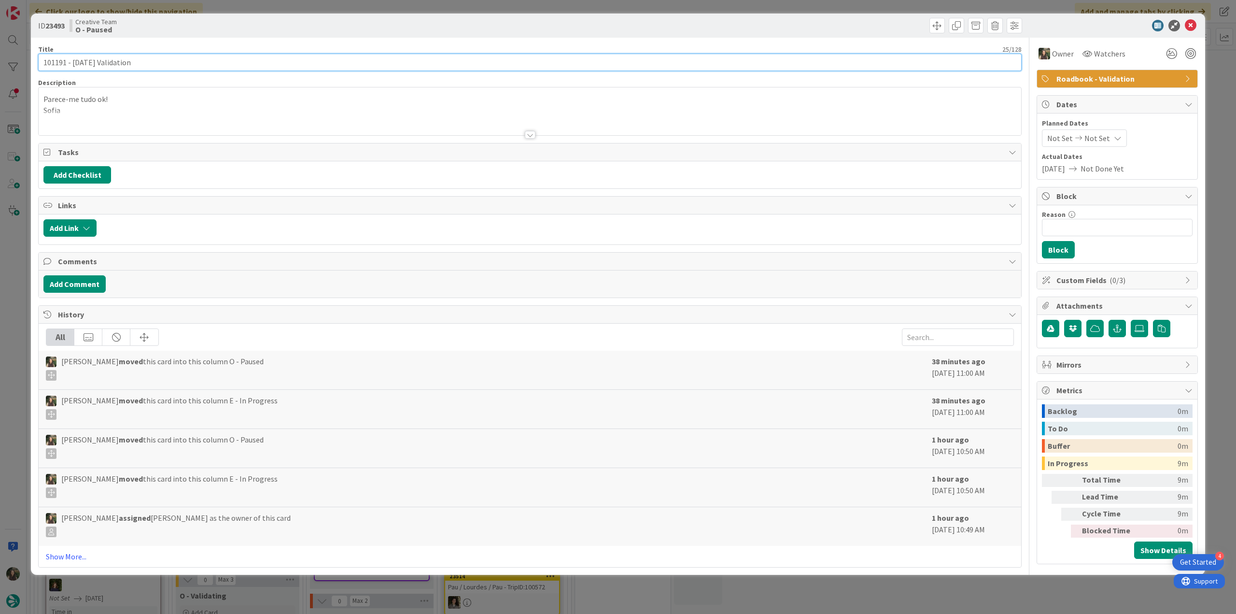
click at [57, 62] on input "101191 - [DATE] Validation" at bounding box center [530, 62] width 984 height 17
click at [17, 332] on div "ID 23493 Creative Team O - Paused Title 25 / 128 101191 - [DATE] Validation Des…" at bounding box center [618, 307] width 1236 height 614
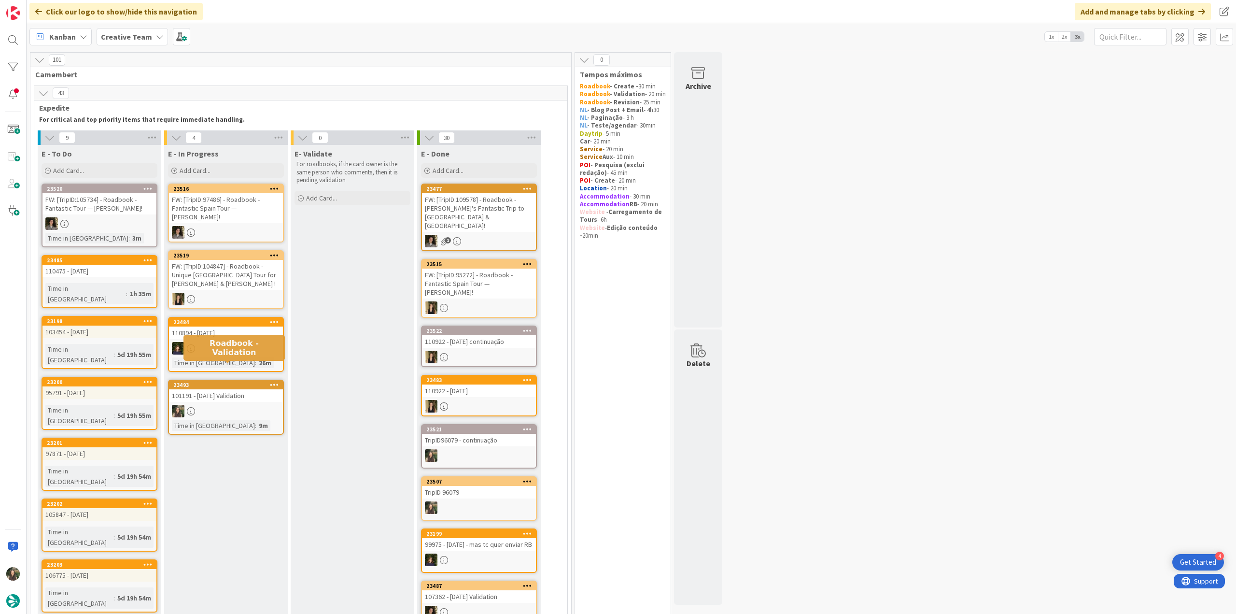
click at [237, 389] on div "101191 - [DATE] Validation" at bounding box center [226, 395] width 114 height 13
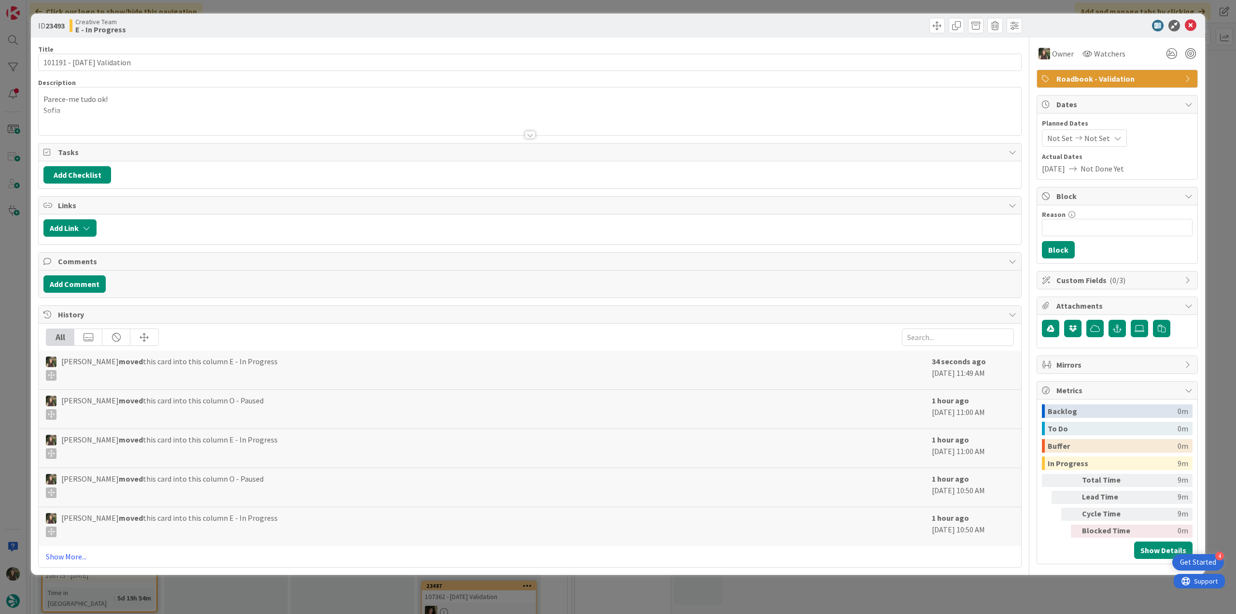
click at [5, 253] on div "ID 23493 Creative Team E - In Progress Title 25 / 128 101191 - [DATE] Validatio…" at bounding box center [618, 307] width 1236 height 614
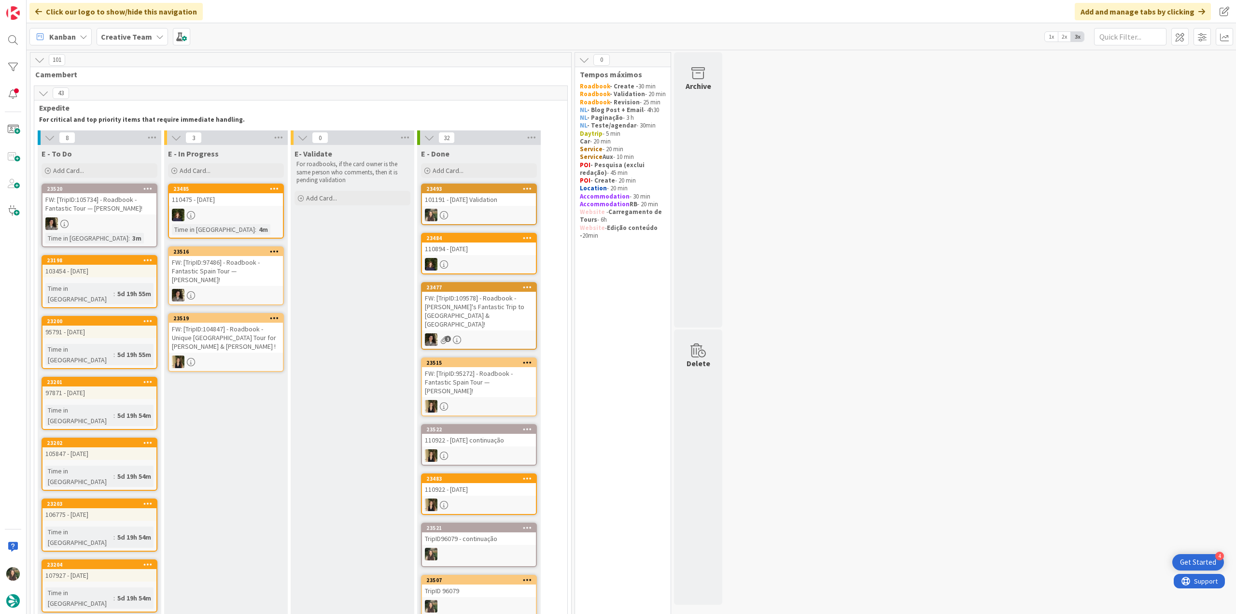
click at [492, 200] on div "101191 - [DATE] Validation" at bounding box center [479, 199] width 114 height 13
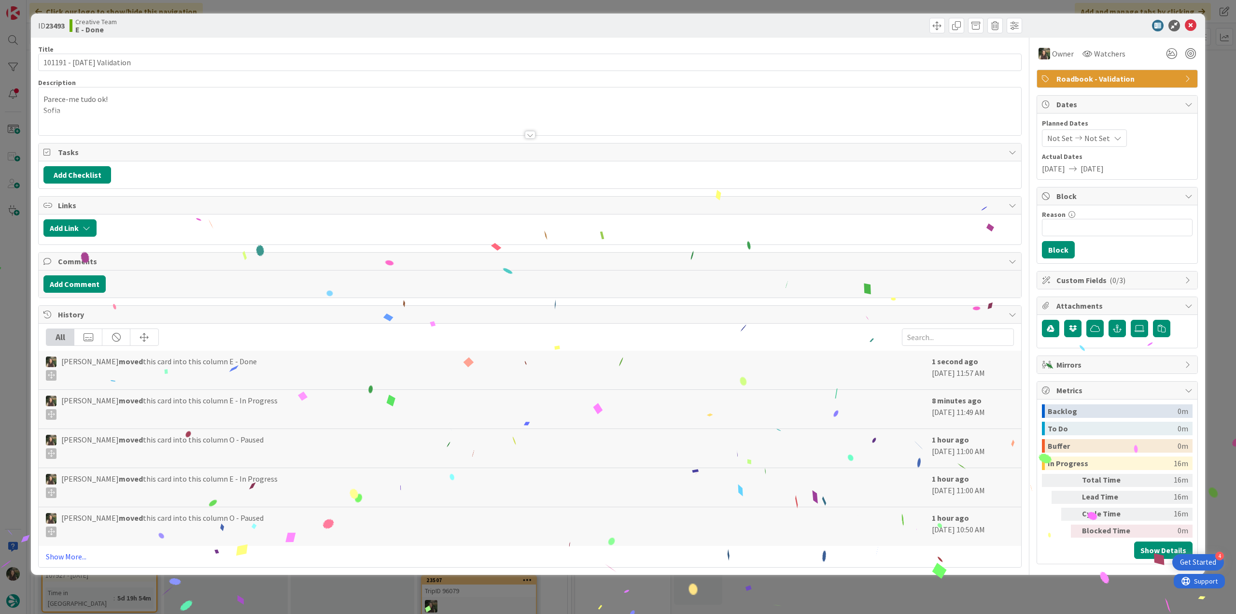
click at [887, 598] on div "ID 23493 Creative Team E - Done Title 25 / 128 101191 - [DATE] Validation Descr…" at bounding box center [618, 307] width 1236 height 614
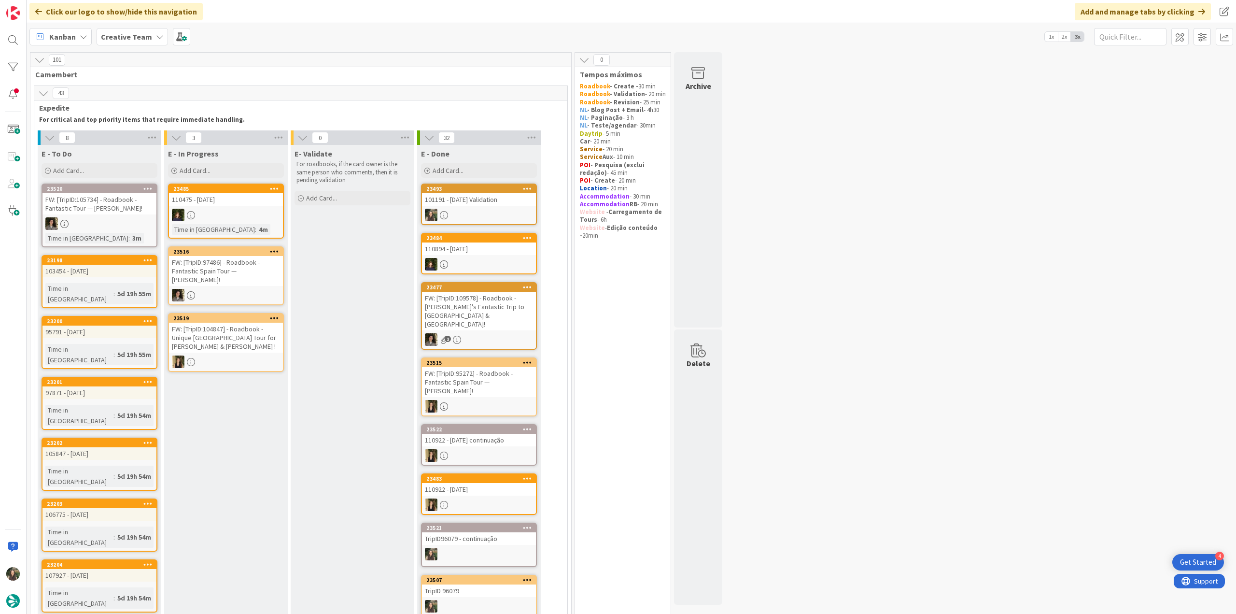
click at [141, 273] on div "103454 - [DATE]" at bounding box center [99, 271] width 114 height 13
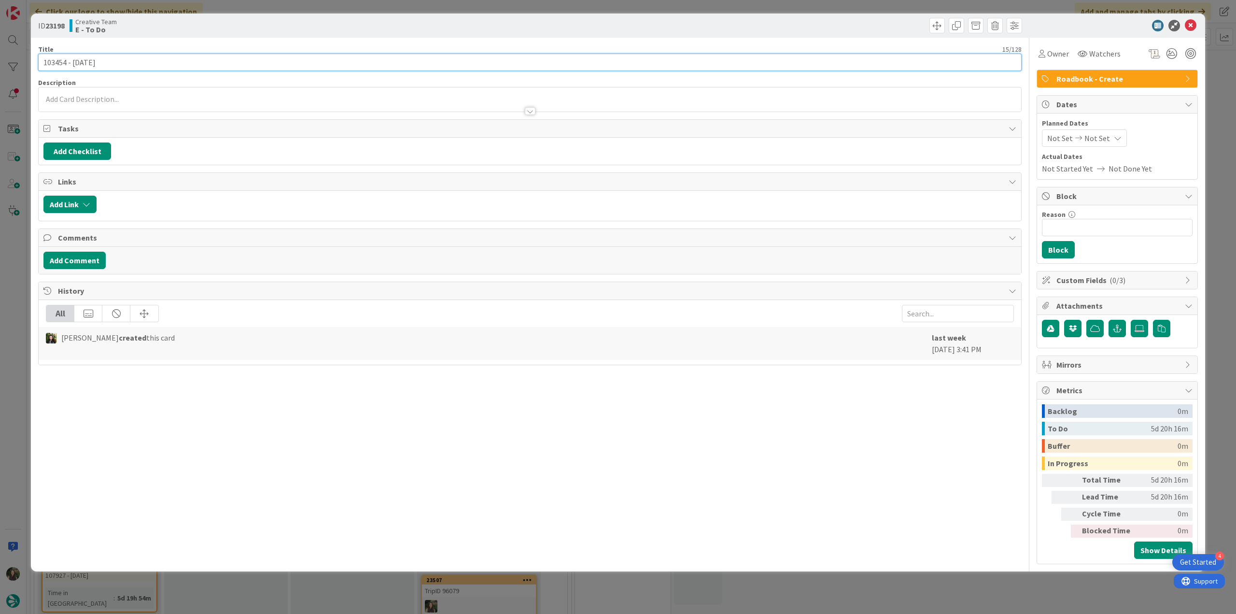
click at [60, 63] on input "103454 - [DATE]" at bounding box center [530, 62] width 984 height 17
click at [1068, 56] on span "Owner" at bounding box center [1058, 54] width 22 height 12
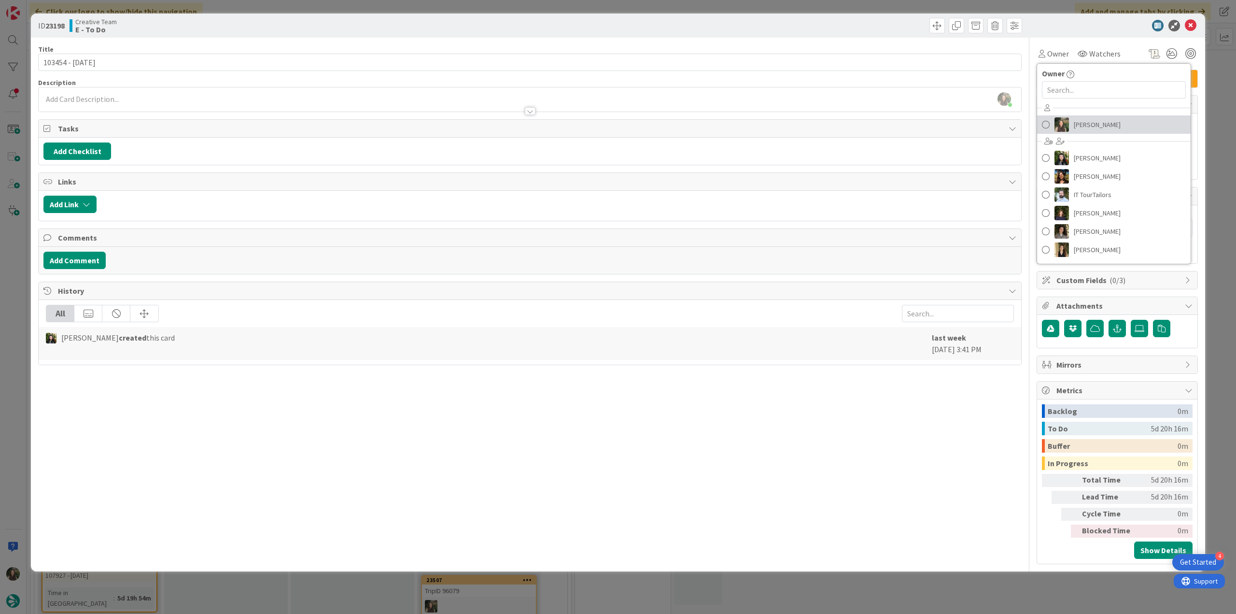
click at [1103, 121] on span "[PERSON_NAME]" at bounding box center [1097, 124] width 47 height 14
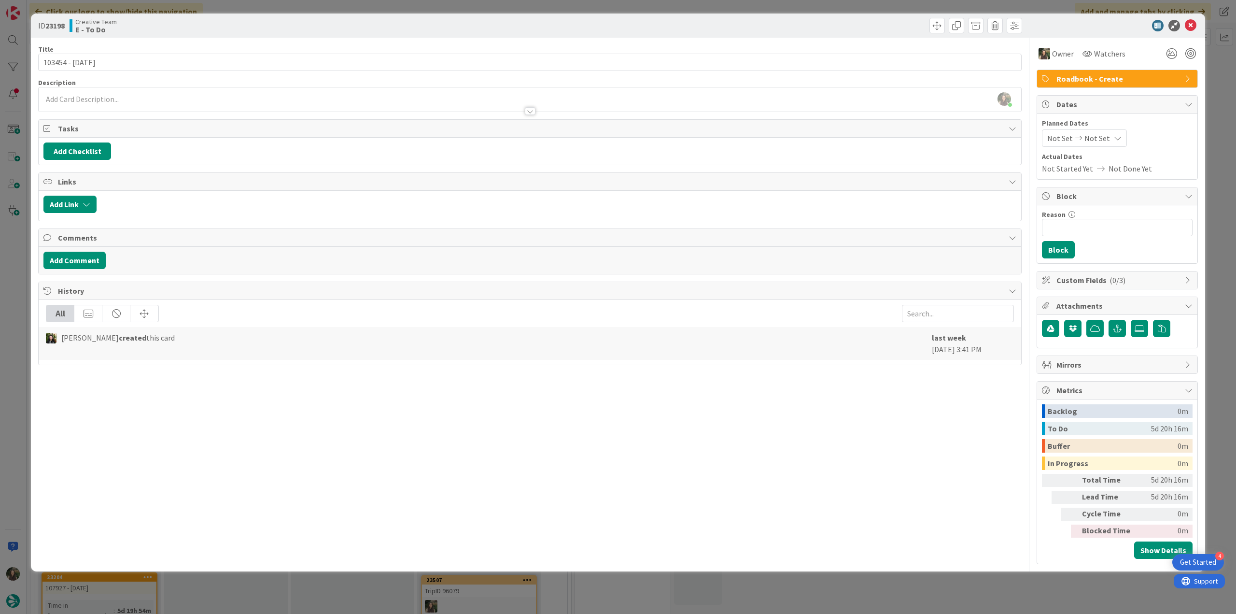
click at [1215, 98] on div "ID 23198 Creative Team E - To Do Title 15 / 128 103454 - [DATE] Description [PE…" at bounding box center [618, 307] width 1236 height 614
